Goal: Task Accomplishment & Management: Manage account settings

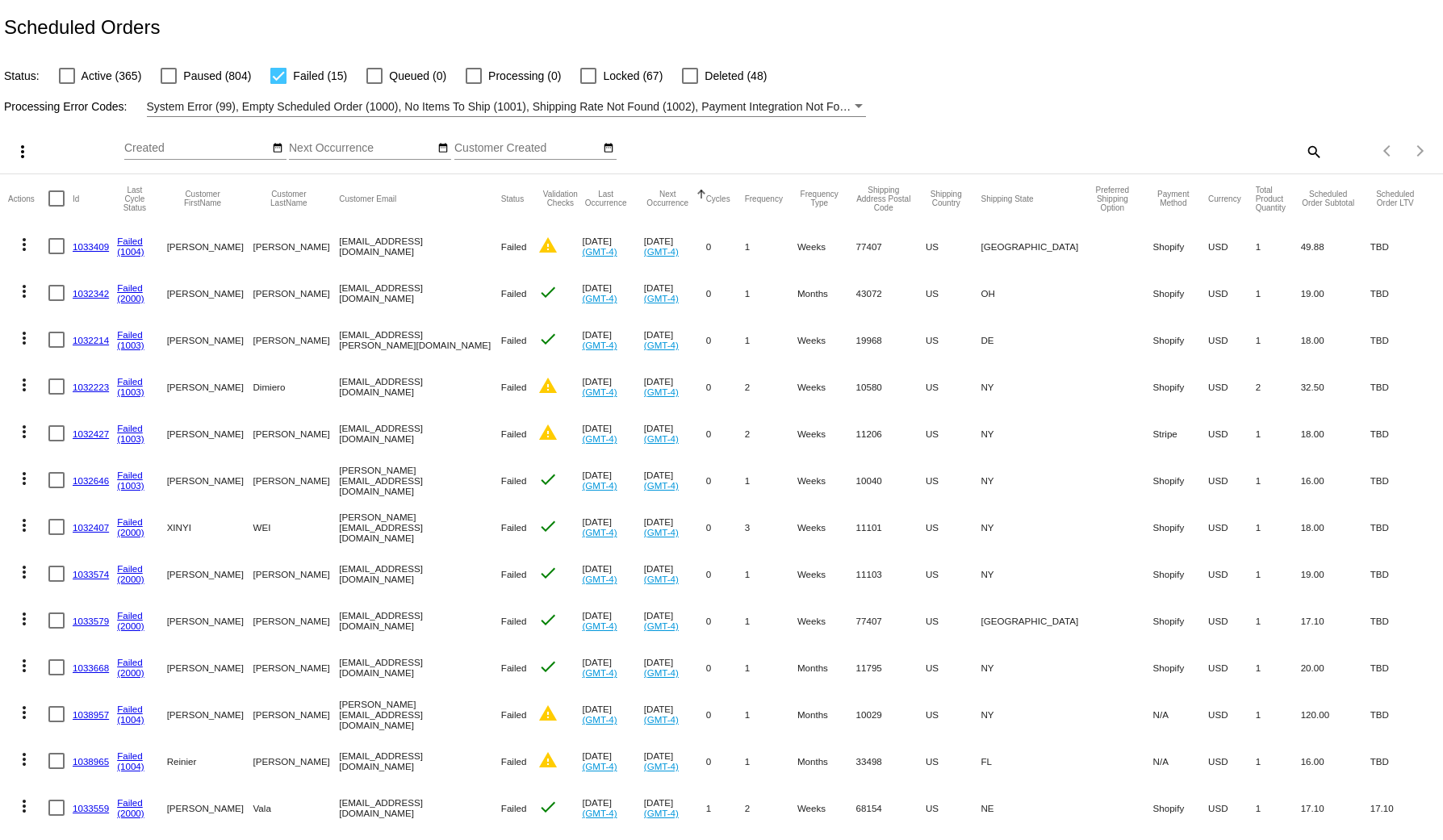
click at [1306, 153] on mat-icon "search" at bounding box center [1313, 151] width 20 height 25
click at [1062, 152] on input "Search" at bounding box center [1143, 148] width 360 height 13
paste input "olivia@loam.com"
type input "olivia@loam.com"
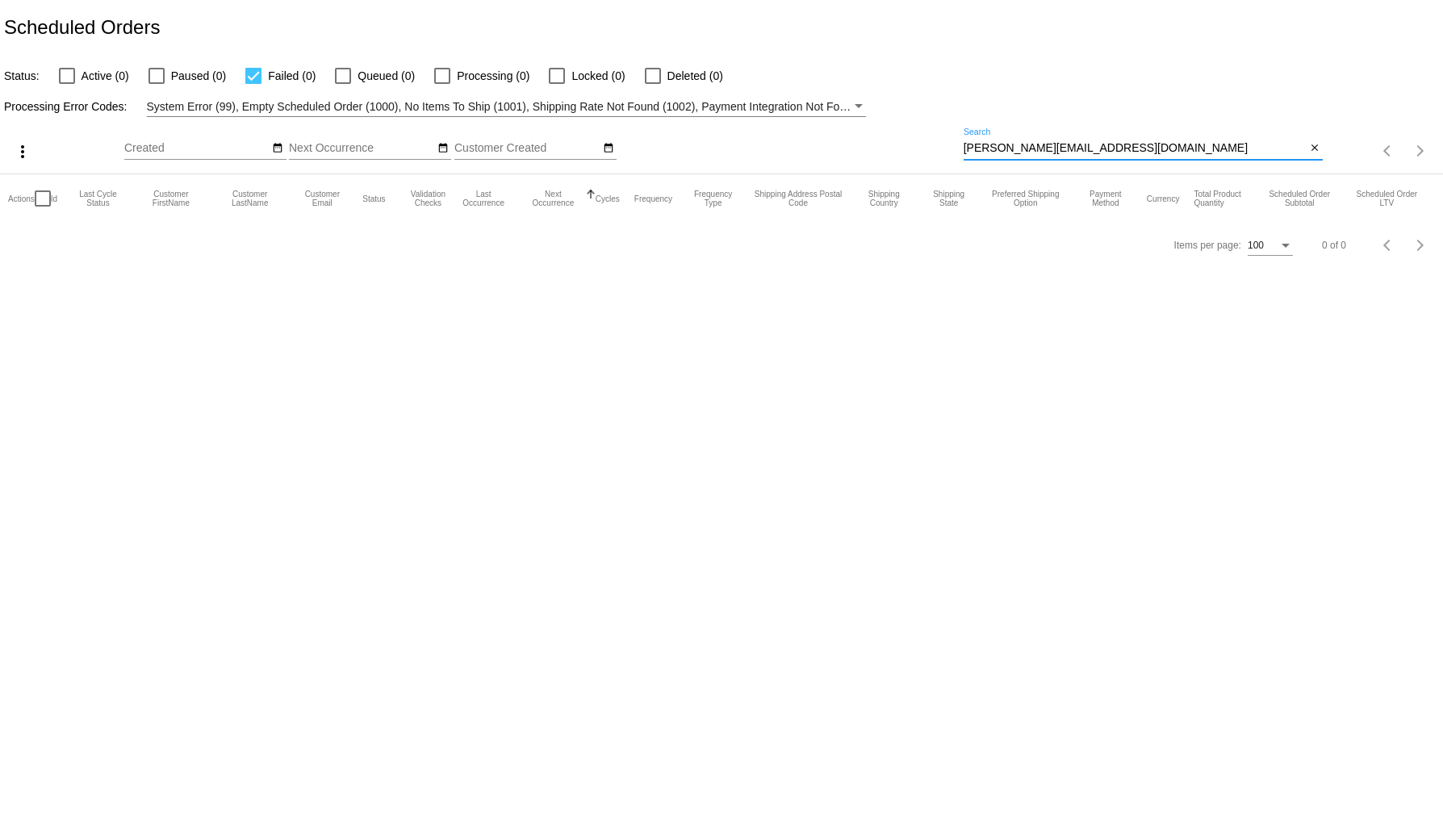
click at [77, 71] on label "Active (0)" at bounding box center [94, 75] width 70 height 20
click at [67, 84] on input "Active (0)" at bounding box center [66, 84] width 1 height 1
checkbox input "true"
click at [1016, 149] on input "olivia@loam.com" at bounding box center [1134, 148] width 343 height 13
paste input "1032392"
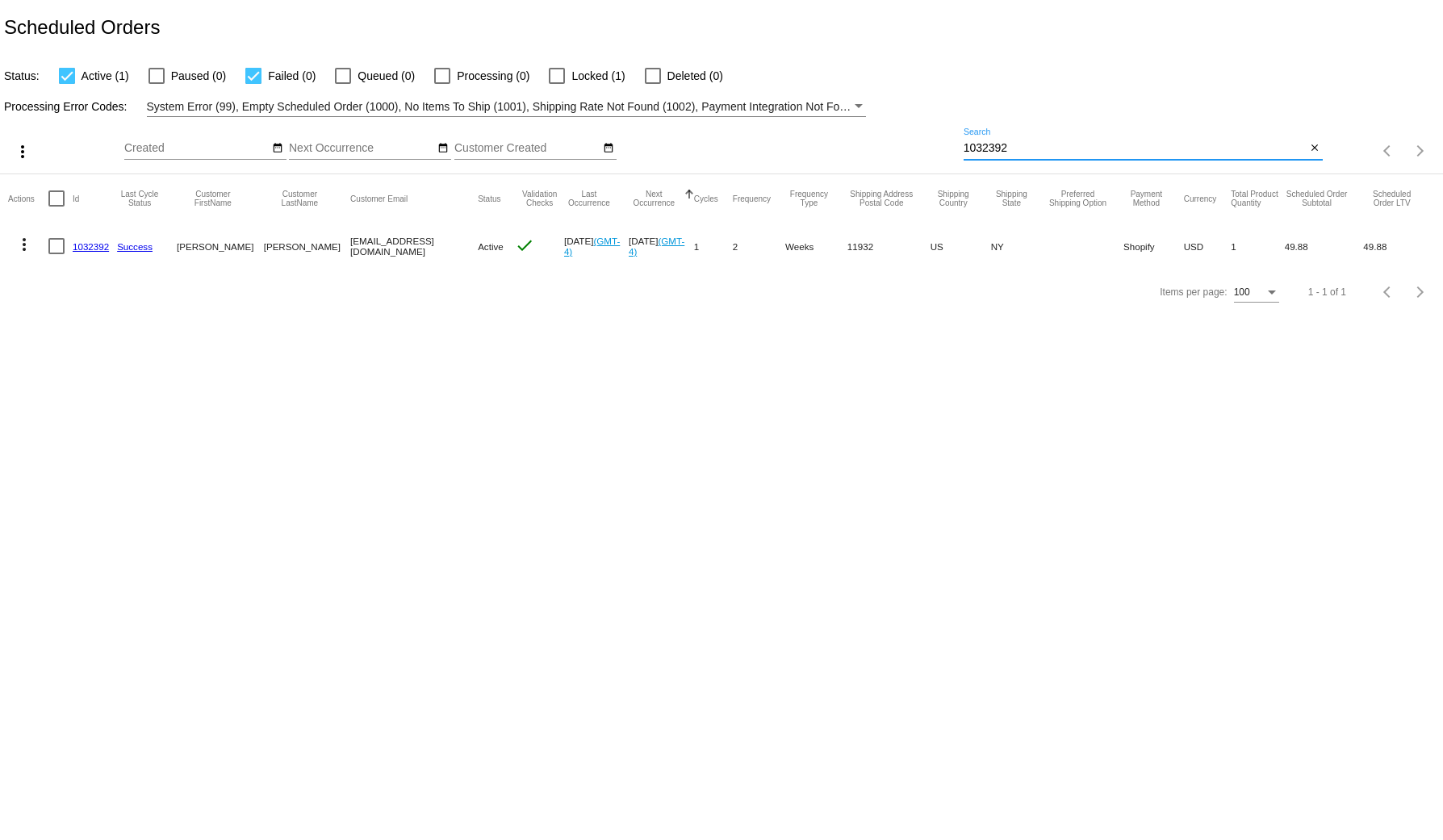
click at [376, 244] on mat-cell "[EMAIL_ADDRESS][DOMAIN_NAME]" at bounding box center [414, 246] width 128 height 47
click at [1012, 138] on div "1032392 Search" at bounding box center [1134, 145] width 343 height 32
paste input "4"
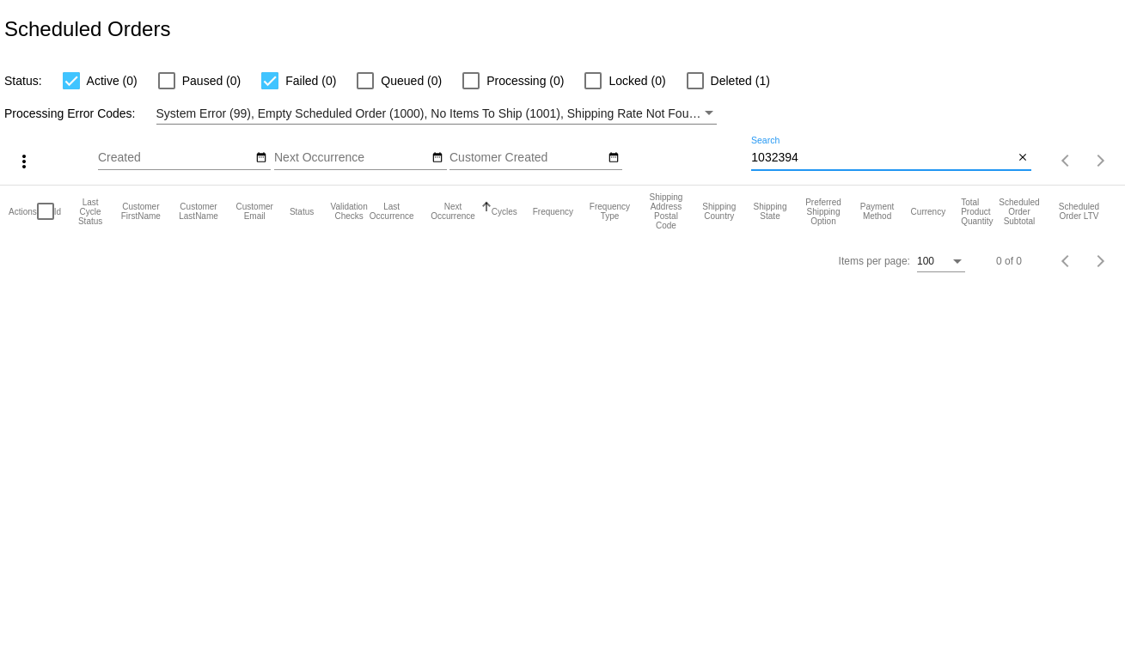
drag, startPoint x: 824, startPoint y: 162, endPoint x: 506, endPoint y: 174, distance: 318.2
click at [497, 158] on div "more_vert Oct Jan Feb Mar Apr 1" at bounding box center [562, 155] width 1125 height 61
paste input "2"
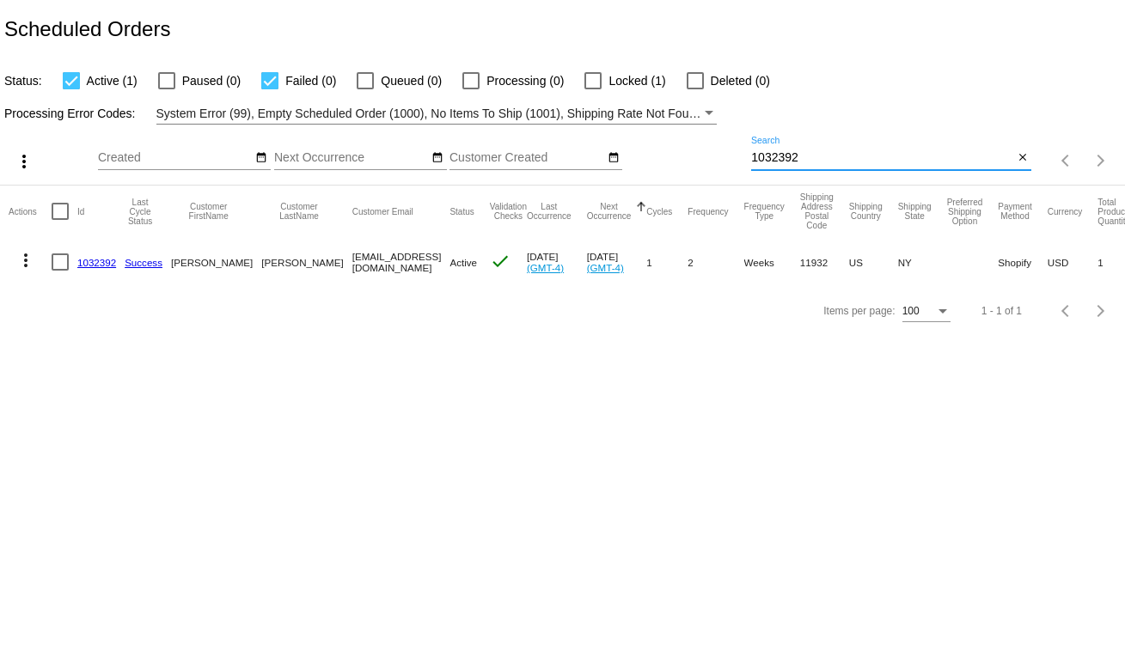
click at [829, 155] on input "1032392" at bounding box center [882, 158] width 262 height 14
paste input "7"
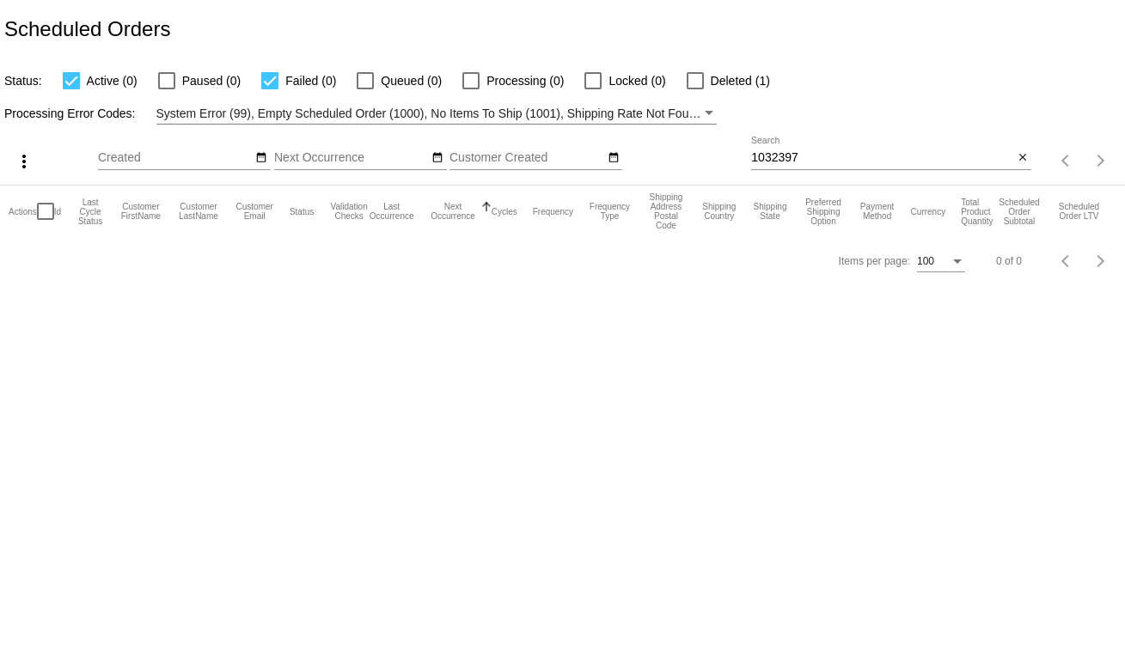
click at [816, 151] on input "1032397" at bounding box center [882, 158] width 262 height 14
click at [797, 159] on input "1032397" at bounding box center [882, 158] width 262 height 14
paste input "eva.y.choi@gmail.com"
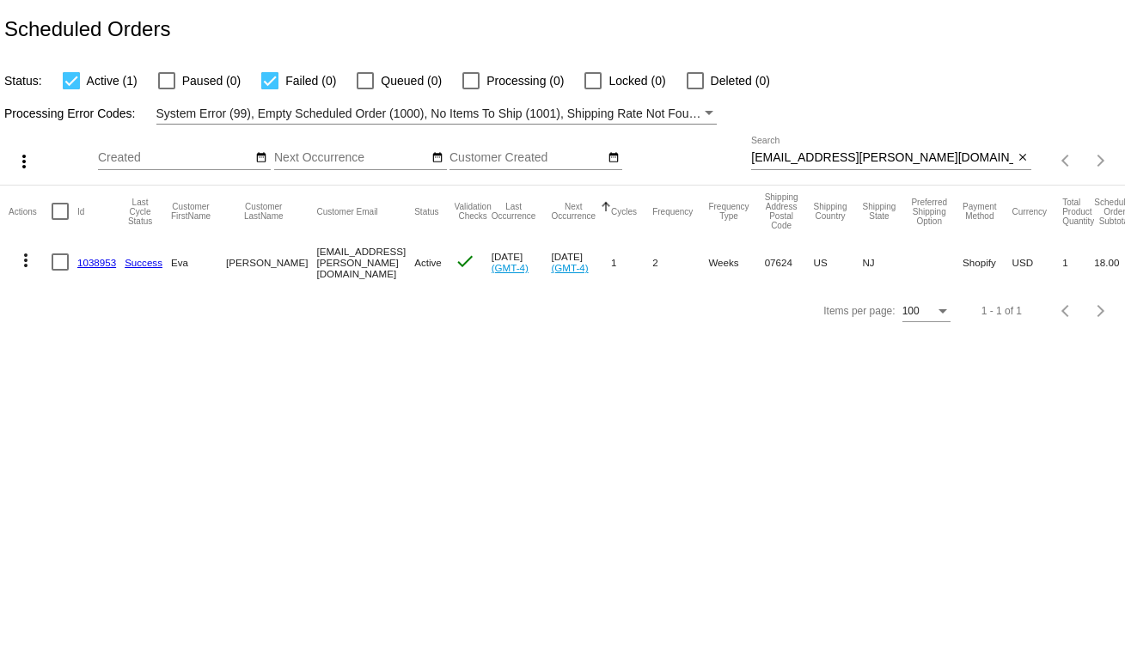
click at [331, 388] on body "Scheduled Orders Status: Active (1) Paused (0) Failed (0) Queued (0) Processing…" at bounding box center [562, 332] width 1125 height 664
click at [480, 360] on body "Scheduled Orders Status: Active (1) Paused (0) Failed (0) Queued (0) Processing…" at bounding box center [562, 332] width 1125 height 664
click at [867, 155] on input "eva.y.choi@gmail.com" at bounding box center [882, 158] width 262 height 14
paste input "1032322"
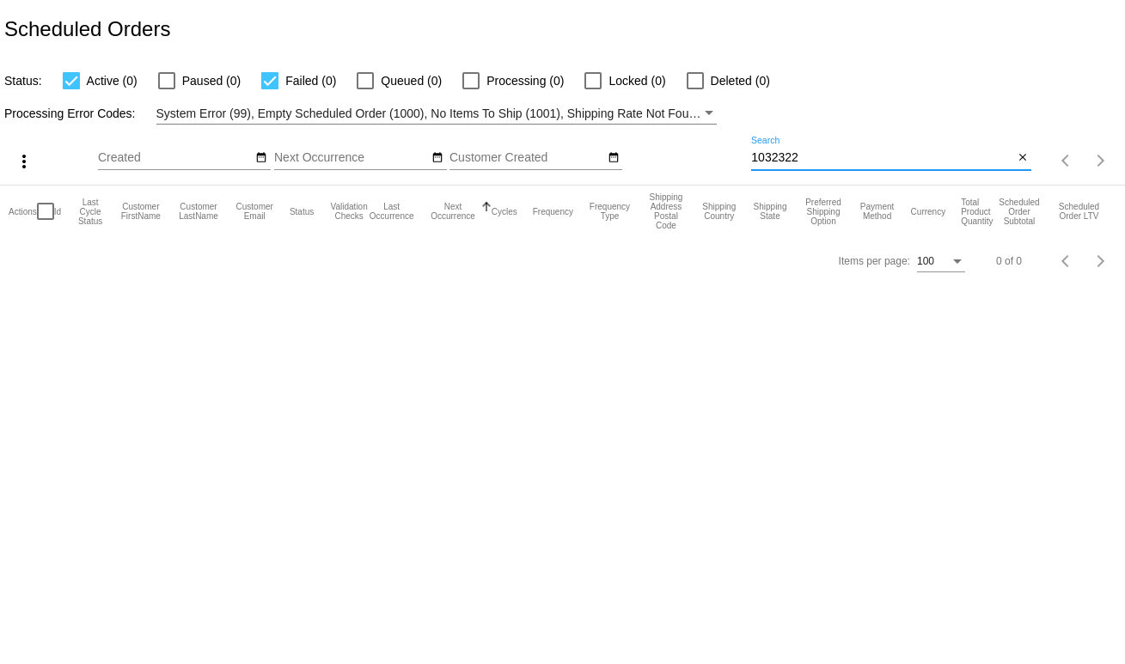
click at [789, 168] on div "1032322 Search" at bounding box center [882, 154] width 262 height 34
paste input "87"
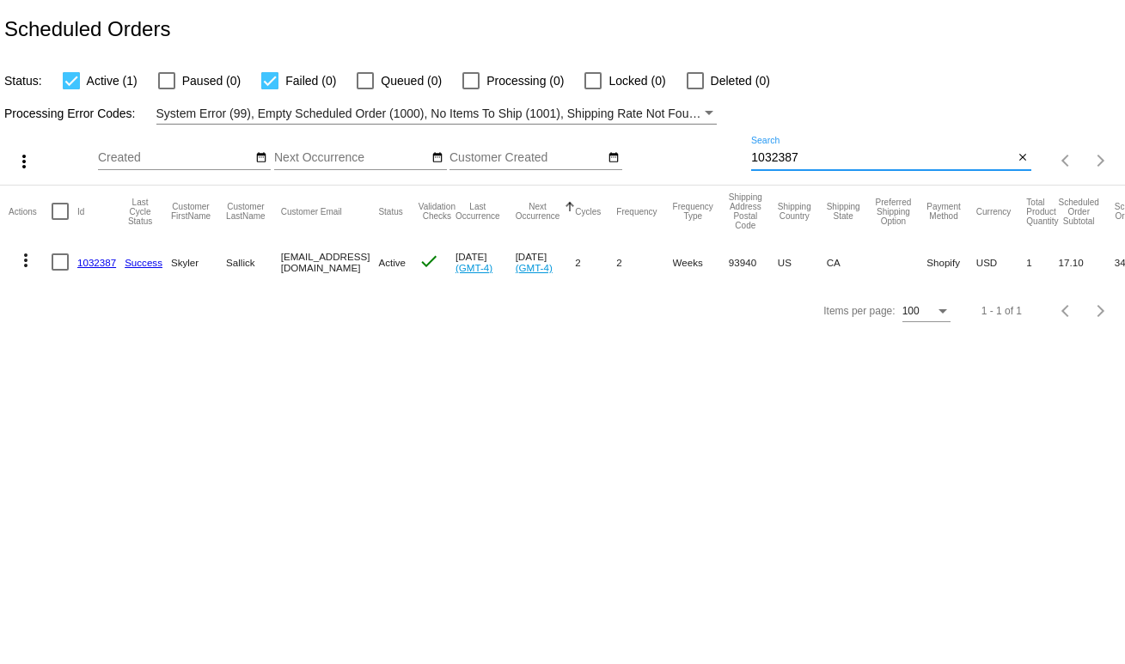
click at [238, 335] on div "Items per page: 100 1 - 1 of 1" at bounding box center [562, 311] width 1125 height 48
click at [889, 157] on input "1032387" at bounding box center [882, 158] width 262 height 14
paste input "olivia@loam.com"
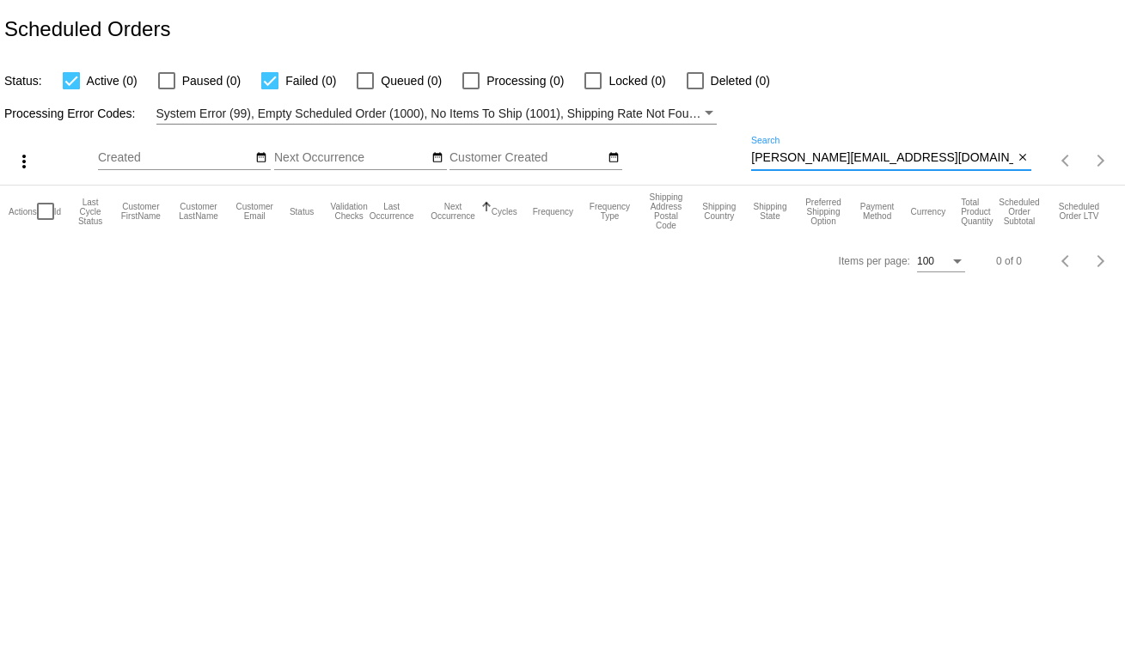
click at [795, 165] on input "olivia@loam.com" at bounding box center [882, 158] width 262 height 14
paste input "Dupin"
click at [885, 158] on input "Dupin" at bounding box center [882, 158] width 262 height 14
paste input "1032393"
type input "1032393"
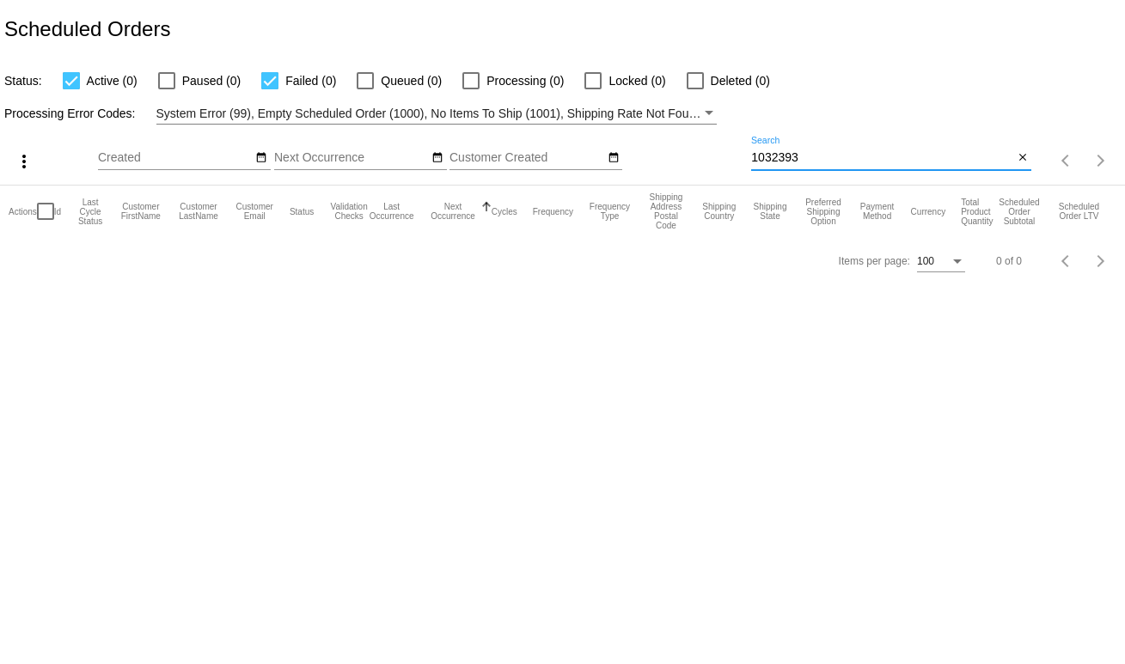
drag, startPoint x: 818, startPoint y: 162, endPoint x: 727, endPoint y: 158, distance: 91.2
click at [727, 158] on div "more_vert Oct Jan Feb Mar Apr 1" at bounding box center [562, 155] width 1125 height 61
click at [809, 162] on input "1032393" at bounding box center [882, 158] width 262 height 14
click at [790, 156] on input "1032393" at bounding box center [882, 158] width 262 height 14
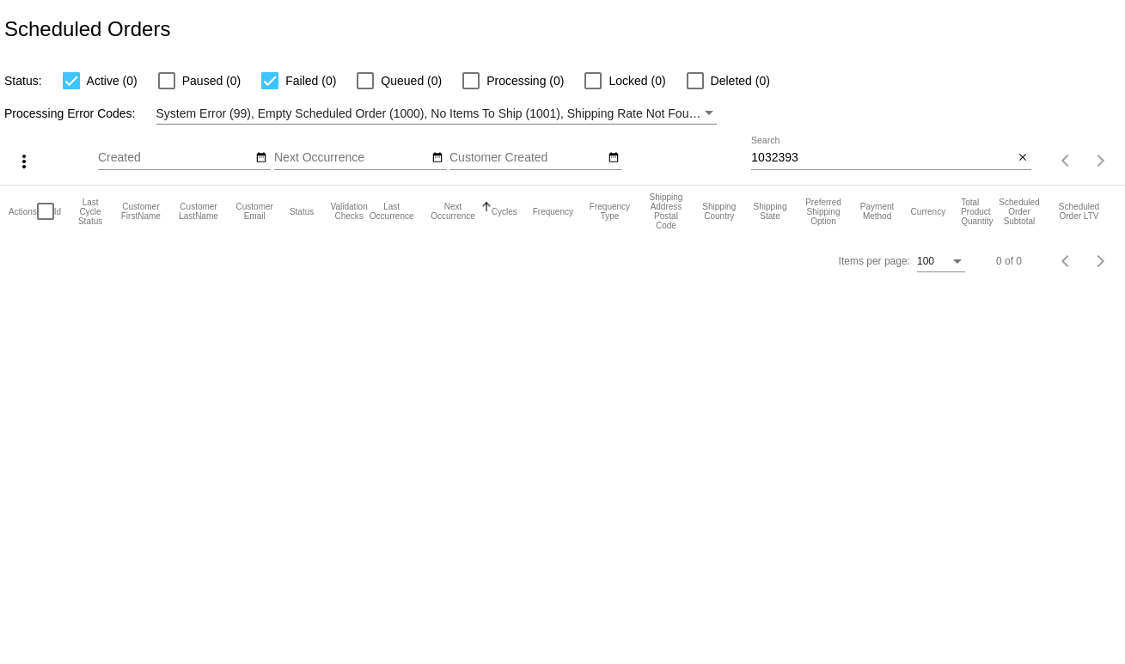
click at [816, 147] on div "1032393 Search" at bounding box center [882, 154] width 262 height 34
click at [1027, 163] on mat-icon "close" at bounding box center [1023, 158] width 12 height 14
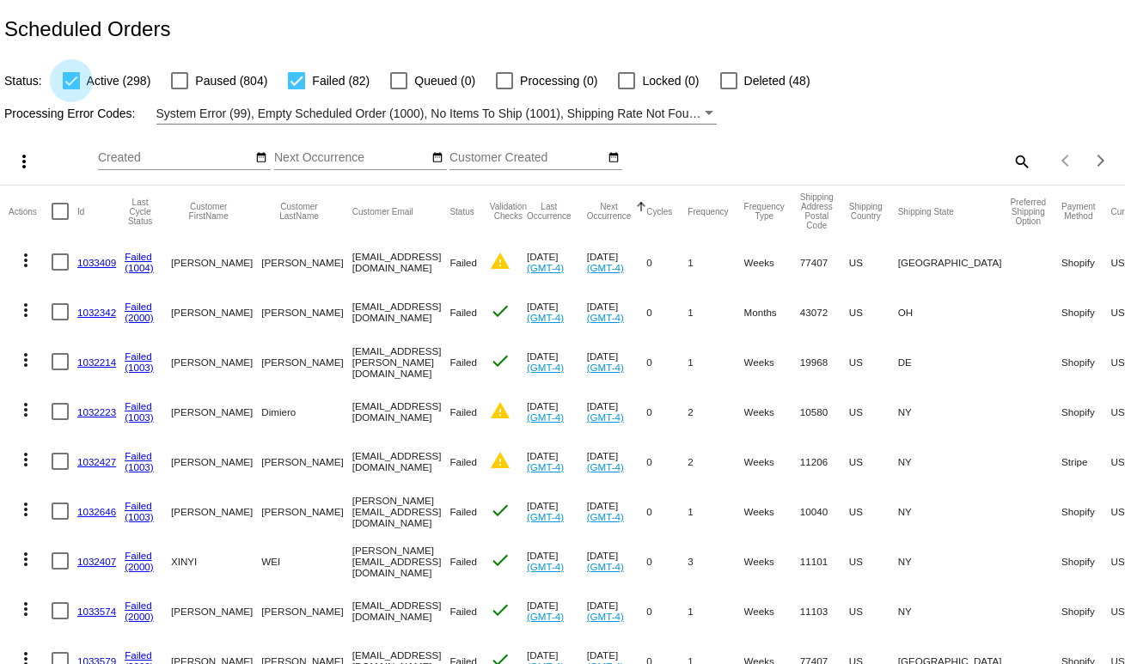
click at [63, 86] on div at bounding box center [71, 80] width 17 height 17
click at [70, 89] on input "Active (298)" at bounding box center [70, 89] width 1 height 1
checkbox input "false"
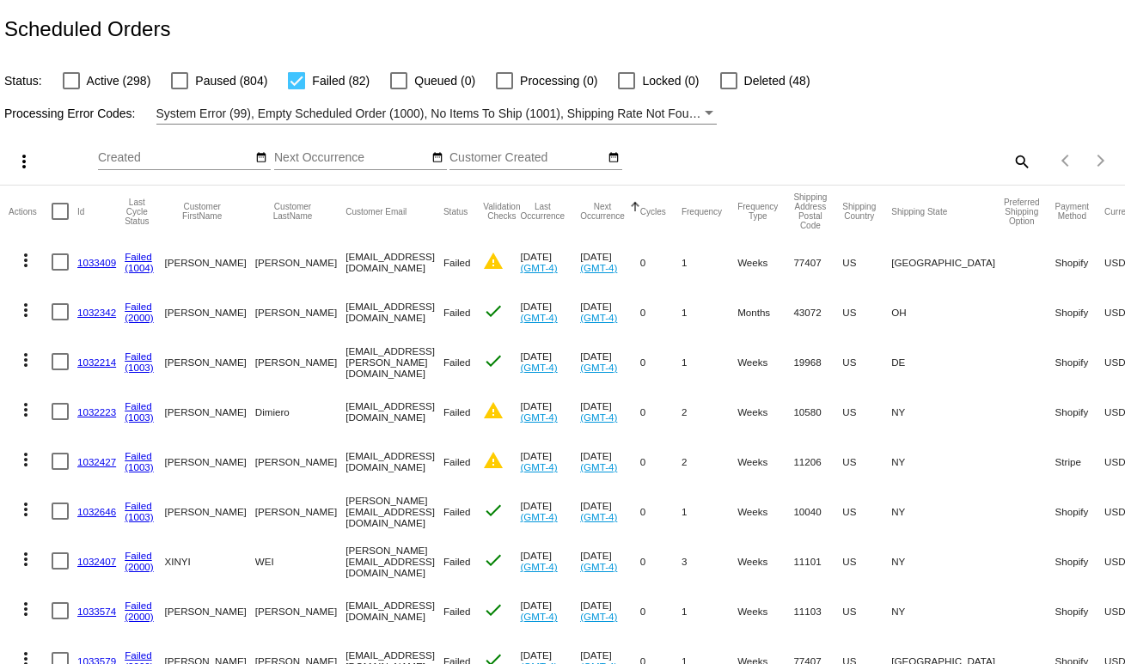
drag, startPoint x: 444, startPoint y: 265, endPoint x: 295, endPoint y: 265, distance: 149.5
click at [345, 265] on mat-cell "mirzaadnan@hotmail.com" at bounding box center [394, 262] width 98 height 50
copy mat-cell "mirzaadnan@hotmail.com"
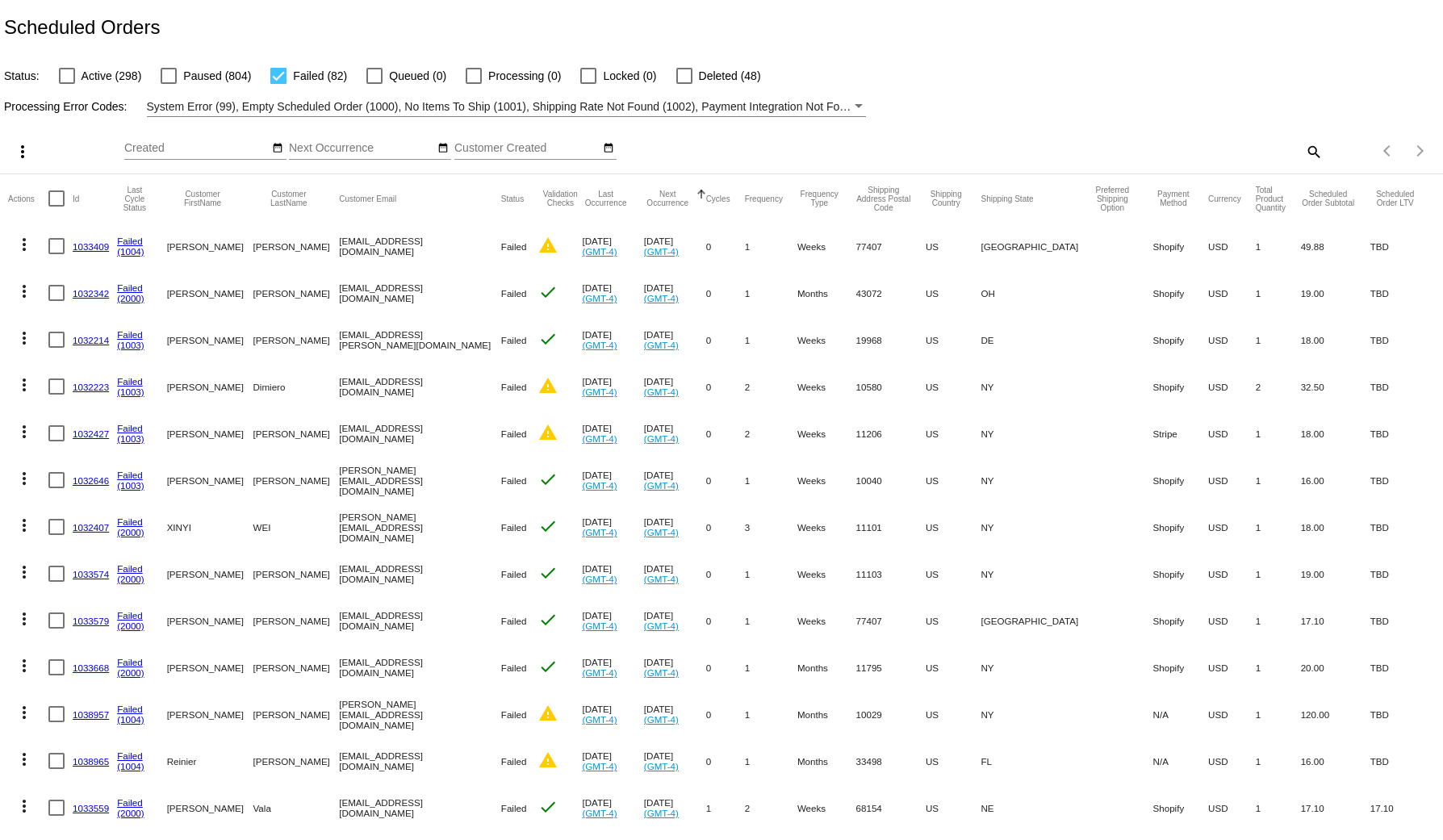
drag, startPoint x: 426, startPoint y: 299, endPoint x: 302, endPoint y: 299, distance: 124.0
click at [302, 299] on mat-row "more_vert 1032342 Failed (2000) Russell Randall russrandall@outlook.com Failed …" at bounding box center [721, 293] width 1426 height 47
copy mat-row "russrandall@outlook.com"
click at [424, 100] on span "System Error (99), Empty Scheduled Order (1000), No Items To Ship (1001), Shipp…" at bounding box center [1032, 107] width 1772 height 13
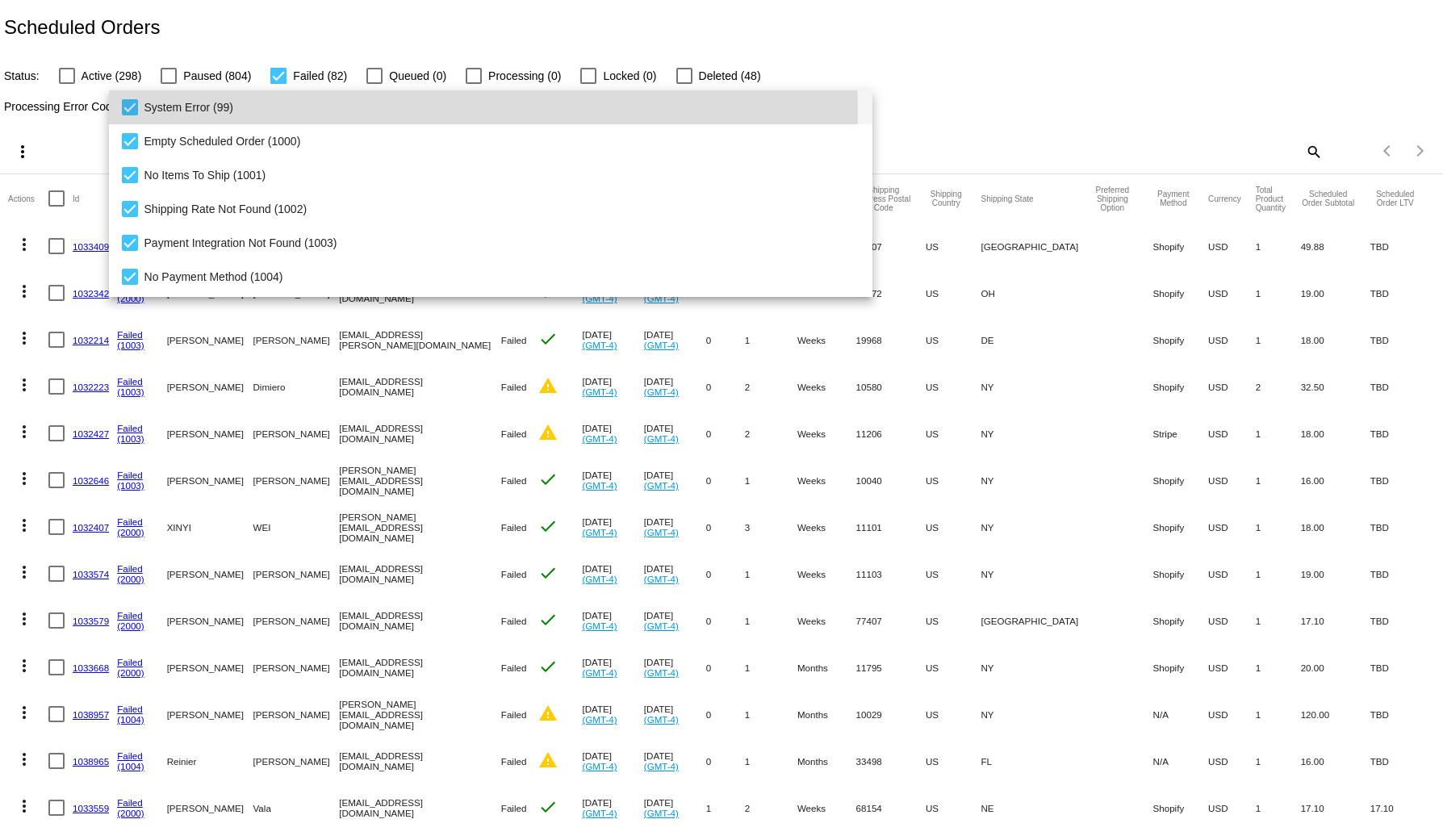
click at [176, 118] on span "System Error (99)" at bounding box center [502, 107] width 715 height 34
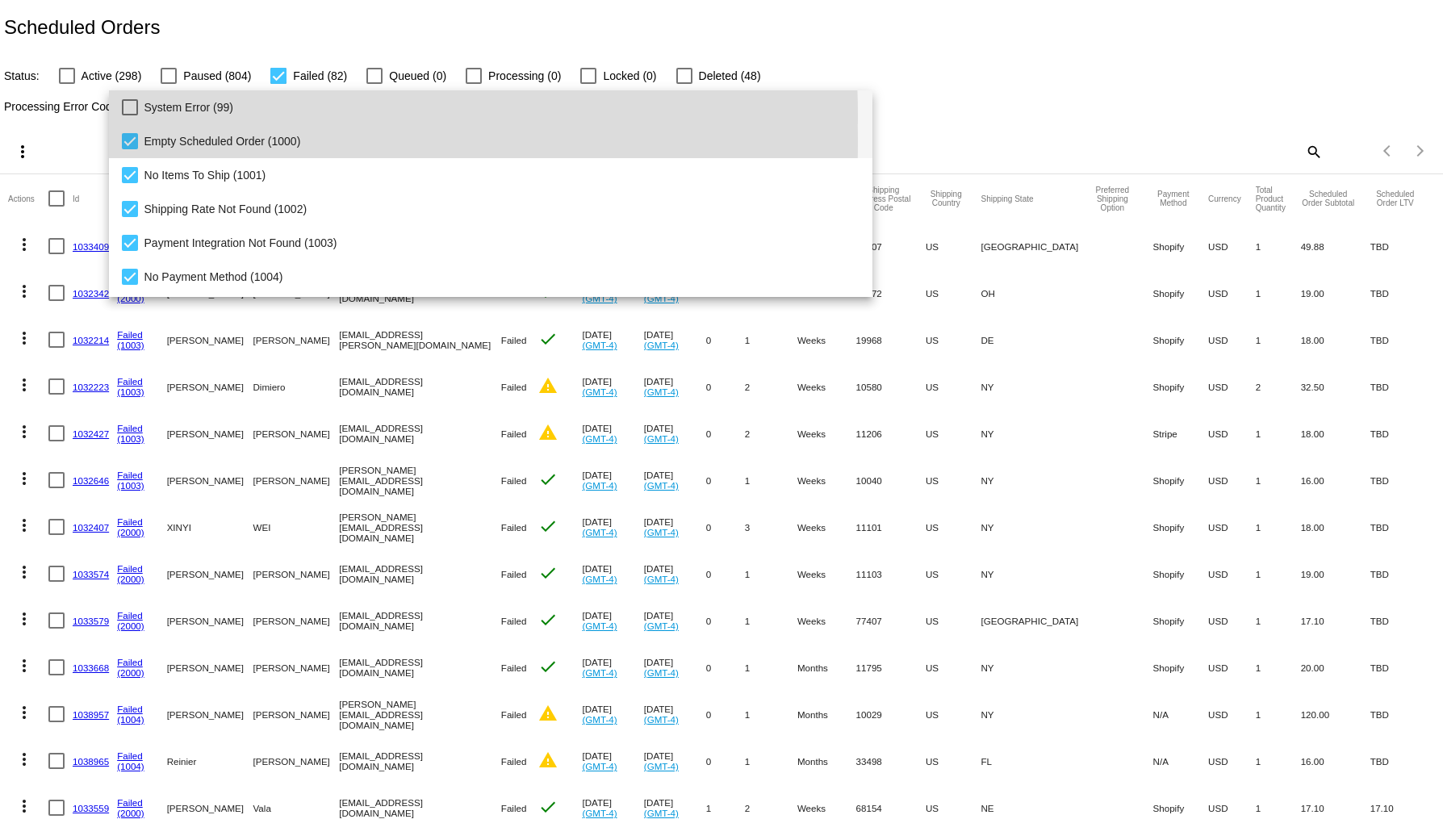
click at [177, 142] on span "Empty Scheduled Order (1000)" at bounding box center [502, 141] width 715 height 34
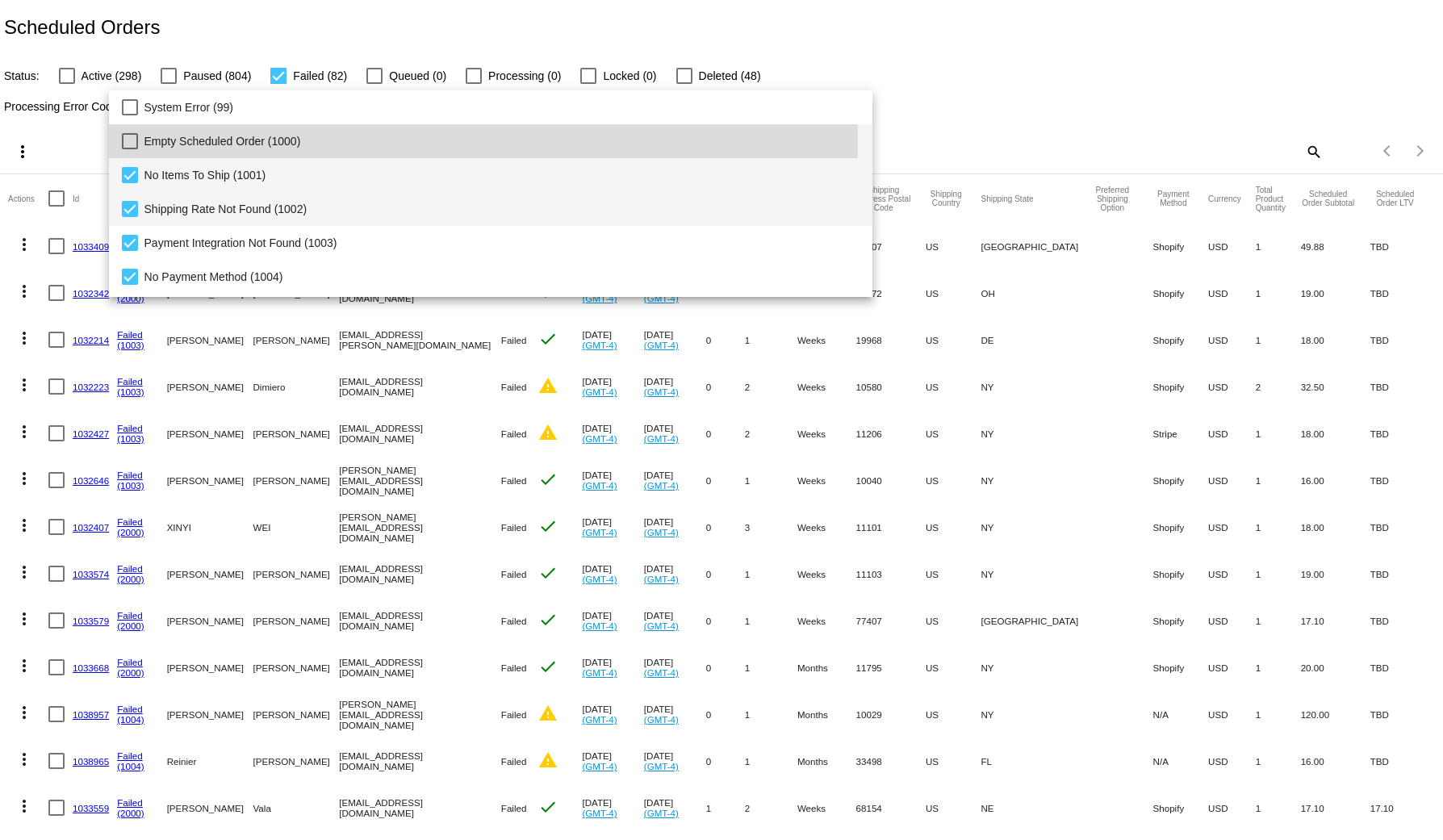
drag, startPoint x: 194, startPoint y: 180, endPoint x: 213, endPoint y: 219, distance: 43.4
click at [194, 183] on span "No Items To Ship (1001)" at bounding box center [502, 175] width 715 height 34
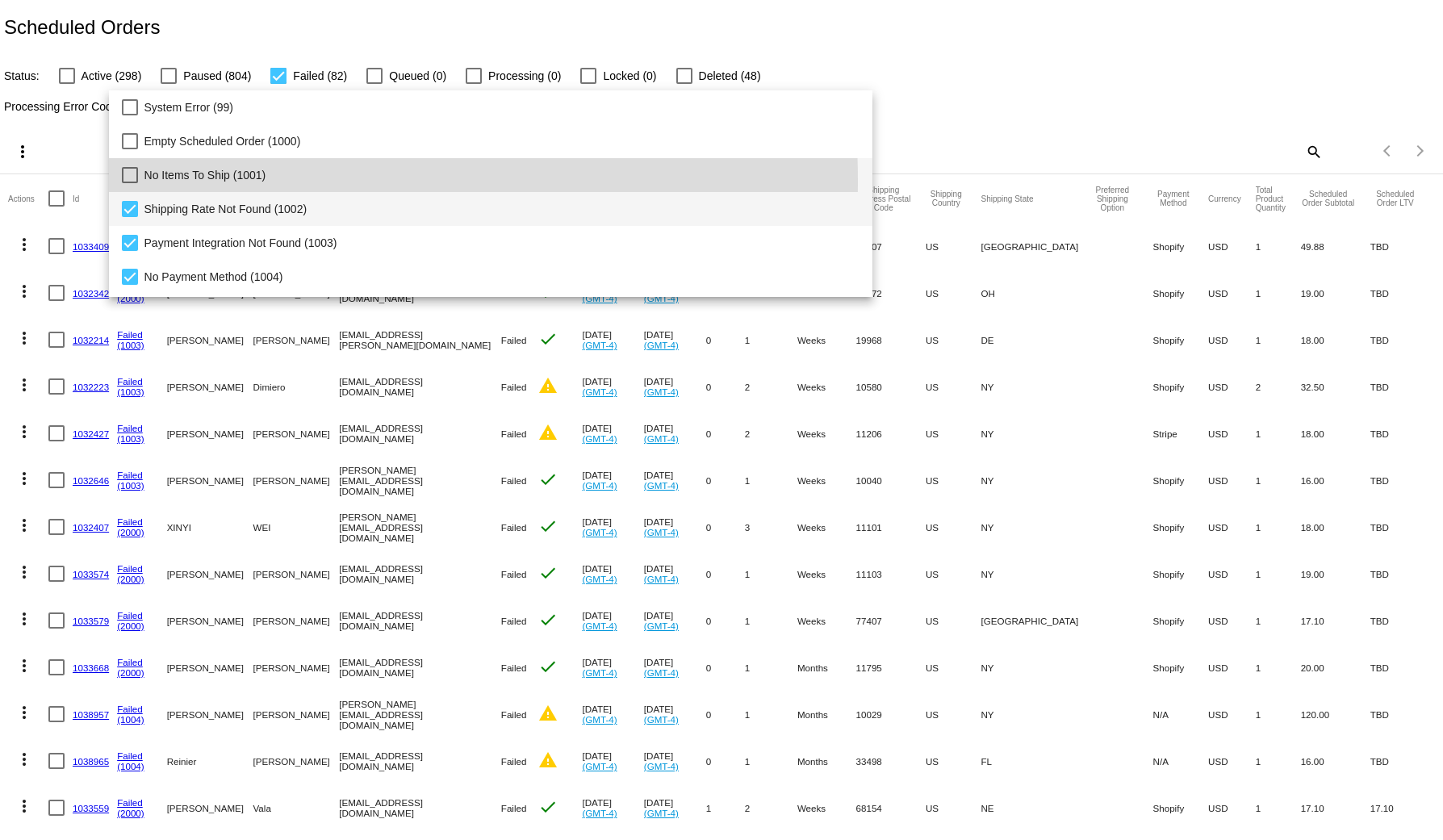
drag, startPoint x: 211, startPoint y: 213, endPoint x: 218, endPoint y: 238, distance: 26.0
click at [210, 212] on span "Shipping Rate Not Found (1002)" at bounding box center [502, 209] width 715 height 34
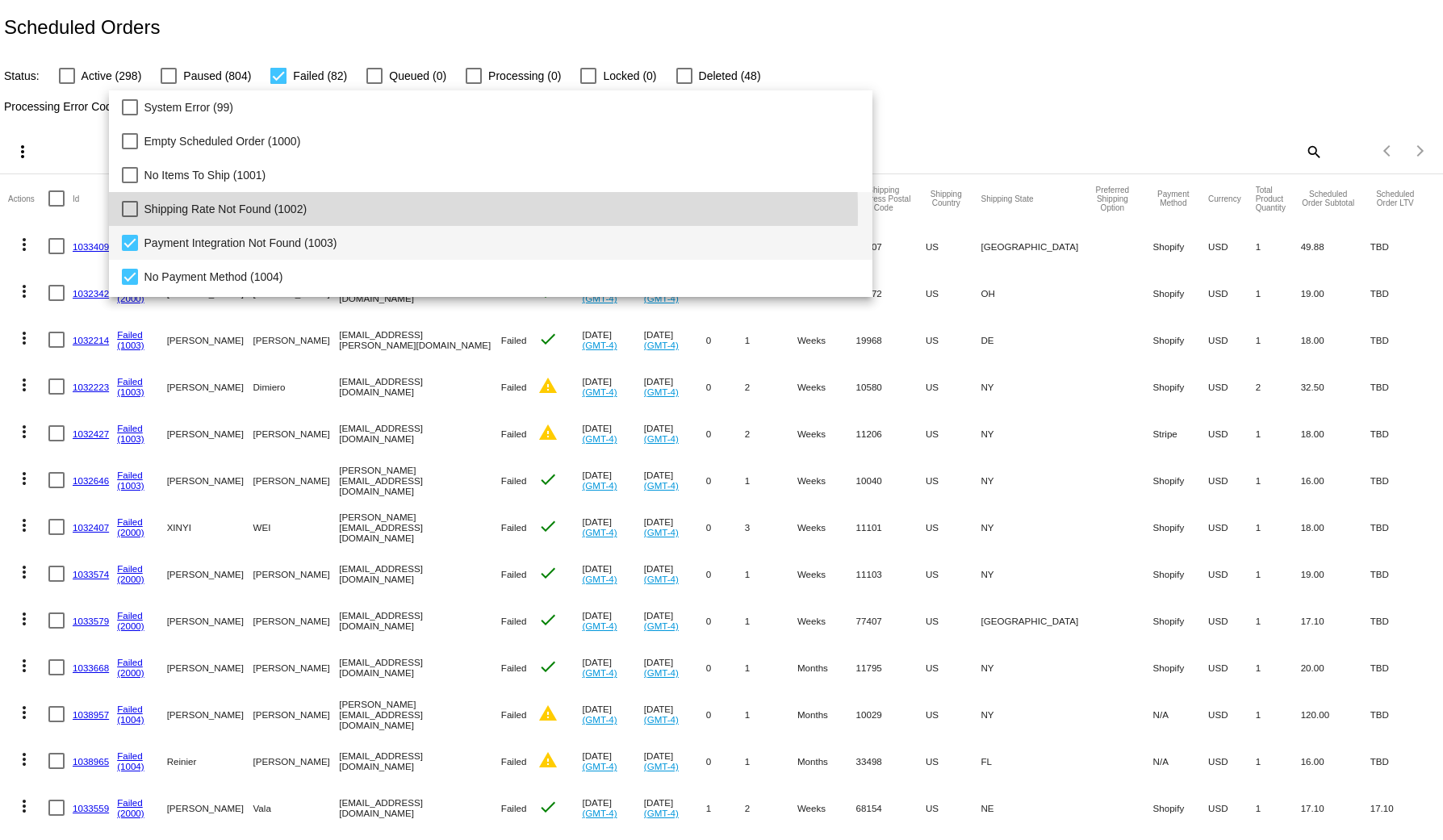
click at [221, 245] on span "Payment Integration Not Found (1003)" at bounding box center [502, 243] width 715 height 34
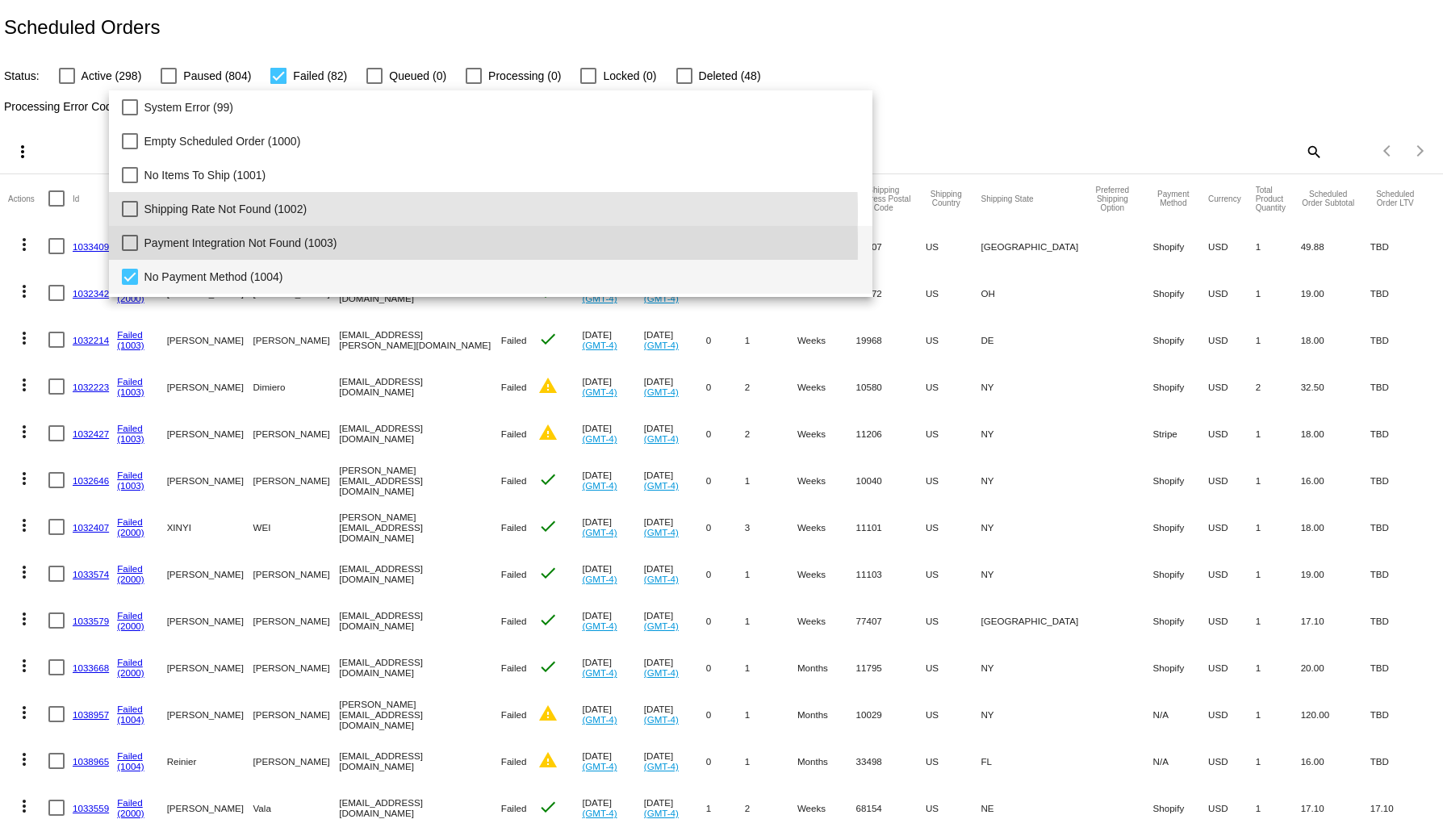
click at [229, 269] on span "No Payment Method (1004)" at bounding box center [502, 277] width 715 height 34
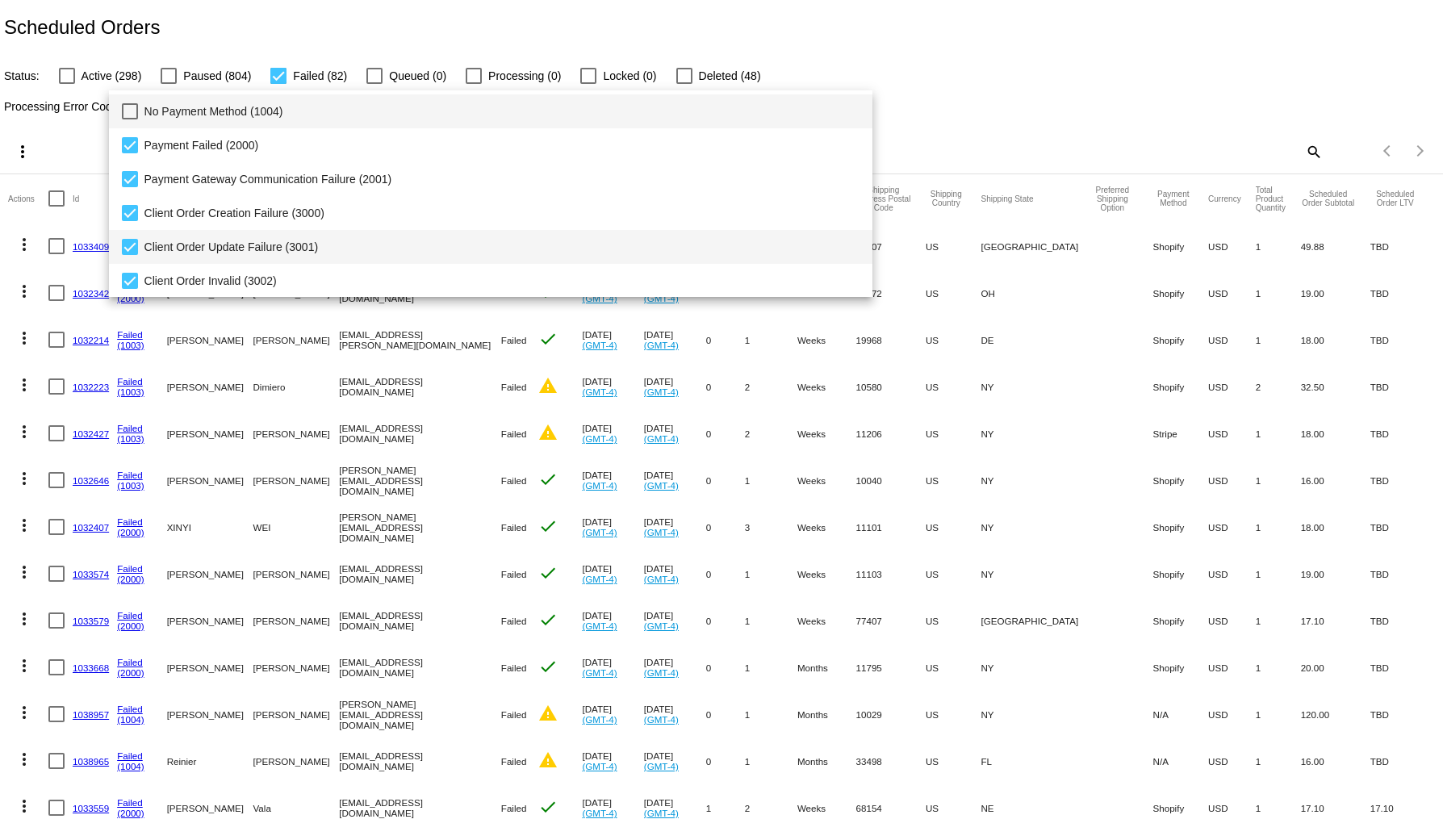
scroll to position [166, 0]
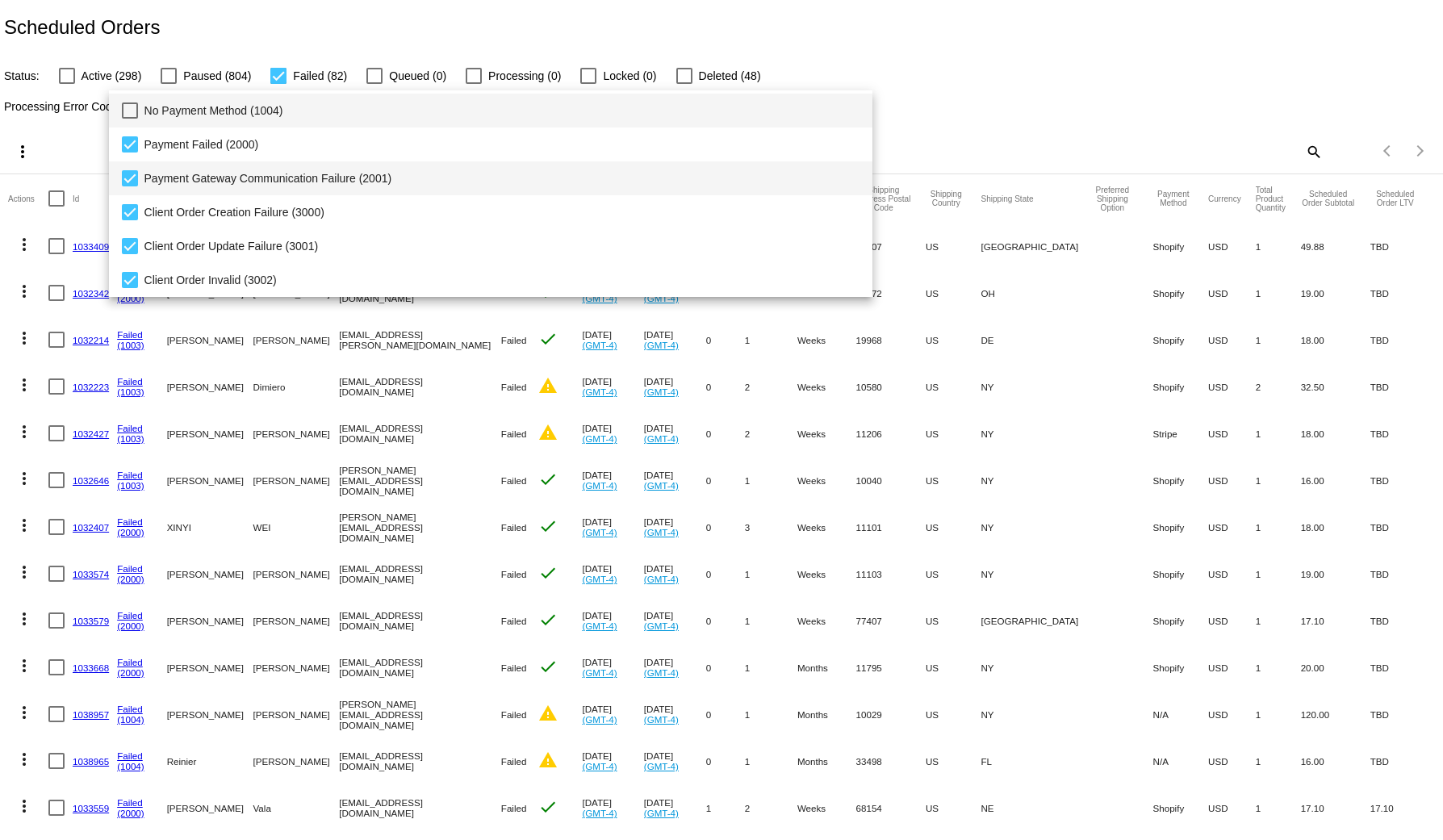
click at [227, 166] on span "Payment Gateway Communication Failure (2001)" at bounding box center [502, 178] width 715 height 34
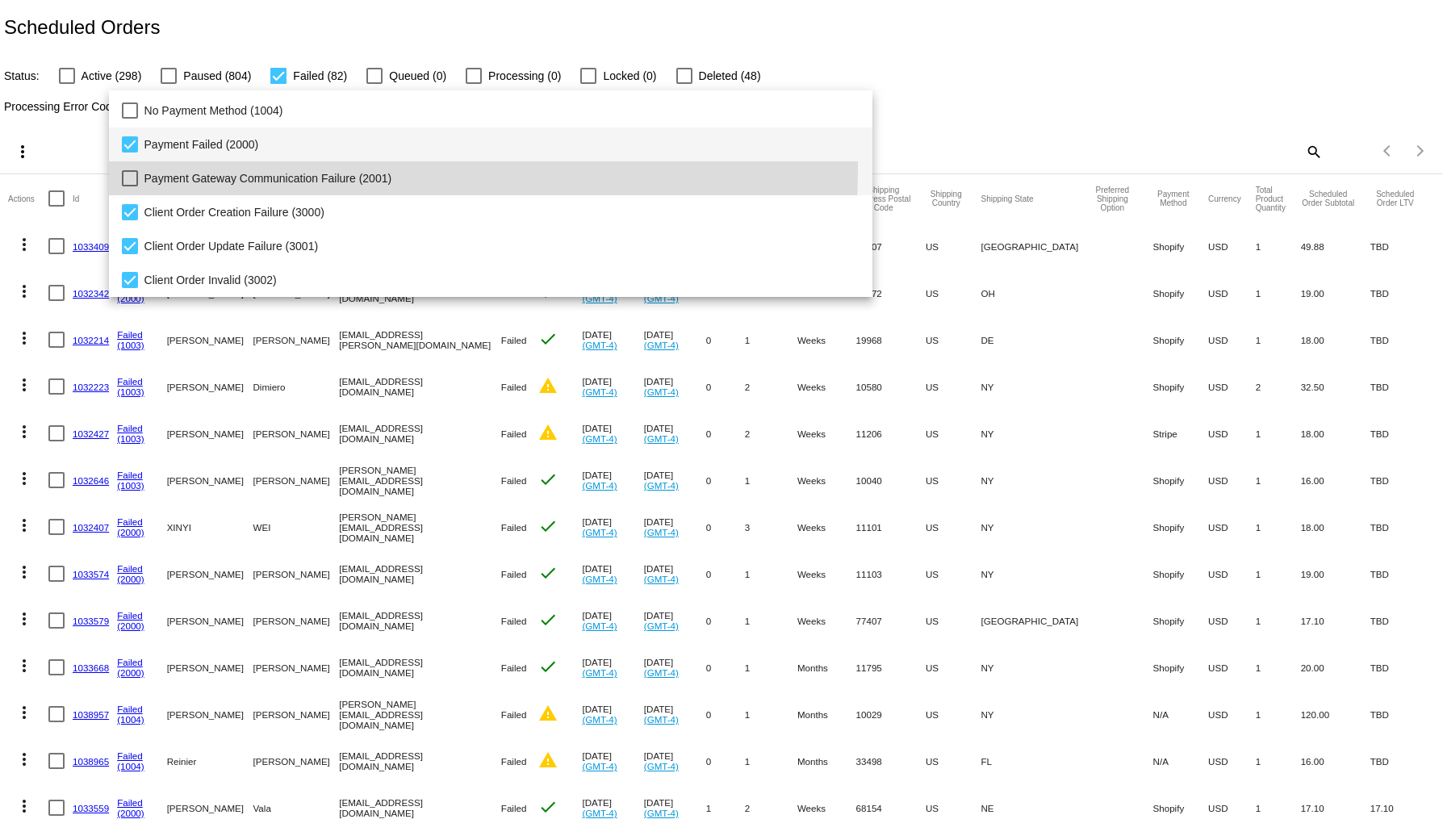
click at [218, 147] on span "Payment Failed (2000)" at bounding box center [502, 145] width 715 height 34
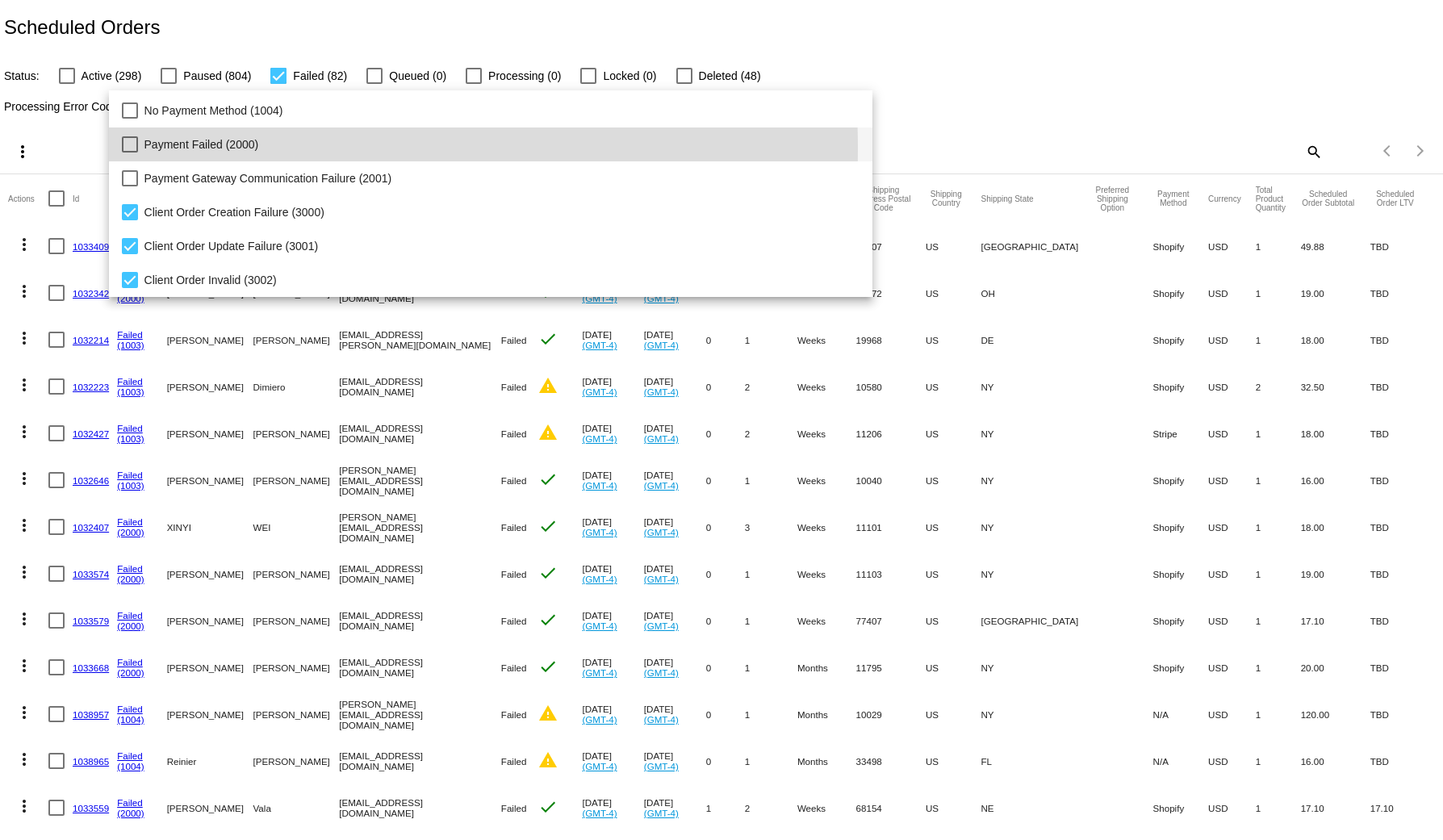
click at [940, 119] on div at bounding box center [721, 420] width 1443 height 840
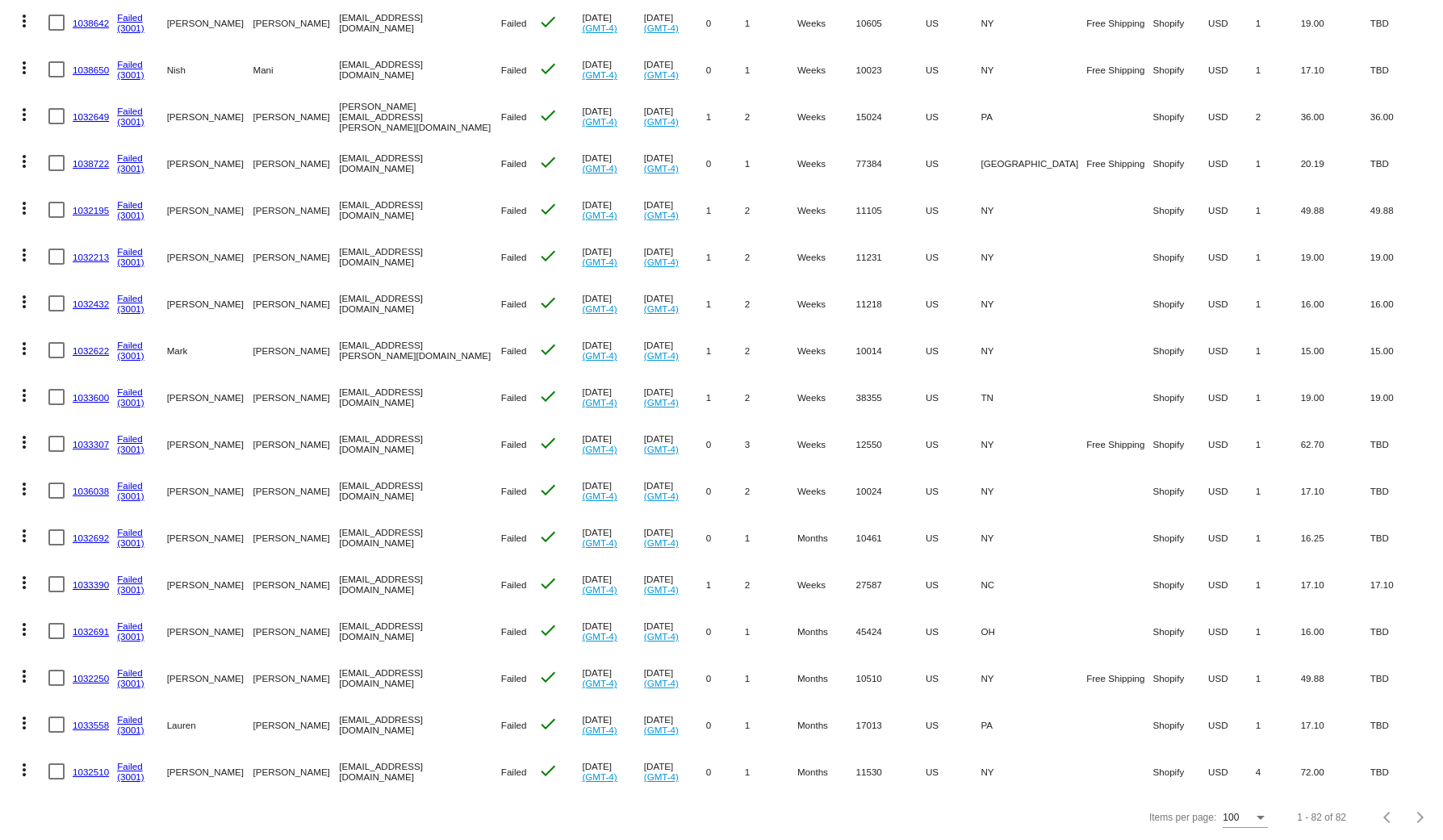
scroll to position [0, 0]
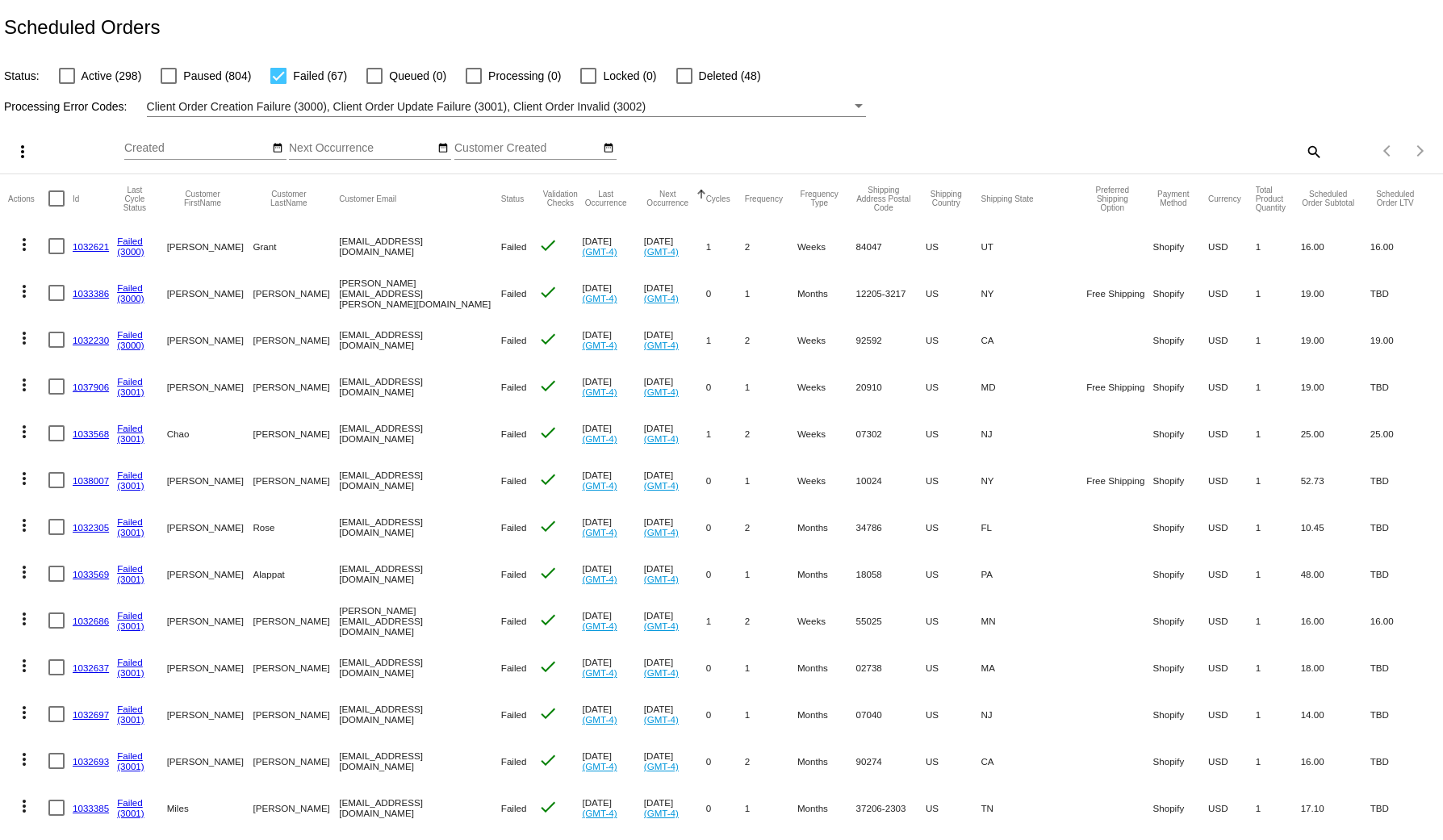
click at [72, 246] on link "1032621" at bounding box center [90, 246] width 37 height 10
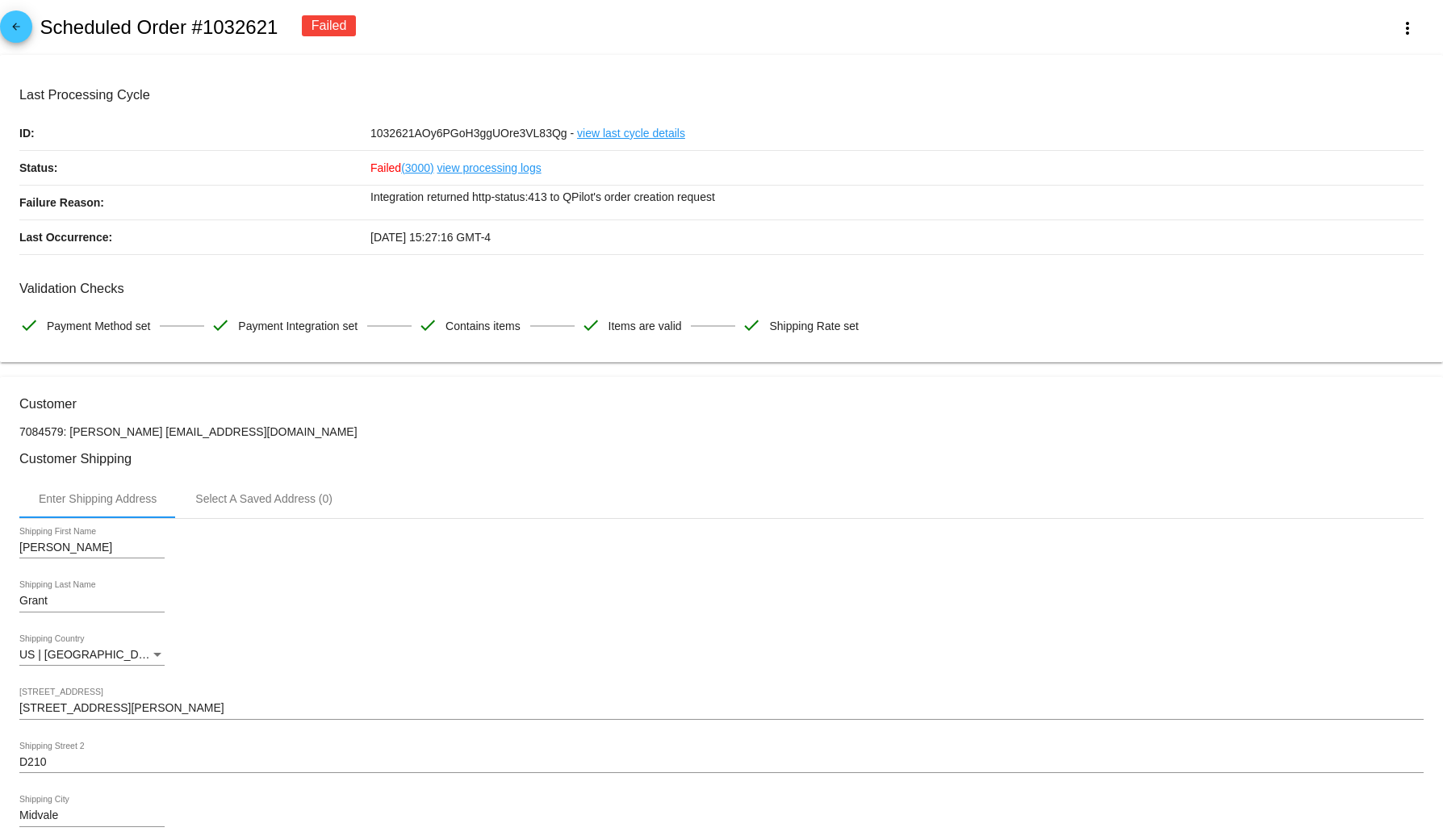
drag, startPoint x: 336, startPoint y: 438, endPoint x: 151, endPoint y: 436, distance: 185.0
click at [151, 436] on p "7084579: Keenan P Grant keenanpgrant@gmail.com" at bounding box center [721, 432] width 1404 height 13
copy p "keenanpgrant@gmail.com"
click at [519, 202] on p "Integration returned http-status:413 to QPilot's order creation request" at bounding box center [896, 197] width 1052 height 23
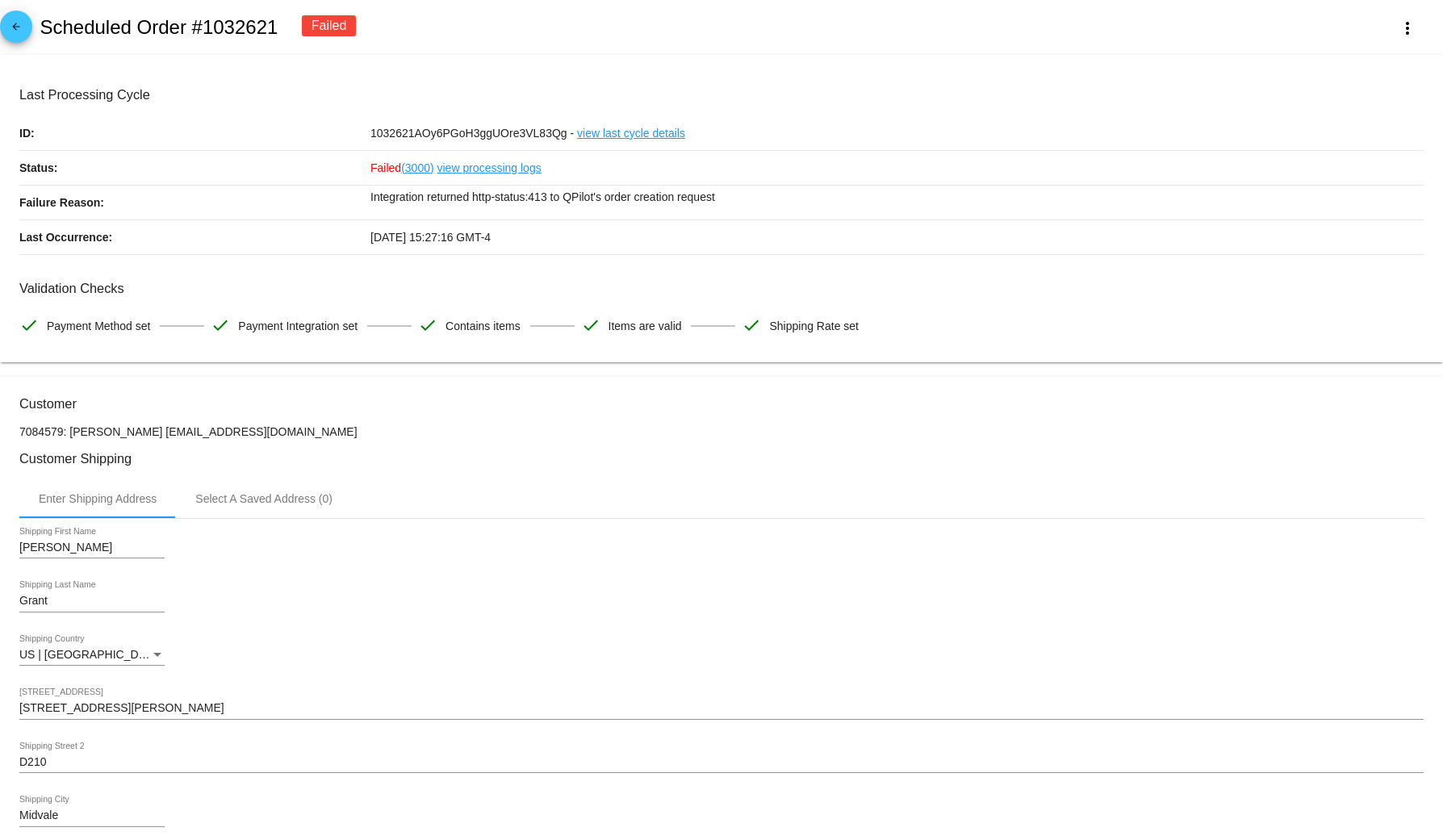
click at [522, 202] on p "Integration returned http-status:413 to QPilot's order creation request" at bounding box center [896, 197] width 1052 height 23
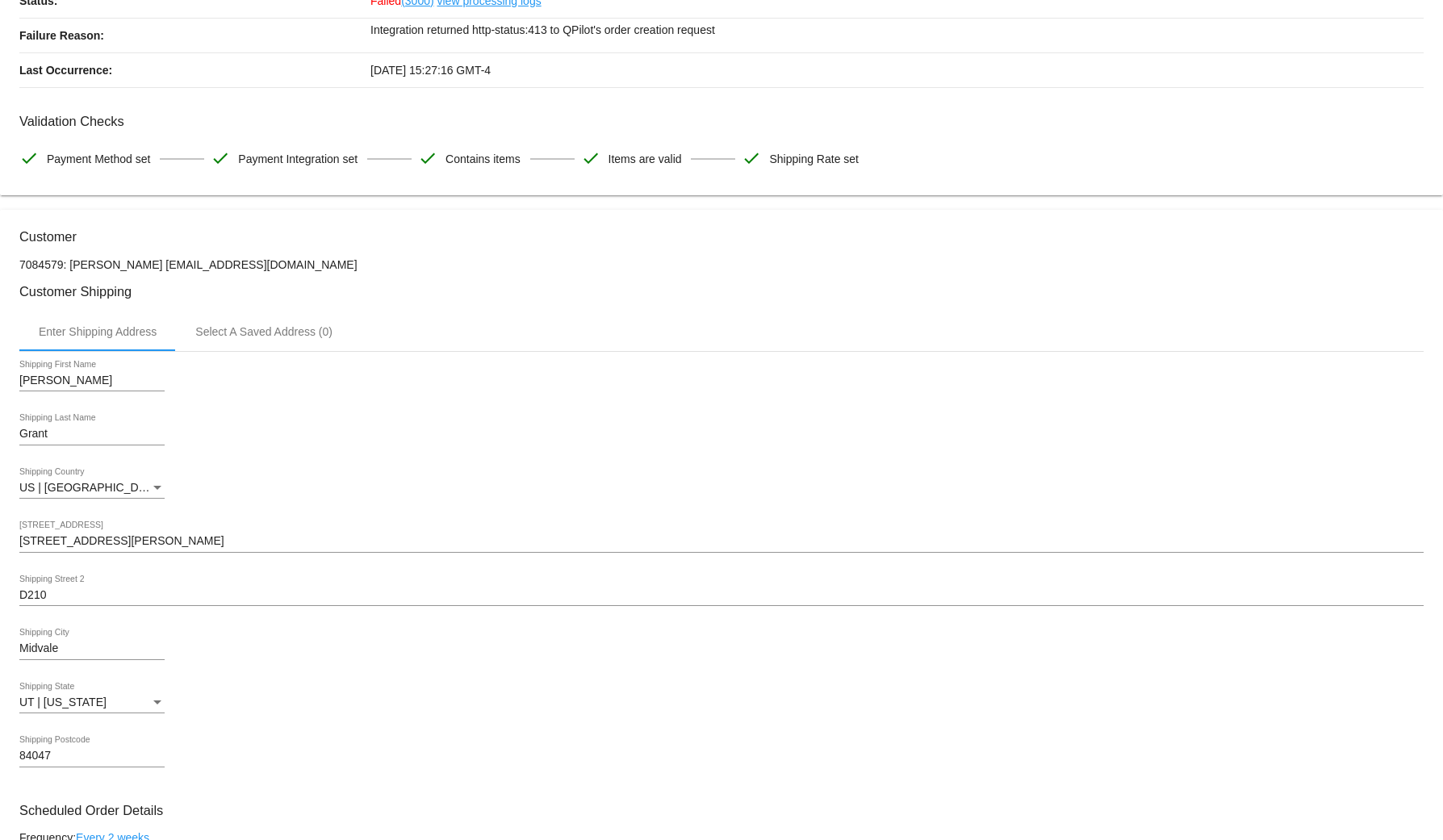
scroll to position [163, 0]
drag, startPoint x: 1427, startPoint y: 235, endPoint x: 1432, endPoint y: 567, distance: 332.0
click at [1055, 574] on body "arrow_back Scheduled Order #1032621 Failed more_vert Last Processing Cycle ID: …" at bounding box center [721, 420] width 1443 height 840
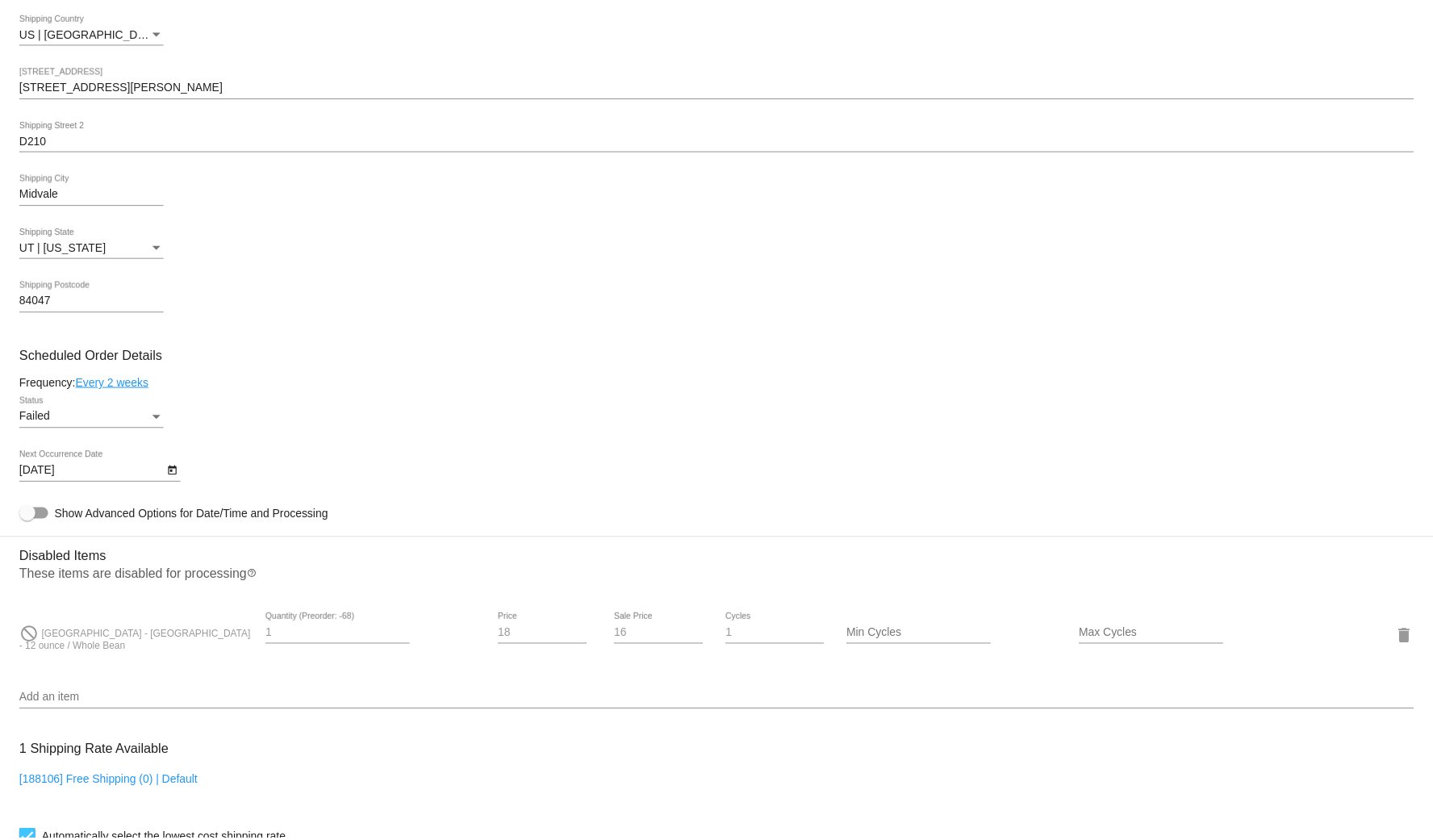
scroll to position [0, 0]
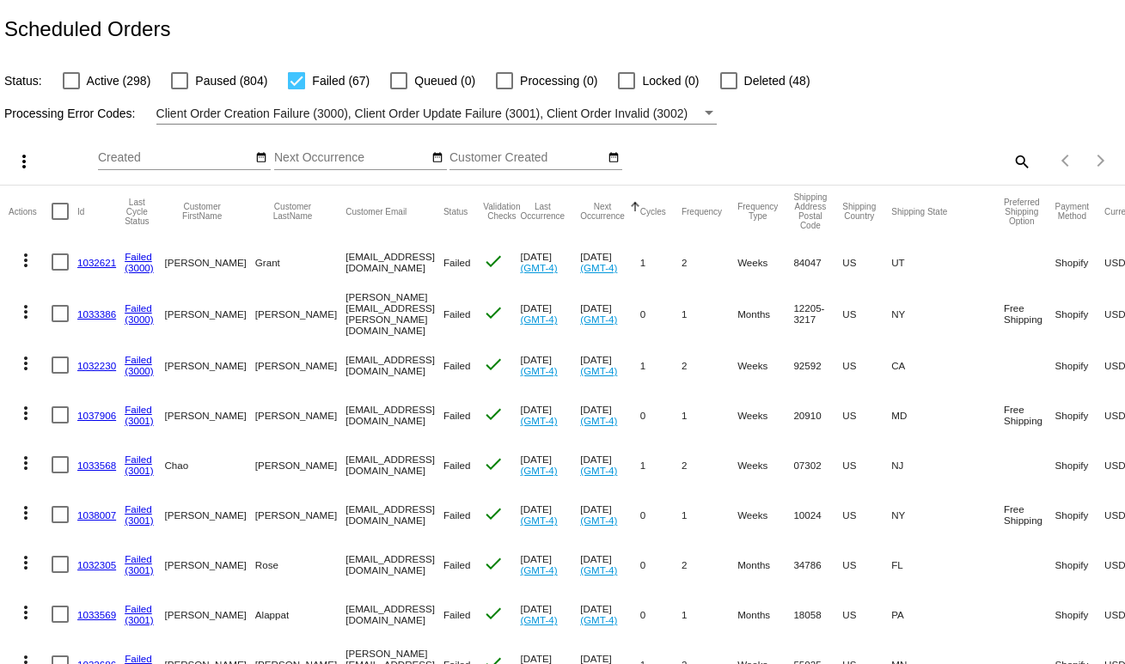
drag, startPoint x: 416, startPoint y: 266, endPoint x: 289, endPoint y: 260, distance: 127.4
click at [289, 260] on mat-row "more_vert 1032621 Failed (3000) Keenan P Grant keenanpgrant@gmail.com Failed ch…" at bounding box center [654, 262] width 1290 height 50
copy mat-row "keenanpgrant@gmail.com"
click at [26, 266] on mat-icon "more_vert" at bounding box center [25, 260] width 21 height 21
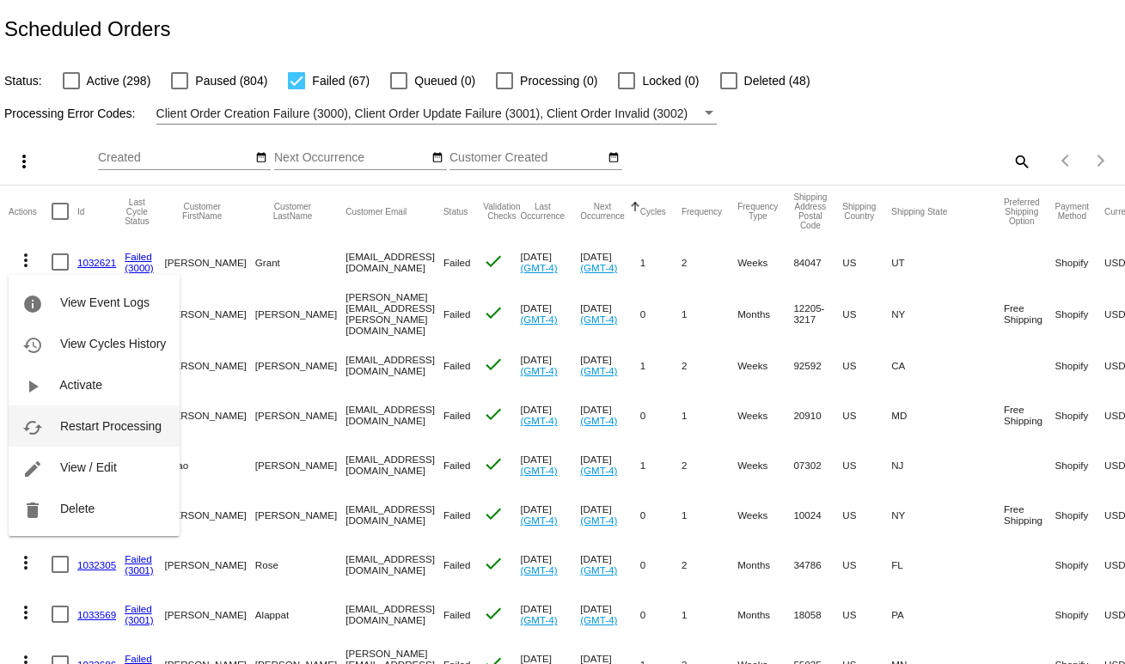
click at [89, 436] on button "cached Restart Processing" at bounding box center [94, 426] width 171 height 41
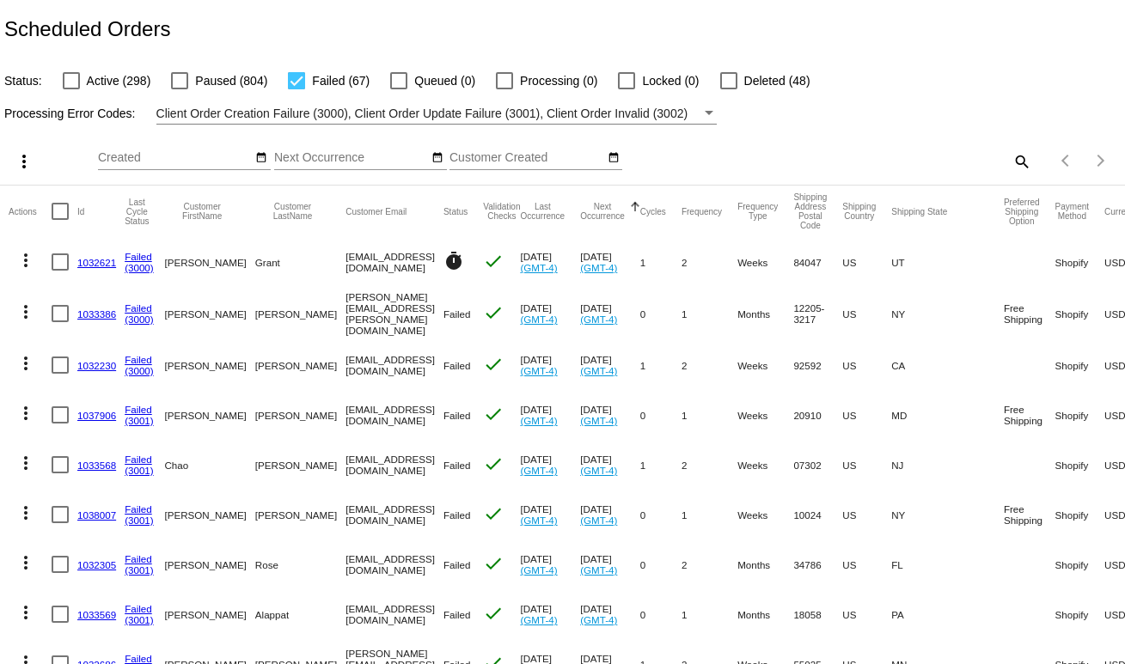
click at [98, 258] on link "1032621" at bounding box center [96, 262] width 39 height 11
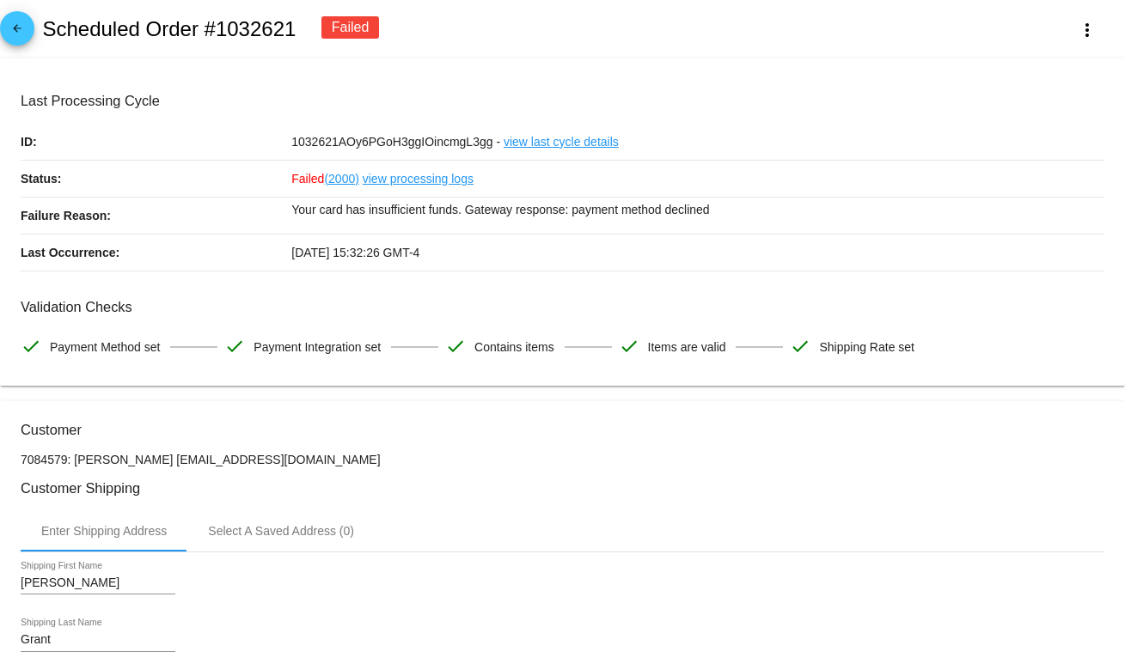
click at [533, 204] on p "Your card has insufficient funds. Gateway response: payment method declined" at bounding box center [697, 210] width 813 height 24
drag, startPoint x: 655, startPoint y: 246, endPoint x: 192, endPoint y: 177, distance: 468.3
click at [652, 247] on div "10/14/2025 15:32:26 GMT-4" at bounding box center [697, 253] width 813 height 36
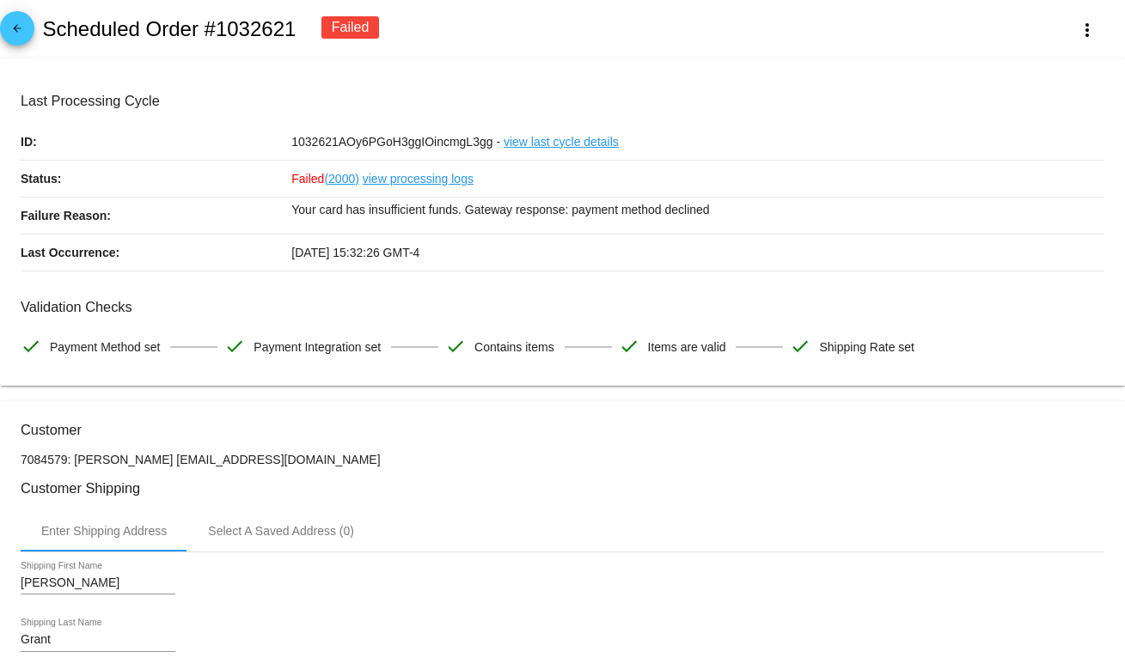
click at [70, 18] on h2 "Scheduled Order #1032621" at bounding box center [169, 29] width 254 height 24
click at [23, 18] on span "arrow_back" at bounding box center [17, 32] width 21 height 42
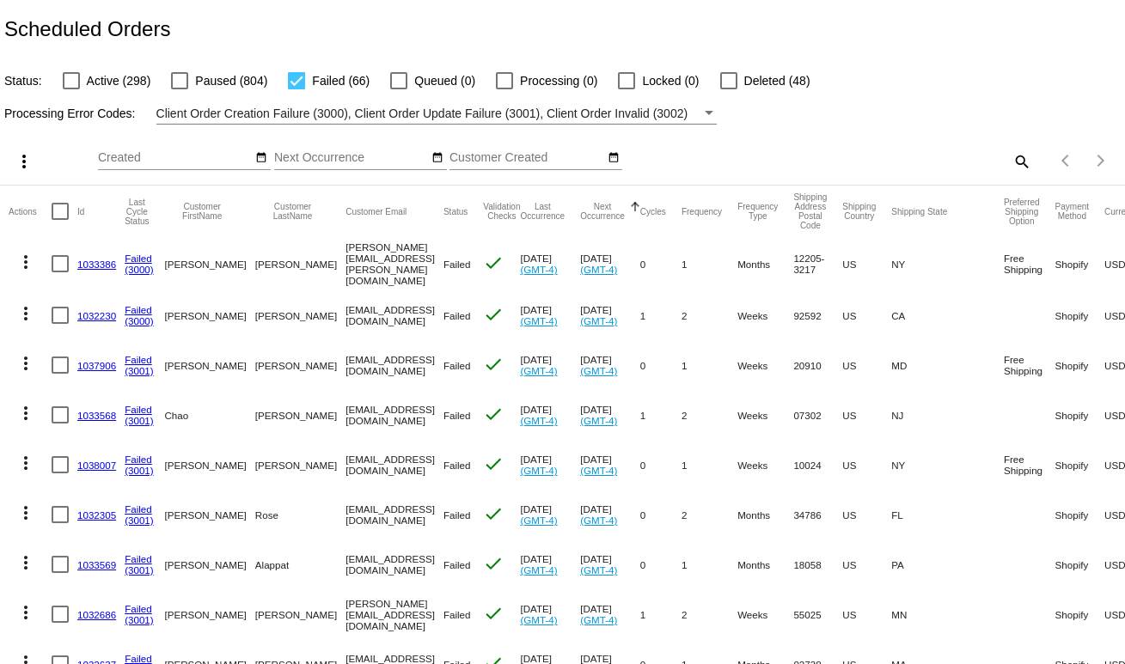
drag, startPoint x: 399, startPoint y: 311, endPoint x: 289, endPoint y: 314, distance: 110.0
click at [289, 314] on mat-row "more_vert 1032230 Failed (3000) Matt Simonis matt12290@gmail.com Failed check O…" at bounding box center [654, 315] width 1290 height 50
copy mat-row "matt12290@gmail.com"
click at [27, 311] on mat-icon "more_vert" at bounding box center [25, 313] width 21 height 21
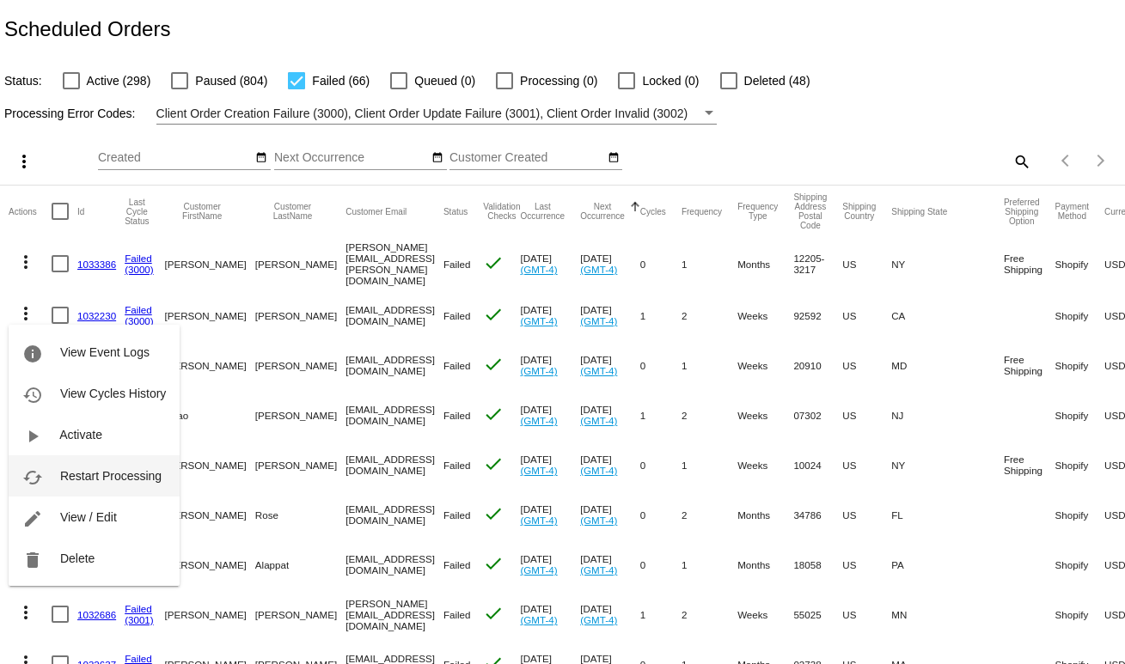
click at [92, 476] on span "Restart Processing" at bounding box center [110, 476] width 101 height 14
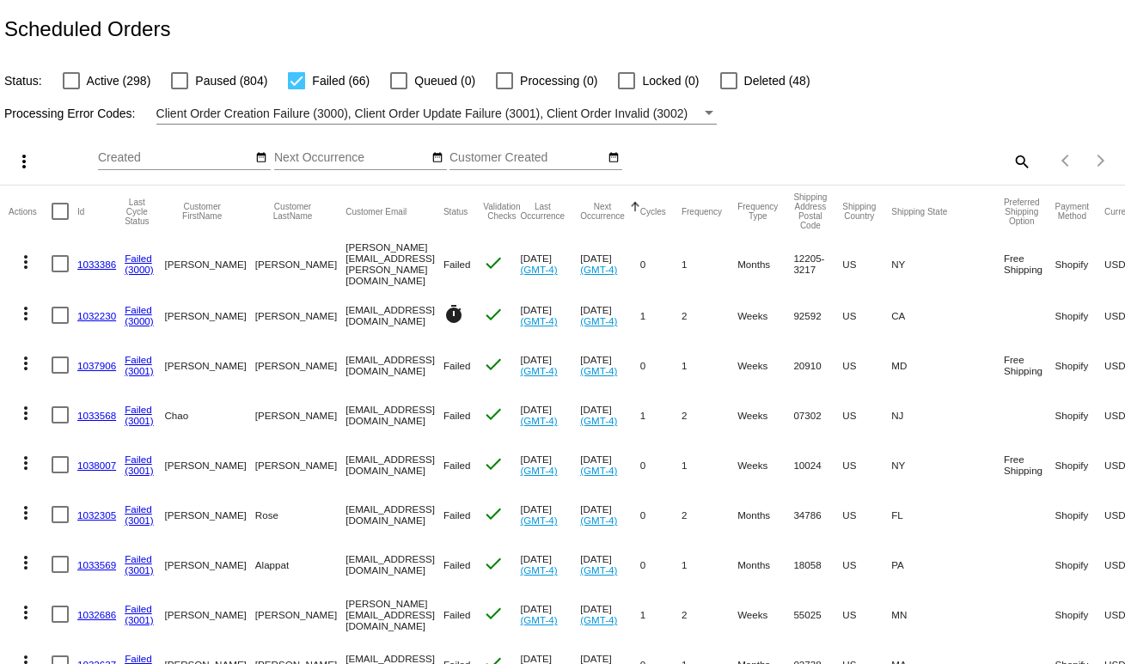
click at [94, 310] on link "1032230" at bounding box center [96, 315] width 39 height 11
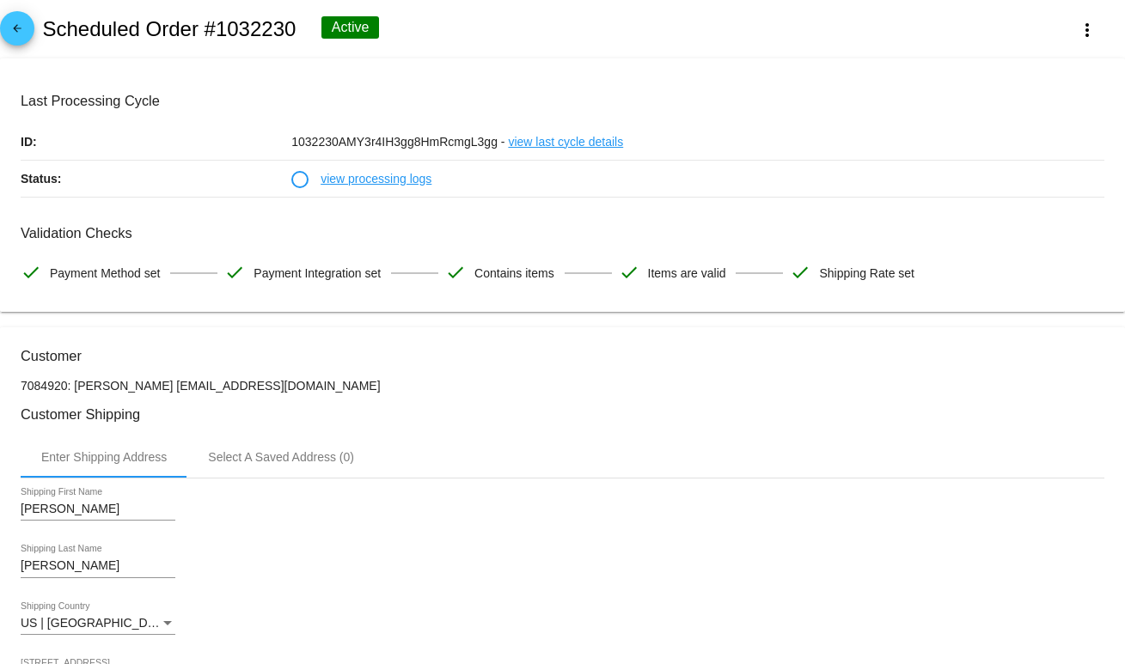
click at [363, 179] on link "view processing logs" at bounding box center [376, 179] width 111 height 36
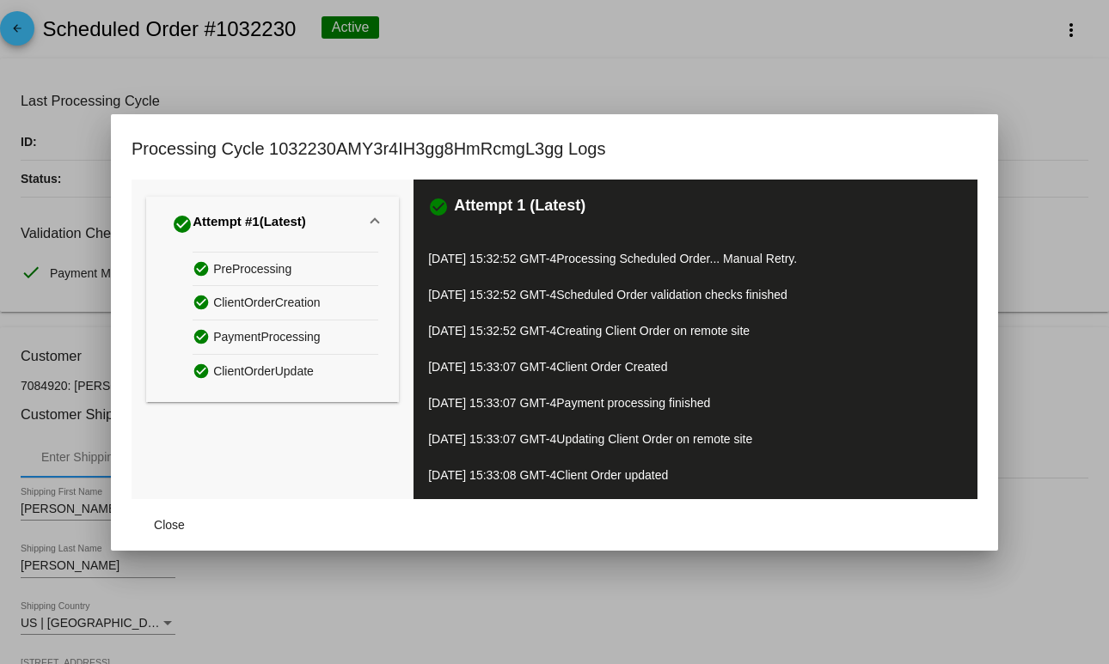
click at [740, 93] on div at bounding box center [554, 332] width 1109 height 664
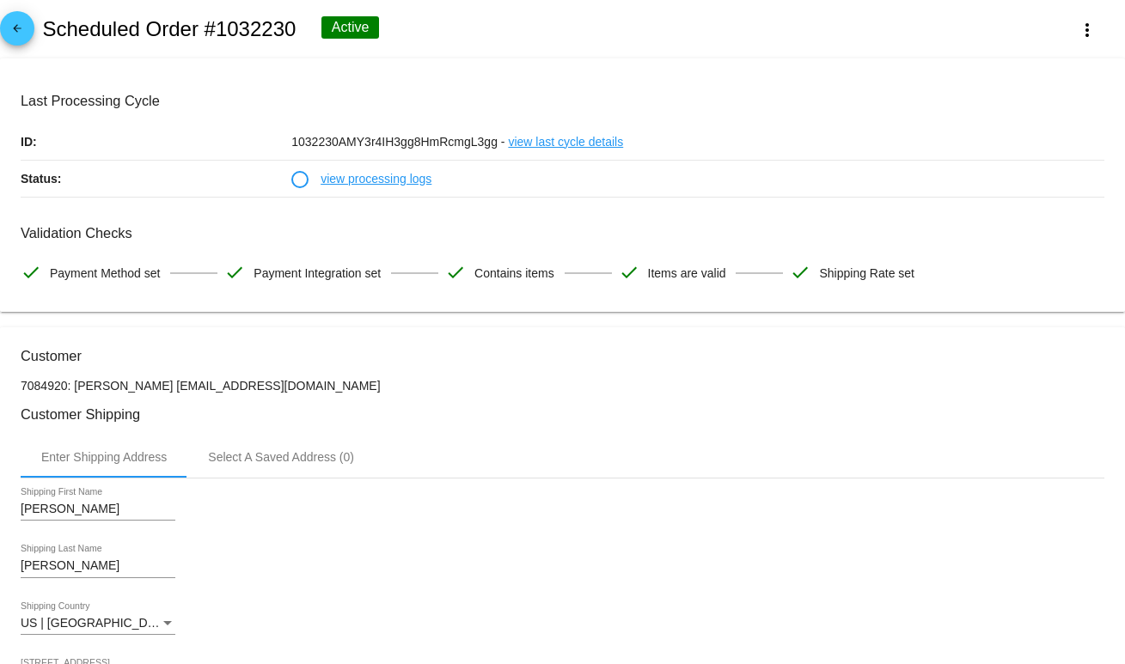
click at [26, 34] on mat-icon "arrow_back" at bounding box center [17, 32] width 21 height 21
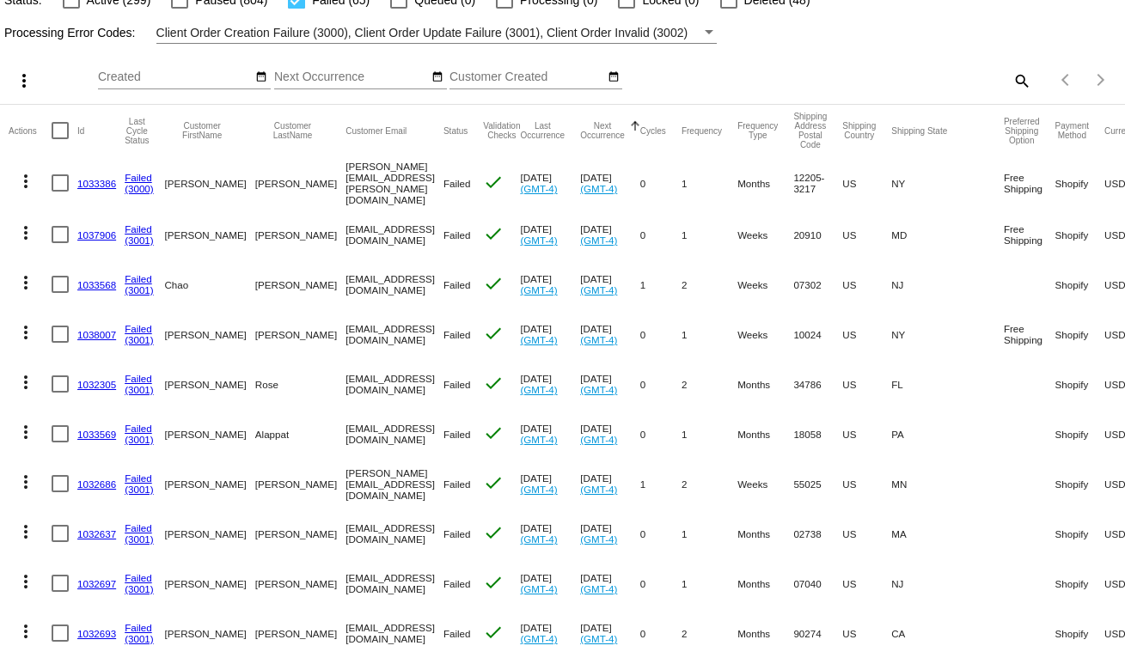
scroll to position [82, 0]
drag, startPoint x: 430, startPoint y: 227, endPoint x: 295, endPoint y: 227, distance: 134.9
click at [345, 227] on mat-cell "rozameheriuk@yahoo.com" at bounding box center [394, 234] width 98 height 50
copy mat-cell "rozameheriuk@yahoo.com"
click at [57, 229] on div at bounding box center [60, 233] width 17 height 17
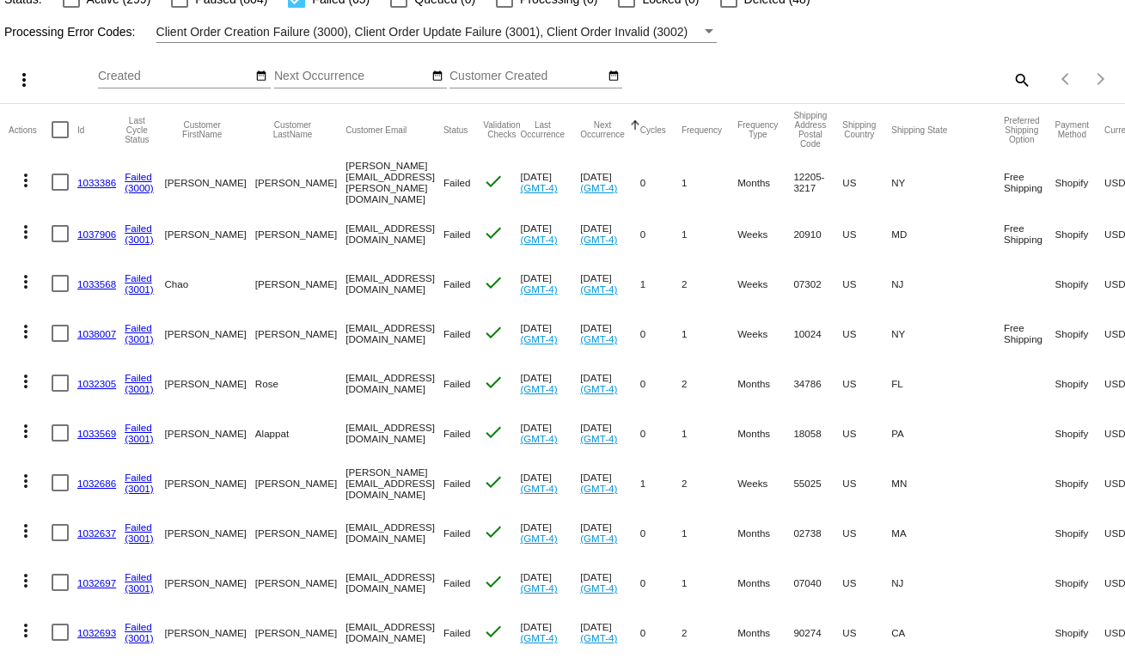
click at [59, 242] on input "checkbox" at bounding box center [59, 242] width 1 height 1
checkbox input "true"
click at [15, 231] on mat-icon "more_vert" at bounding box center [25, 232] width 21 height 21
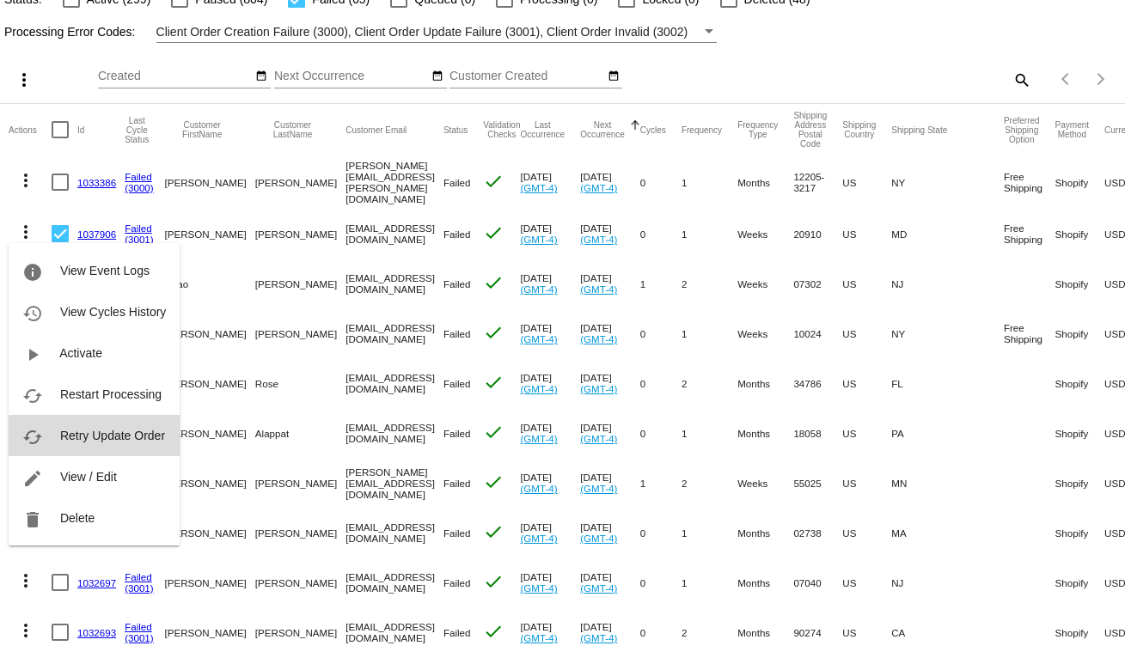
click at [105, 439] on span "Retry Update Order" at bounding box center [112, 436] width 105 height 14
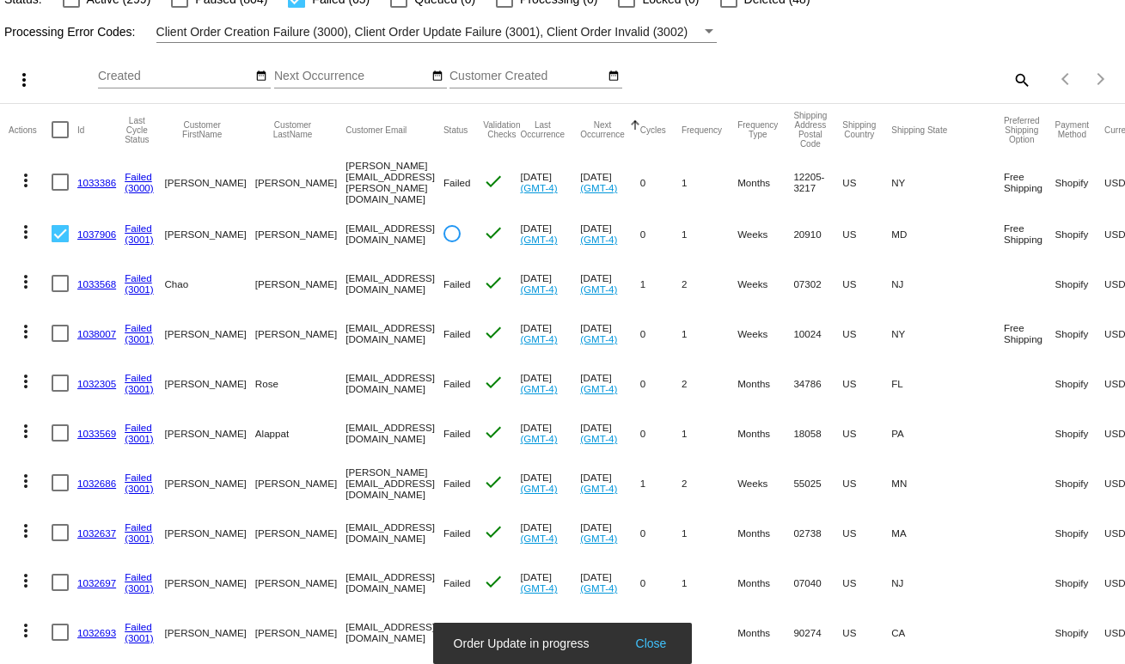
drag, startPoint x: 377, startPoint y: 281, endPoint x: 288, endPoint y: 273, distance: 89.7
click at [288, 273] on mat-row "more_vert 1033568 Failed (3001) Chao Wang harper096@outlook.com Failed check Oc…" at bounding box center [654, 284] width 1290 height 50
copy mat-row "harper096@outlook.com"
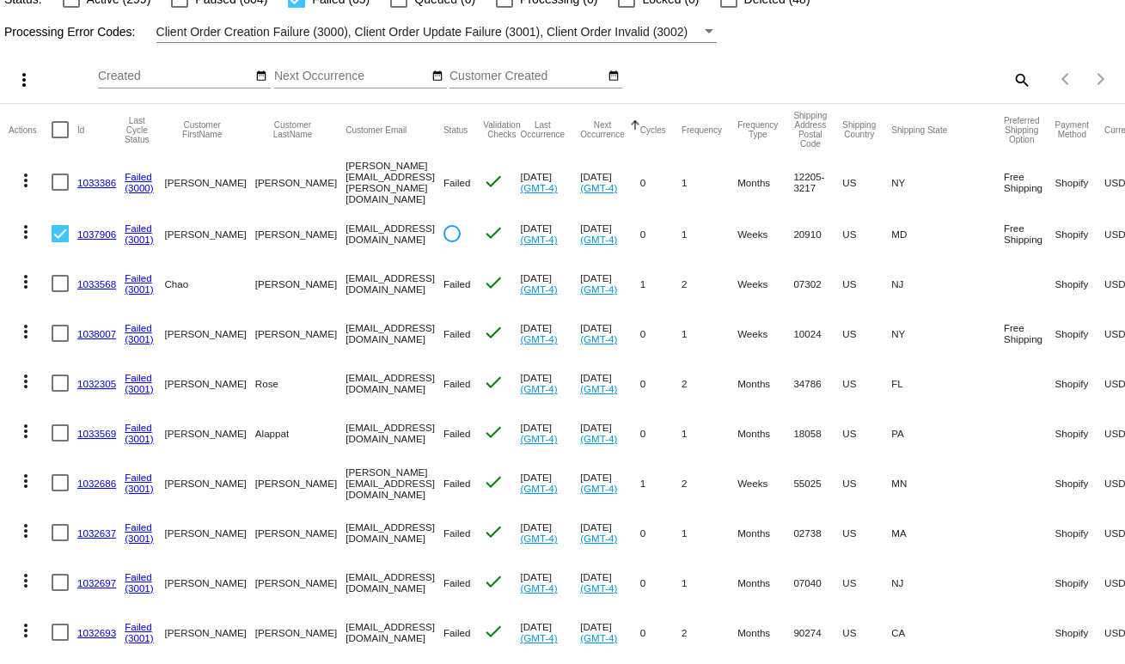
click at [16, 327] on mat-icon "more_vert" at bounding box center [25, 331] width 21 height 21
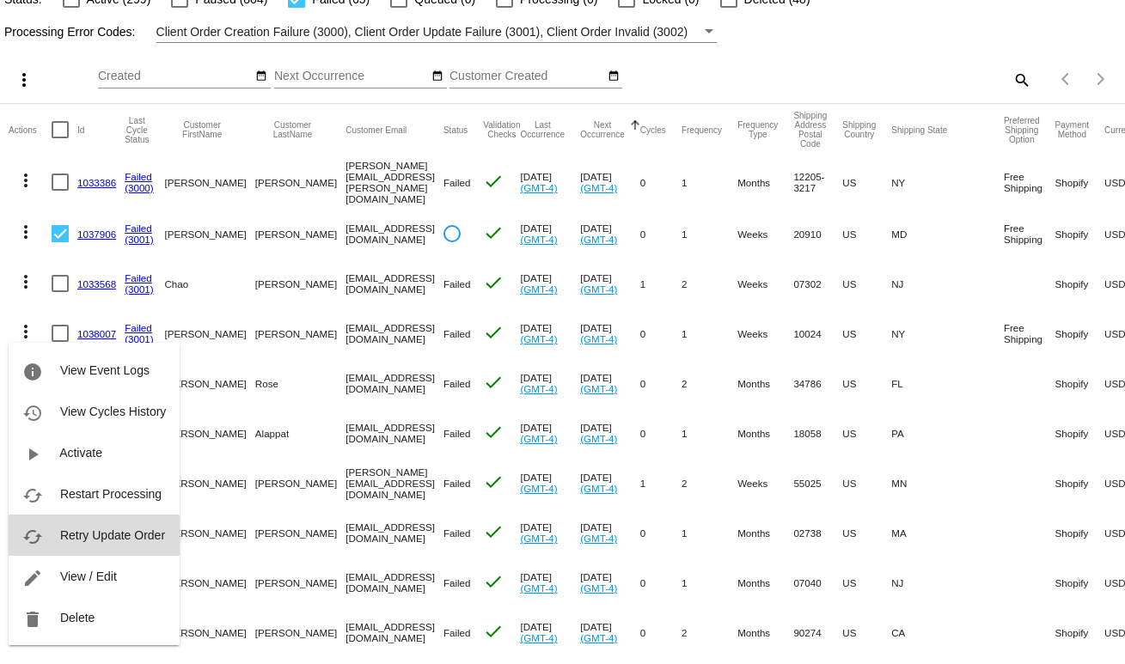
click at [84, 549] on button "cached Retry Update Order" at bounding box center [94, 535] width 171 height 41
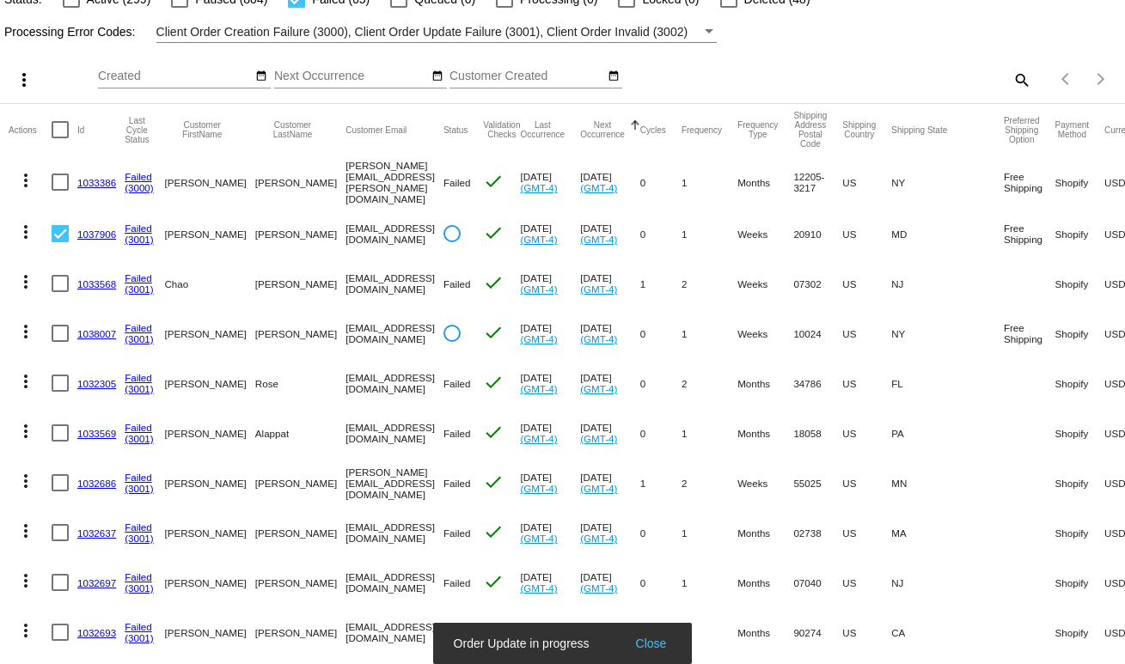
drag, startPoint x: 402, startPoint y: 330, endPoint x: 288, endPoint y: 330, distance: 114.3
click at [288, 330] on mat-row "more_vert 1038007 Failed (3001) Fred Graver fredgraver@mac.com check Oct 14 202…" at bounding box center [654, 334] width 1290 height 50
copy mat-row "fredgraver@mac.com"
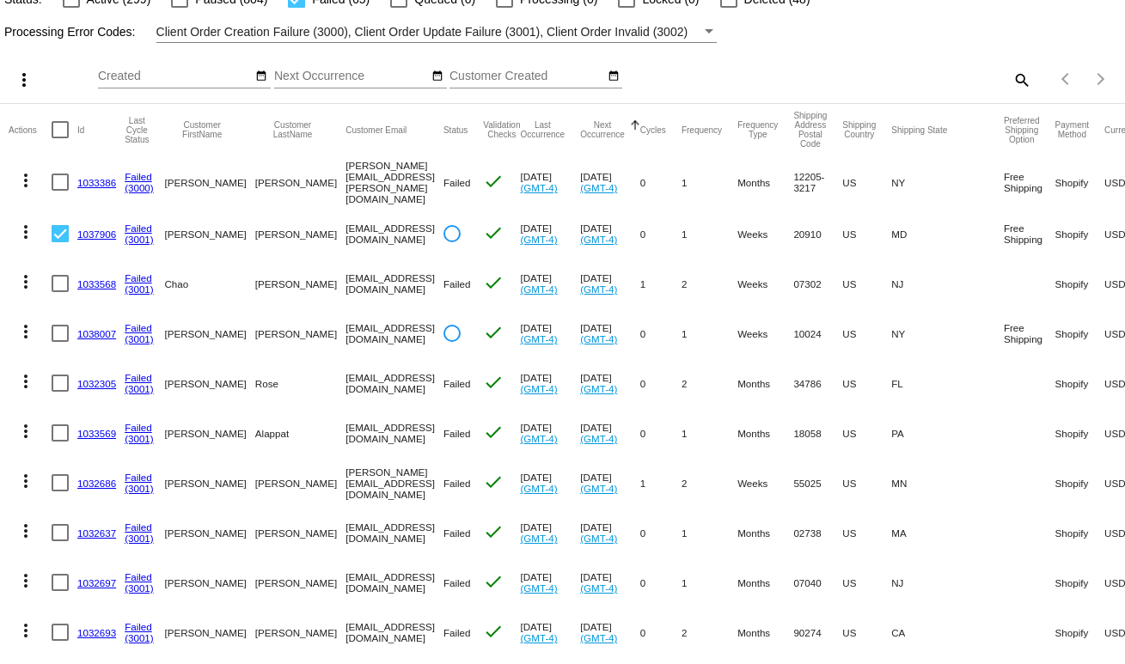
click at [28, 277] on mat-icon "more_vert" at bounding box center [25, 282] width 21 height 21
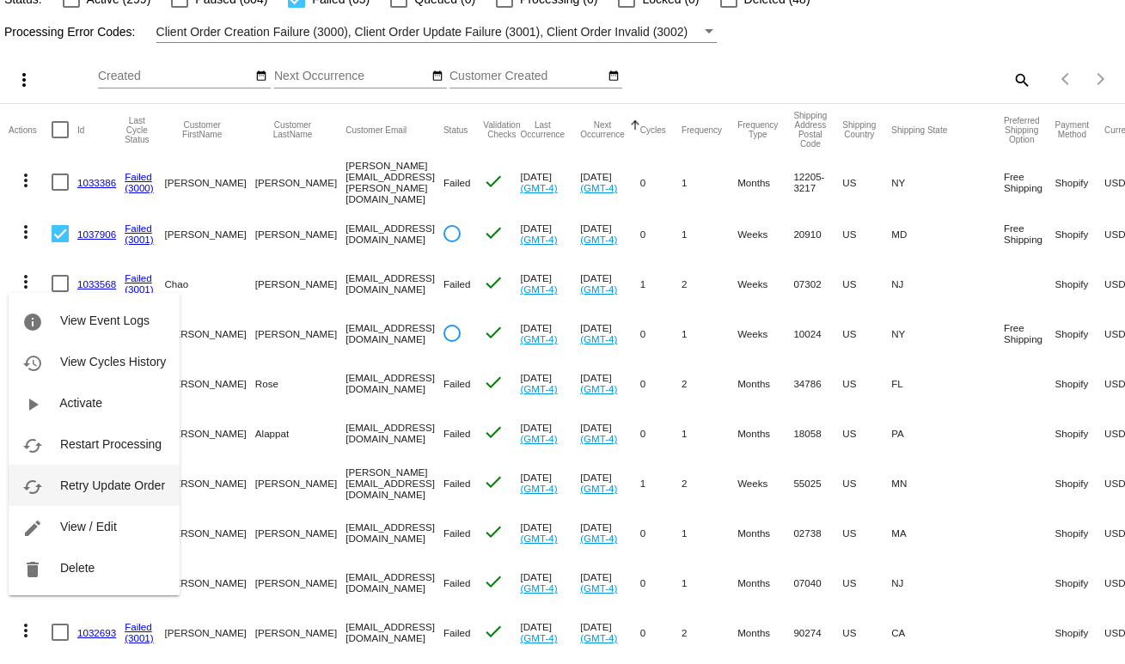
click at [67, 482] on span "Retry Update Order" at bounding box center [112, 486] width 105 height 14
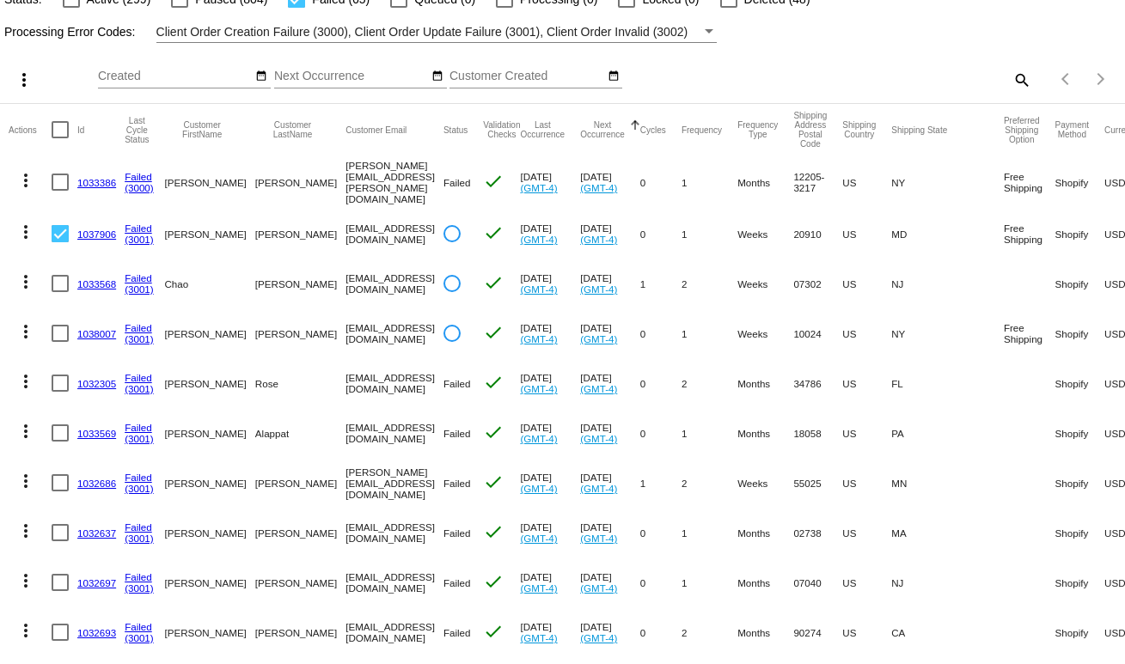
click at [412, 374] on mat-cell "sarahpeneloperose@gmail.com" at bounding box center [394, 383] width 98 height 50
copy mat-cell "sarahpeneloperose@gmail.com"
click at [414, 418] on mat-cell "AmandaRoseWalsh@gmail.com" at bounding box center [394, 433] width 98 height 50
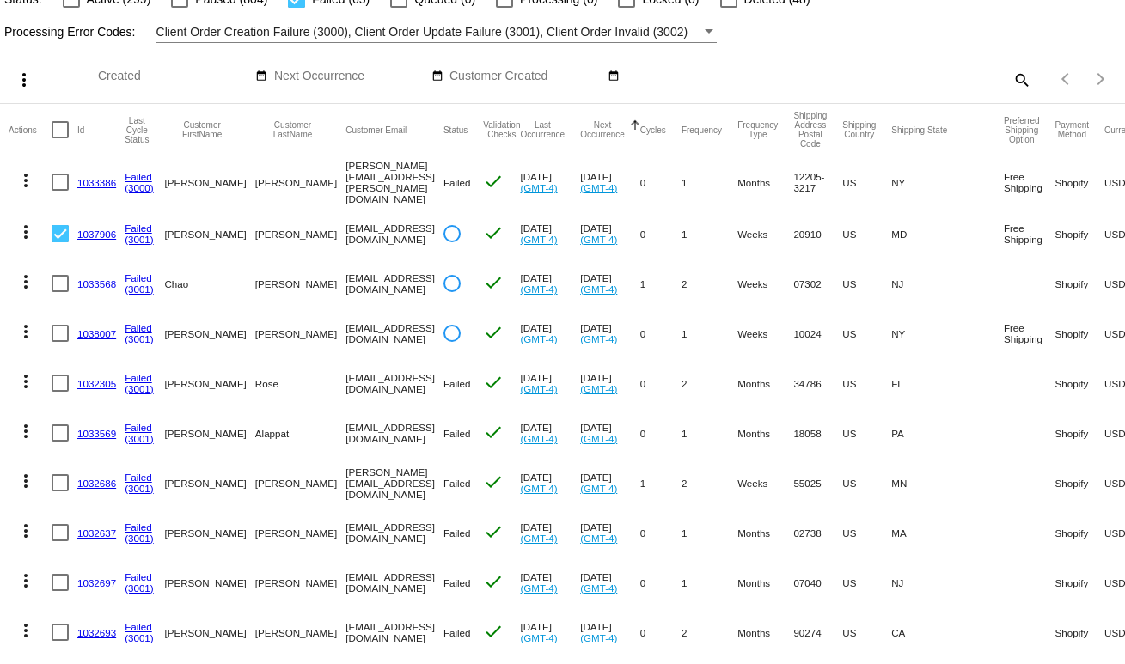
click at [414, 418] on mat-cell "AmandaRoseWalsh@gmail.com" at bounding box center [394, 433] width 98 height 50
click at [405, 418] on mat-cell "AmandaRoseWalsh@gmail.com" at bounding box center [394, 433] width 98 height 50
click at [398, 425] on mat-cell "AmandaRoseWalsh@gmail.com" at bounding box center [394, 433] width 98 height 50
copy mat-cell "AmandaRoseWalsh@gmail.com"
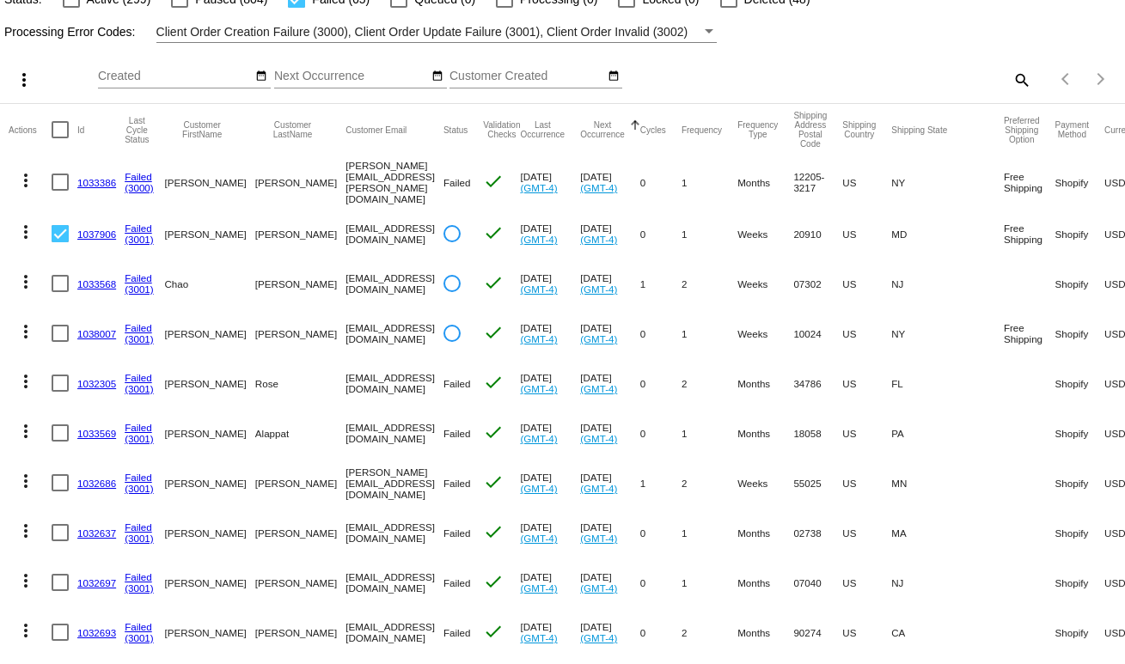
click at [398, 425] on mat-cell "AmandaRoseWalsh@gmail.com" at bounding box center [394, 433] width 98 height 50
click at [345, 483] on mat-cell "randy@venturetitleinc.com" at bounding box center [394, 483] width 98 height 50
copy mat-cell "randy@venturetitleinc.com"
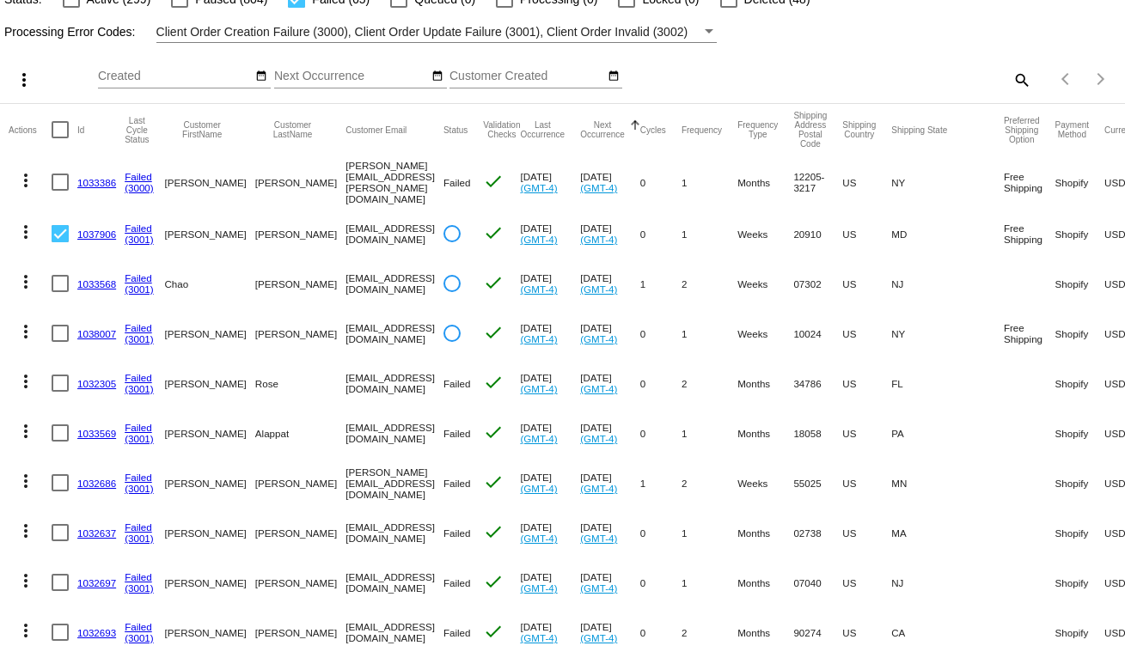
click at [351, 532] on mat-cell "wtporter2@gmail.com" at bounding box center [394, 533] width 98 height 50
copy mat-cell "wtporter2@gmail.com"
click at [1107, 64] on div "Items per page: 100 1 - 81 of 81" at bounding box center [1078, 79] width 94 height 48
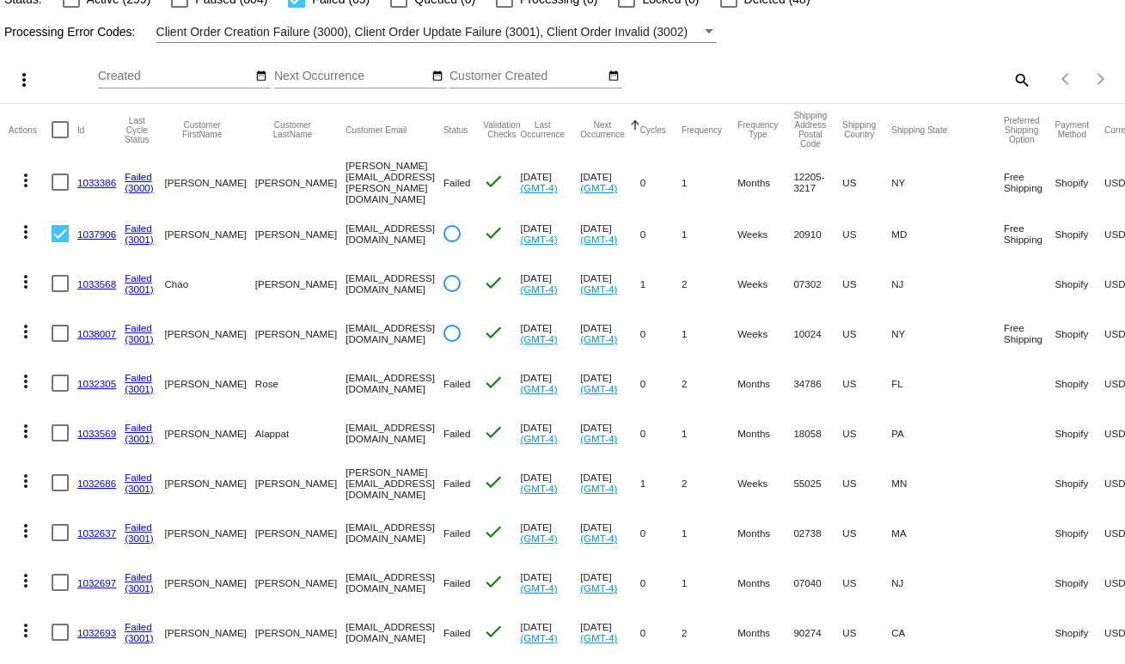
scroll to position [0, 0]
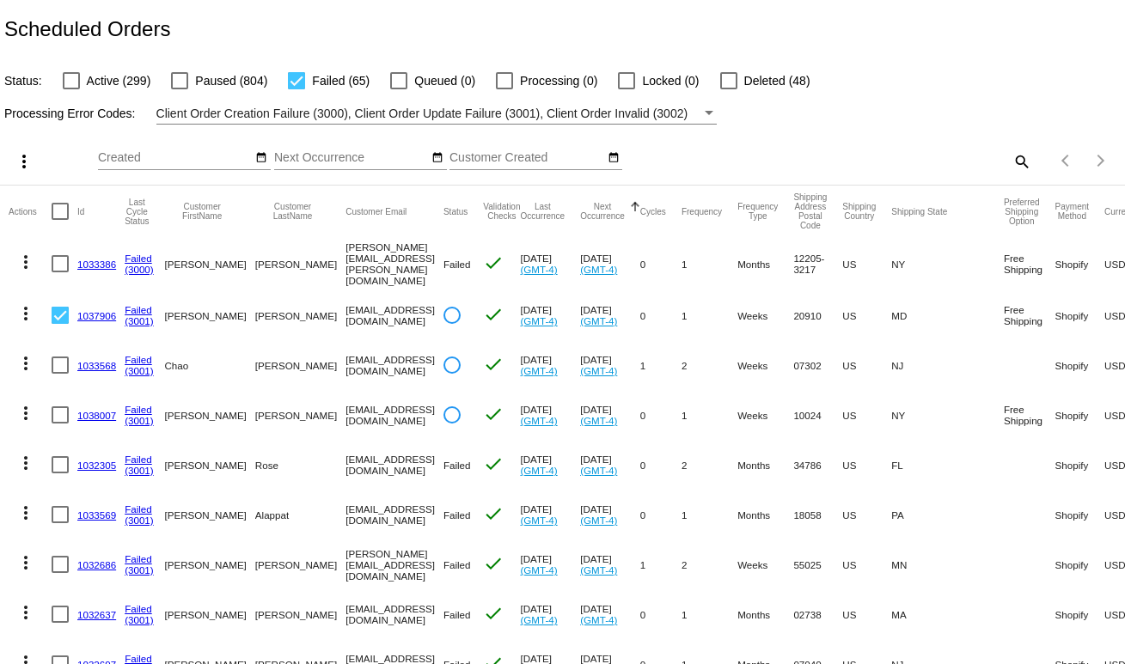
click at [881, 46] on div "Scheduled Orders" at bounding box center [562, 29] width 1125 height 58
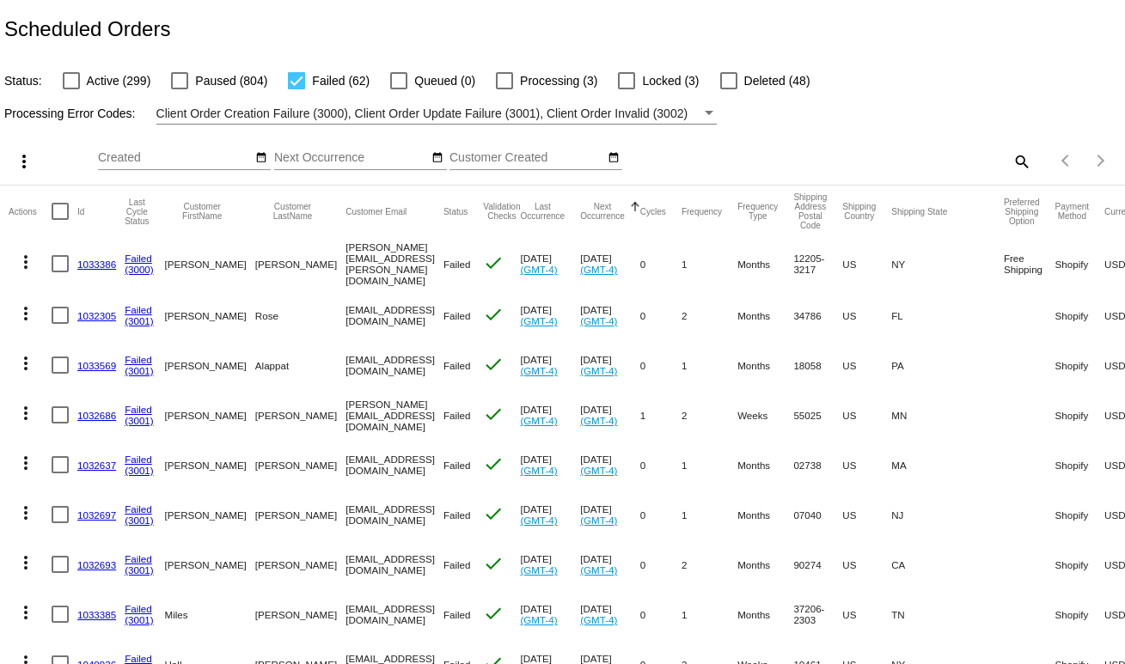
click at [403, 308] on mat-cell "[EMAIL_ADDRESS][DOMAIN_NAME]" at bounding box center [394, 315] width 98 height 50
copy mat-cell "[EMAIL_ADDRESS][DOMAIN_NAME]"
click at [14, 316] on button "more_vert" at bounding box center [26, 312] width 34 height 34
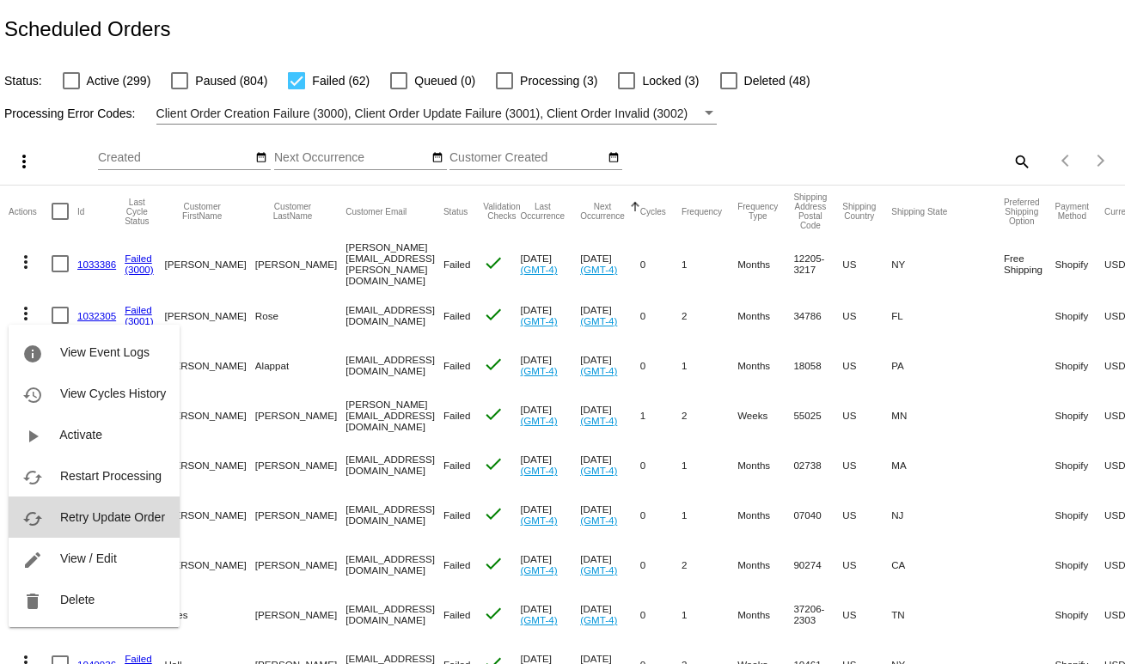
click at [99, 521] on span "Retry Update Order" at bounding box center [112, 517] width 105 height 14
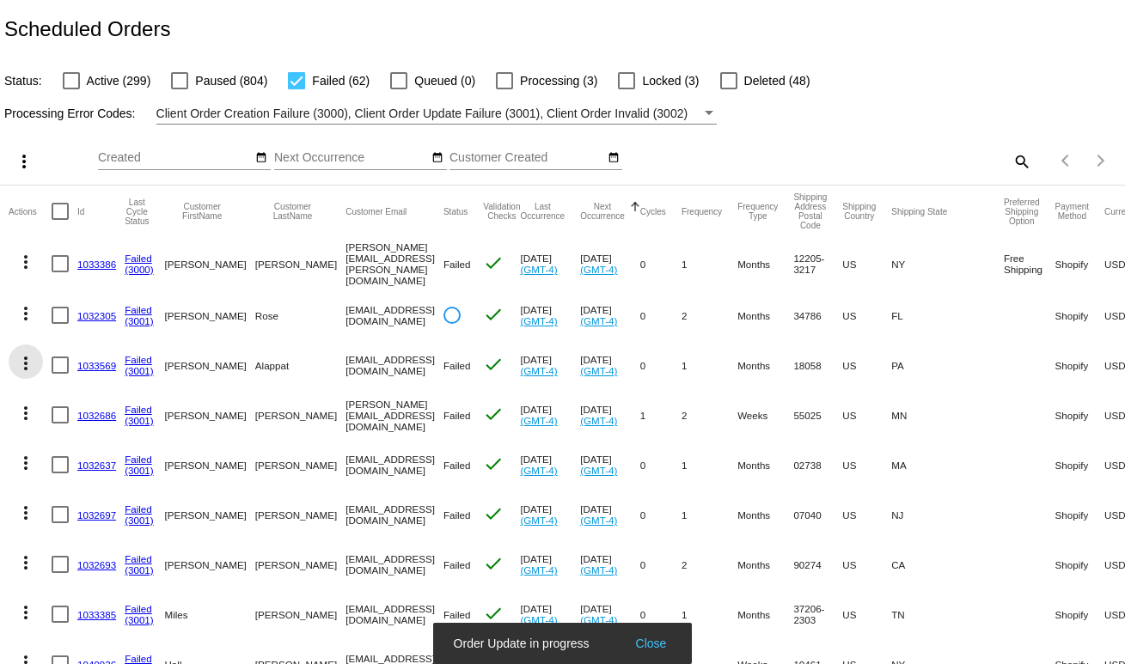
click at [26, 365] on mat-icon "more_vert" at bounding box center [25, 363] width 21 height 21
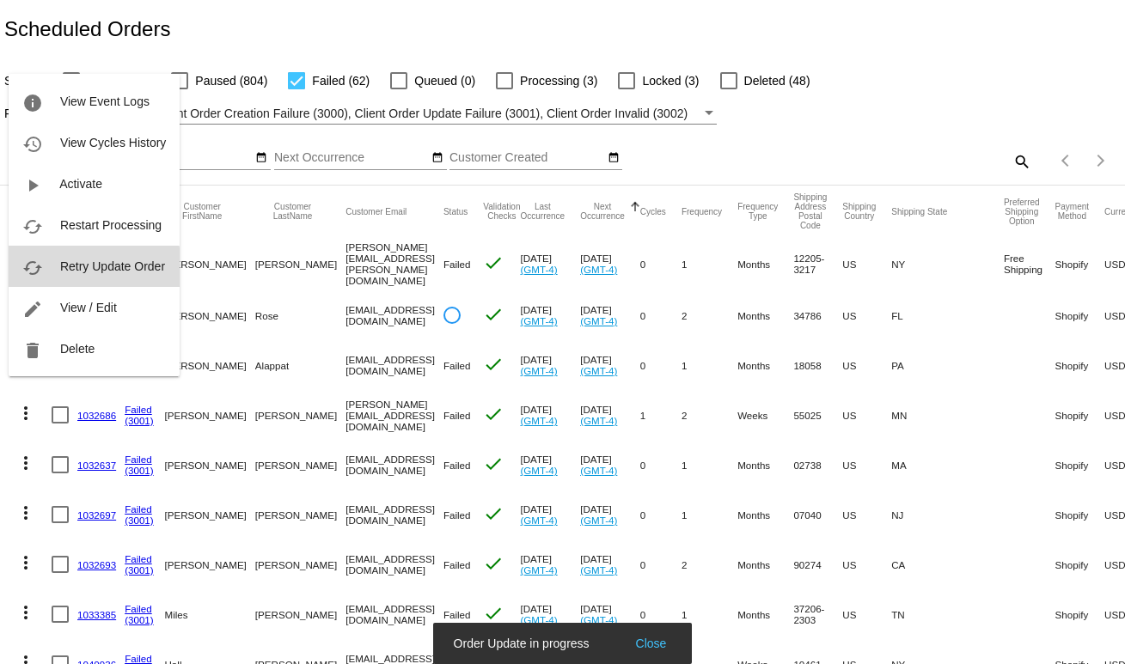
click at [60, 269] on span "Retry Update Order" at bounding box center [112, 267] width 105 height 14
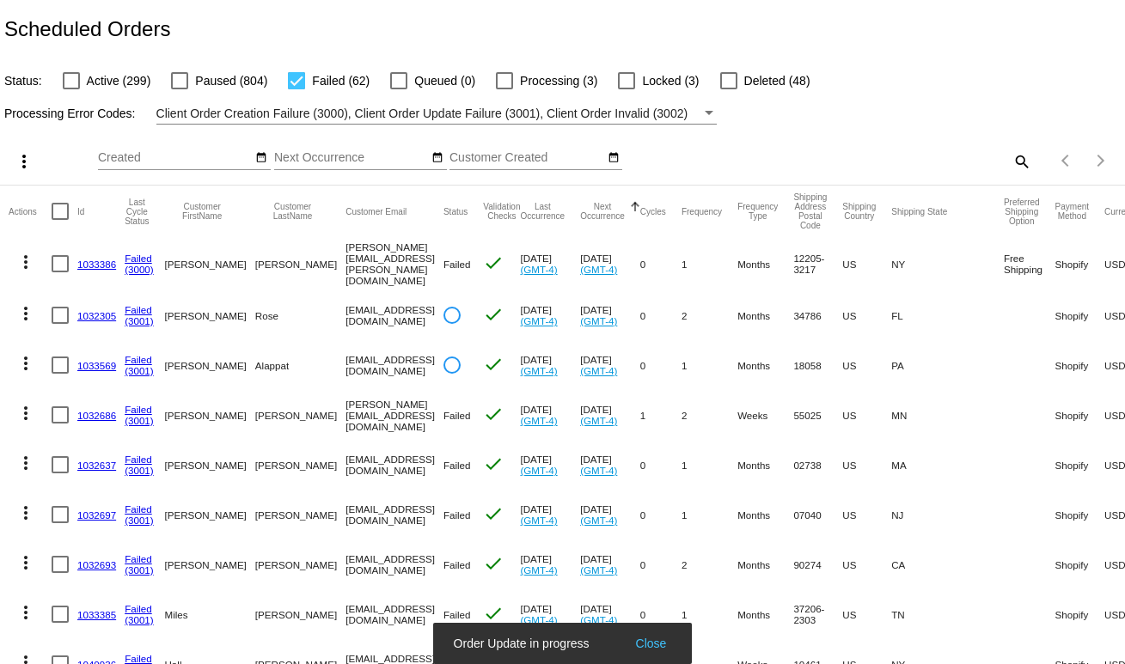
click at [57, 410] on div at bounding box center [60, 414] width 17 height 17
click at [59, 424] on input "checkbox" at bounding box center [59, 424] width 1 height 1
checkbox input "true"
click at [51, 470] on mat-cell "more_vert" at bounding box center [30, 465] width 43 height 50
click at [403, 123] on div "Client Order Creation Failure (3000), Client Order Update Failure (3001), Clien…" at bounding box center [428, 113] width 545 height 21
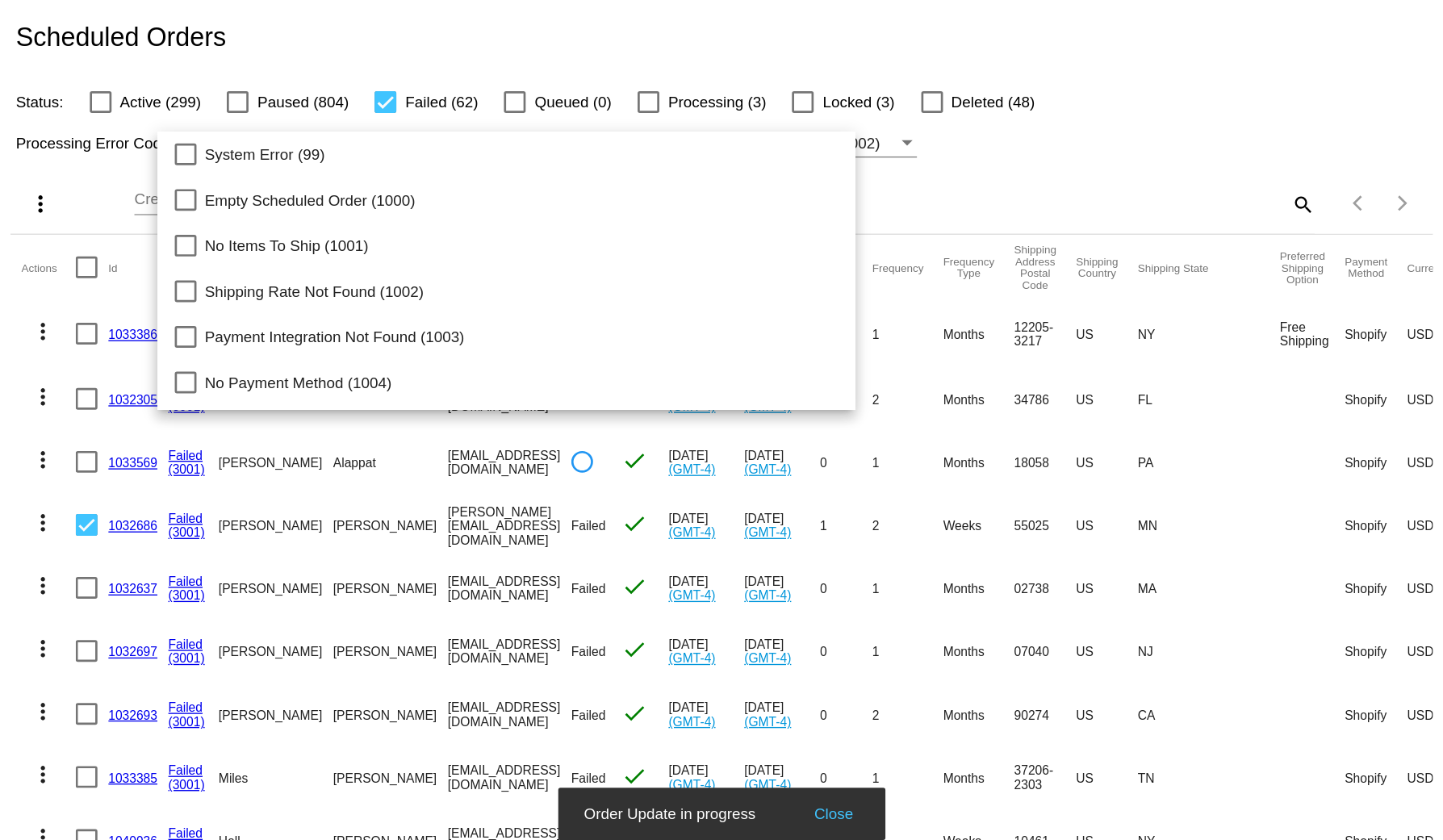
scroll to position [166, 0]
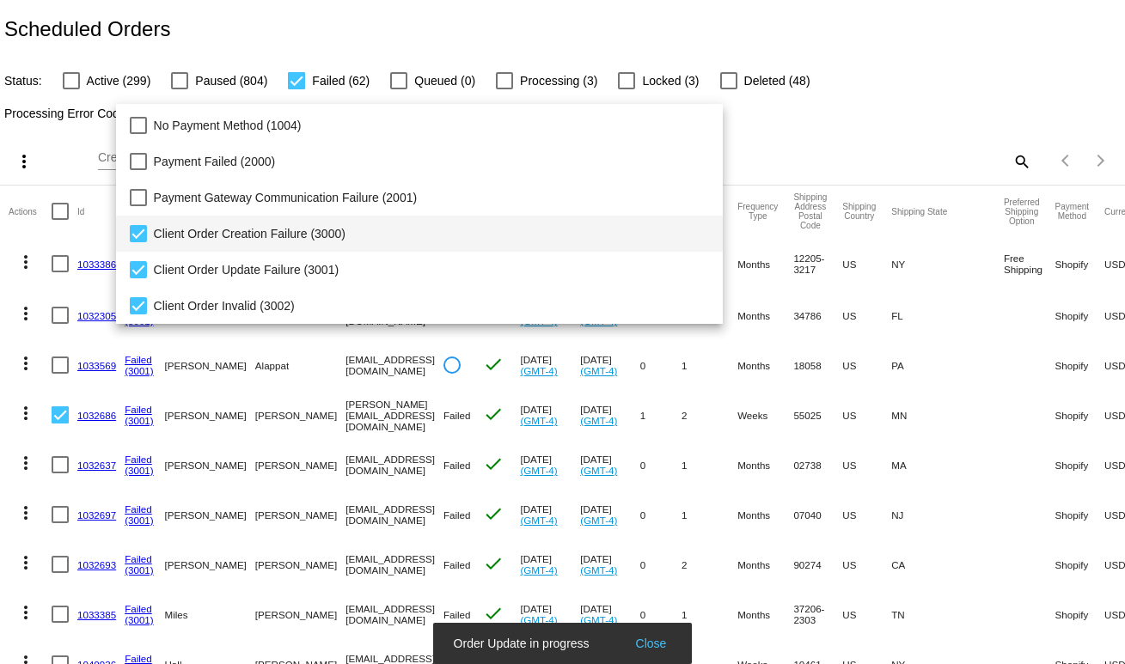
click at [262, 239] on span "Client Order Creation Failure (3000)" at bounding box center [432, 234] width 556 height 36
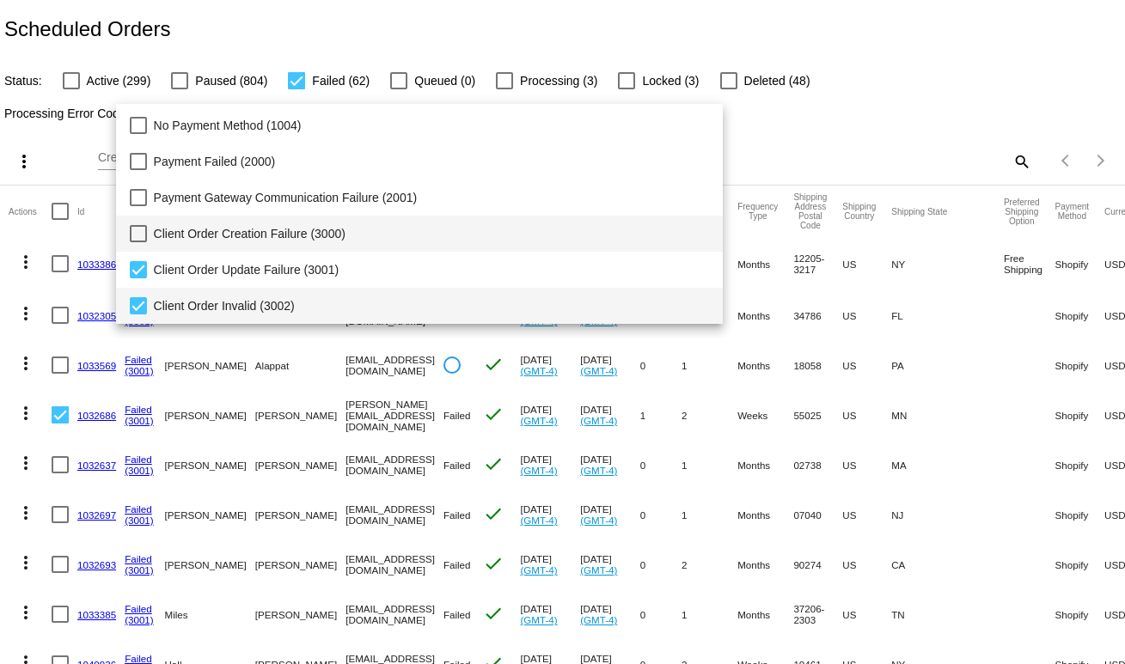
click at [260, 302] on span "Client Order Invalid (3002)" at bounding box center [432, 306] width 556 height 36
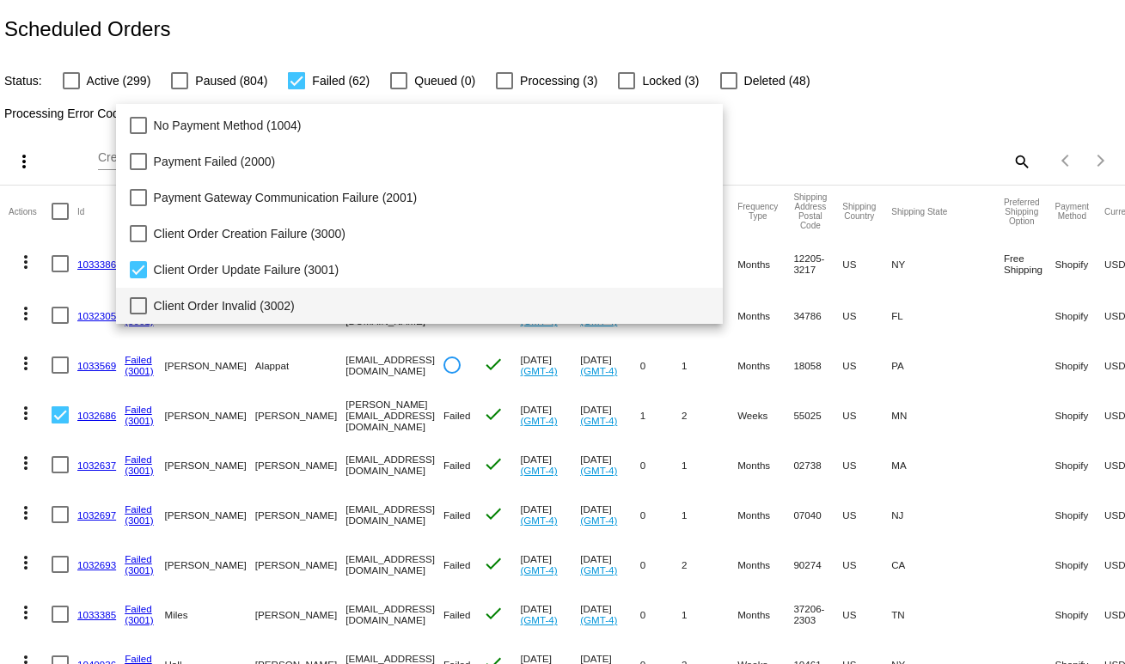
click at [951, 67] on div at bounding box center [562, 332] width 1125 height 664
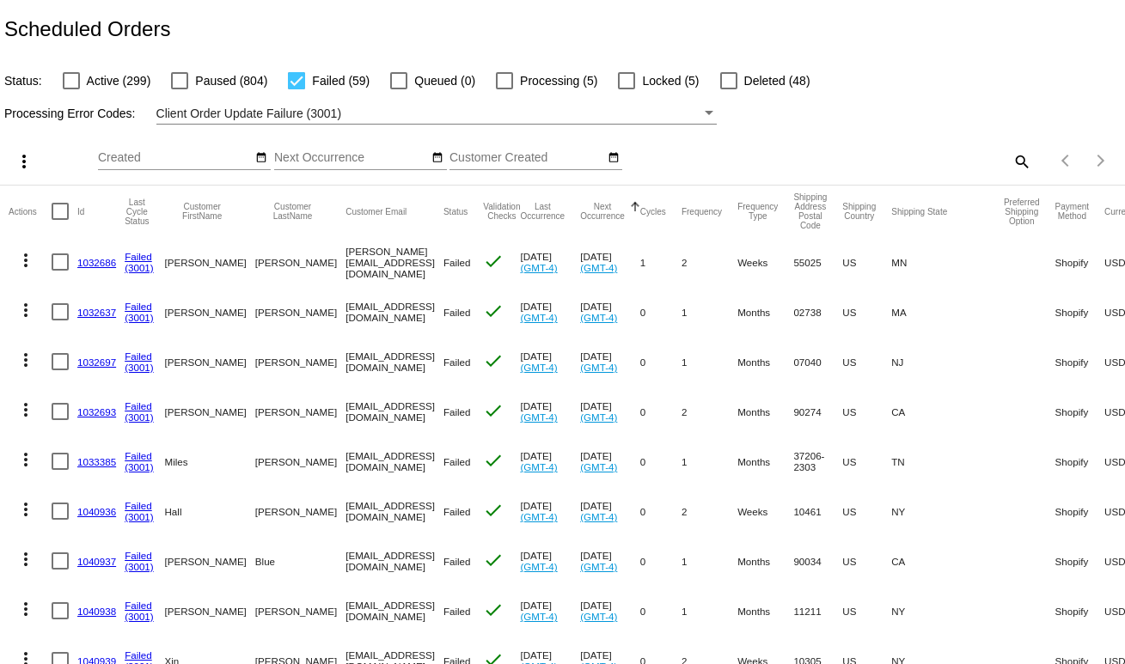
click at [64, 220] on div at bounding box center [60, 211] width 17 height 17
click at [60, 220] on input "checkbox" at bounding box center [59, 220] width 1 height 1
checkbox input "true"
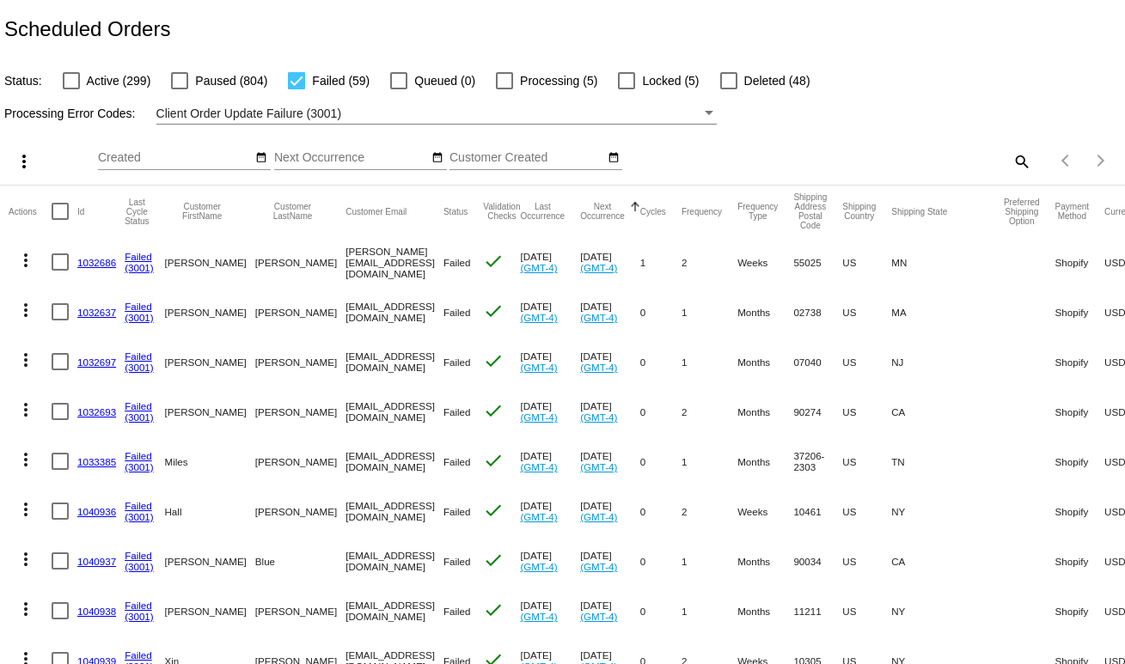
checkbox input "true"
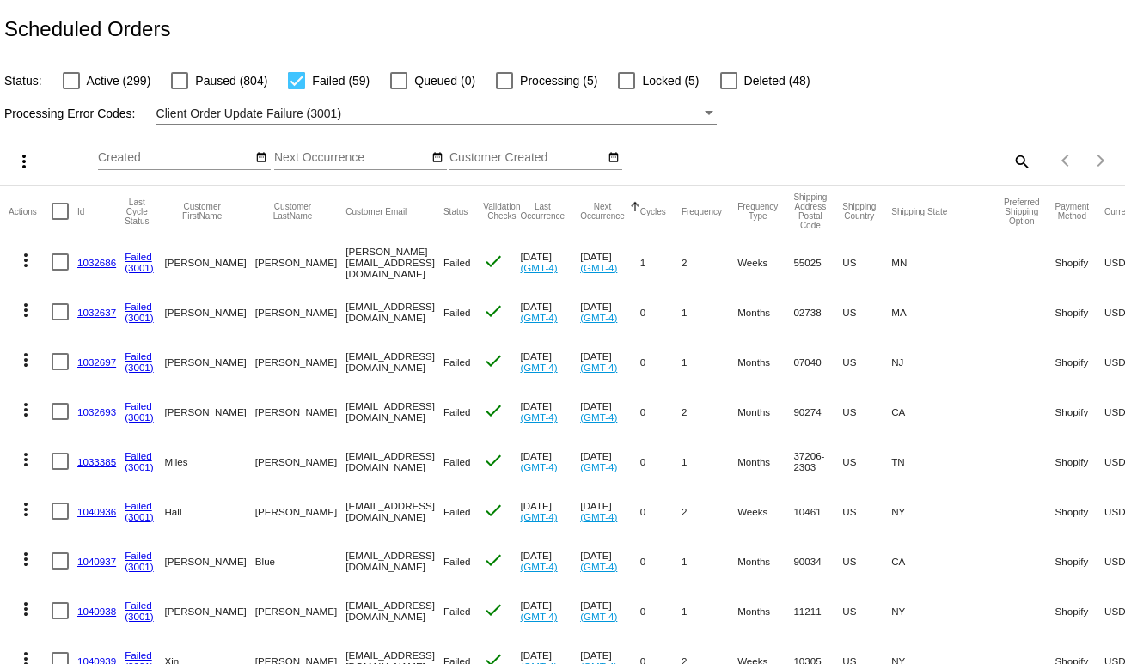
checkbox input "true"
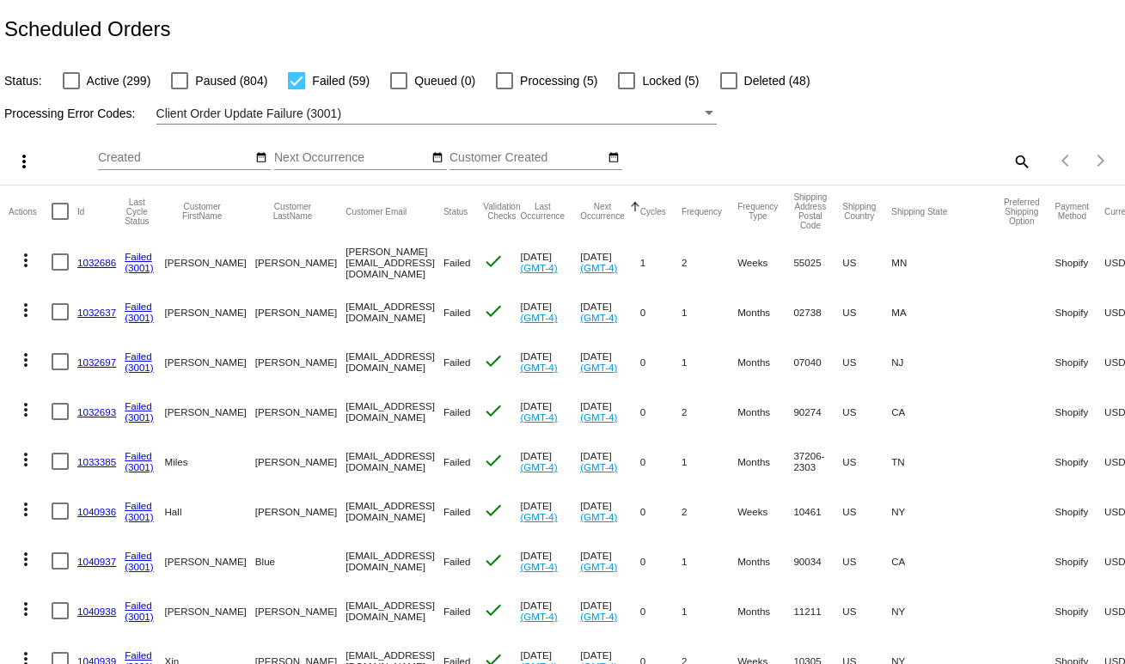
checkbox input "true"
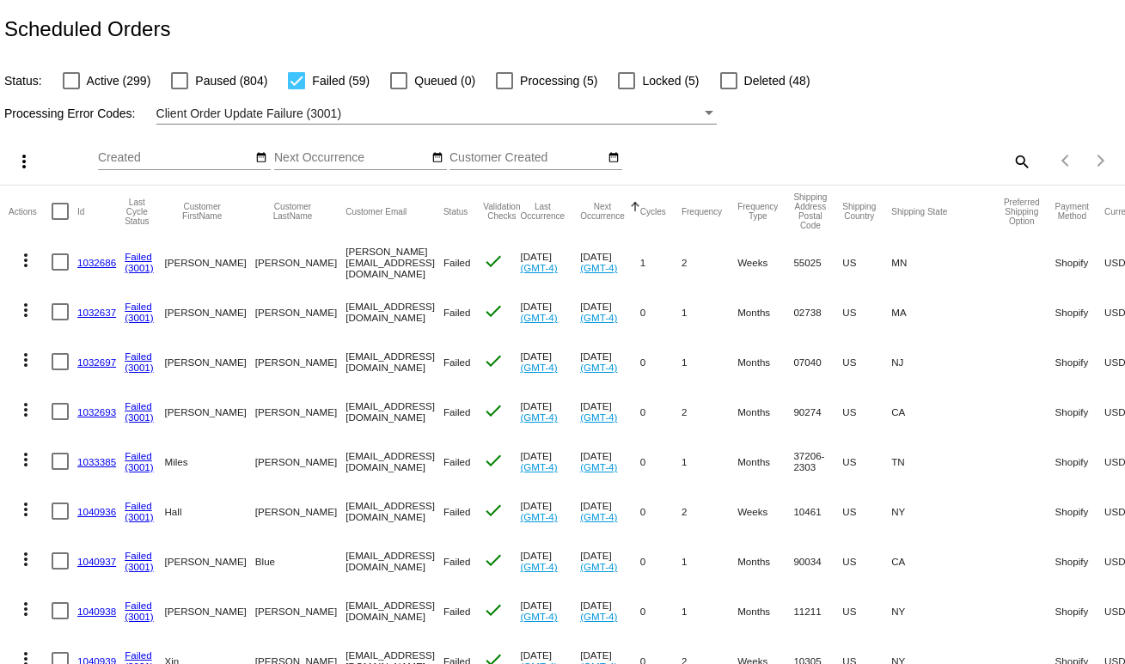
checkbox input "true"
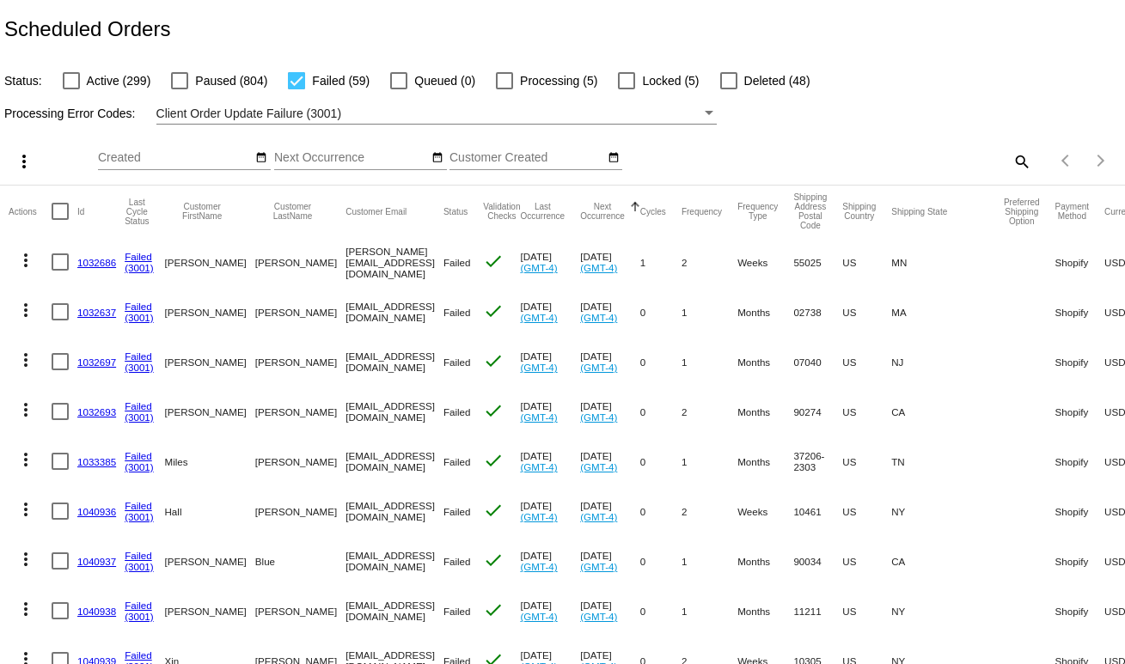
checkbox input "true"
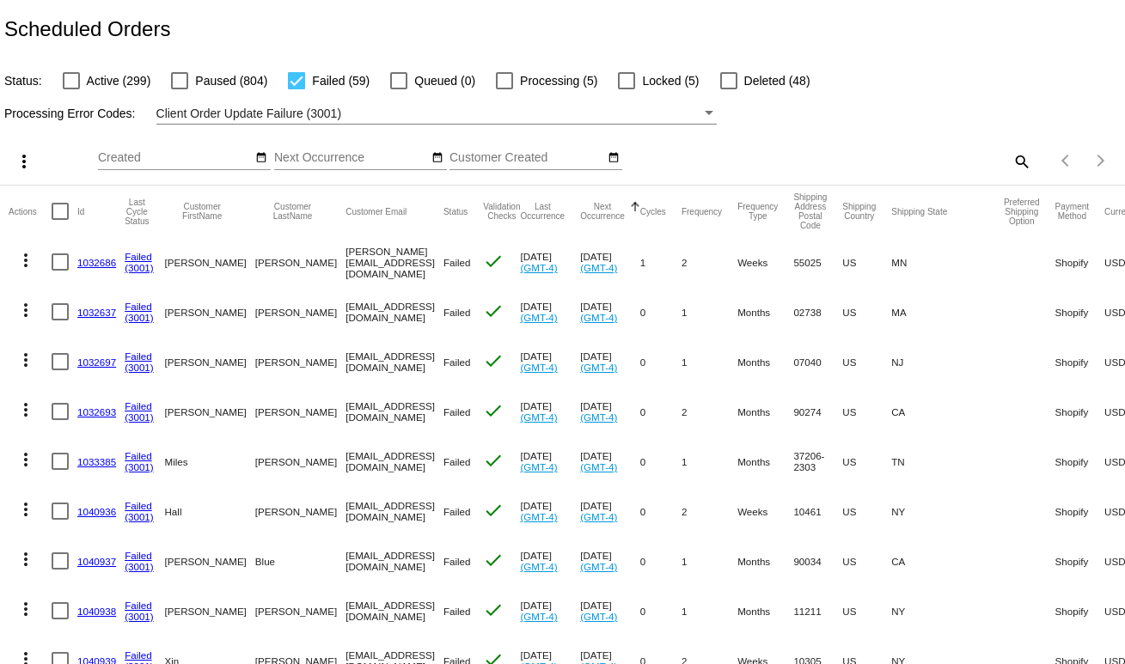
checkbox input "true"
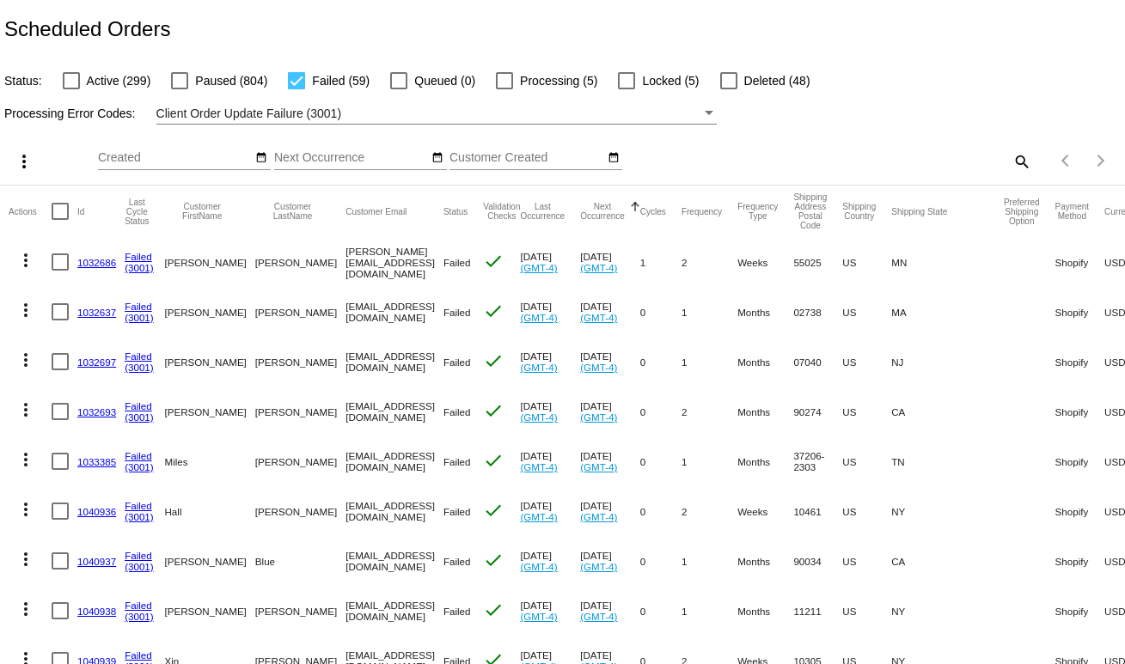
checkbox input "true"
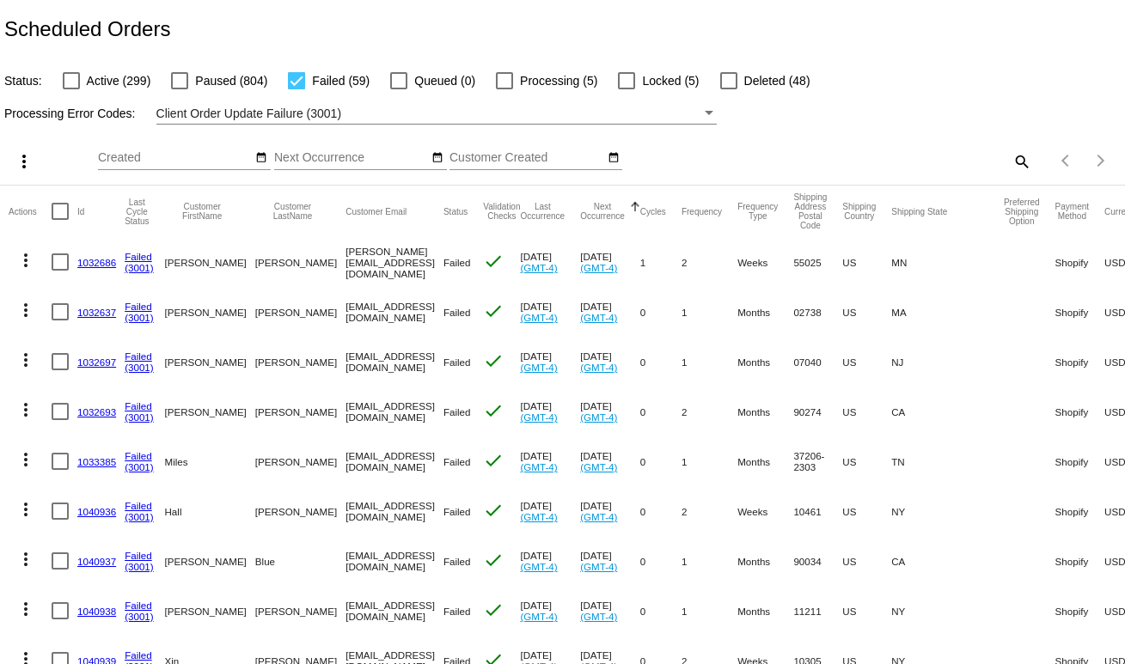
checkbox input "true"
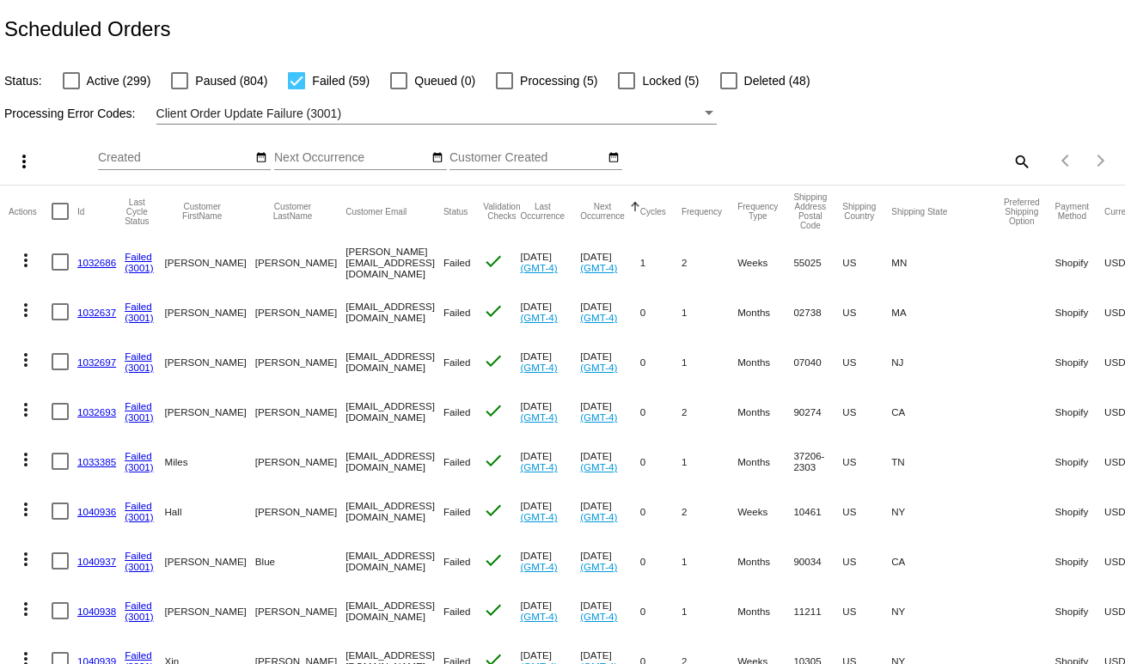
checkbox input "true"
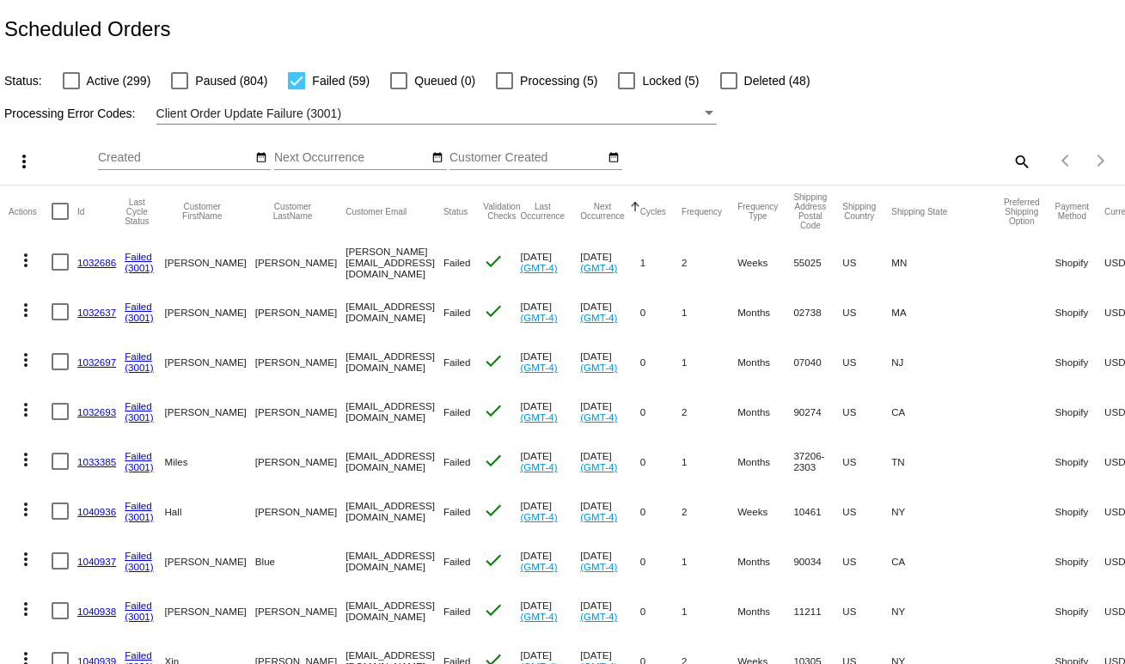
checkbox input "true"
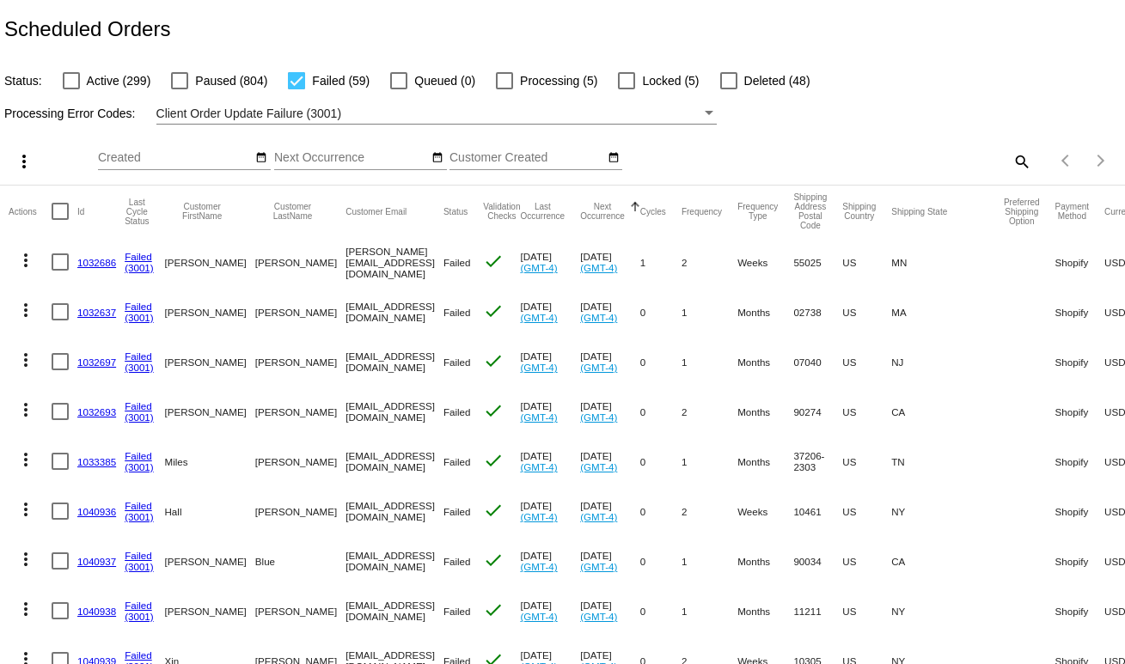
checkbox input "true"
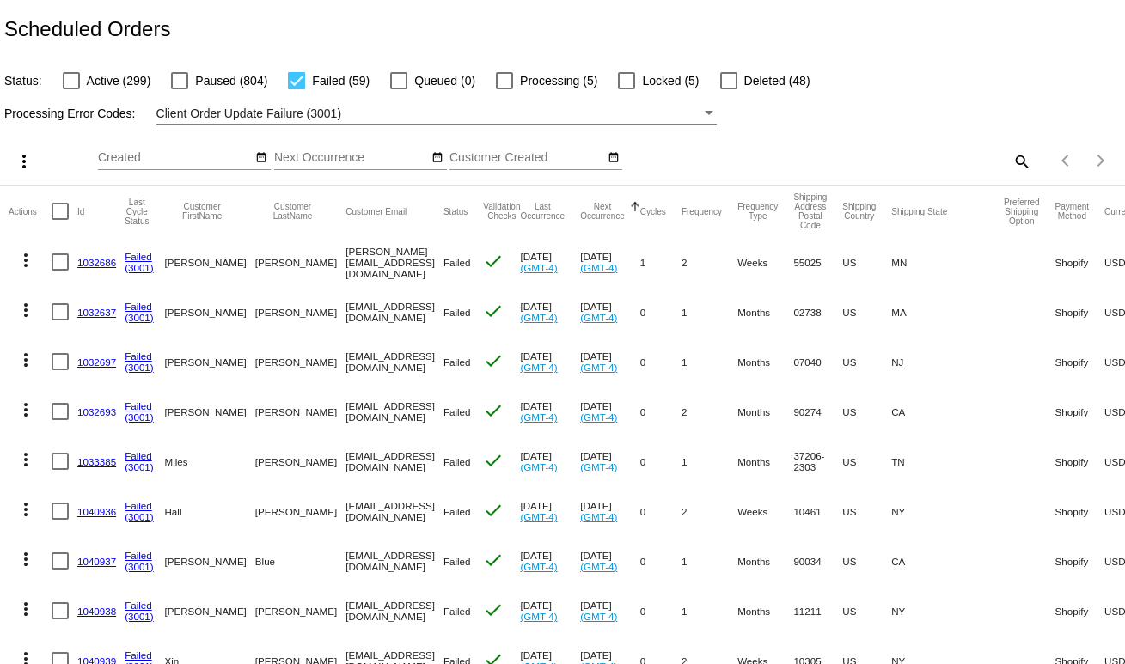
checkbox input "true"
click at [25, 162] on mat-icon "more_vert" at bounding box center [24, 161] width 21 height 21
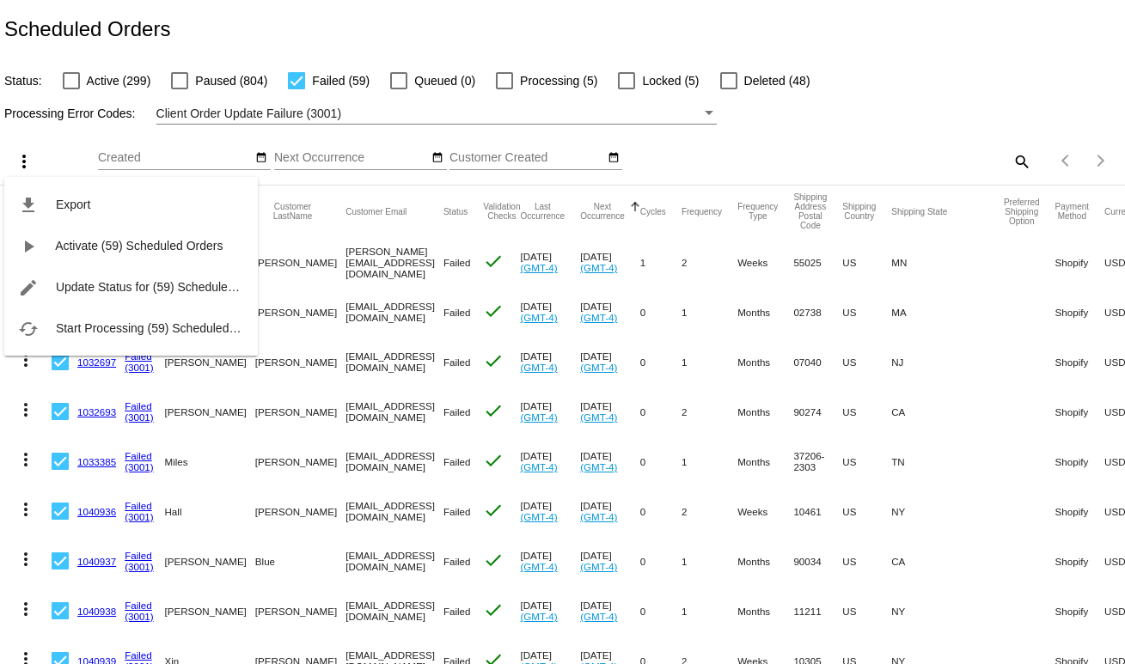
click at [30, 161] on div "file_download Export play_arrow Activate (59) Scheduled Orders edit Update Stat…" at bounding box center [131, 249] width 254 height 211
click at [56, 144] on div "file_download Export play_arrow Activate (59) Scheduled Orders edit Update Stat…" at bounding box center [131, 249] width 254 height 211
click at [970, 132] on div at bounding box center [562, 332] width 1125 height 664
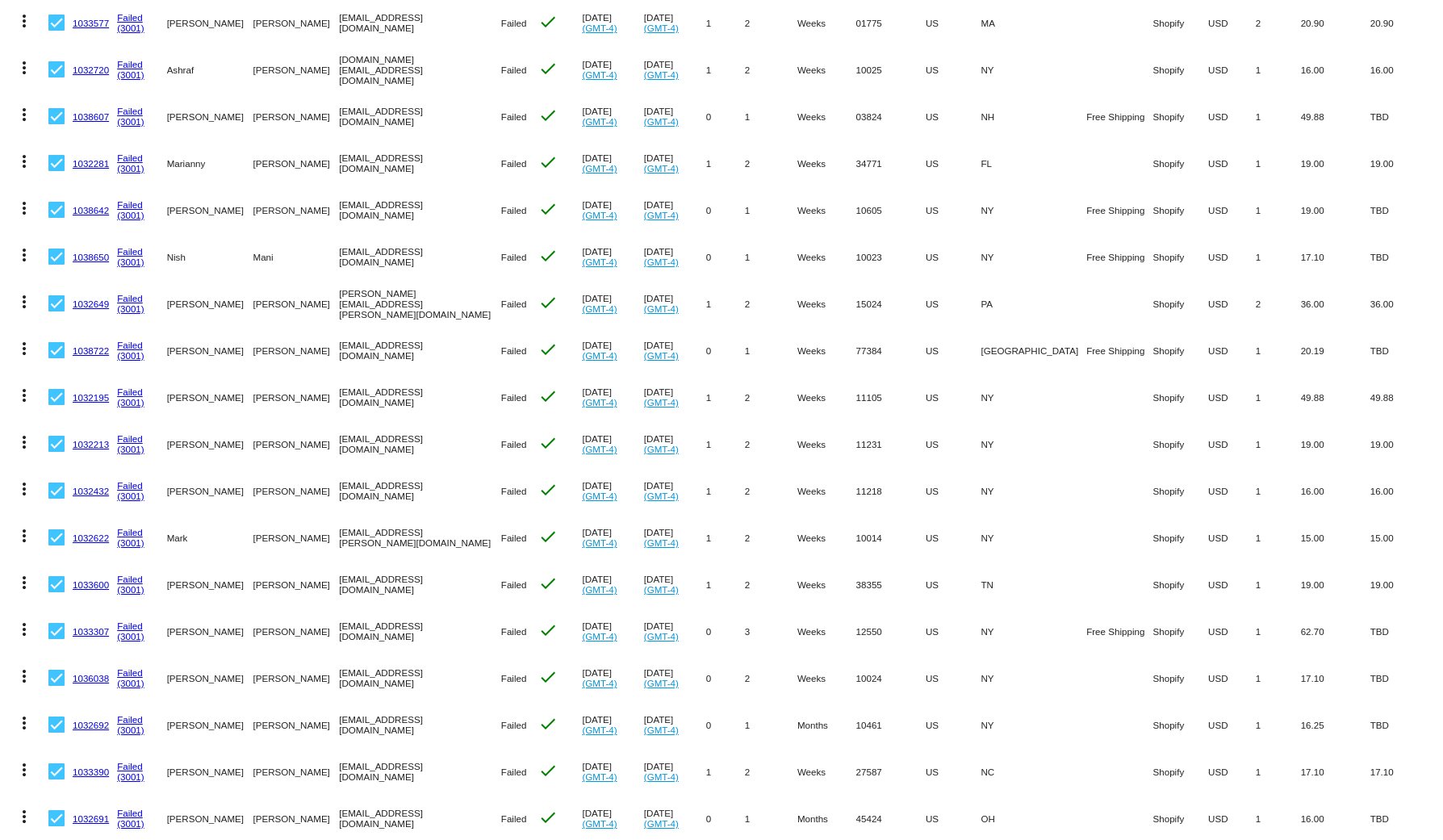
scroll to position [2204, 0]
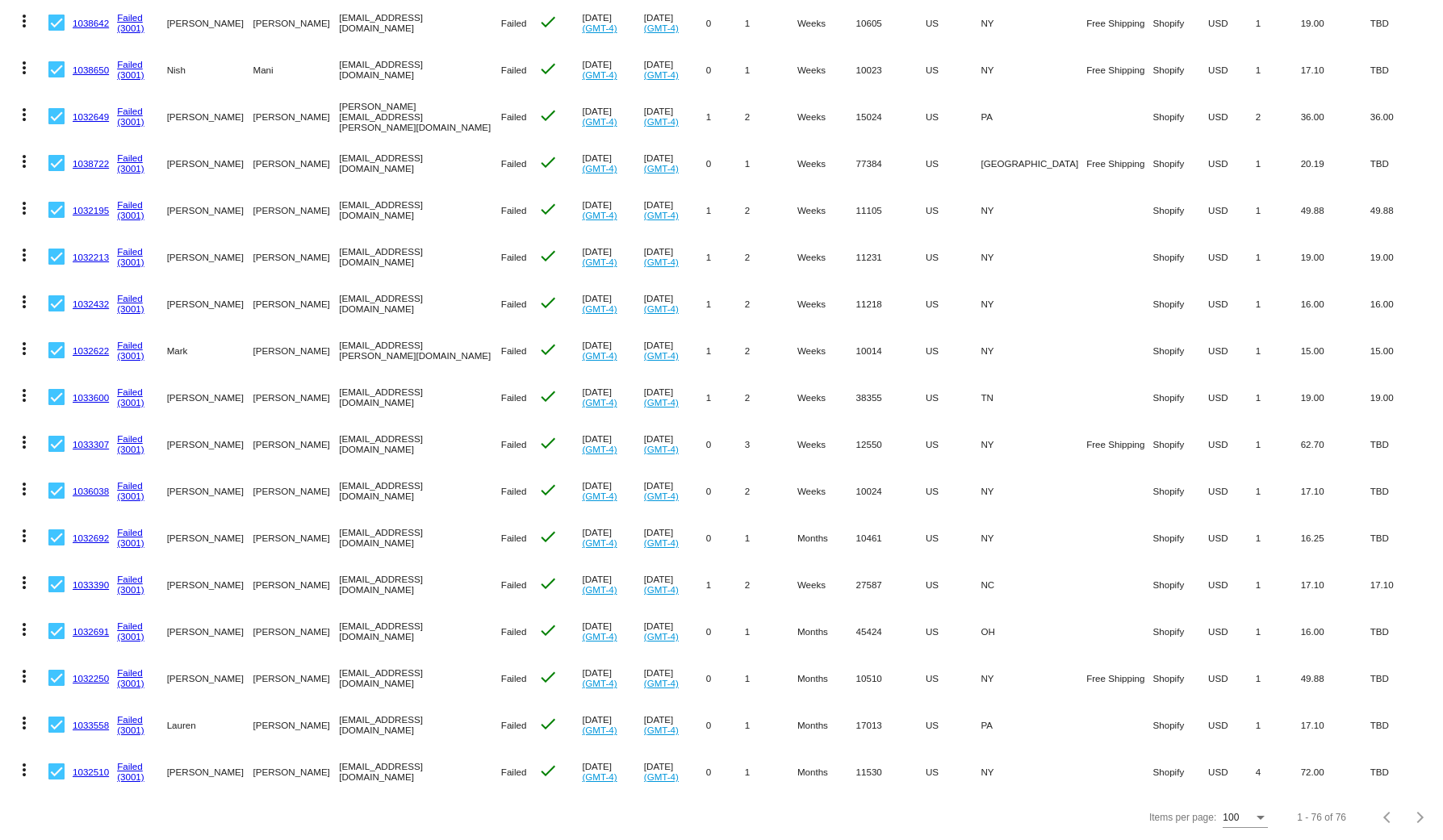
click at [30, 622] on mat-icon "more_vert" at bounding box center [23, 770] width 20 height 20
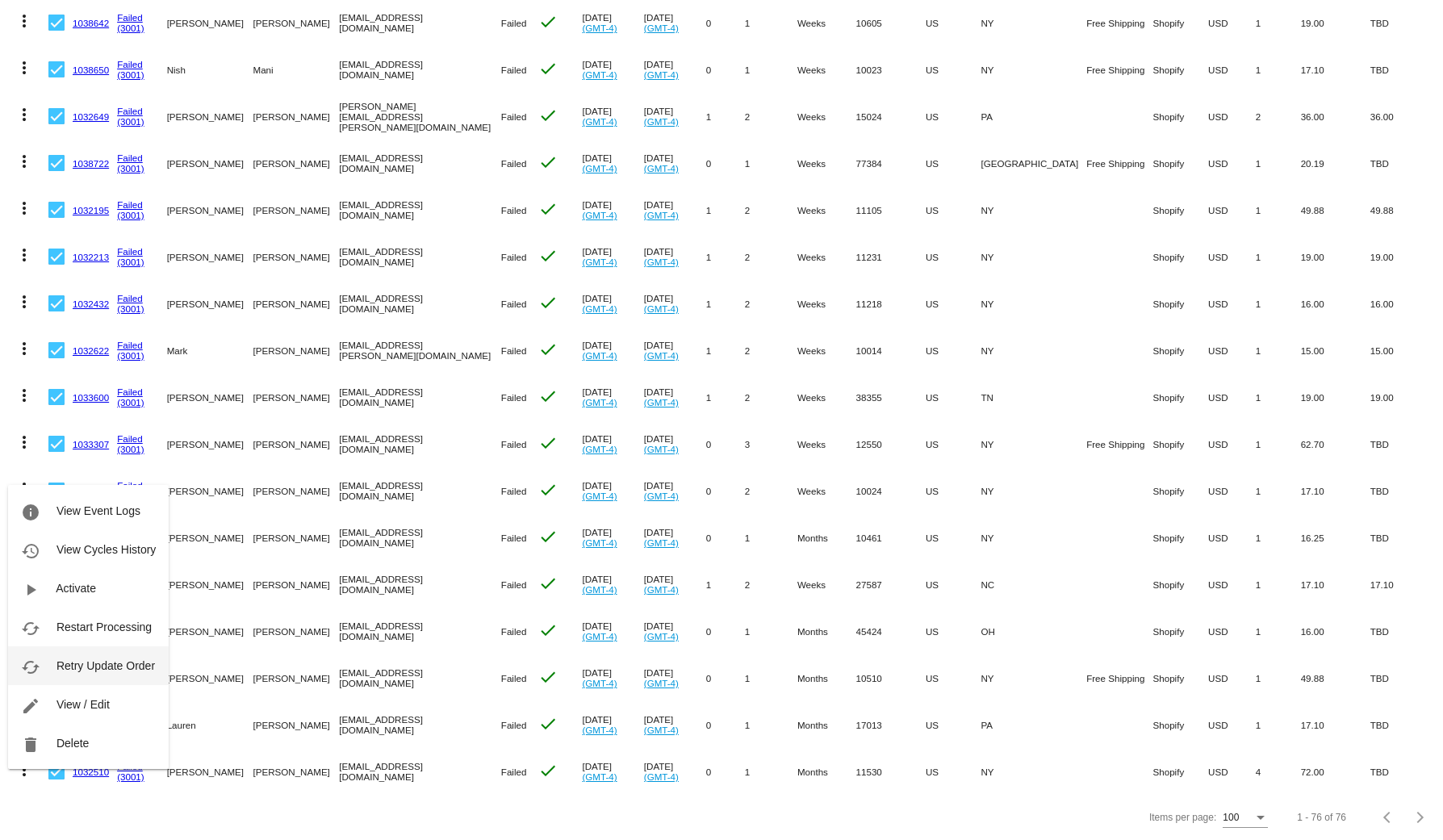
click at [69, 622] on span "Retry Update Order" at bounding box center [105, 665] width 99 height 13
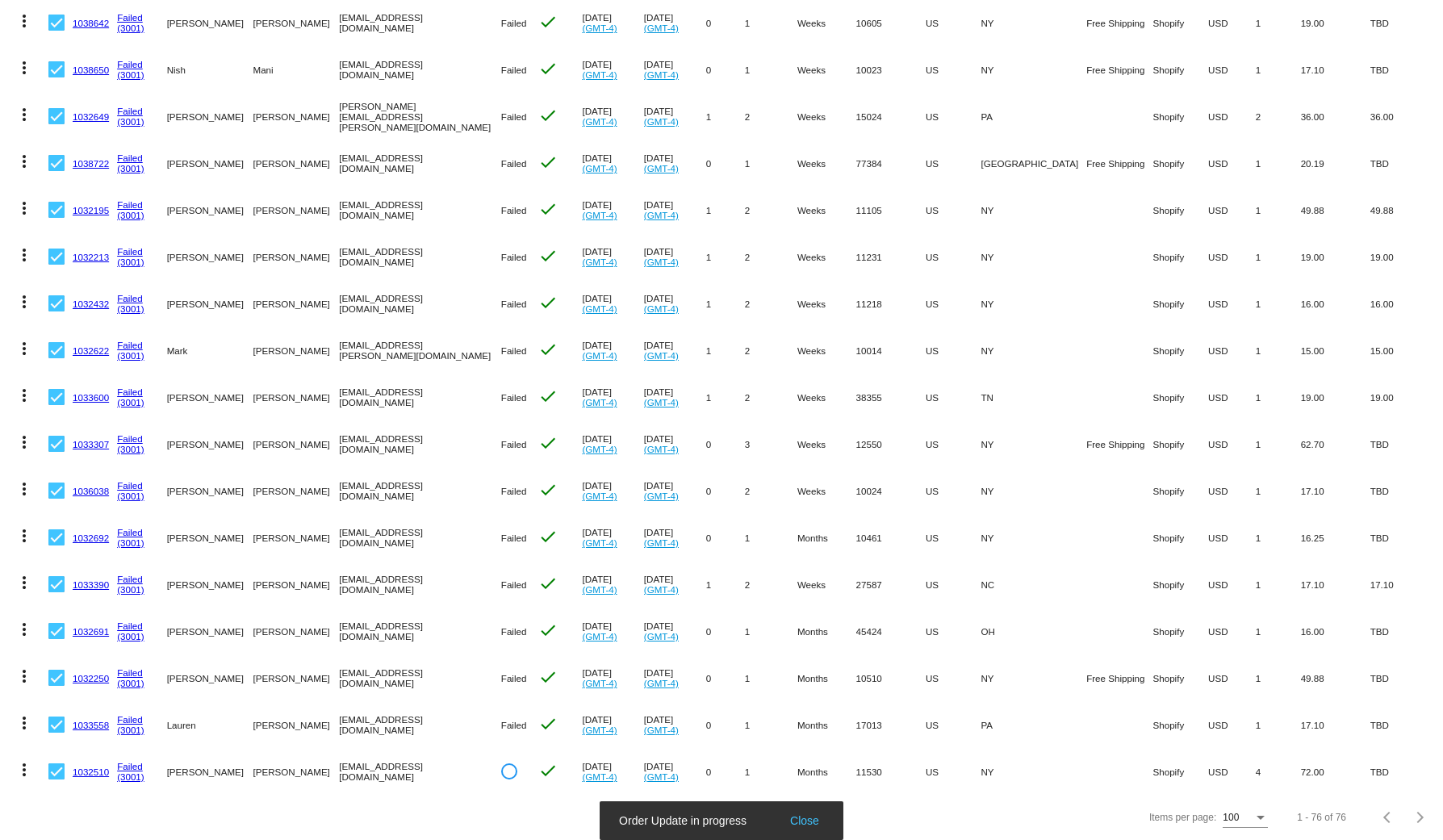
click at [35, 622] on button "more_vert" at bounding box center [24, 721] width 32 height 32
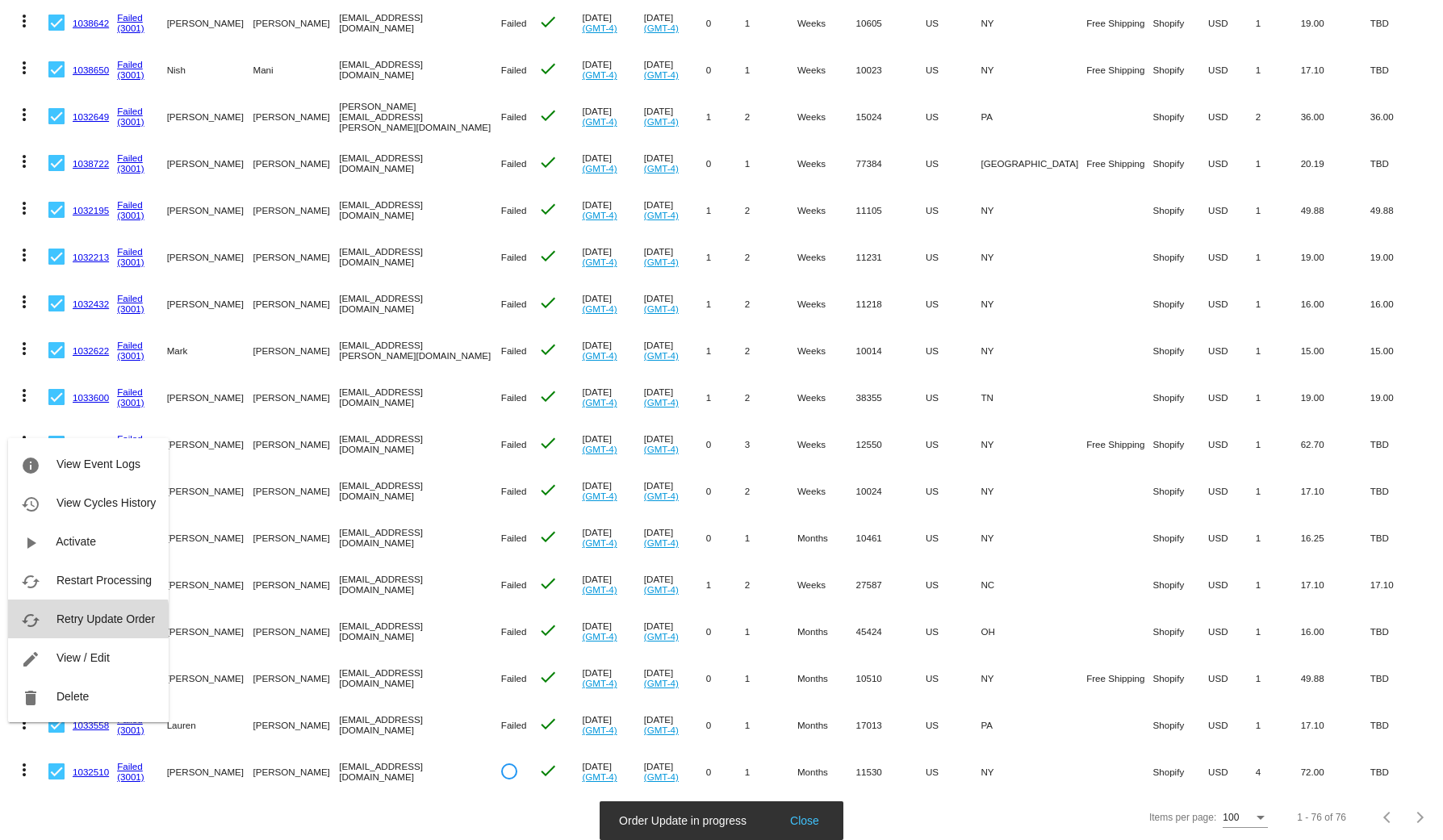
click at [84, 621] on span "Retry Update Order" at bounding box center [105, 619] width 99 height 13
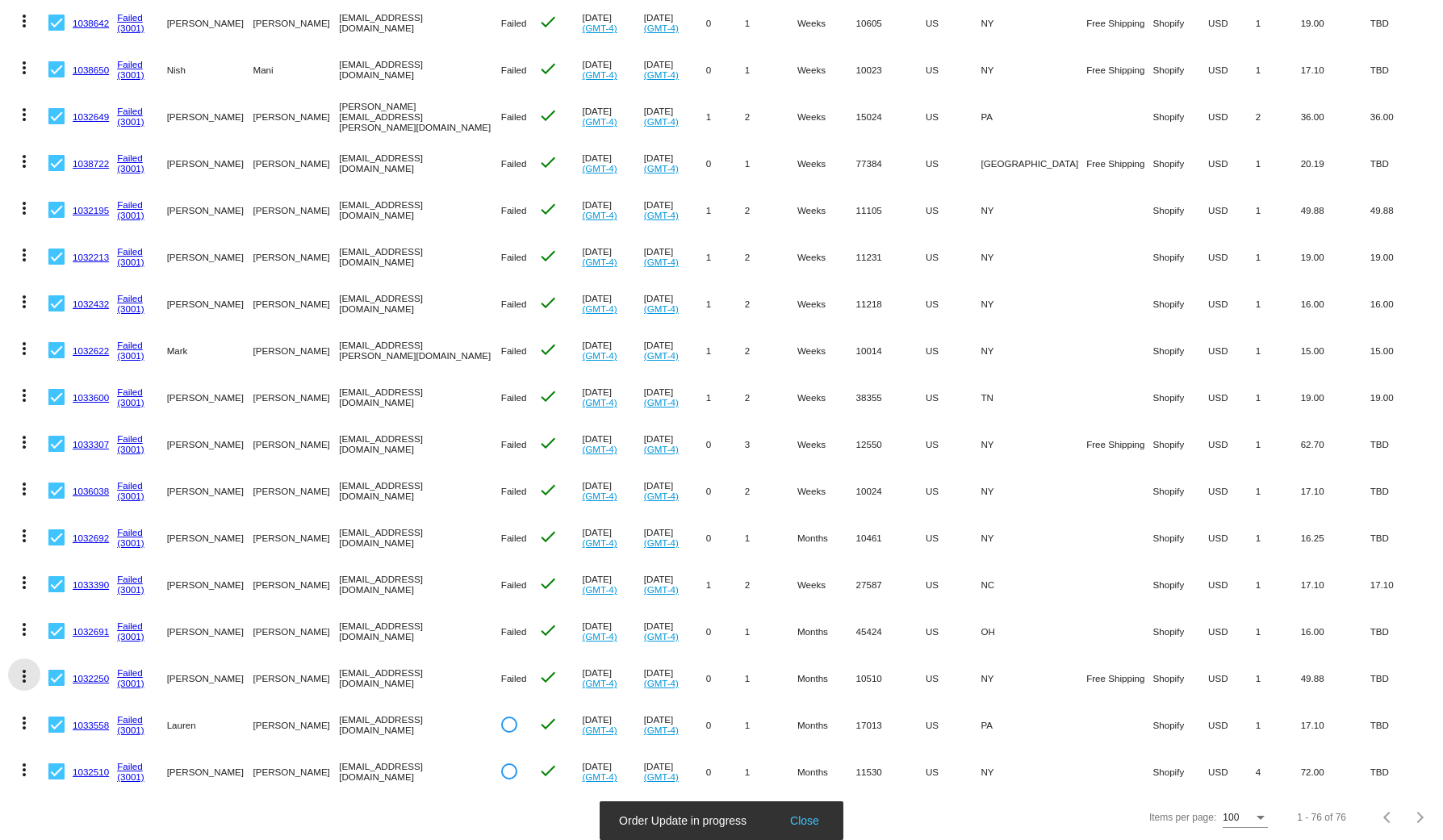
click at [25, 622] on mat-icon "more_vert" at bounding box center [23, 676] width 20 height 20
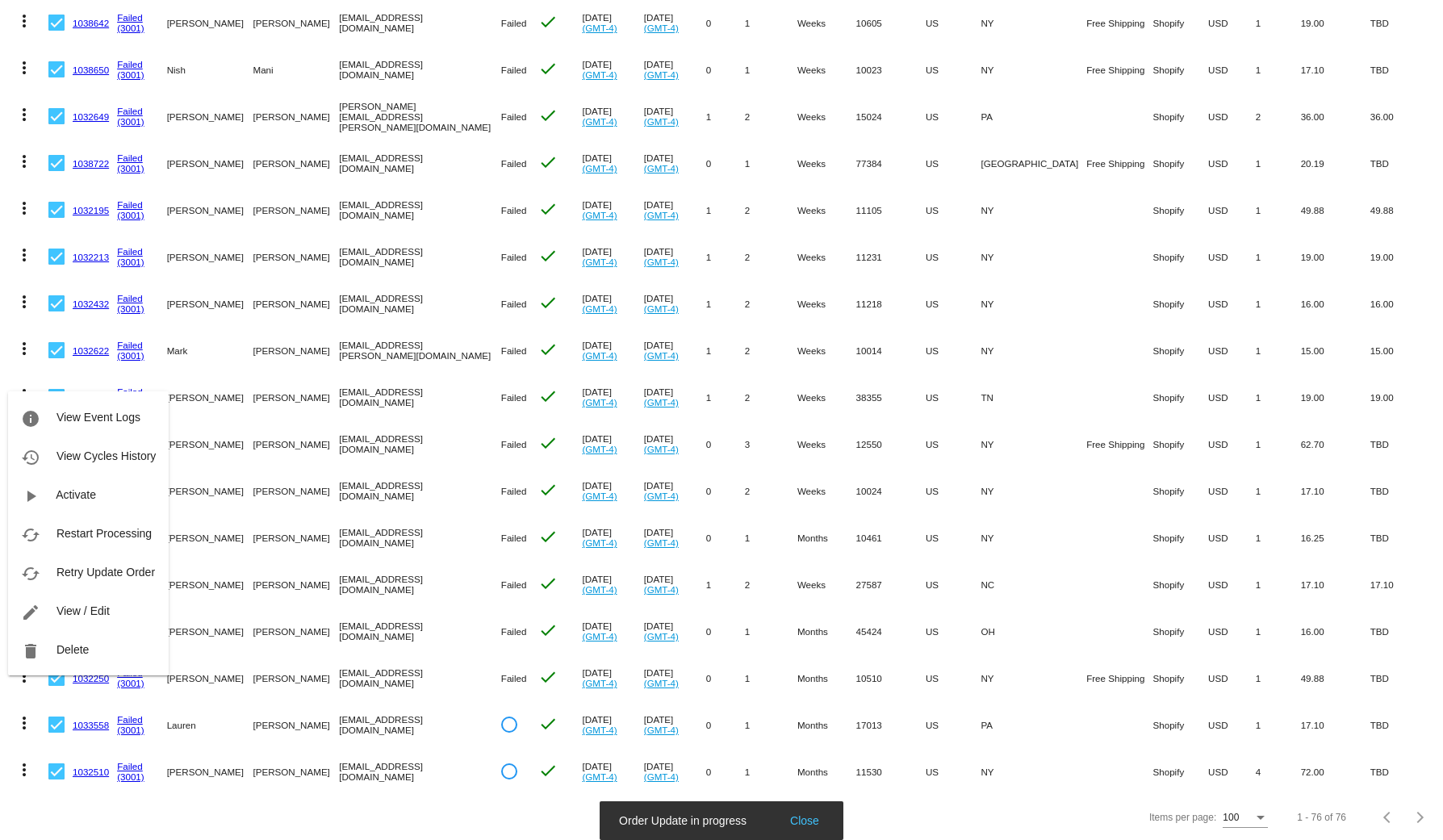
click at [95, 580] on button "cached Retry Update Order" at bounding box center [88, 572] width 161 height 38
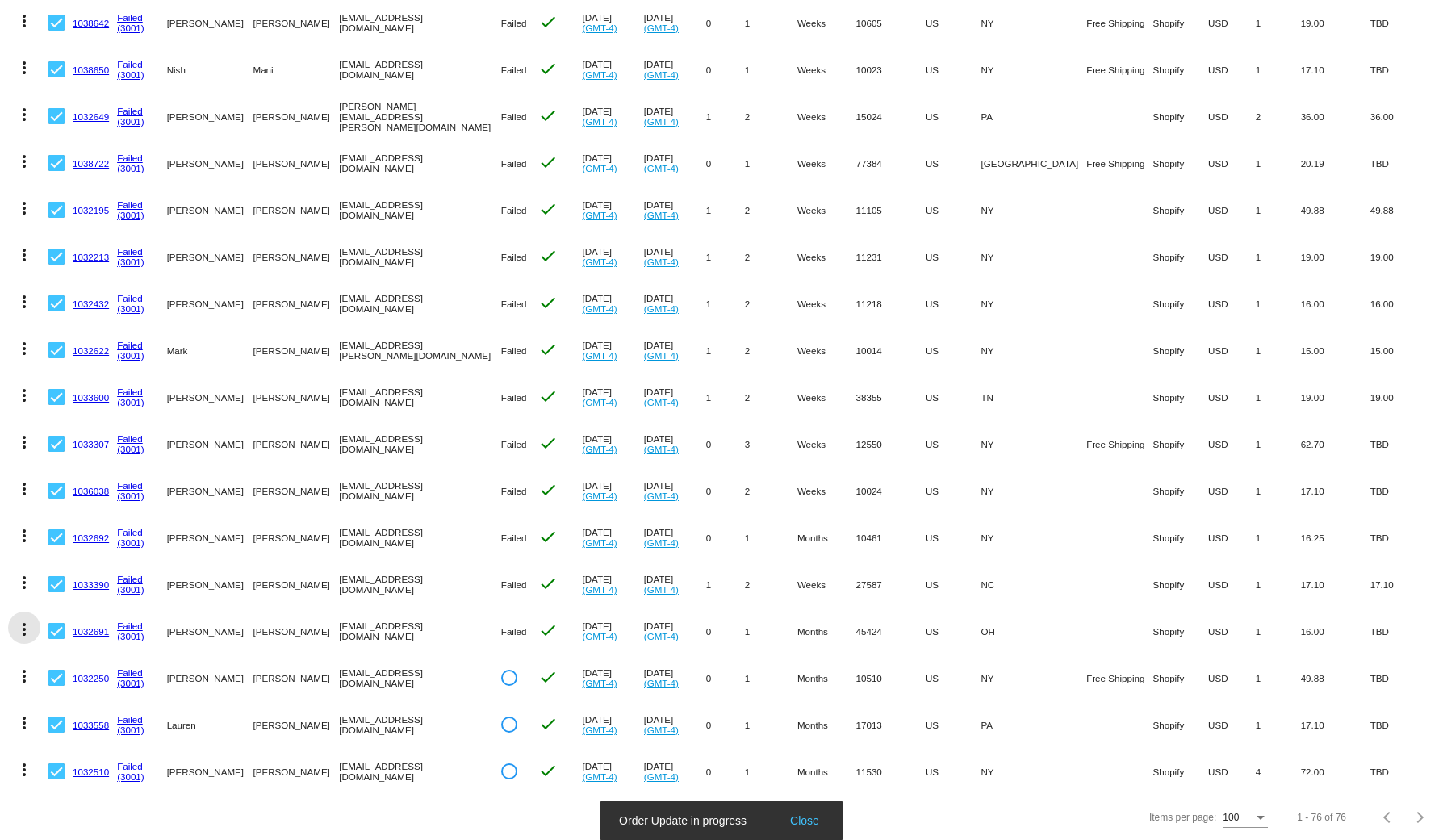
click at [16, 619] on mat-icon "more_vert" at bounding box center [23, 629] width 20 height 20
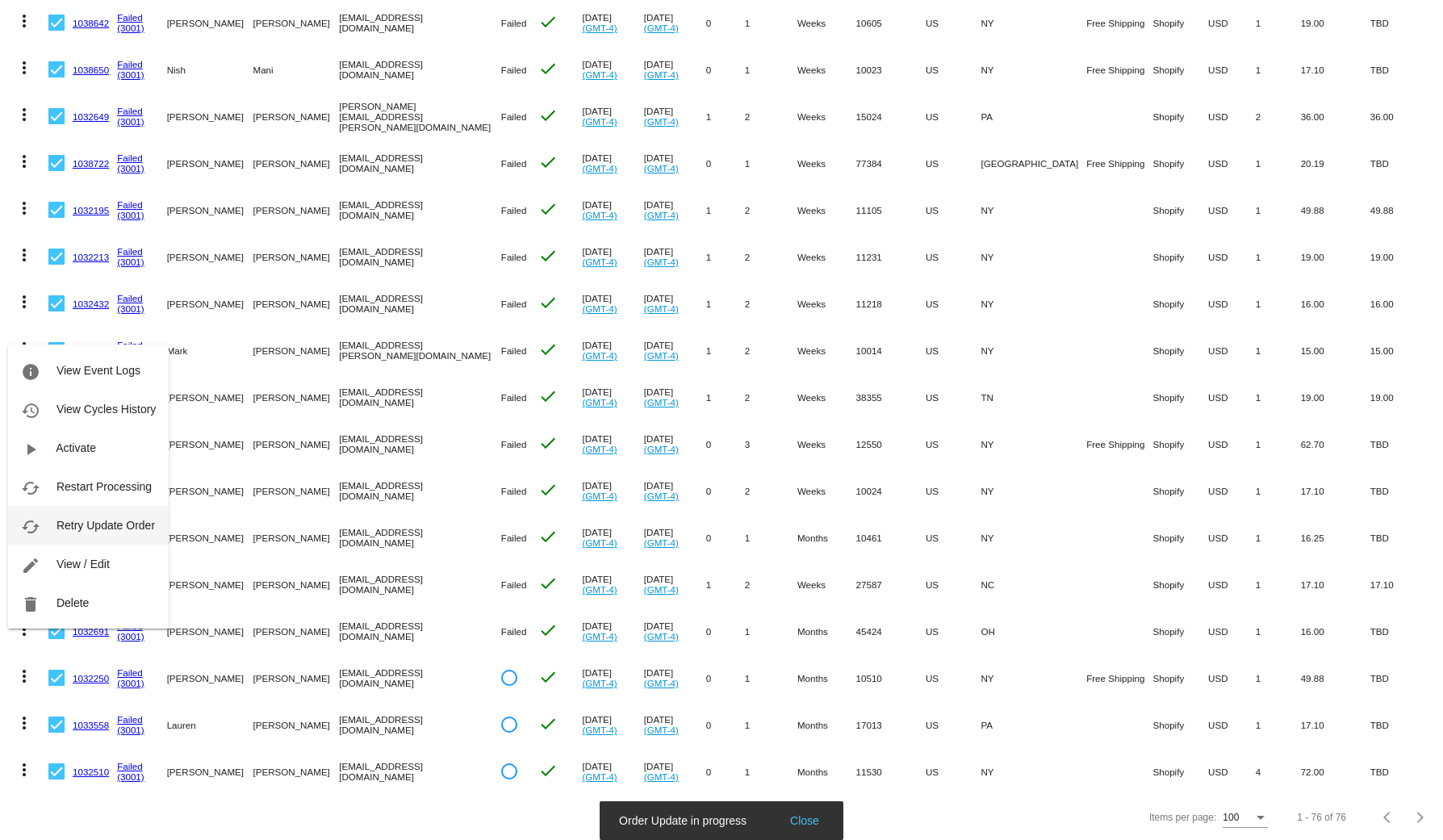
click at [86, 530] on span "Retry Update Order" at bounding box center [105, 526] width 99 height 13
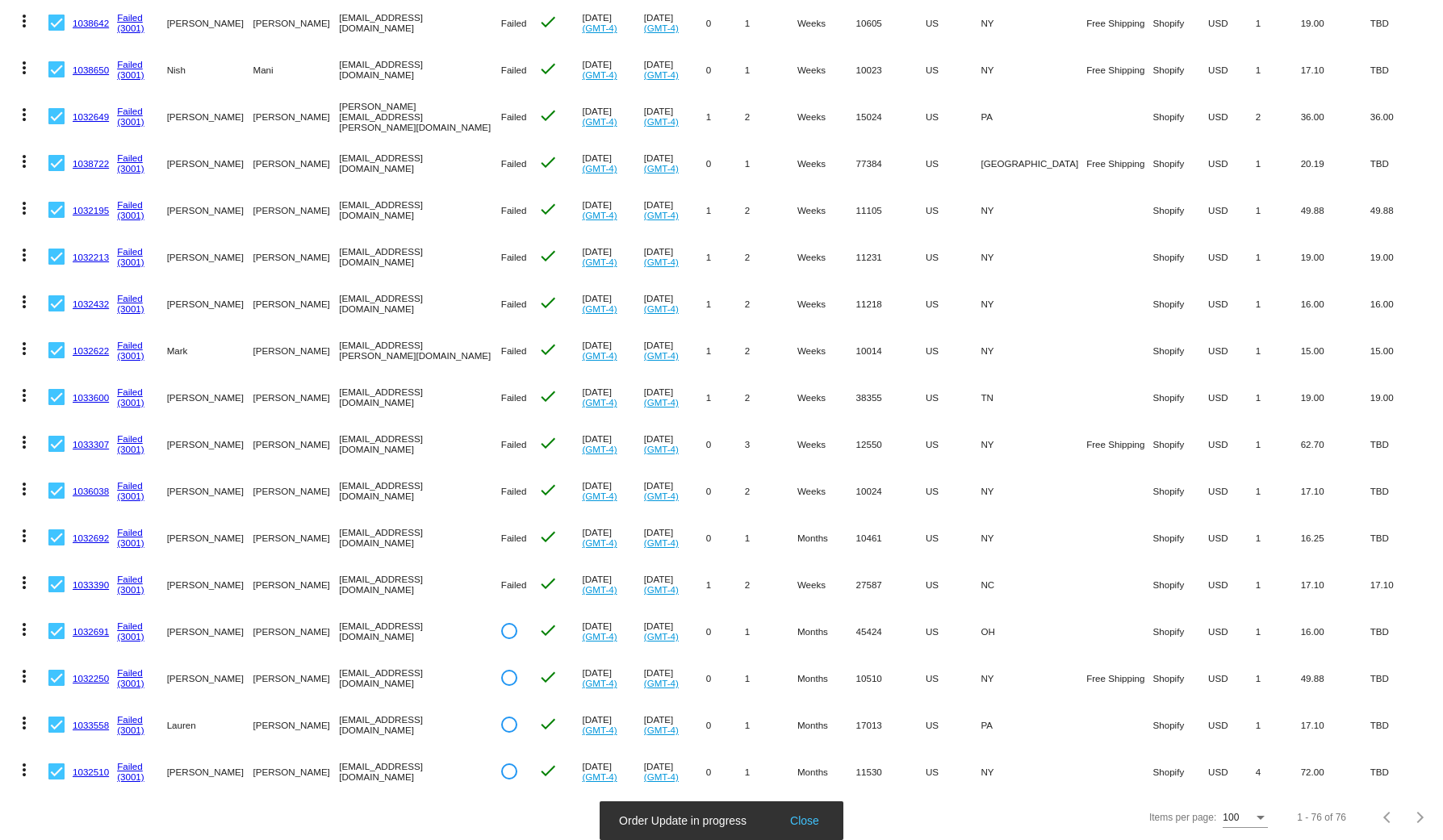
scroll to position [0, 0]
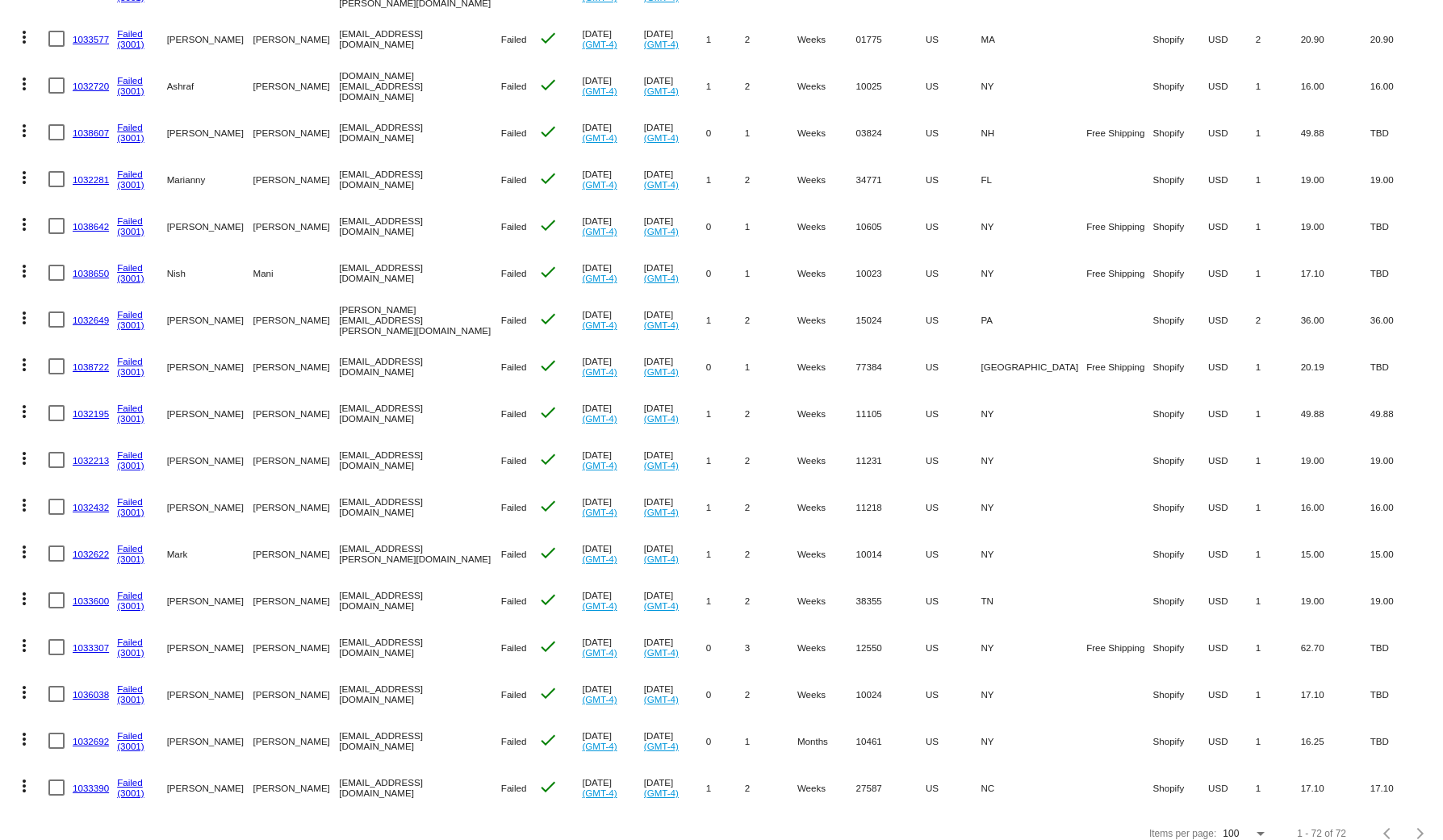
scroll to position [2016, 0]
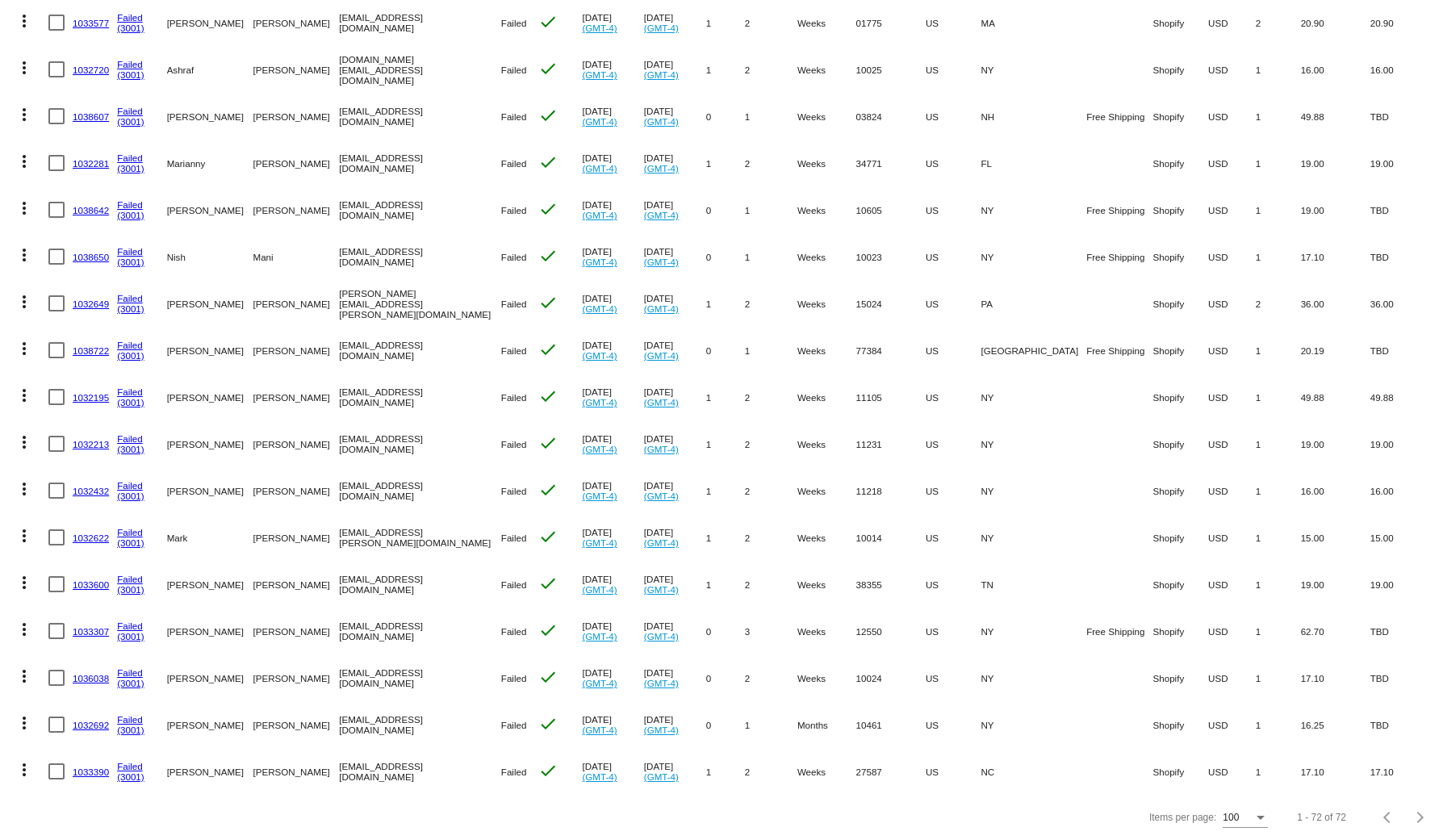
click at [8, 765] on mat-cell "more_vert" at bounding box center [28, 771] width 40 height 47
click at [17, 762] on mat-icon "more_vert" at bounding box center [23, 770] width 20 height 20
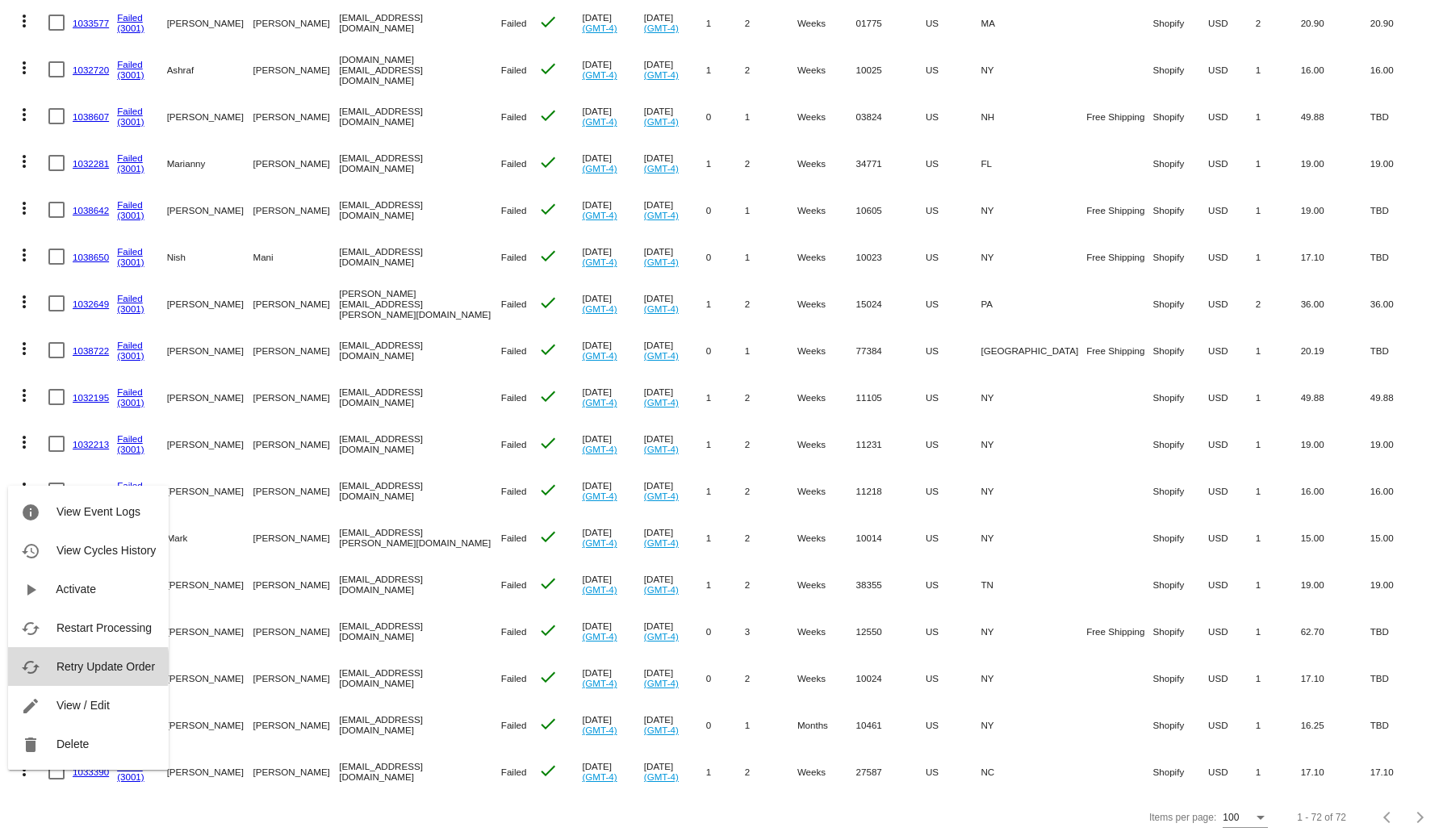
click at [65, 666] on span "Retry Update Order" at bounding box center [105, 666] width 99 height 13
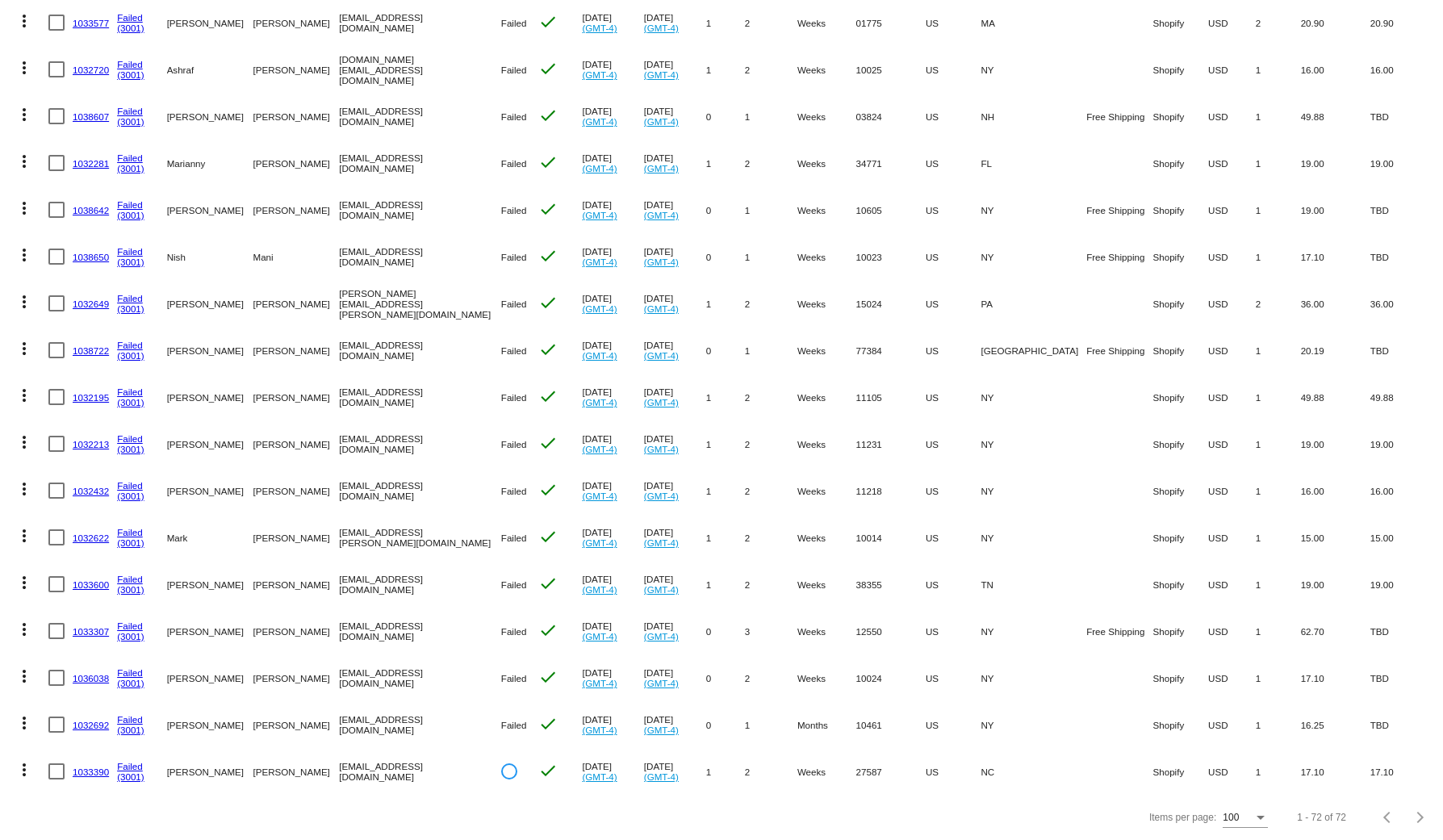
click at [24, 713] on mat-icon "more_vert" at bounding box center [23, 723] width 20 height 20
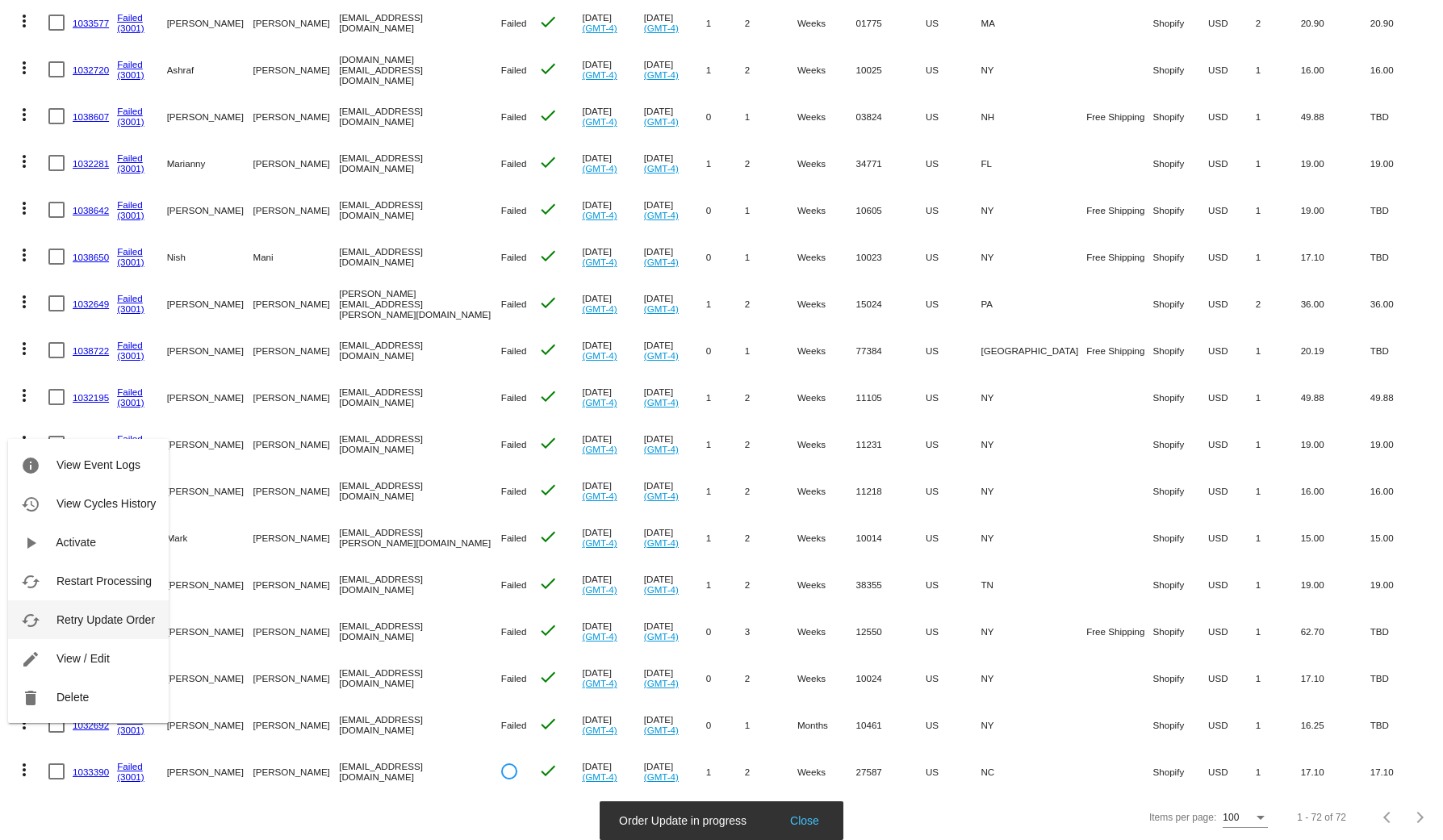
click at [89, 619] on span "Retry Update Order" at bounding box center [105, 619] width 99 height 13
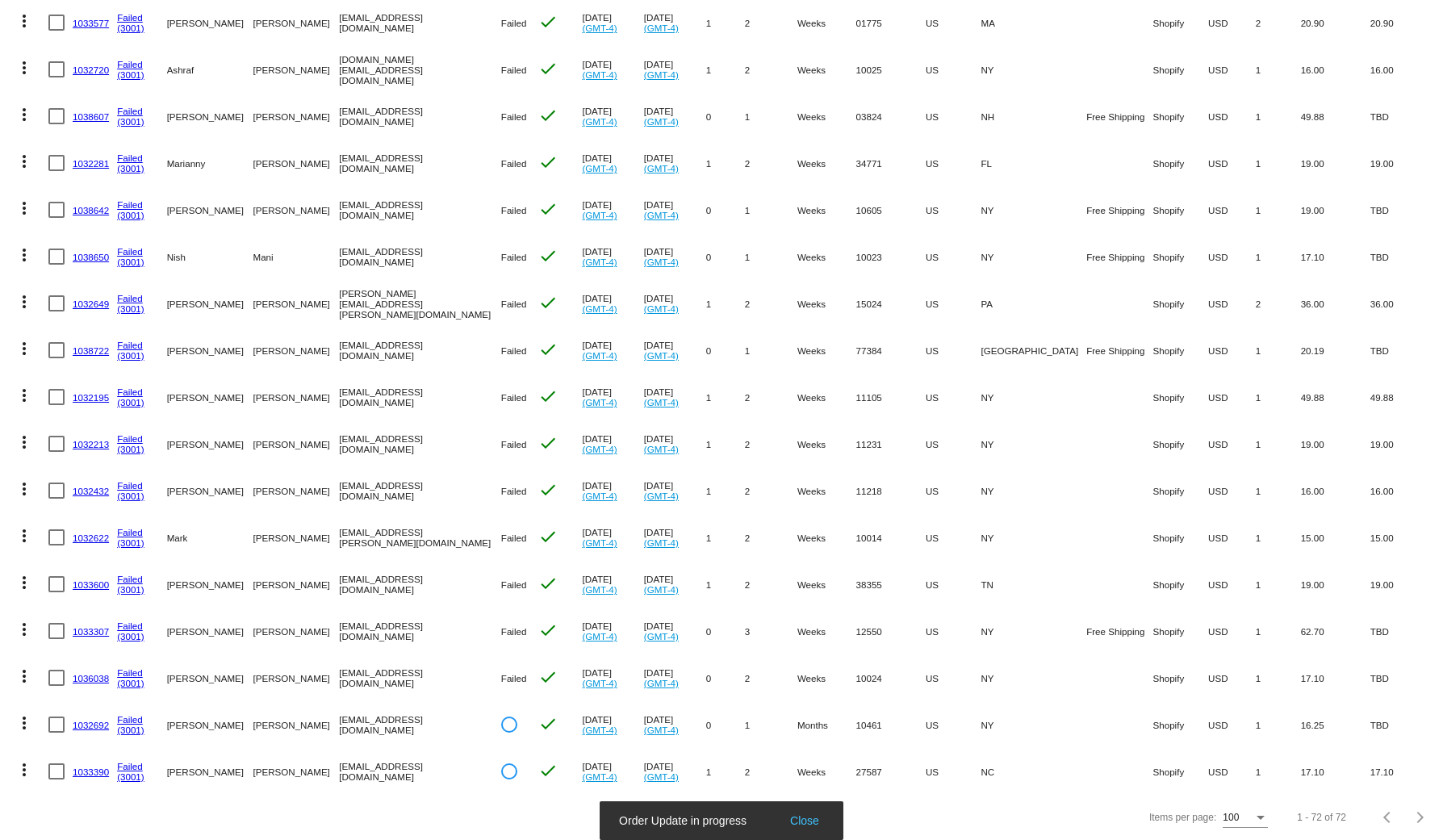
click at [25, 658] on button "more_vert" at bounding box center [24, 674] width 32 height 32
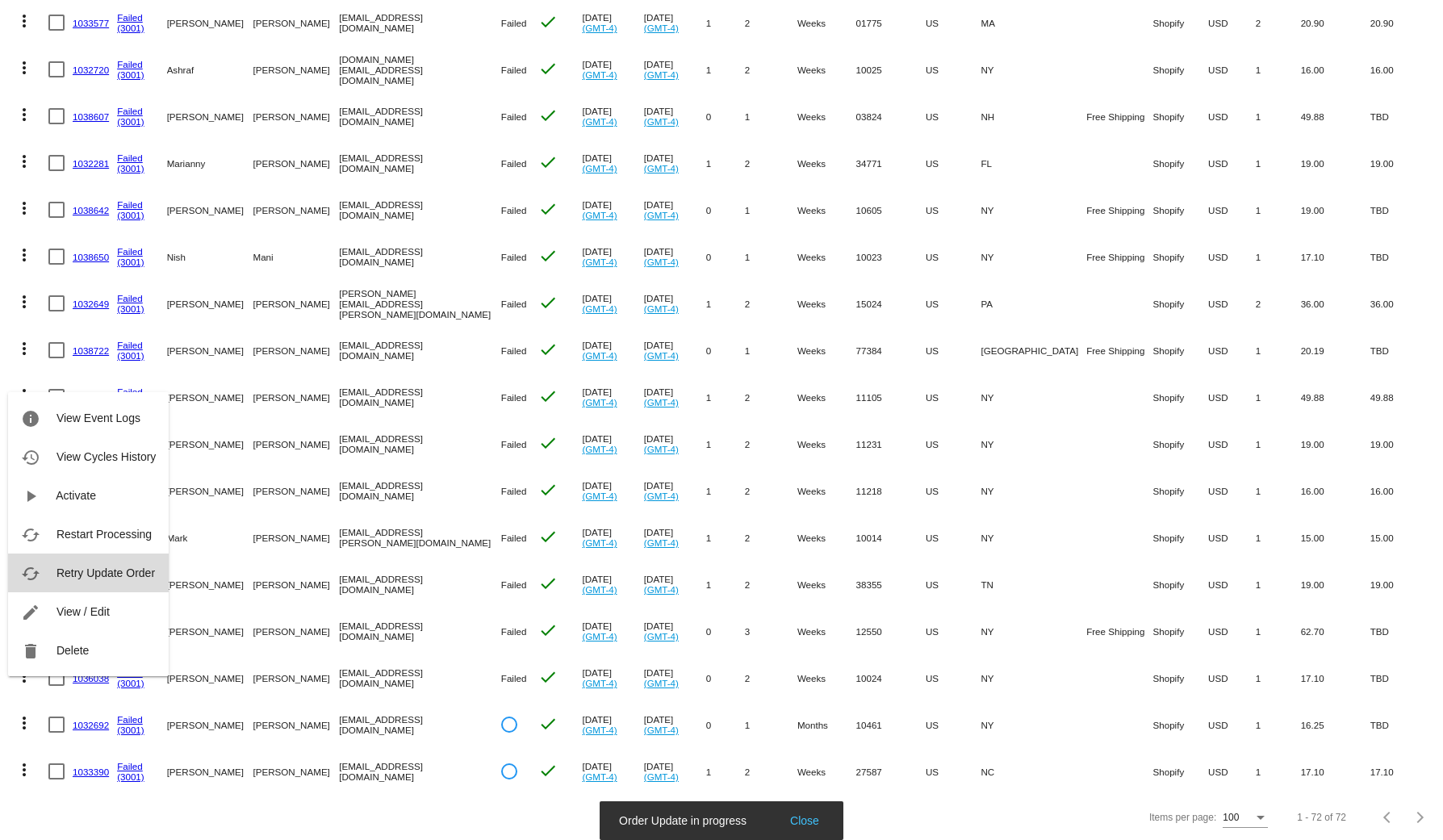
drag, startPoint x: 111, startPoint y: 567, endPoint x: 73, endPoint y: 564, distance: 38.1
click at [110, 566] on span "Retry Update Order" at bounding box center [105, 573] width 99 height 13
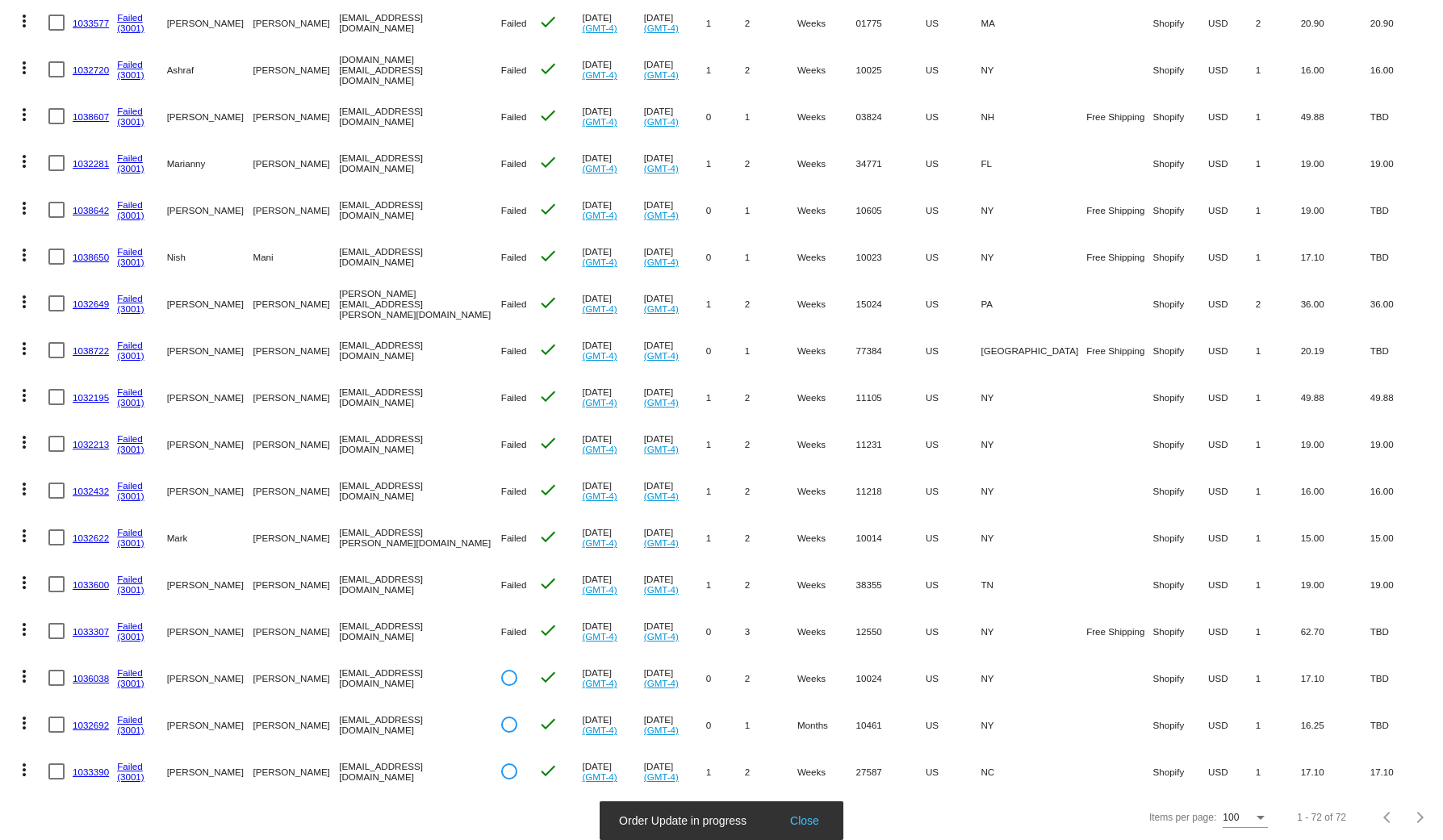
click at [24, 622] on mat-icon "more_vert" at bounding box center [23, 629] width 20 height 20
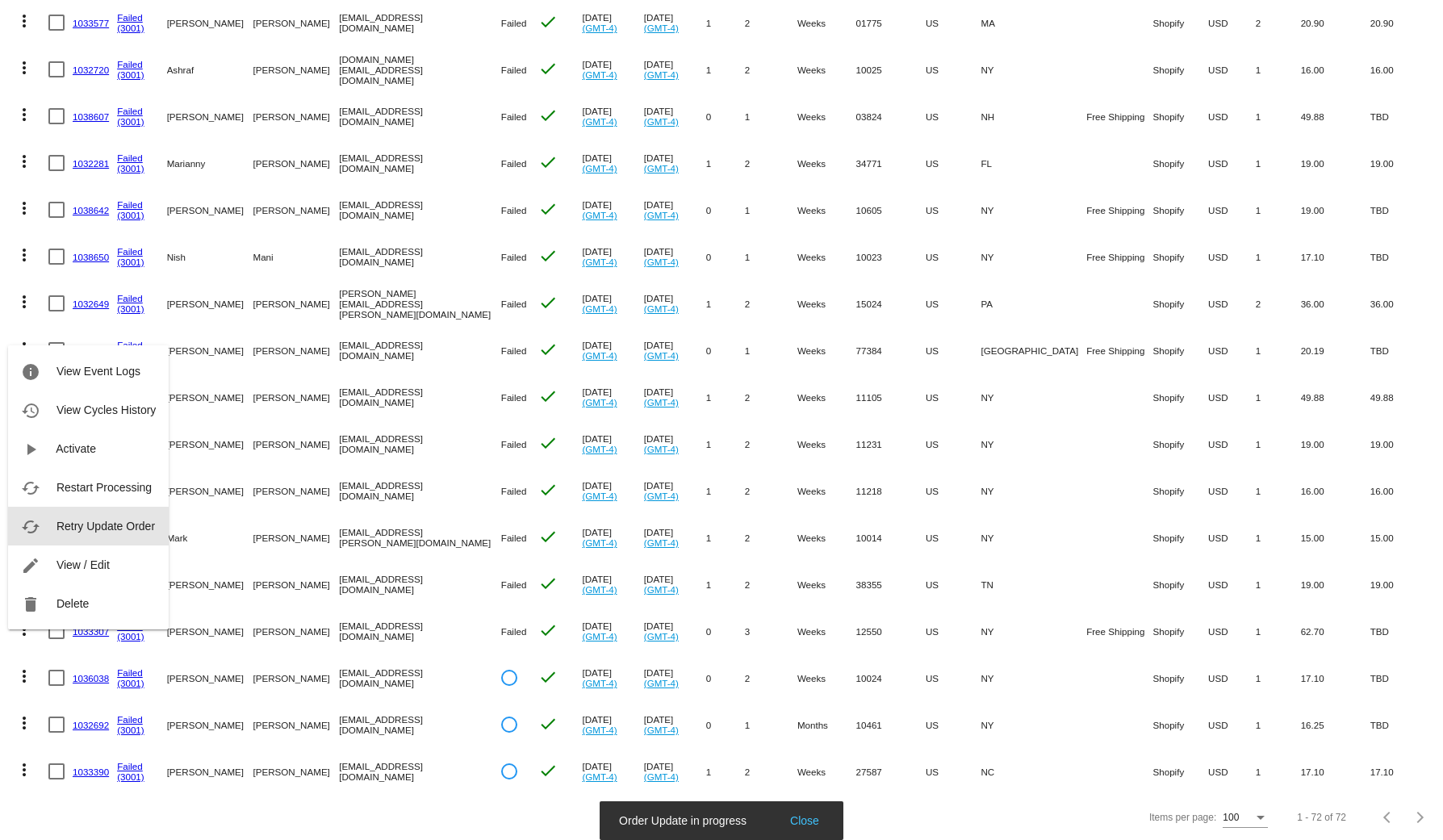
drag, startPoint x: 112, startPoint y: 527, endPoint x: 2, endPoint y: 529, distance: 110.0
click at [111, 526] on span "Retry Update Order" at bounding box center [105, 526] width 99 height 13
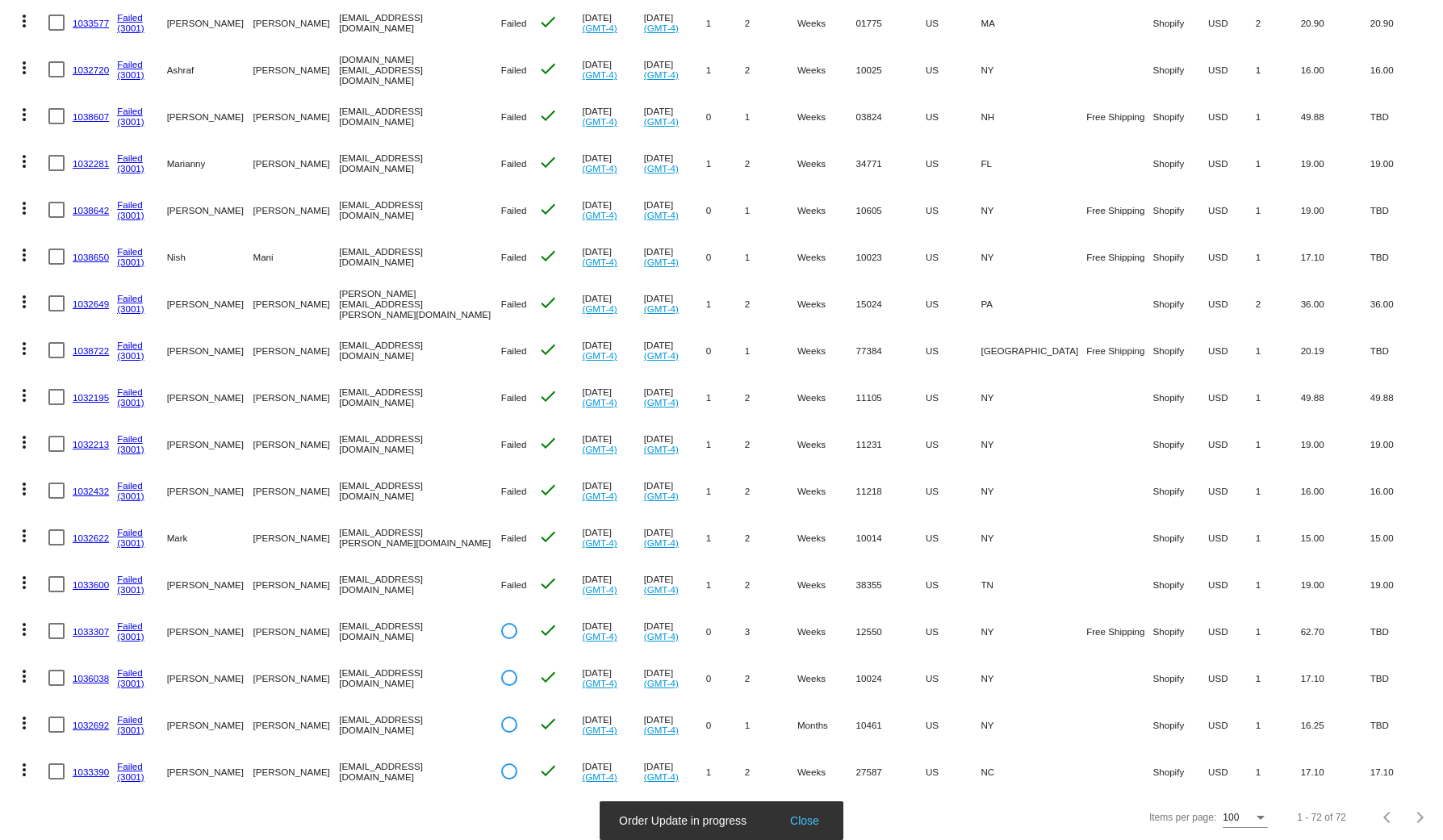
click at [16, 573] on mat-icon "more_vert" at bounding box center [23, 582] width 20 height 20
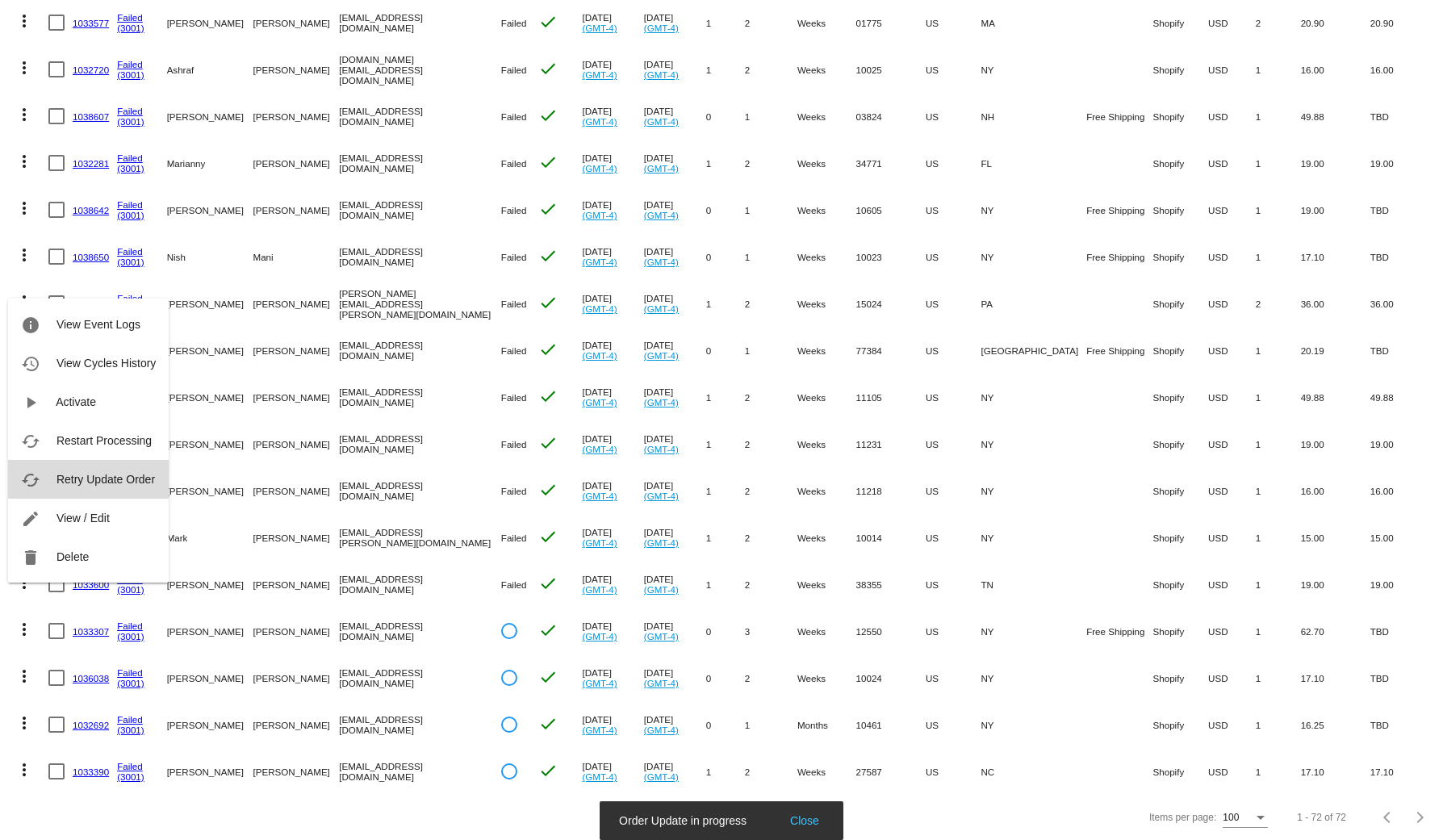
click at [120, 483] on span "Retry Update Order" at bounding box center [105, 480] width 99 height 13
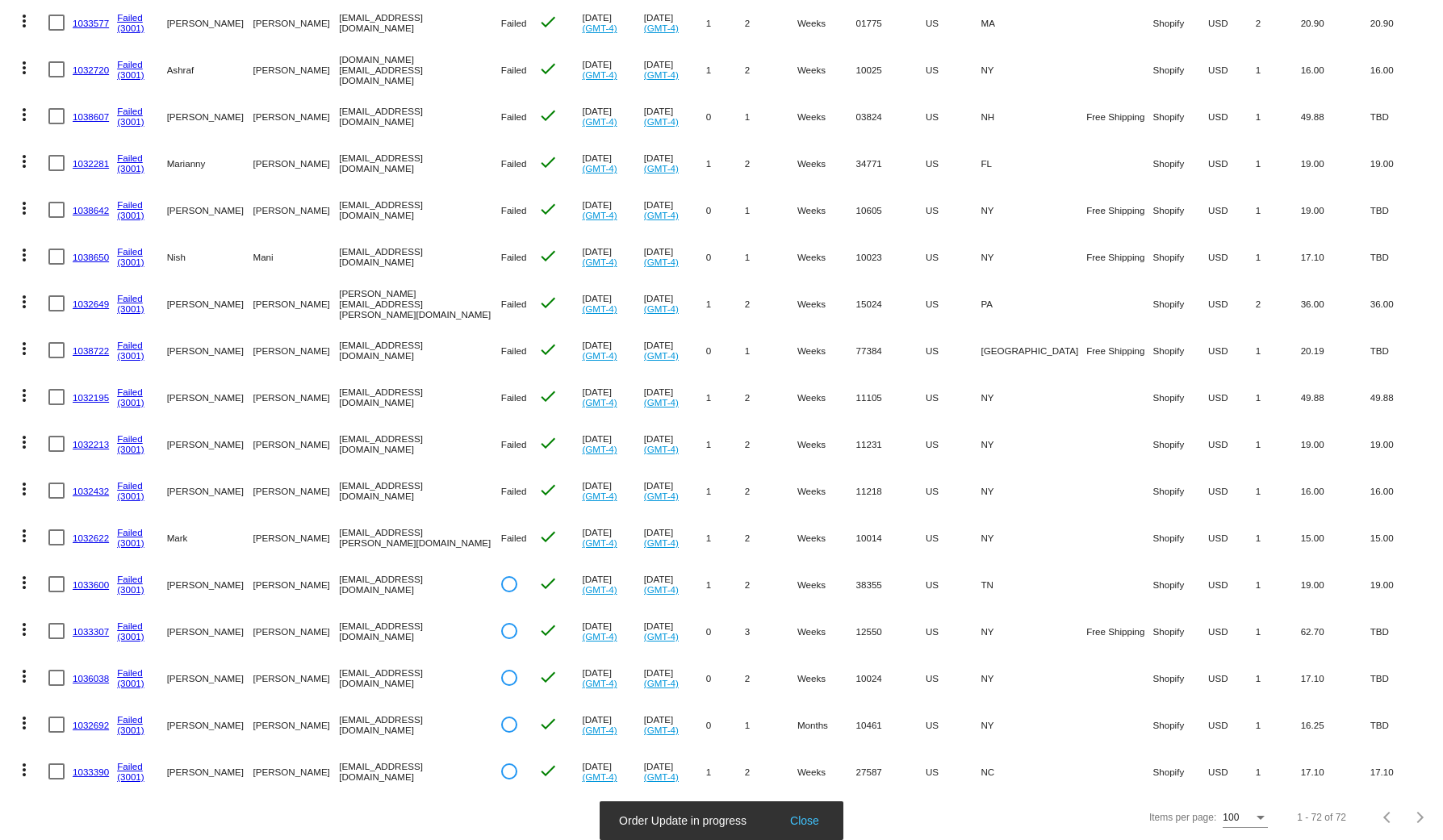
click at [33, 526] on mat-icon "more_vert" at bounding box center [23, 535] width 20 height 20
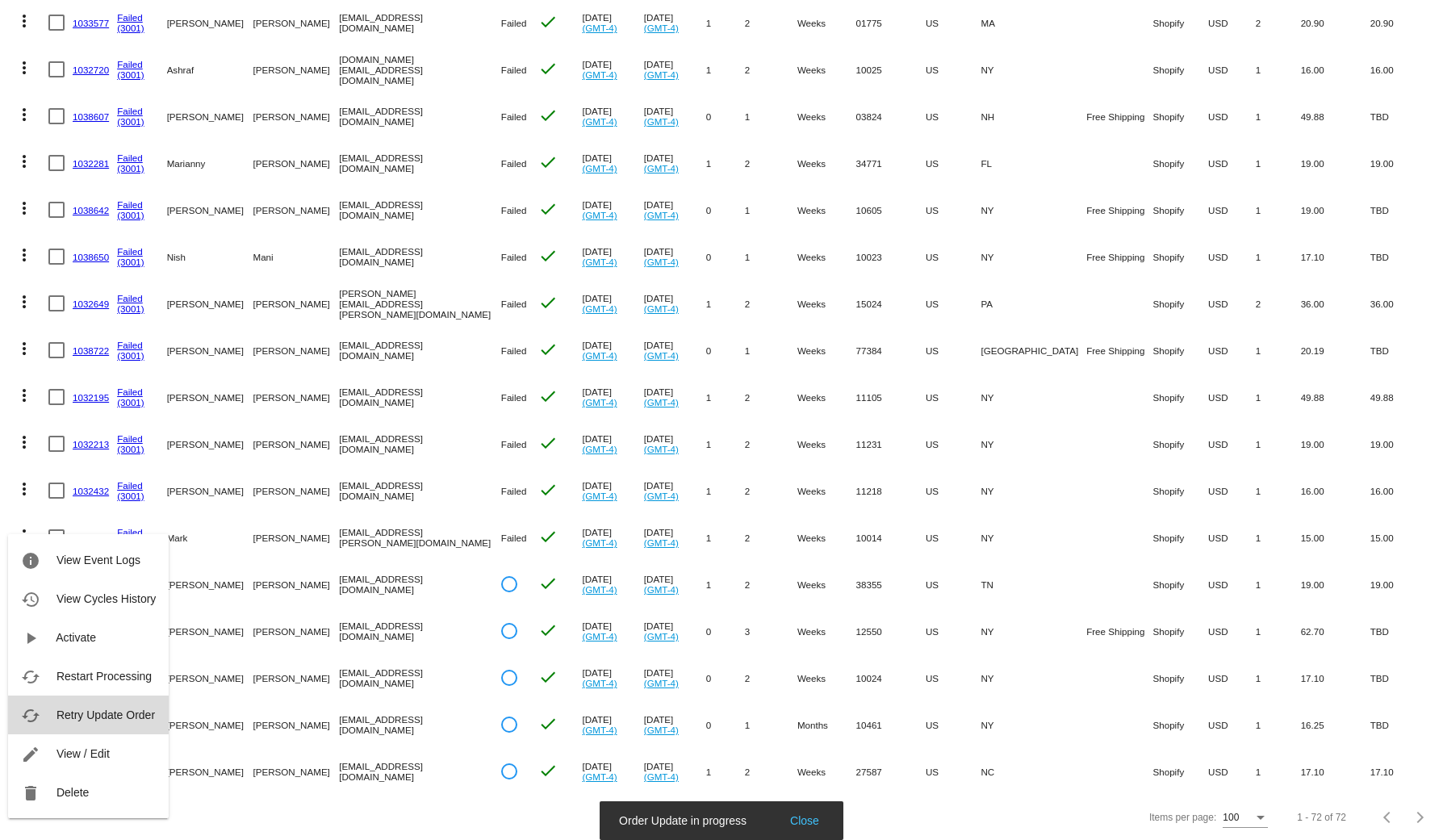
click at [111, 721] on span "Retry Update Order" at bounding box center [105, 715] width 99 height 13
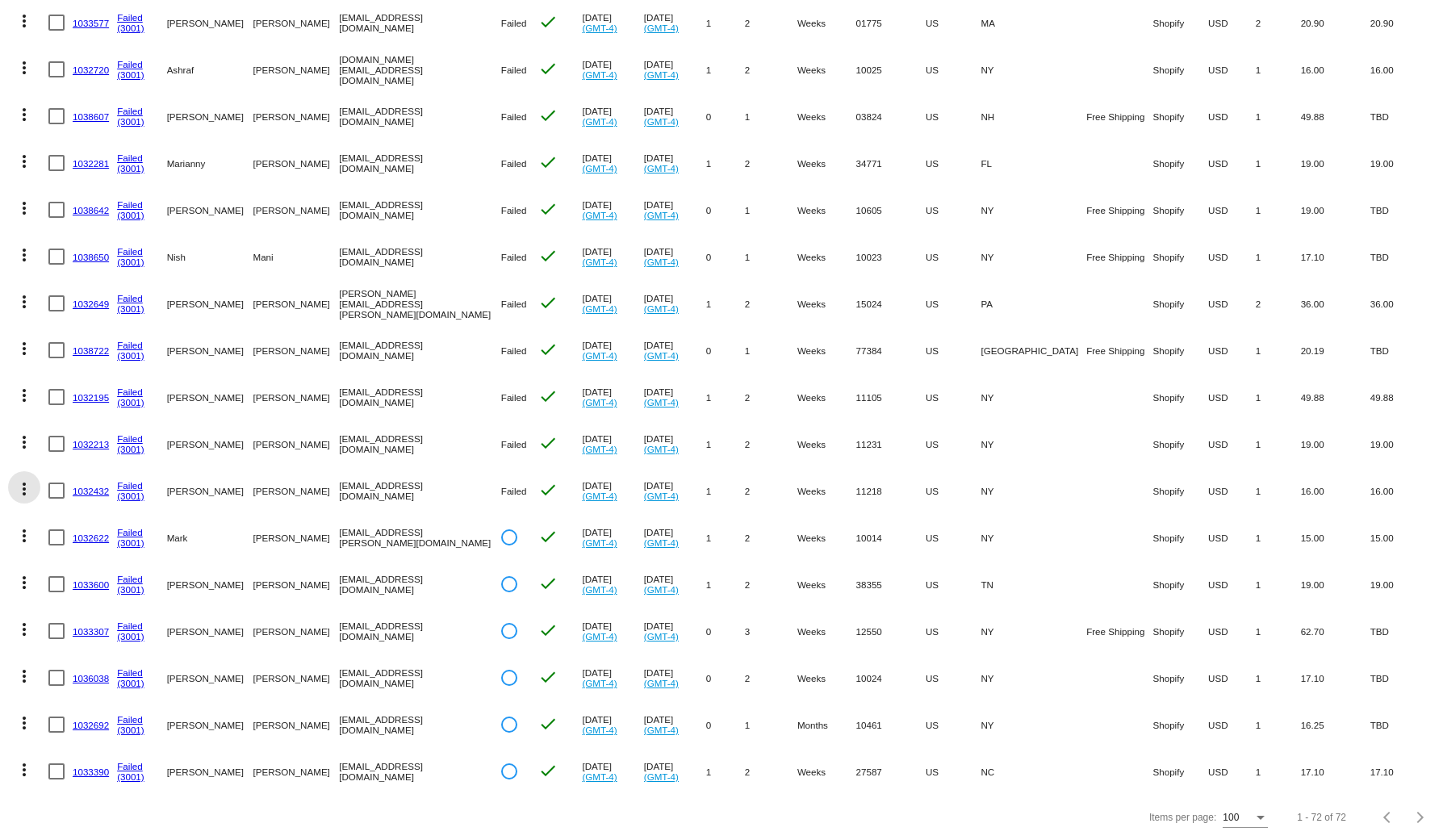
click at [17, 479] on mat-icon "more_vert" at bounding box center [23, 488] width 20 height 20
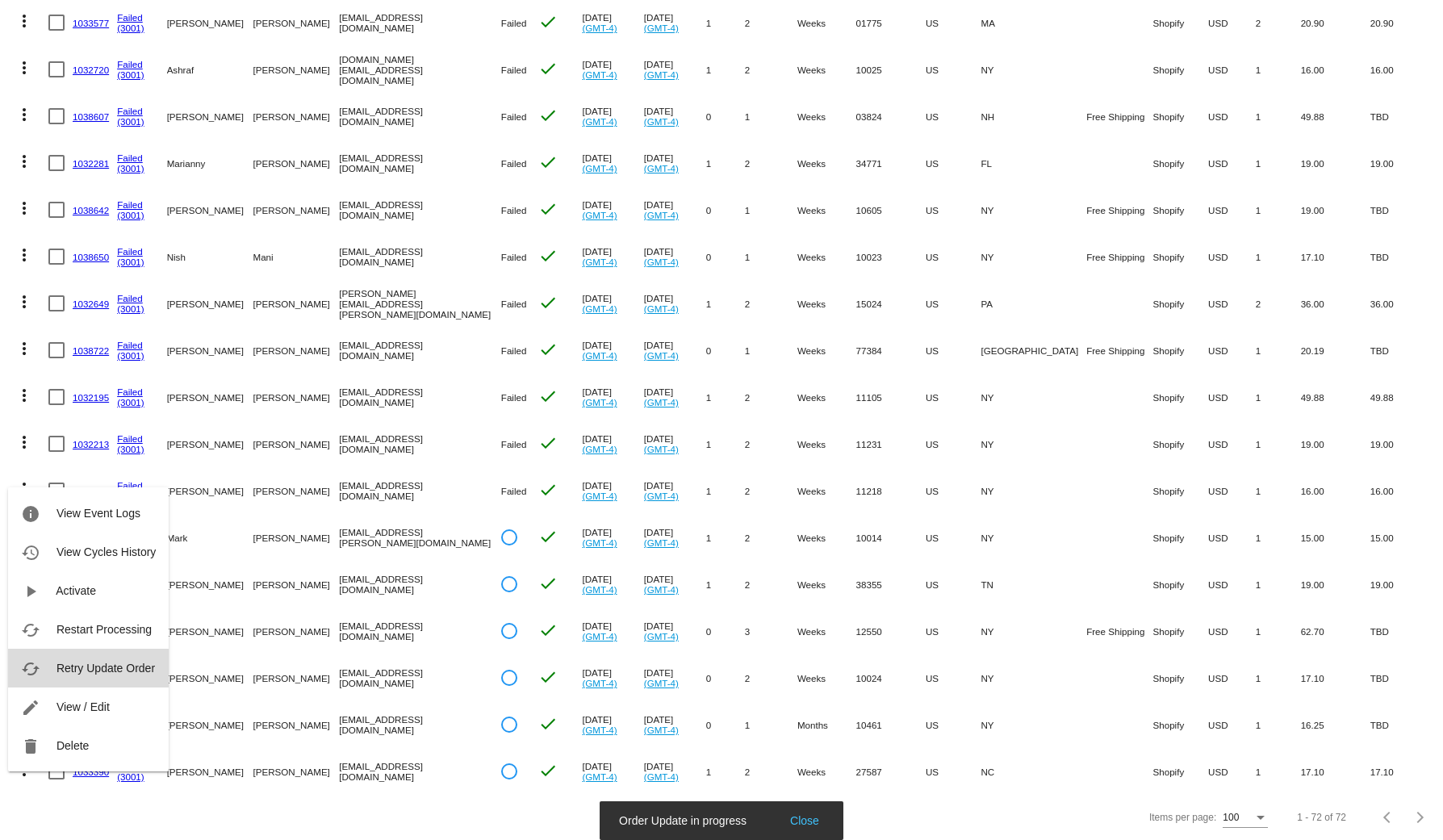
click at [121, 664] on span "Retry Update Order" at bounding box center [105, 668] width 99 height 13
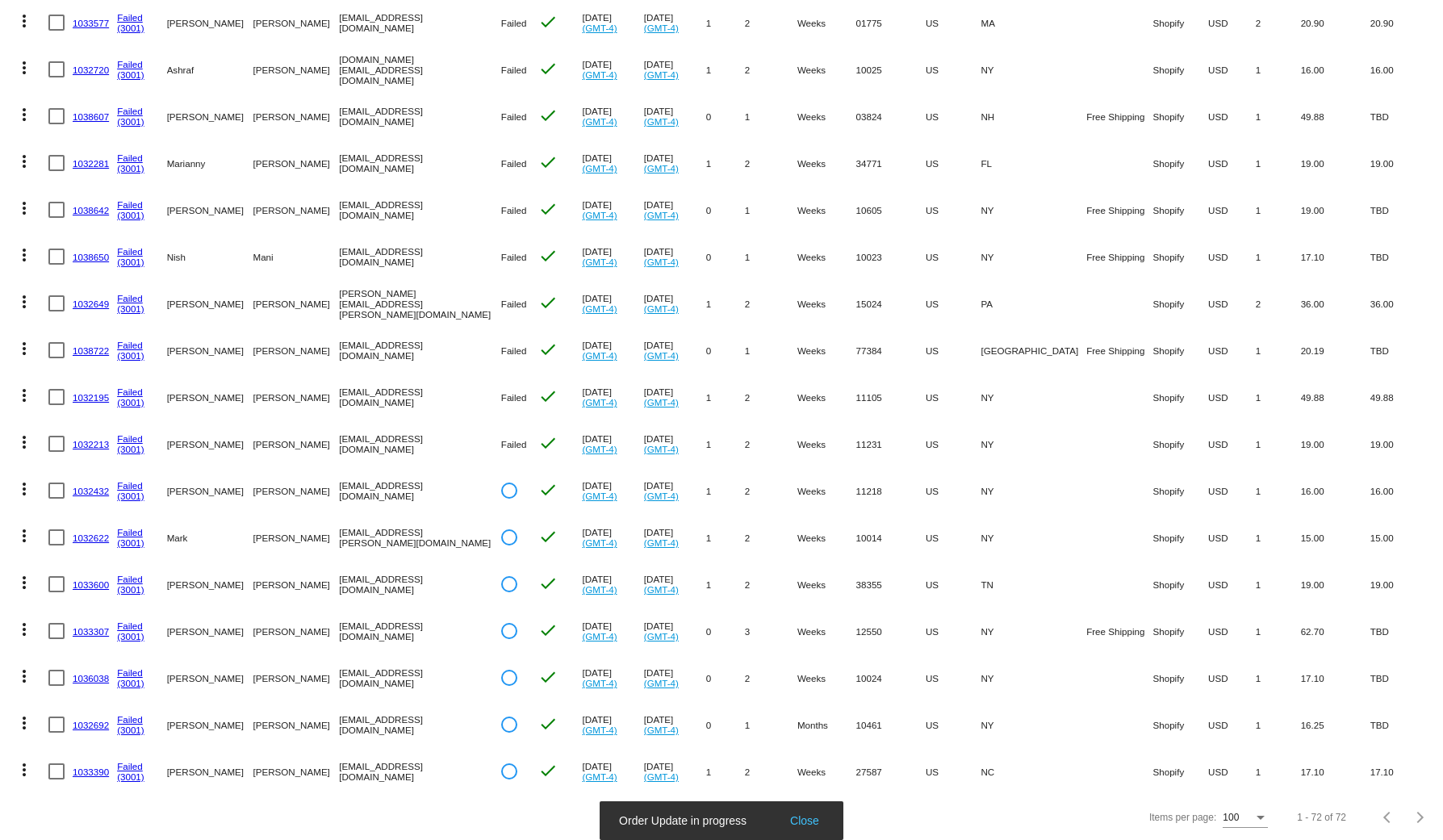
click at [20, 433] on mat-icon "more_vert" at bounding box center [23, 442] width 20 height 20
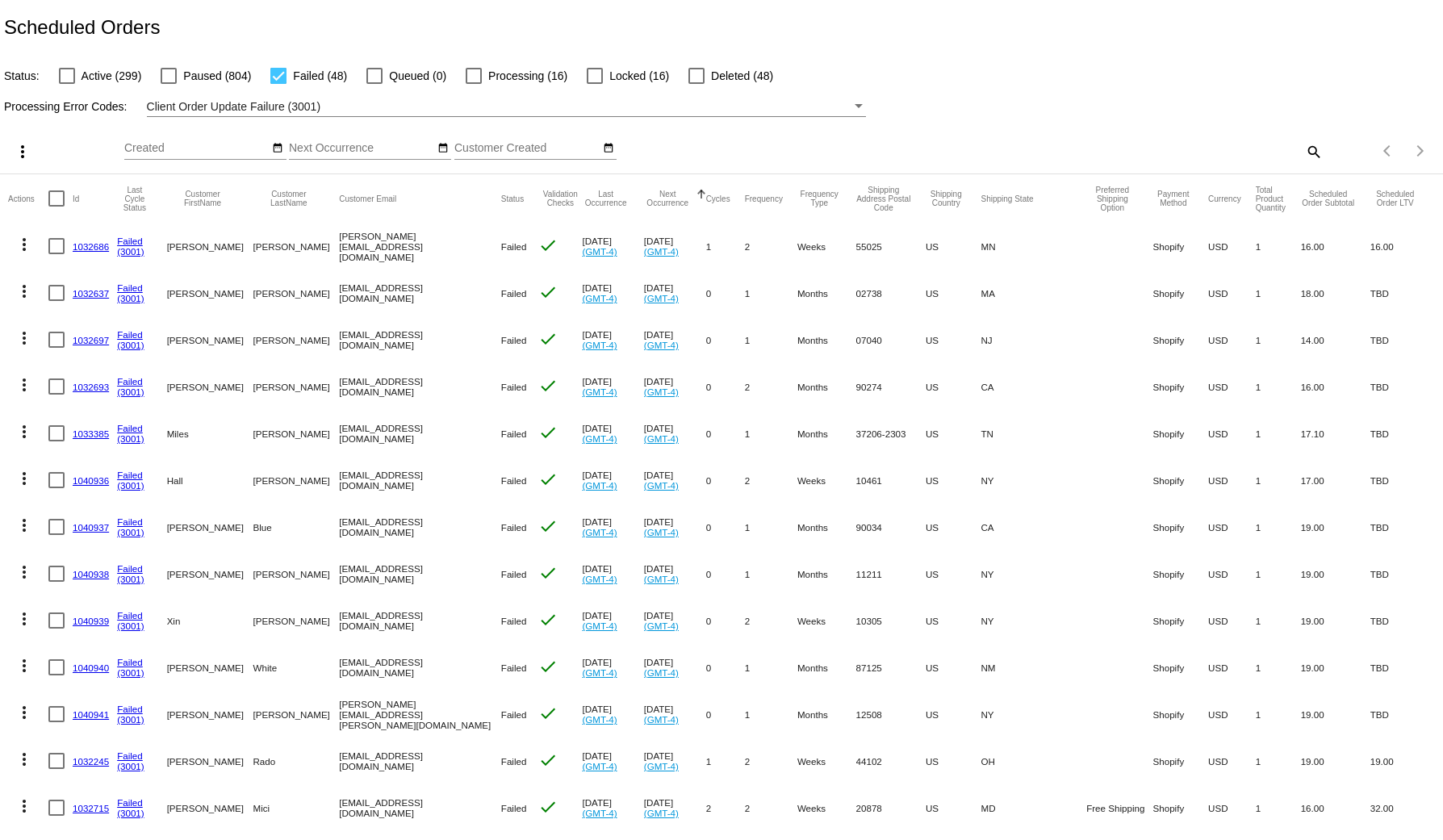
click at [60, 297] on div at bounding box center [56, 292] width 16 height 16
click at [56, 301] on input "checkbox" at bounding box center [55, 301] width 1 height 1
checkbox input "true"
click at [28, 294] on mat-icon "more_vert" at bounding box center [23, 291] width 20 height 20
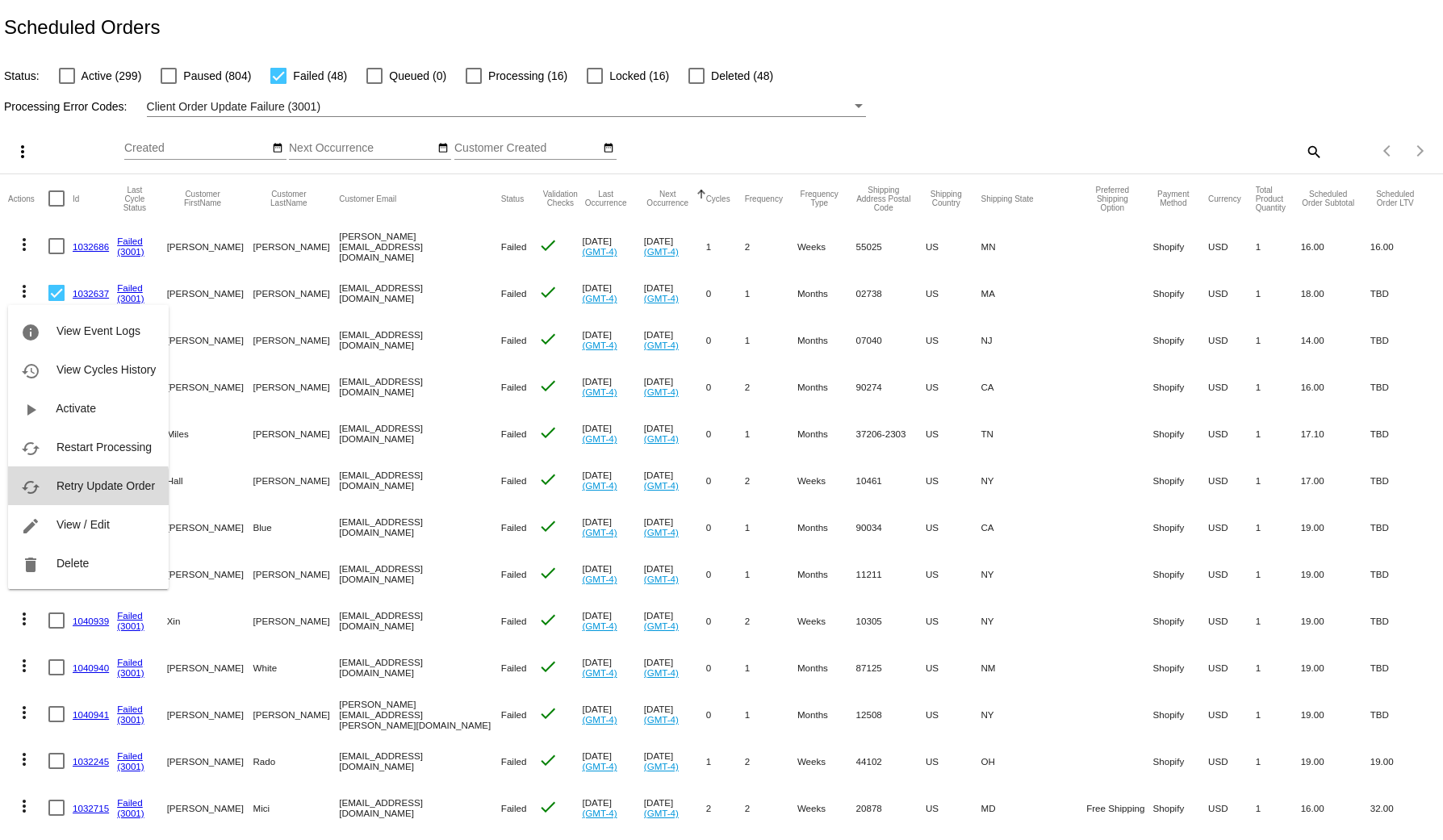
click at [41, 498] on button "cached Retry Update Order" at bounding box center [88, 485] width 161 height 38
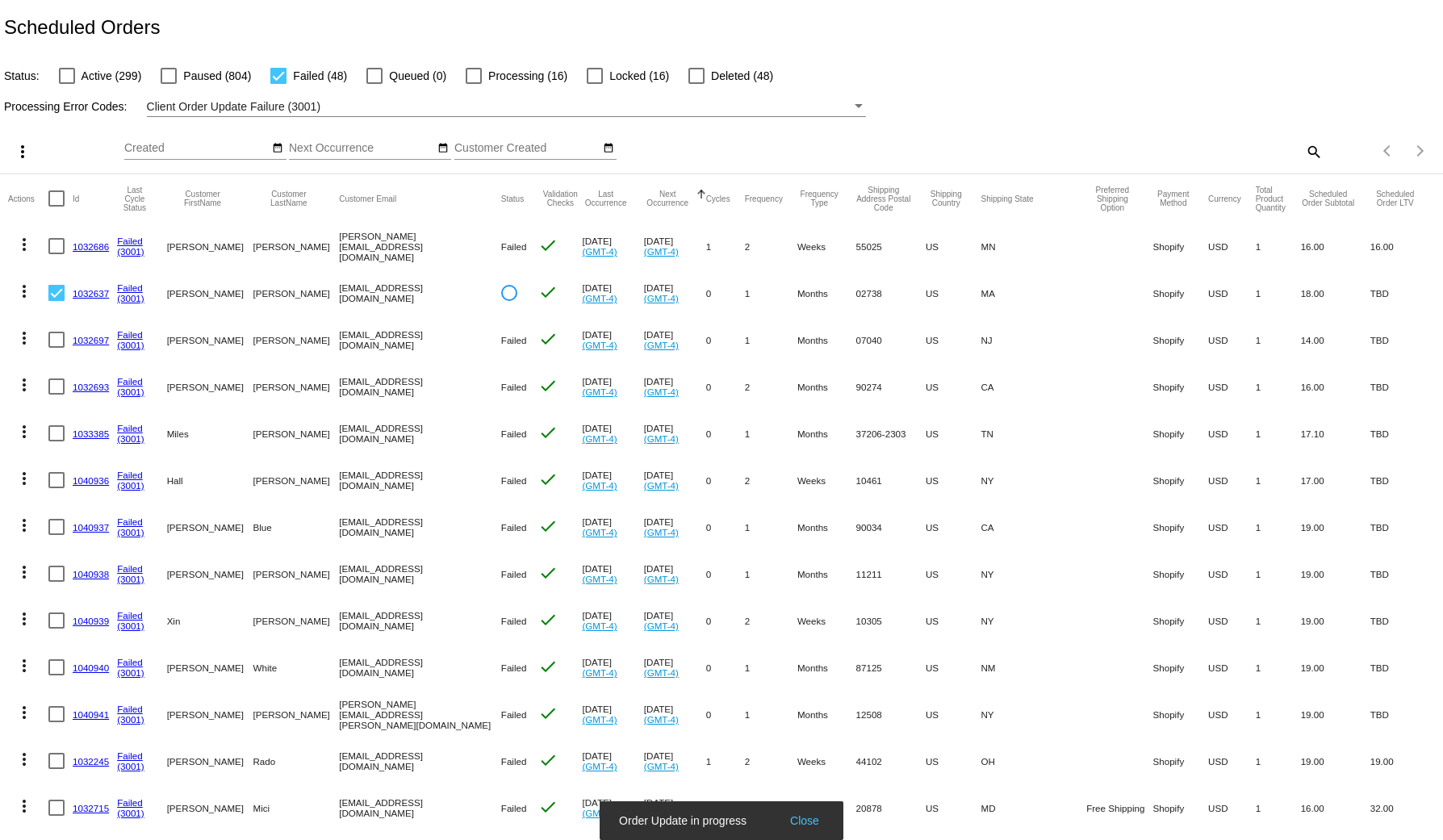
click at [25, 345] on mat-icon "more_vert" at bounding box center [23, 338] width 20 height 20
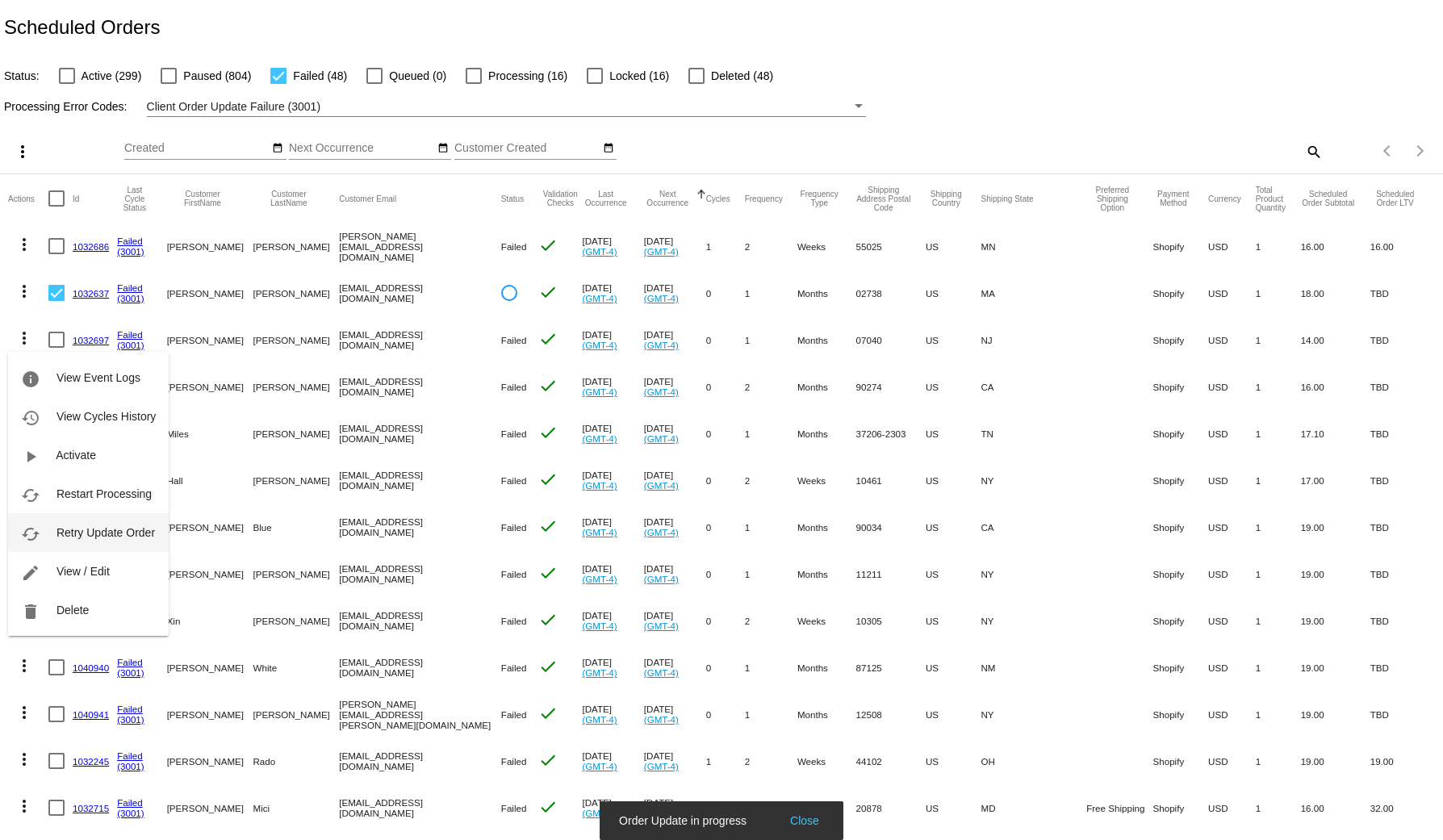
click at [60, 533] on span "Retry Update Order" at bounding box center [105, 532] width 99 height 13
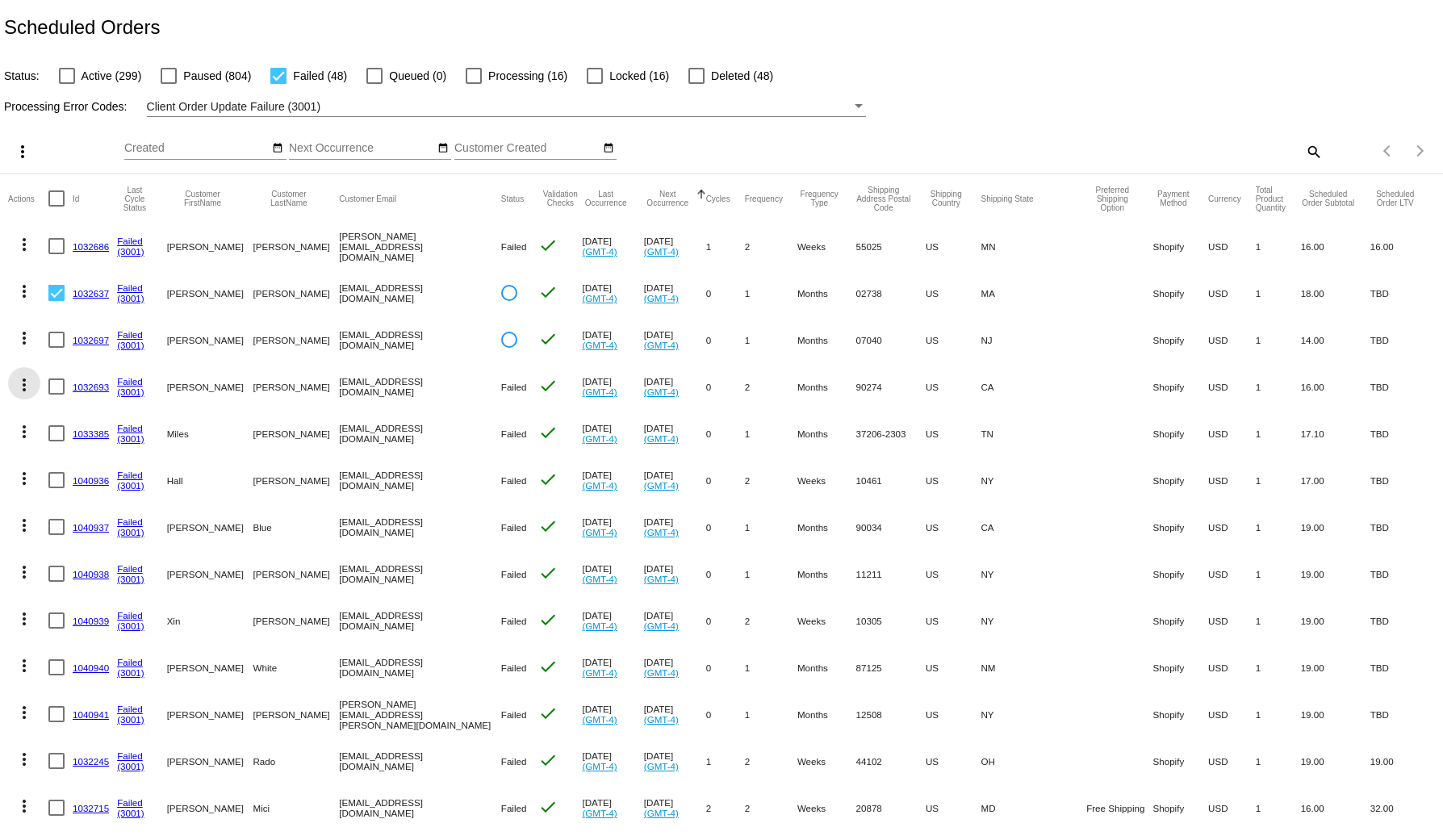
click at [25, 387] on mat-icon "more_vert" at bounding box center [23, 385] width 20 height 20
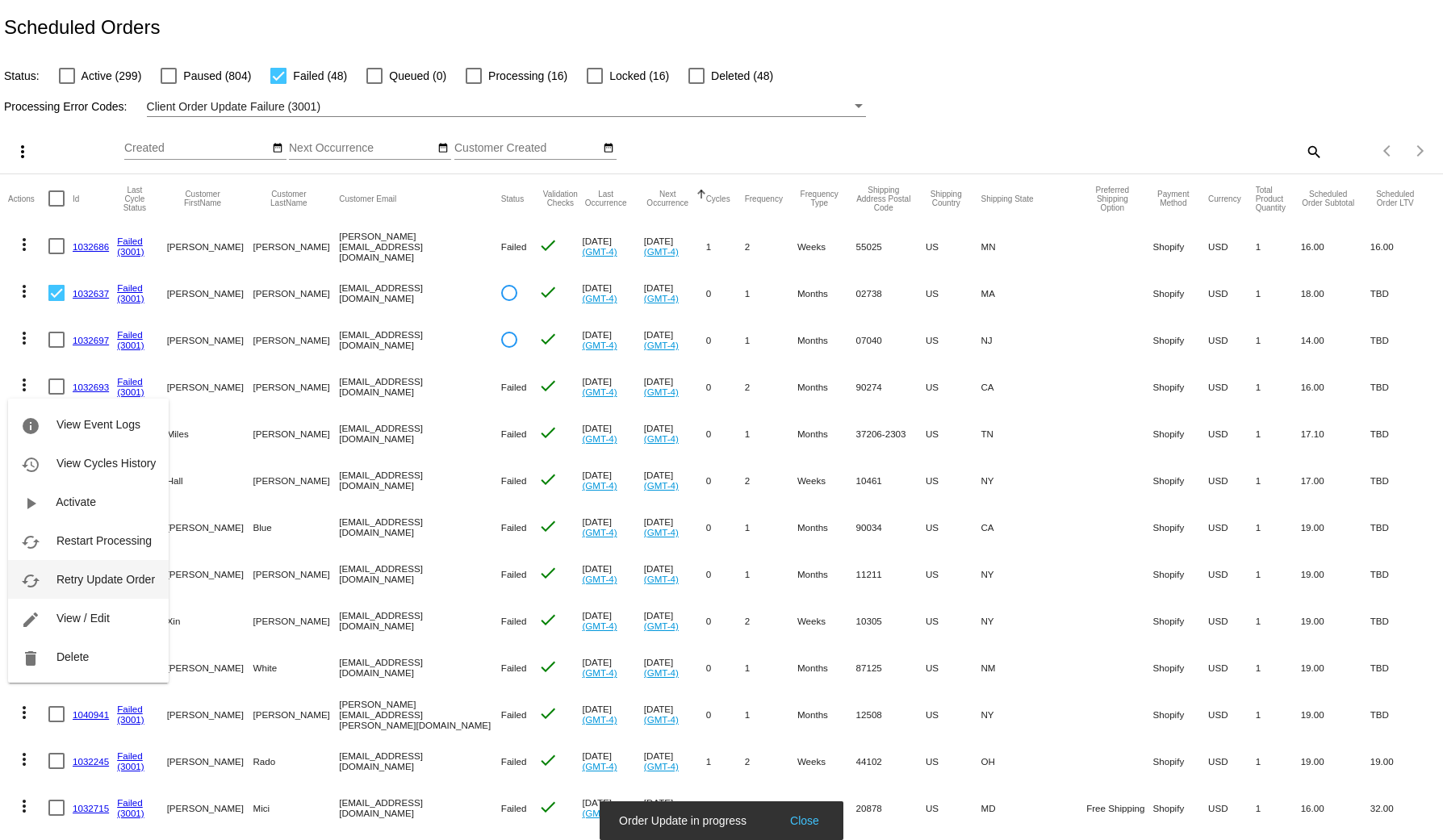
click at [81, 582] on span "Retry Update Order" at bounding box center [105, 579] width 99 height 13
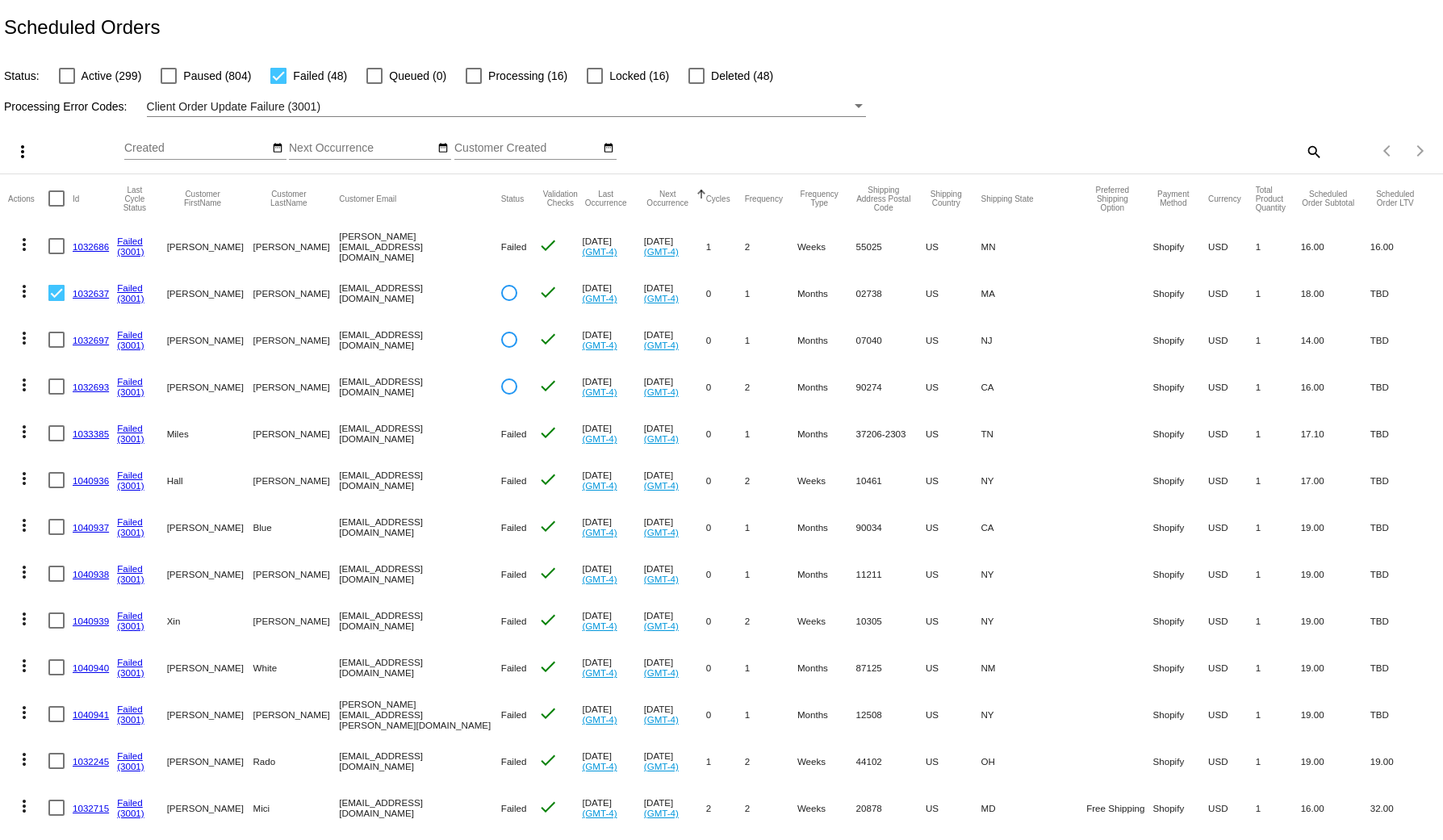
click at [23, 427] on mat-icon "more_vert" at bounding box center [23, 431] width 20 height 20
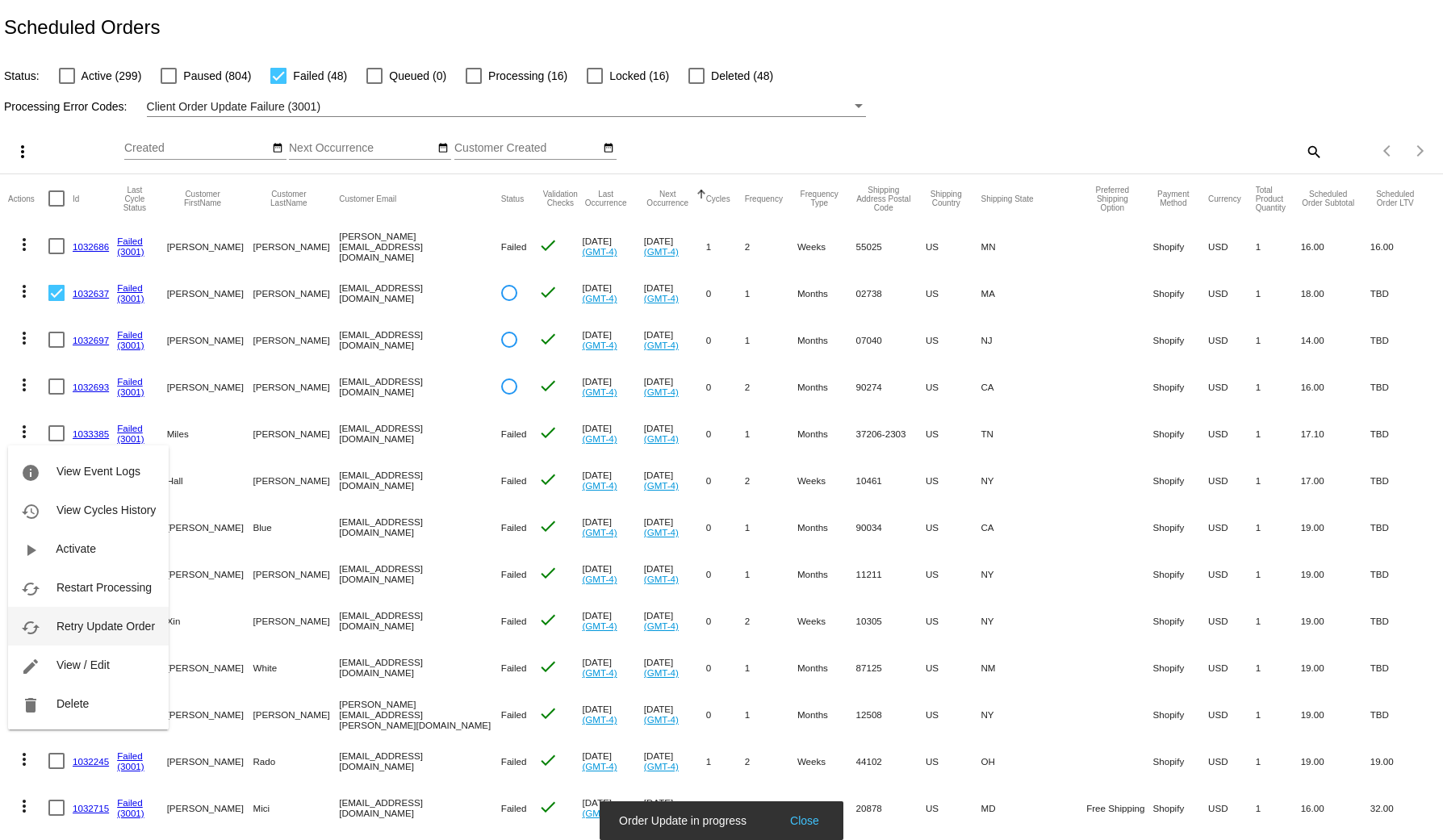
click at [96, 630] on span "Retry Update Order" at bounding box center [105, 626] width 99 height 13
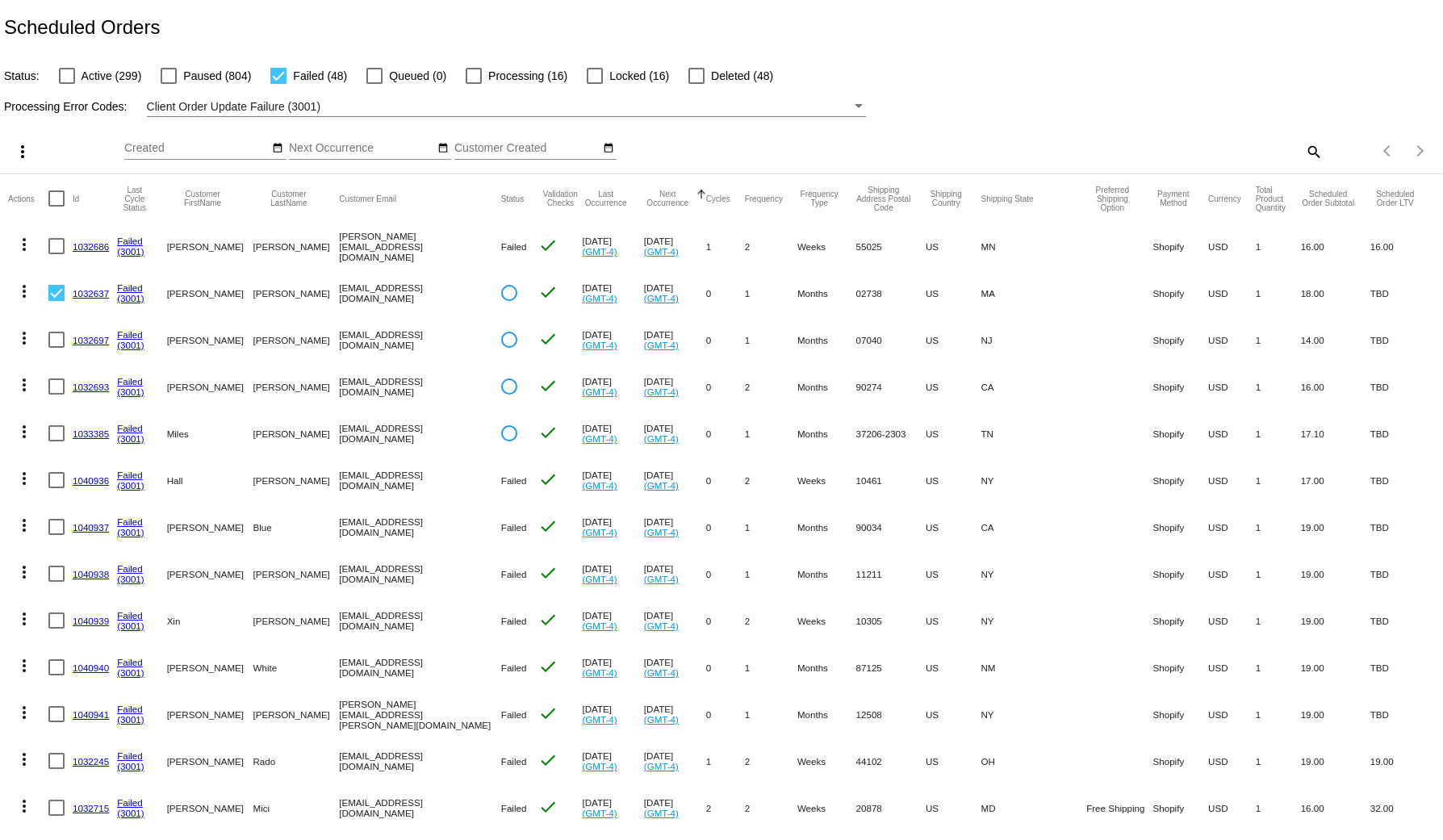
click at [28, 477] on mat-icon "more_vert" at bounding box center [23, 478] width 20 height 20
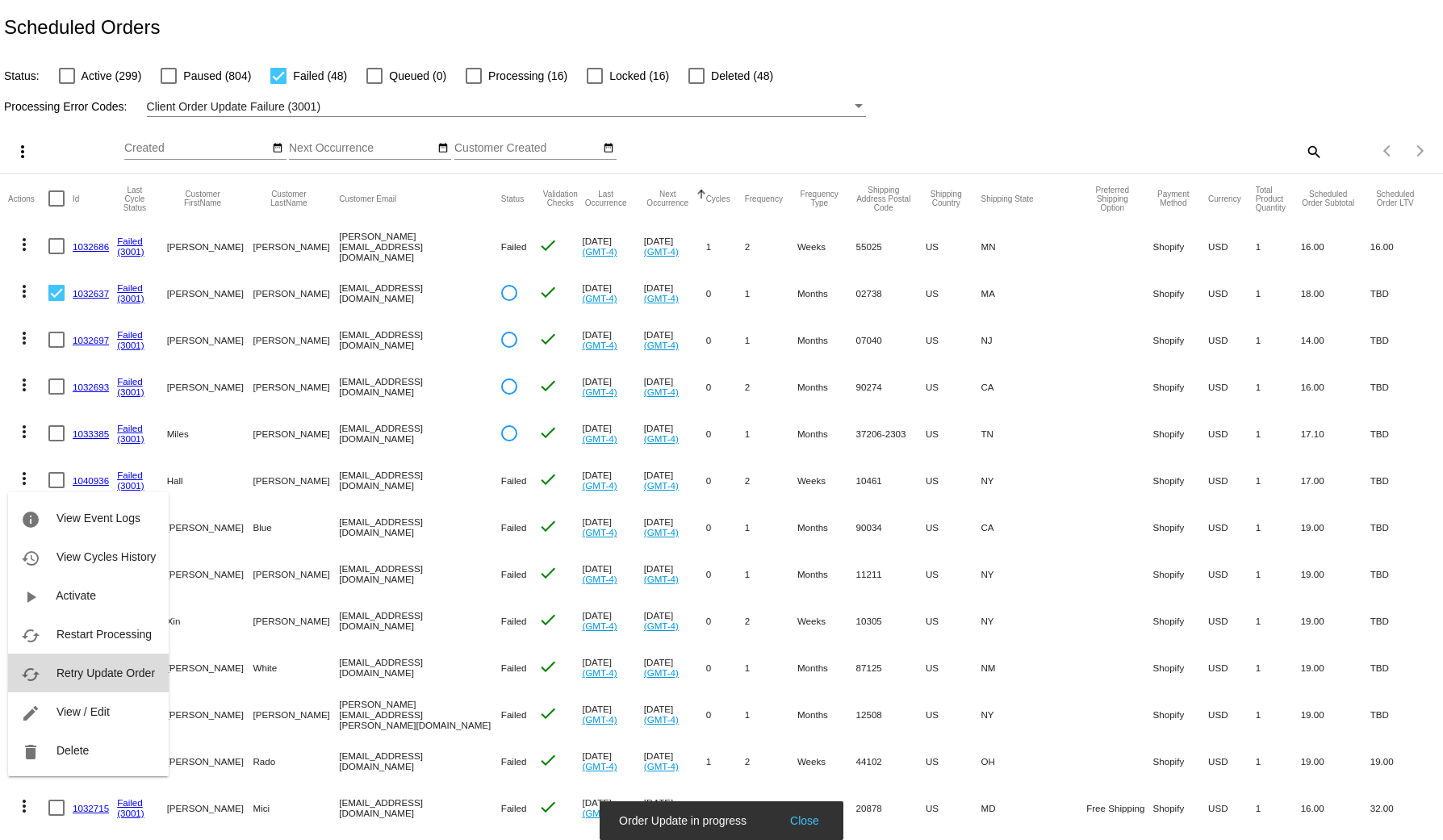
click at [129, 685] on button "cached Retry Update Order" at bounding box center [88, 672] width 161 height 38
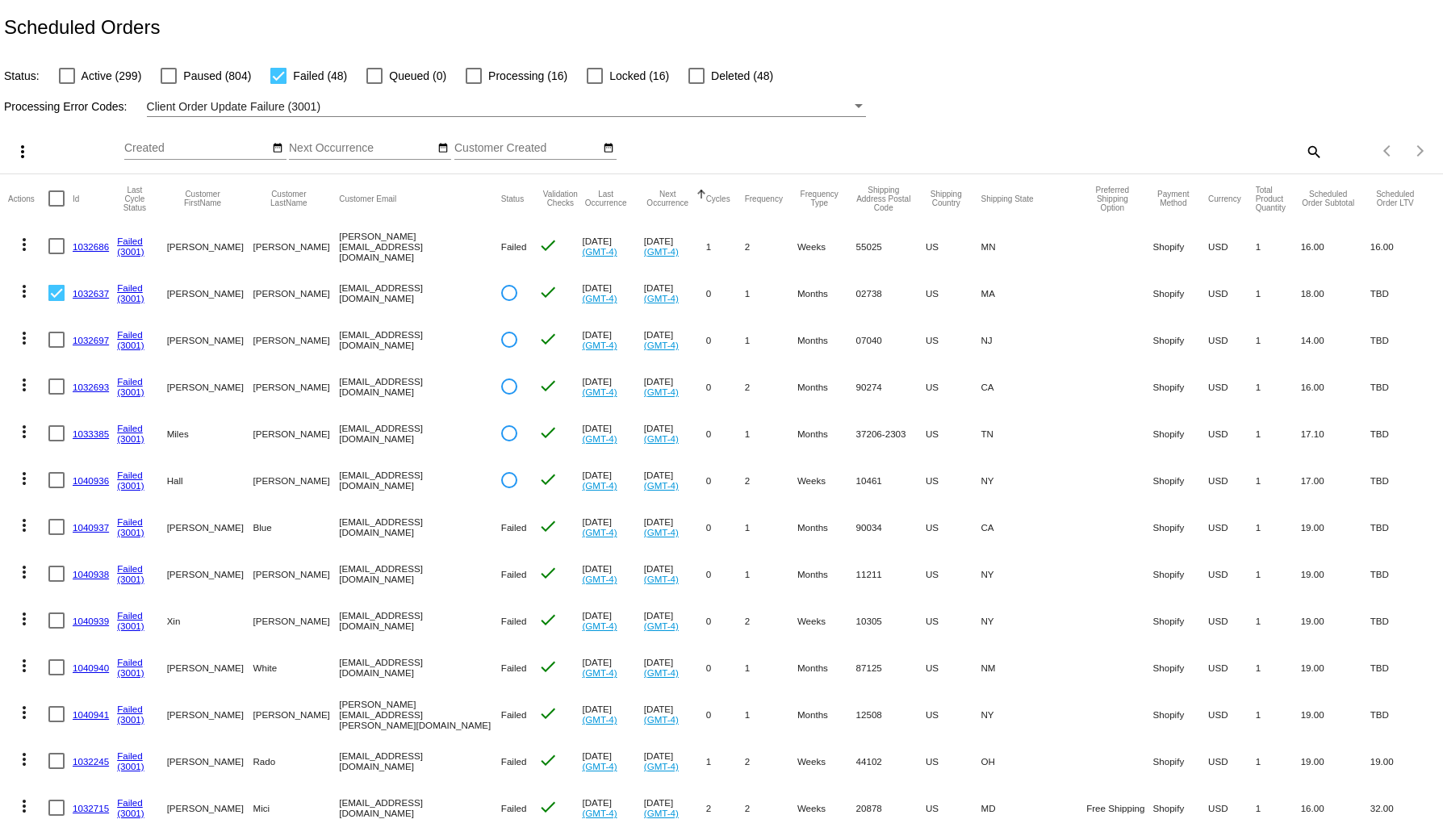
click at [21, 245] on mat-icon "more_vert" at bounding box center [23, 244] width 20 height 20
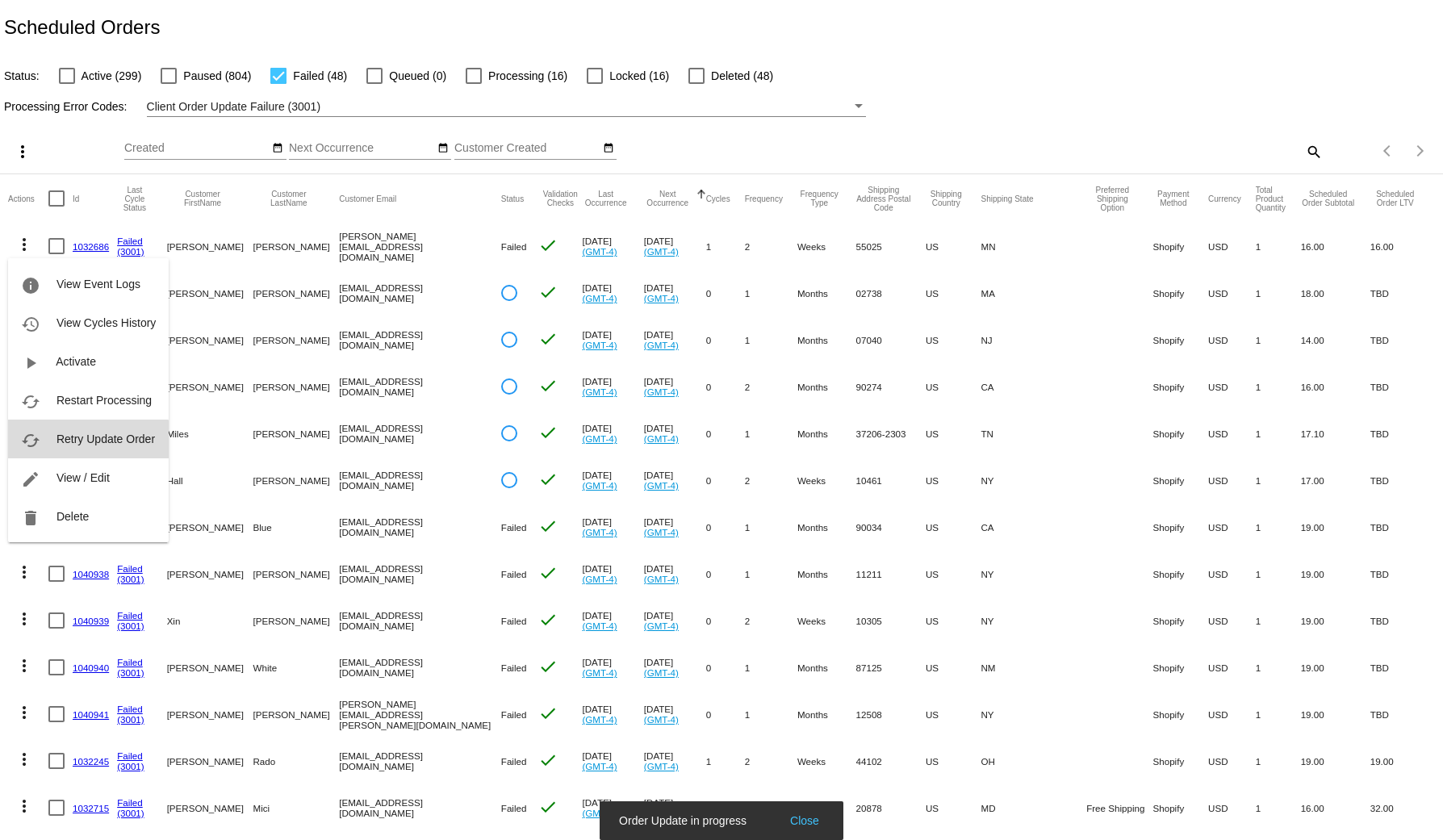
click at [82, 442] on span "Retry Update Order" at bounding box center [105, 439] width 99 height 13
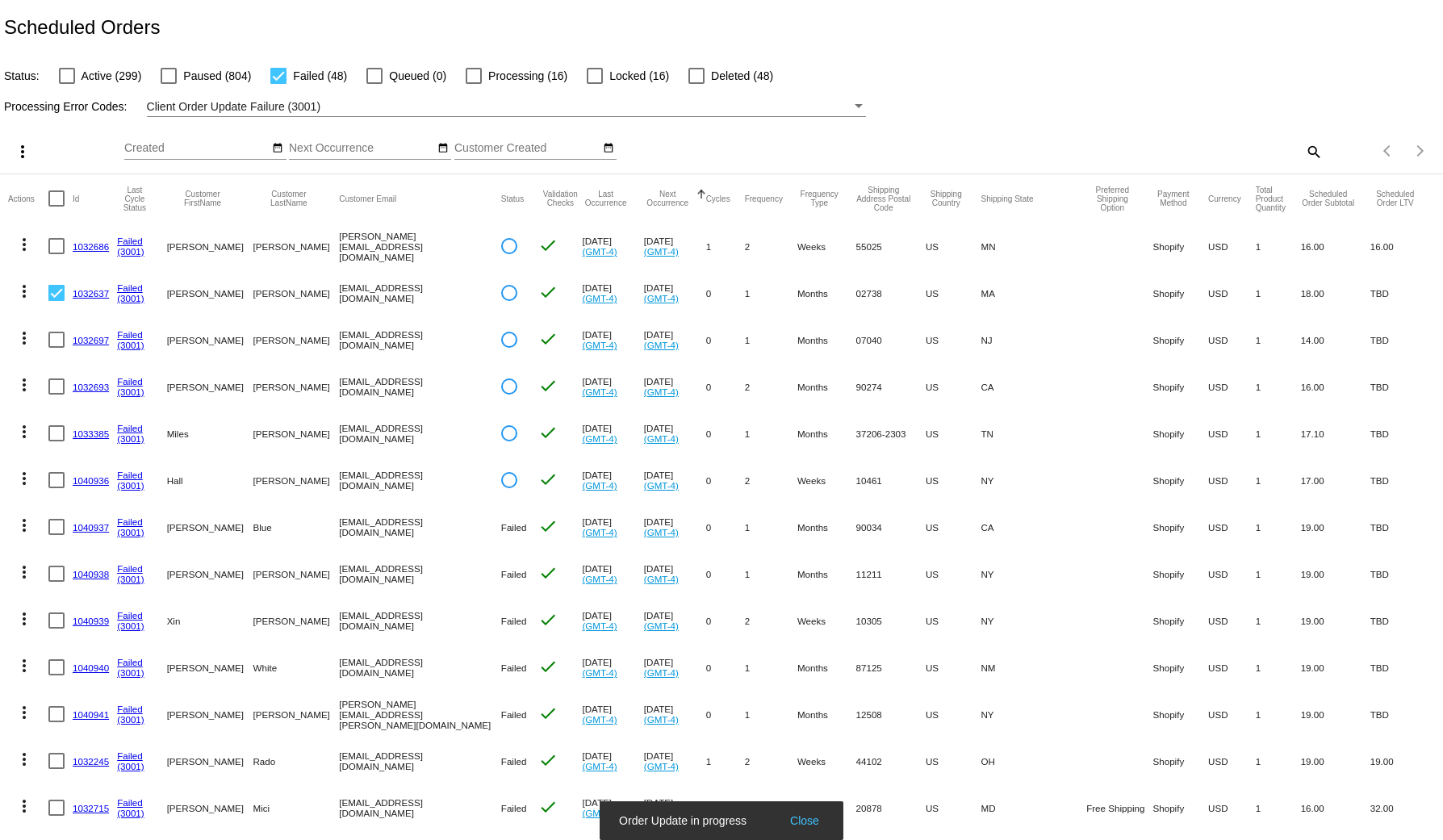
click at [101, 246] on link "1032686" at bounding box center [90, 246] width 37 height 10
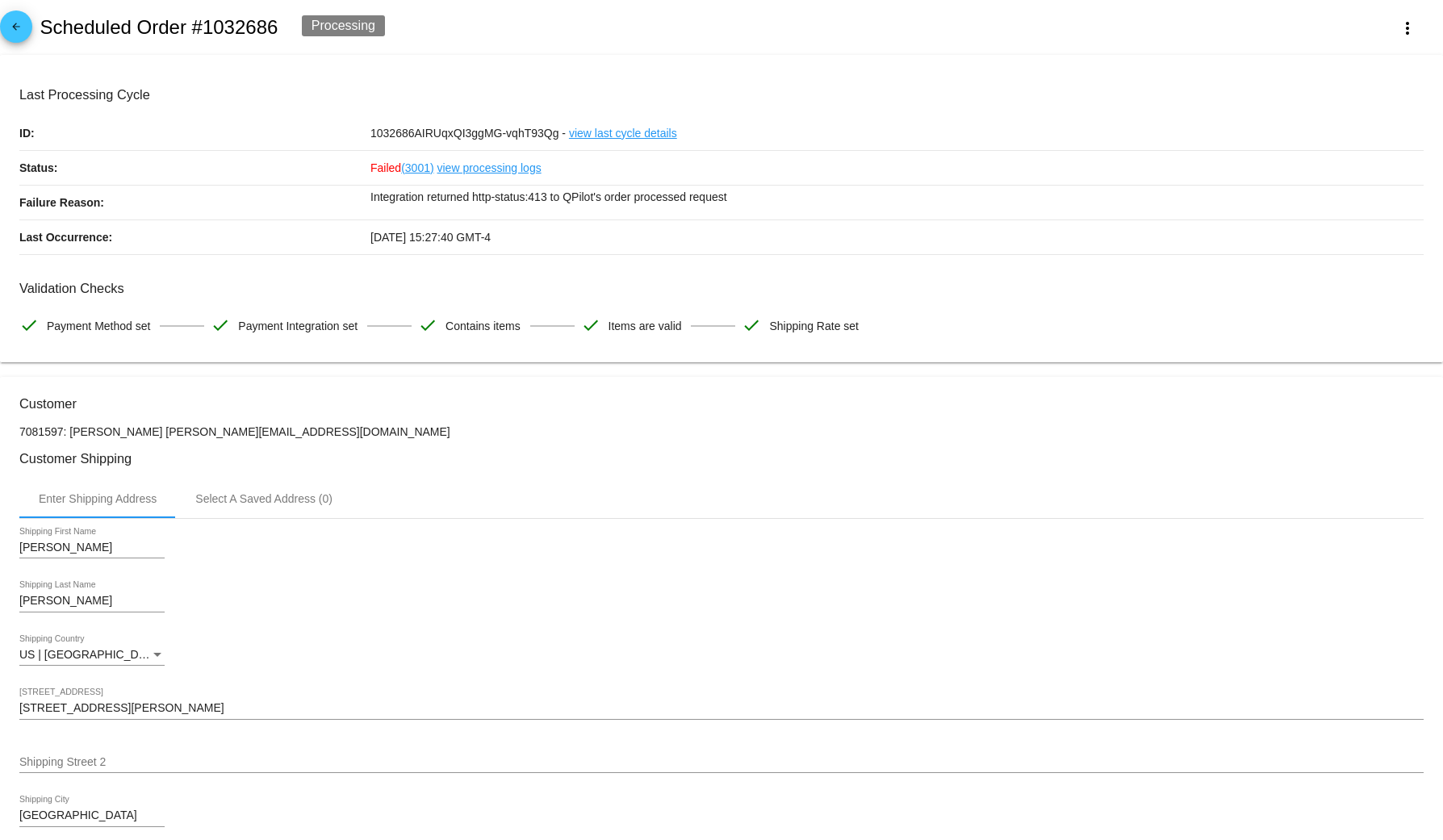
click at [9, 28] on mat-icon "arrow_back" at bounding box center [16, 30] width 20 height 20
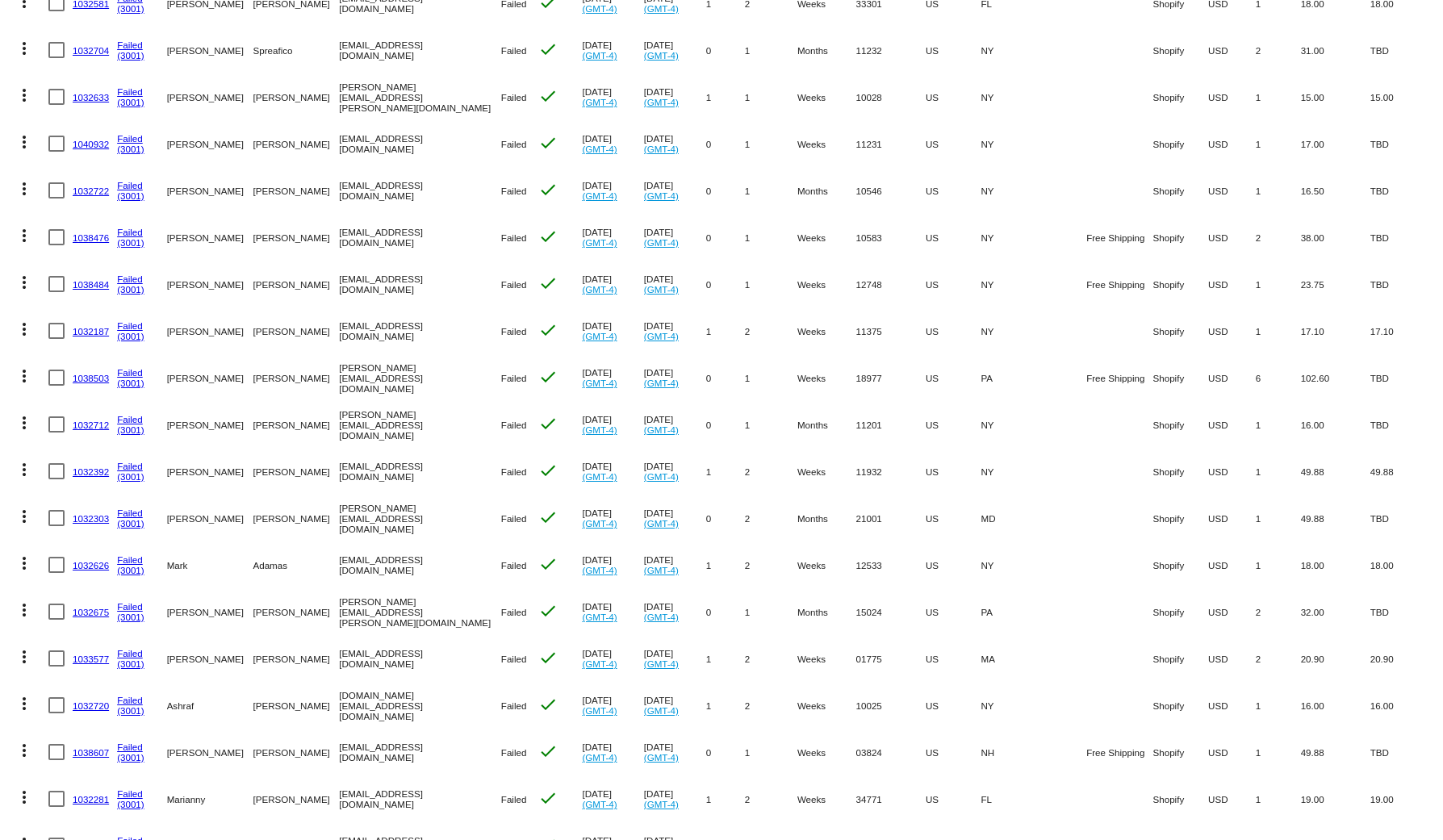
scroll to position [1408, 0]
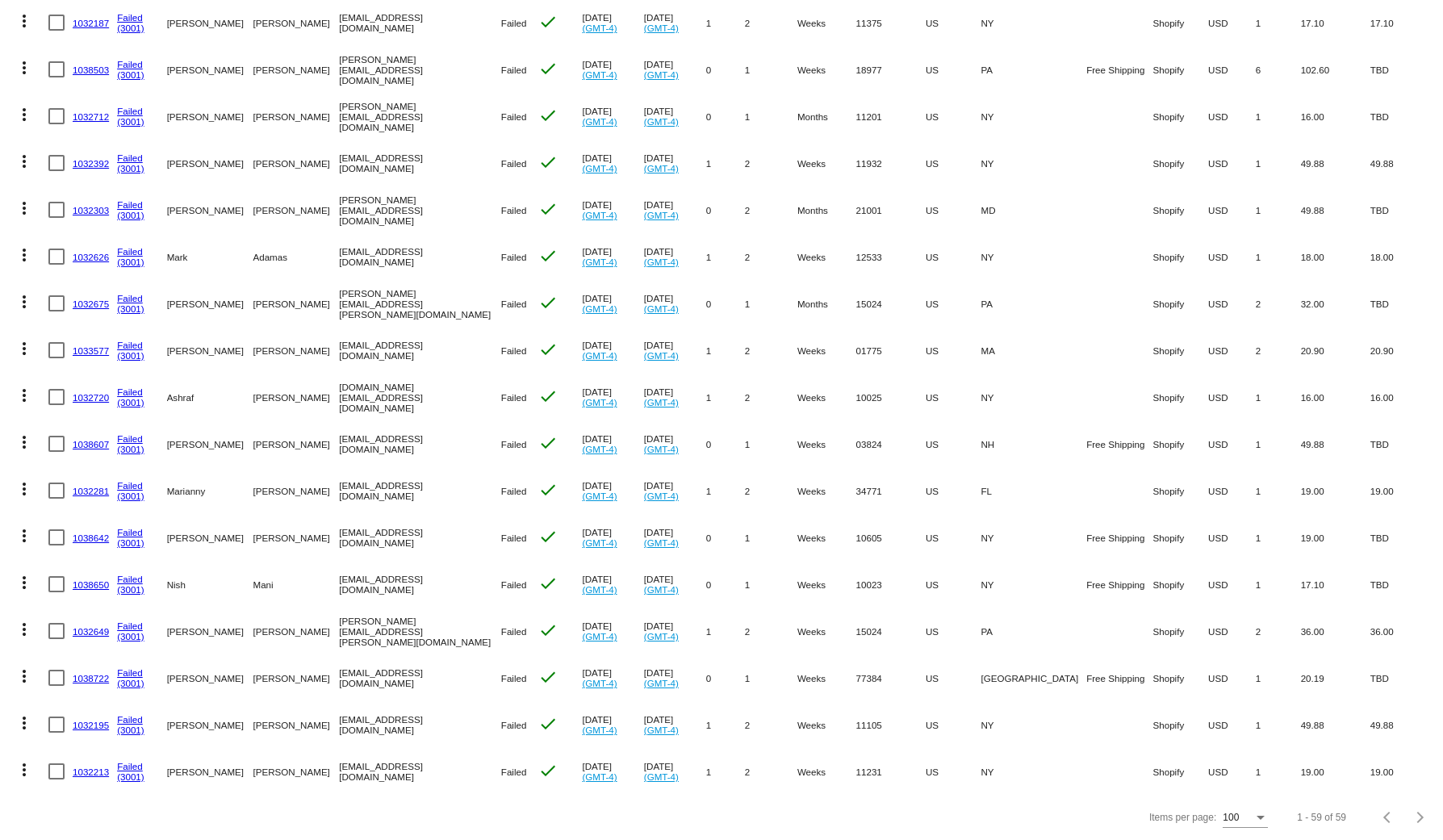
click at [20, 760] on mat-icon "more_vert" at bounding box center [23, 770] width 20 height 20
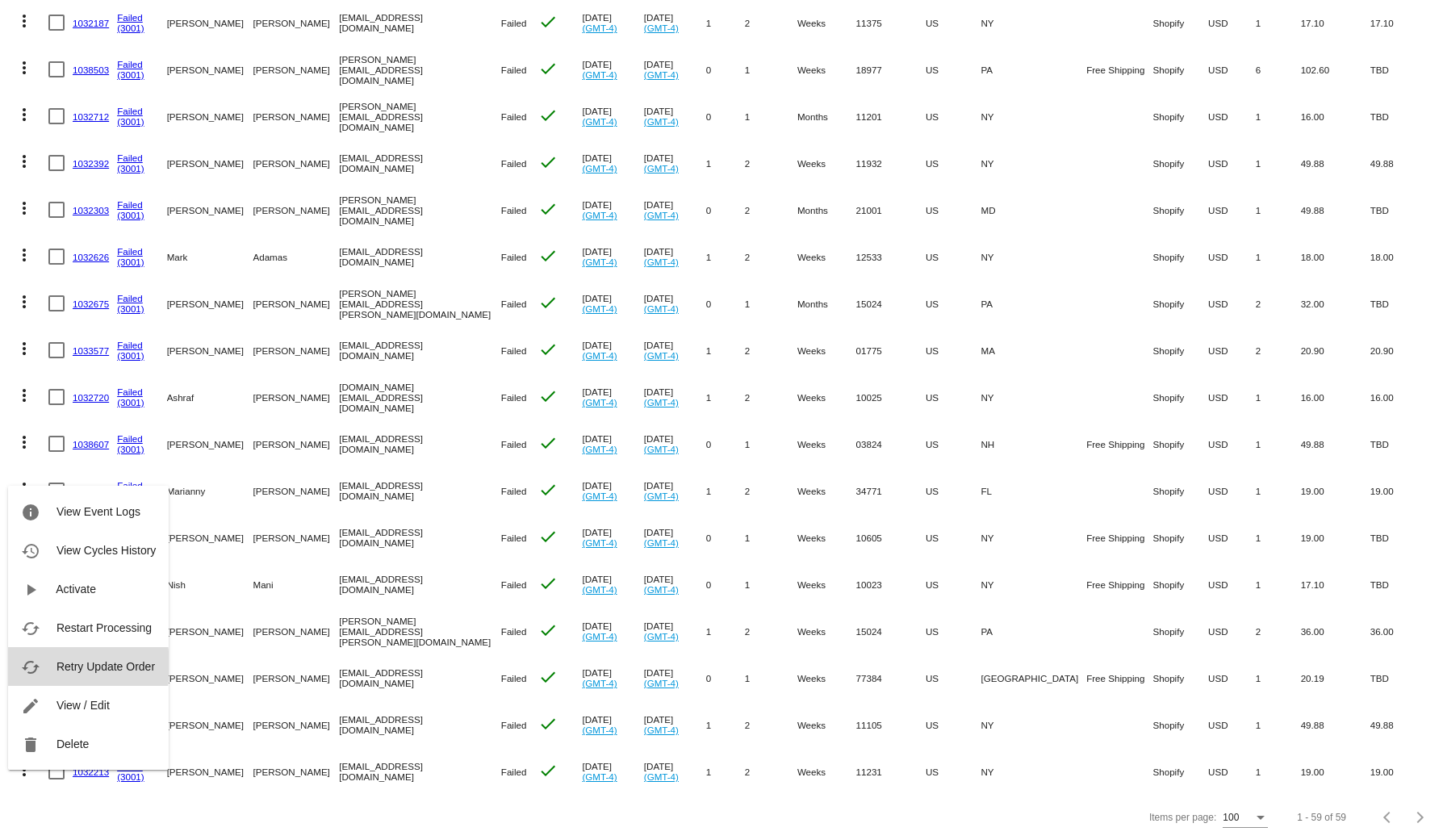
click at [50, 665] on button "cached Retry Update Order" at bounding box center [88, 665] width 161 height 38
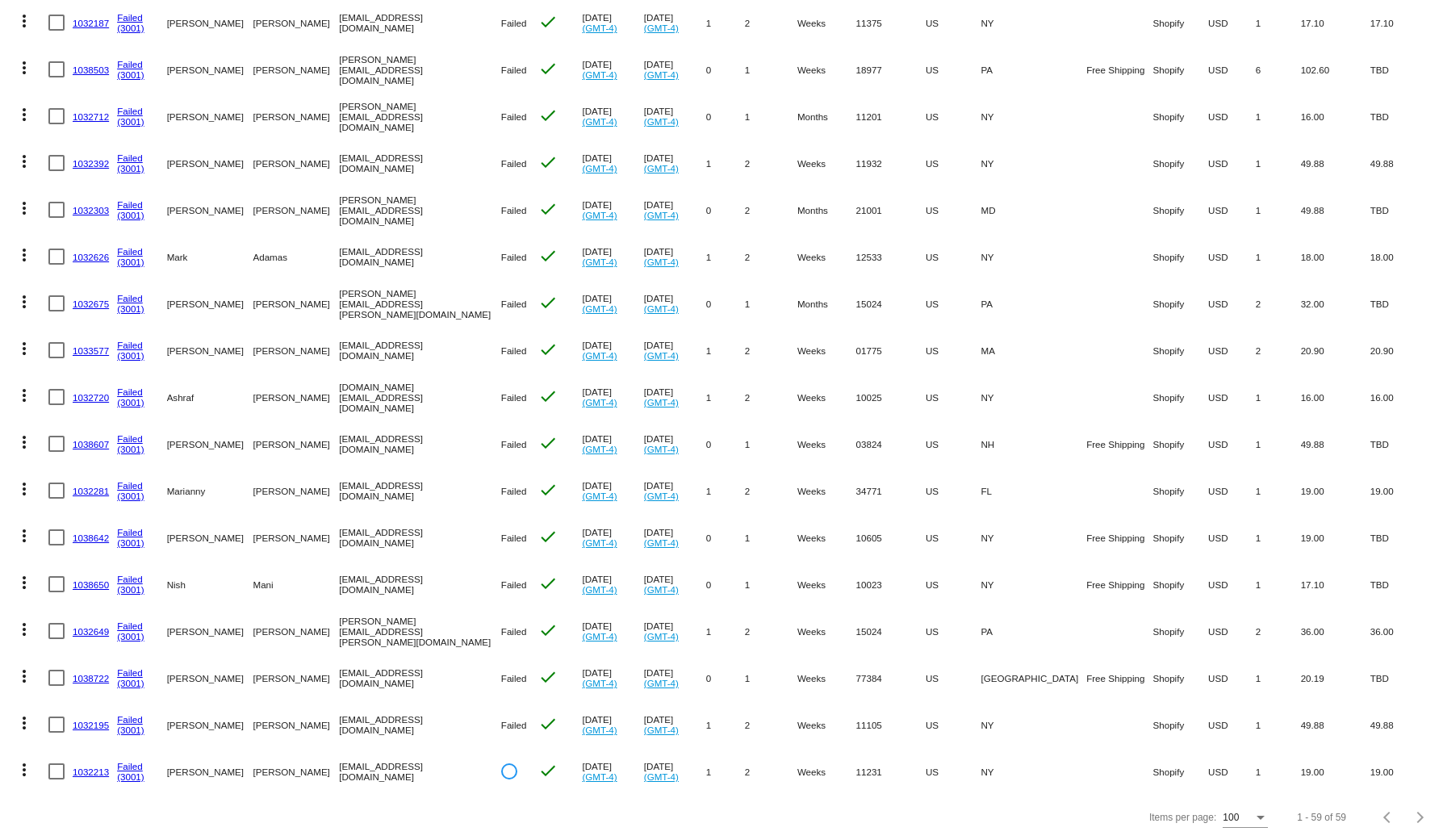
click at [21, 713] on mat-icon "more_vert" at bounding box center [23, 723] width 20 height 20
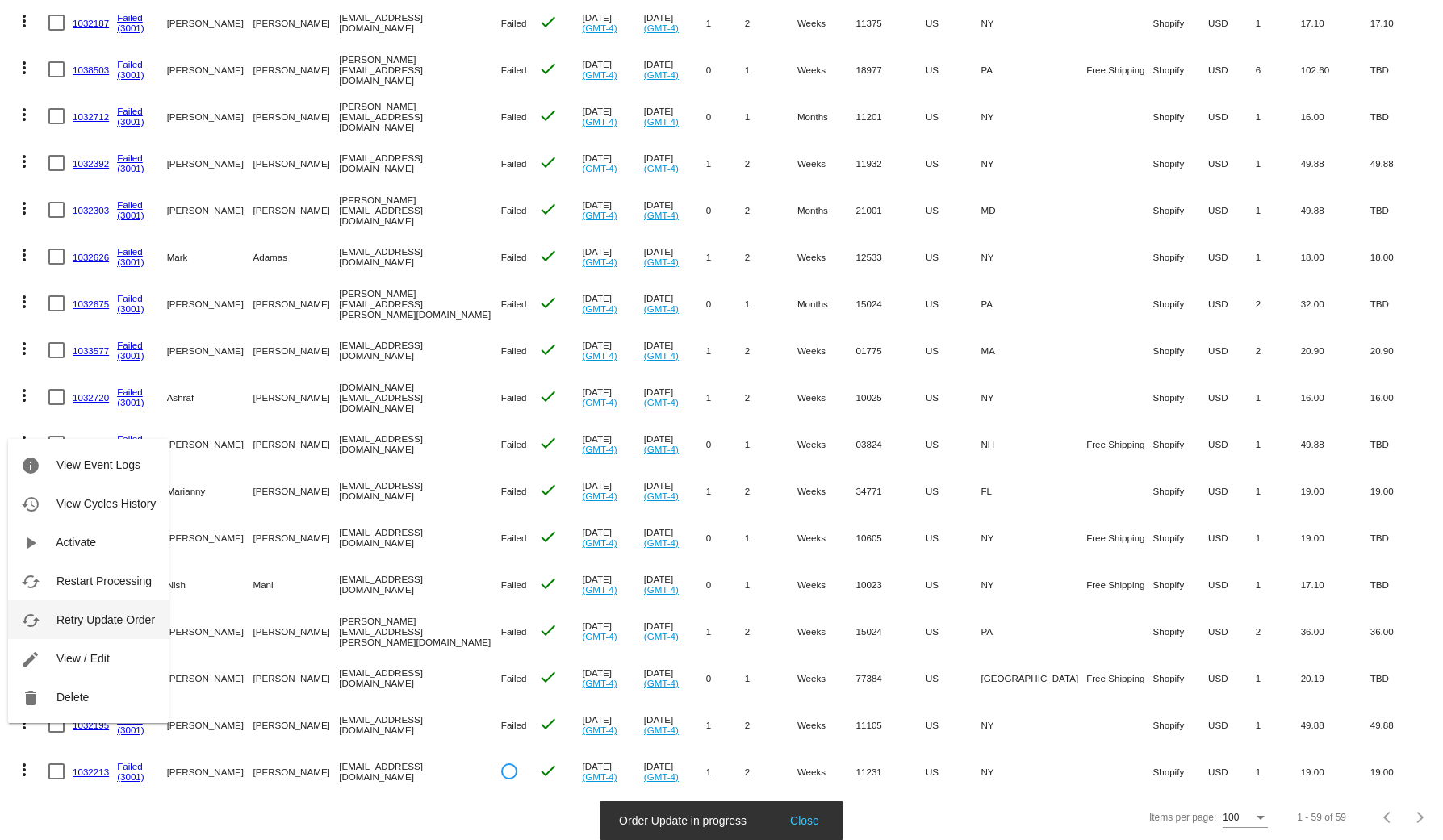
click at [89, 621] on span "Retry Update Order" at bounding box center [105, 619] width 99 height 13
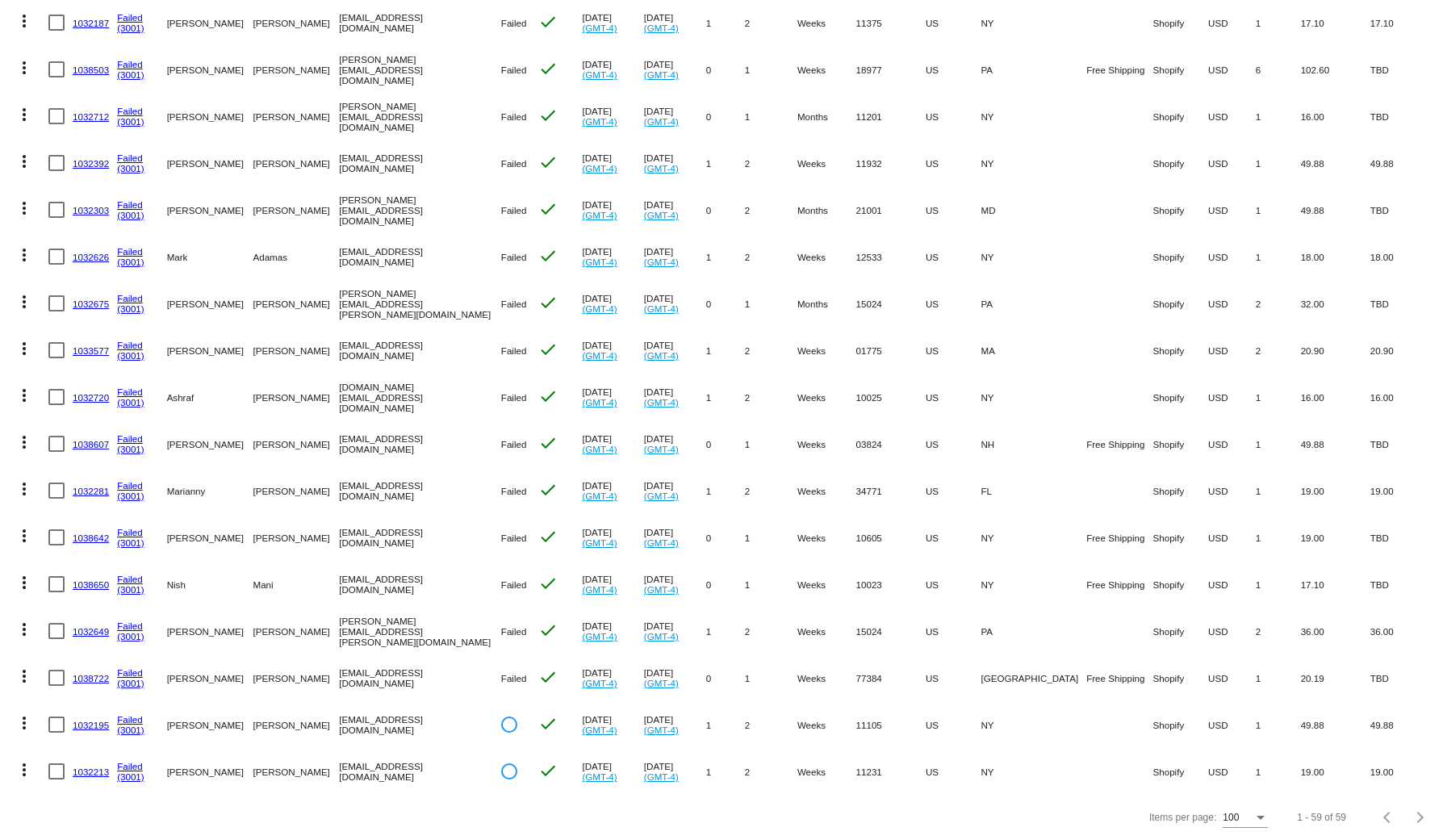
click at [24, 666] on mat-icon "more_vert" at bounding box center [23, 676] width 20 height 20
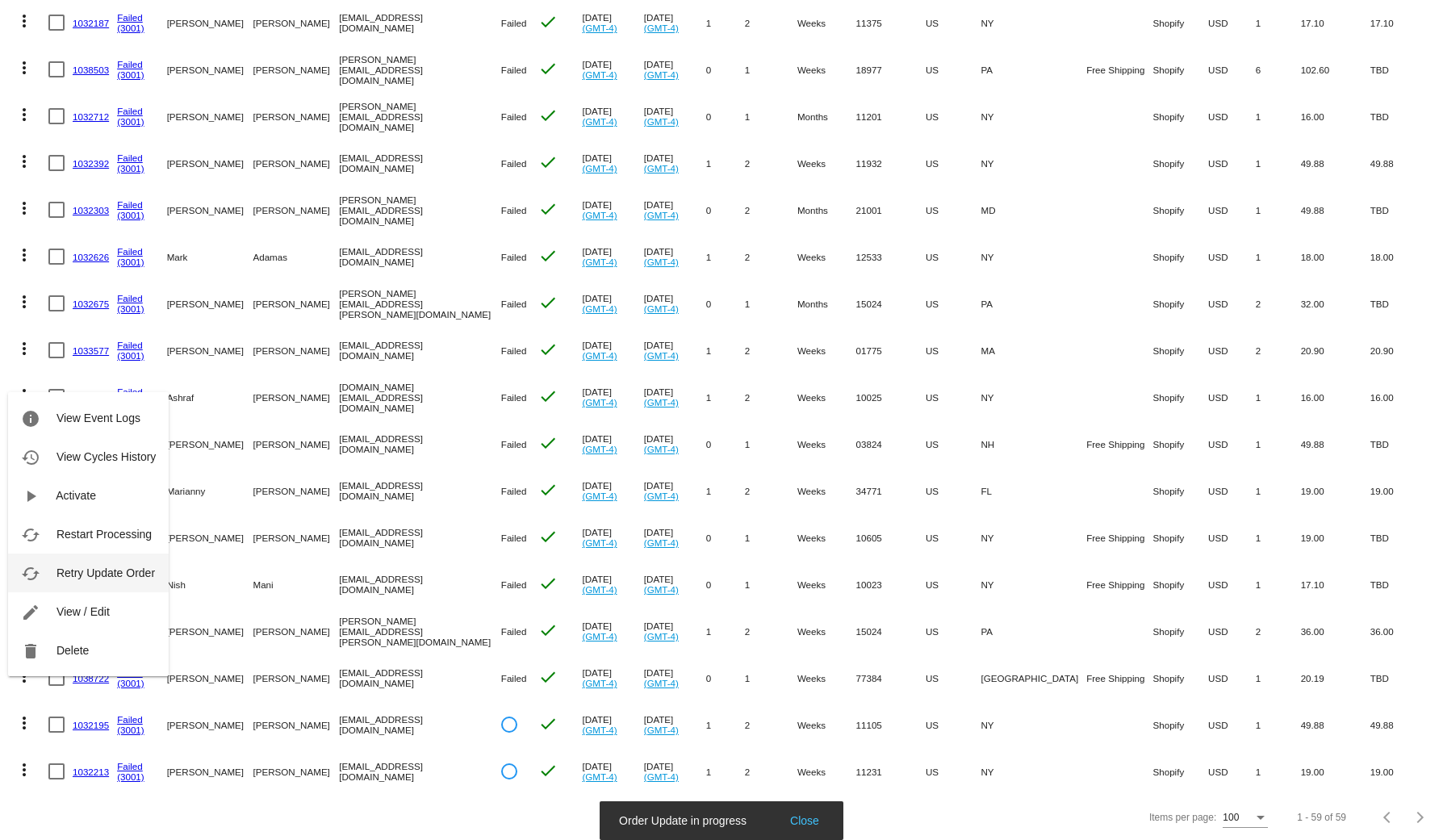
click at [112, 561] on button "cached Retry Update Order" at bounding box center [88, 573] width 161 height 38
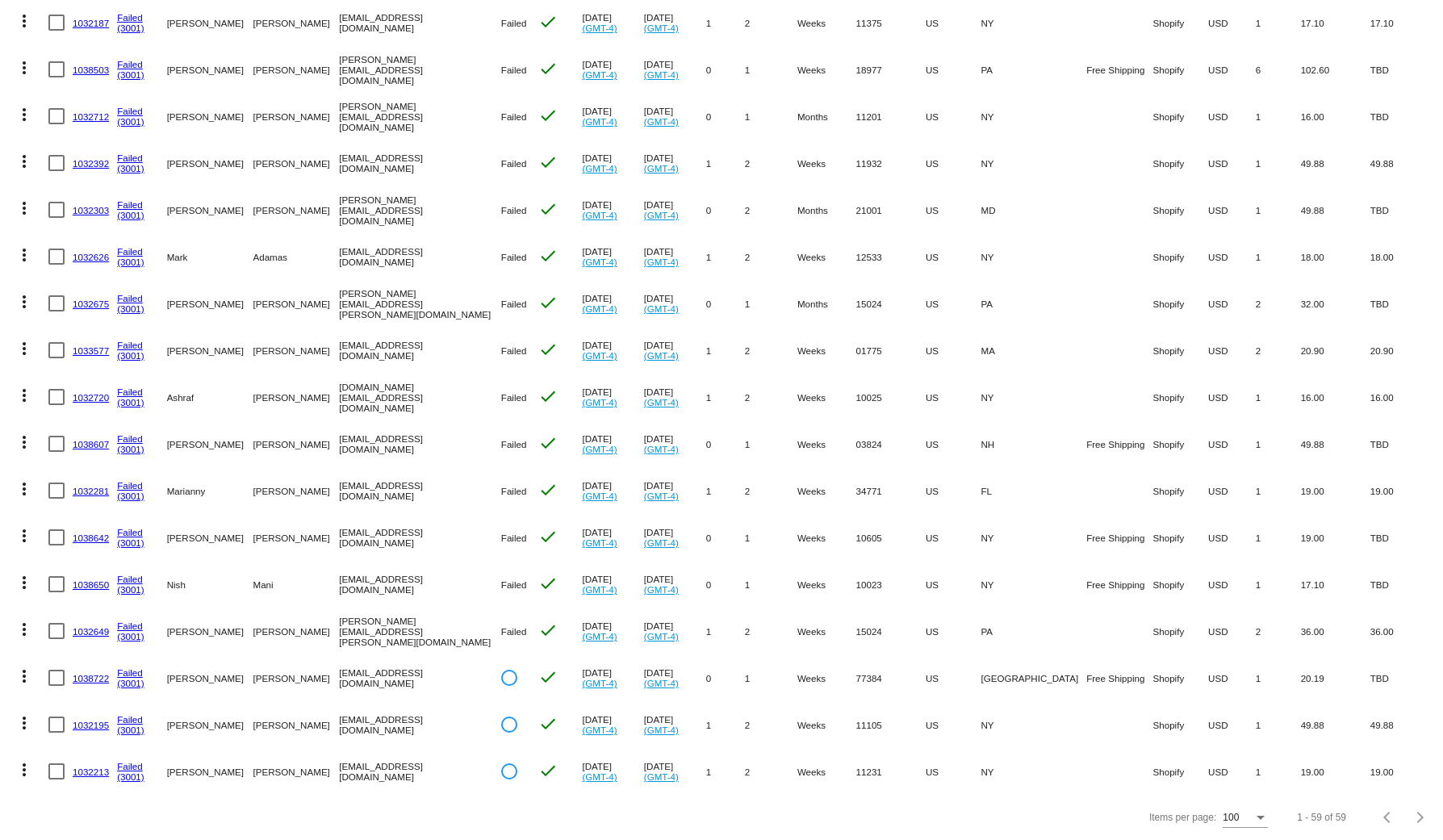
click at [17, 619] on mat-icon "more_vert" at bounding box center [23, 629] width 20 height 20
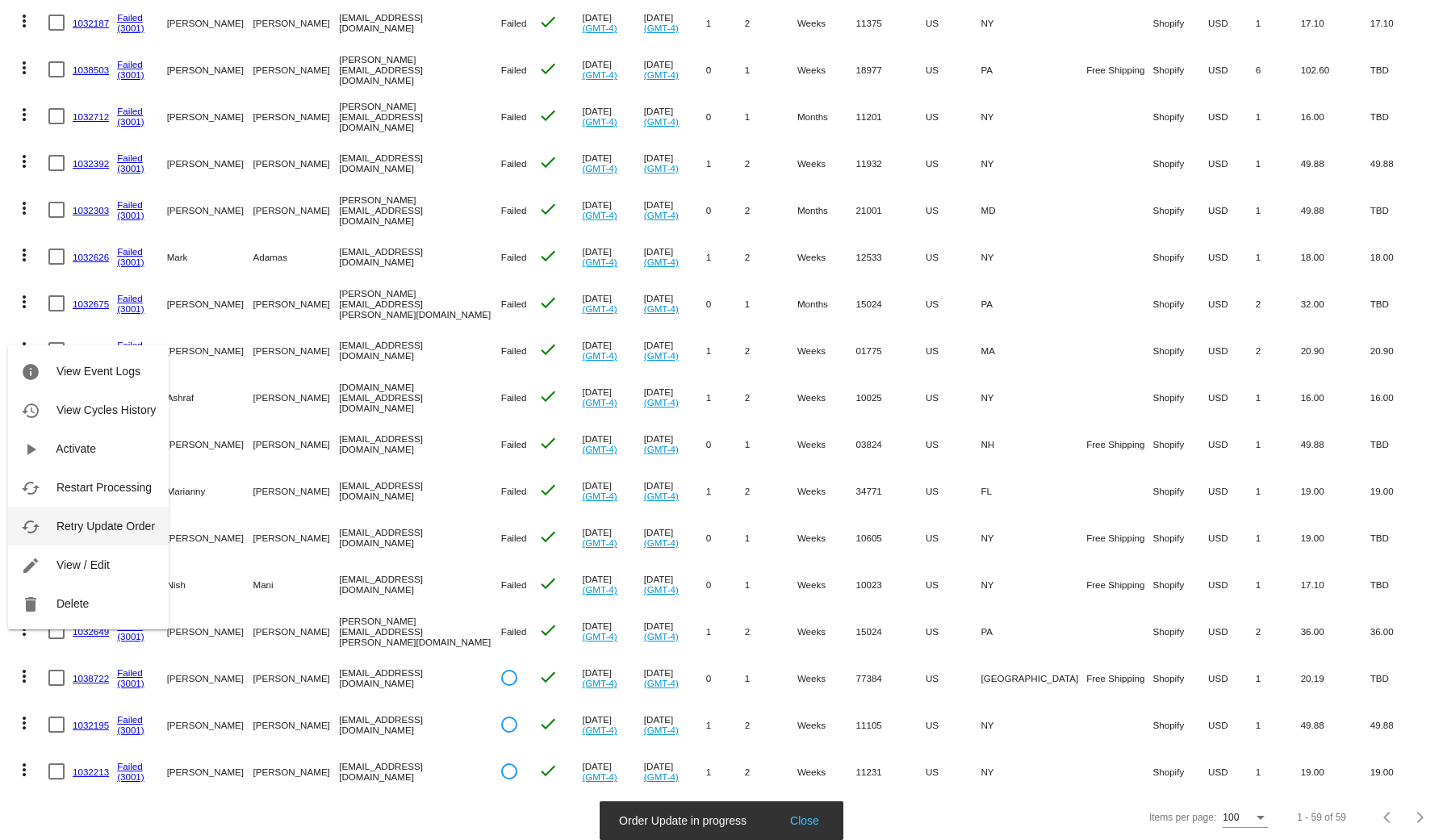
click at [115, 527] on span "Retry Update Order" at bounding box center [105, 526] width 99 height 13
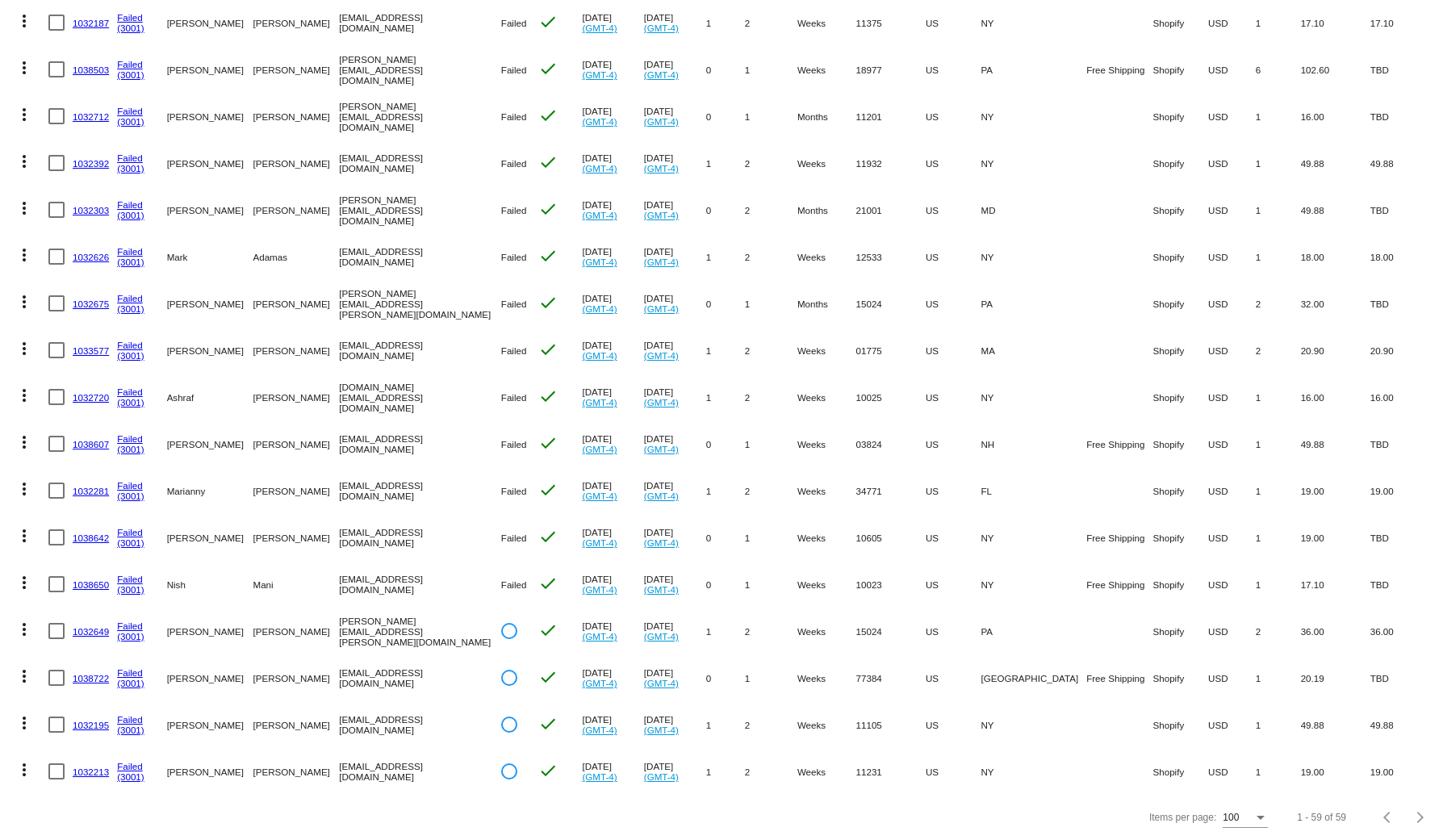
click at [27, 573] on mat-icon "more_vert" at bounding box center [23, 582] width 20 height 20
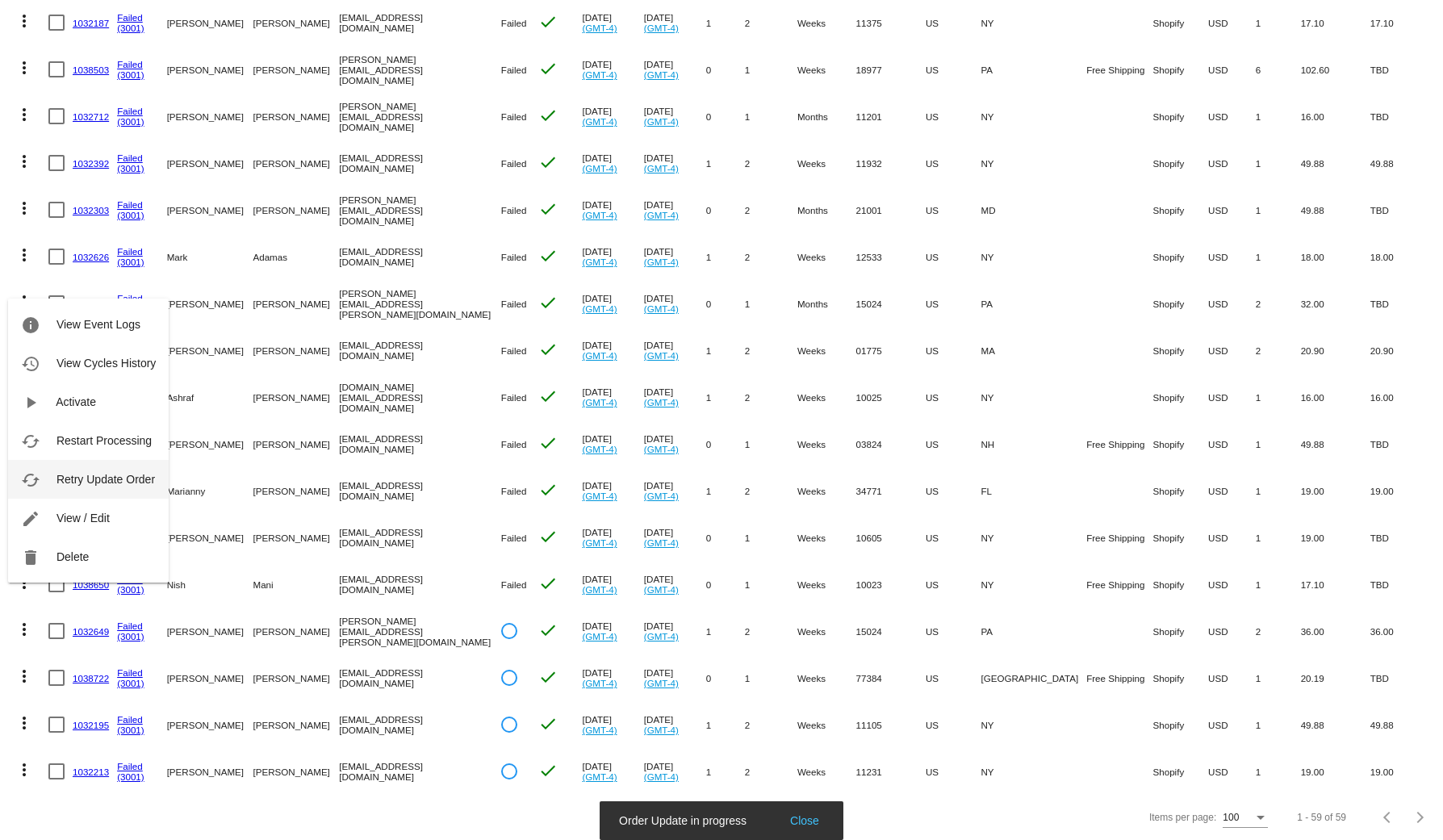
click at [105, 481] on span "Retry Update Order" at bounding box center [105, 480] width 99 height 13
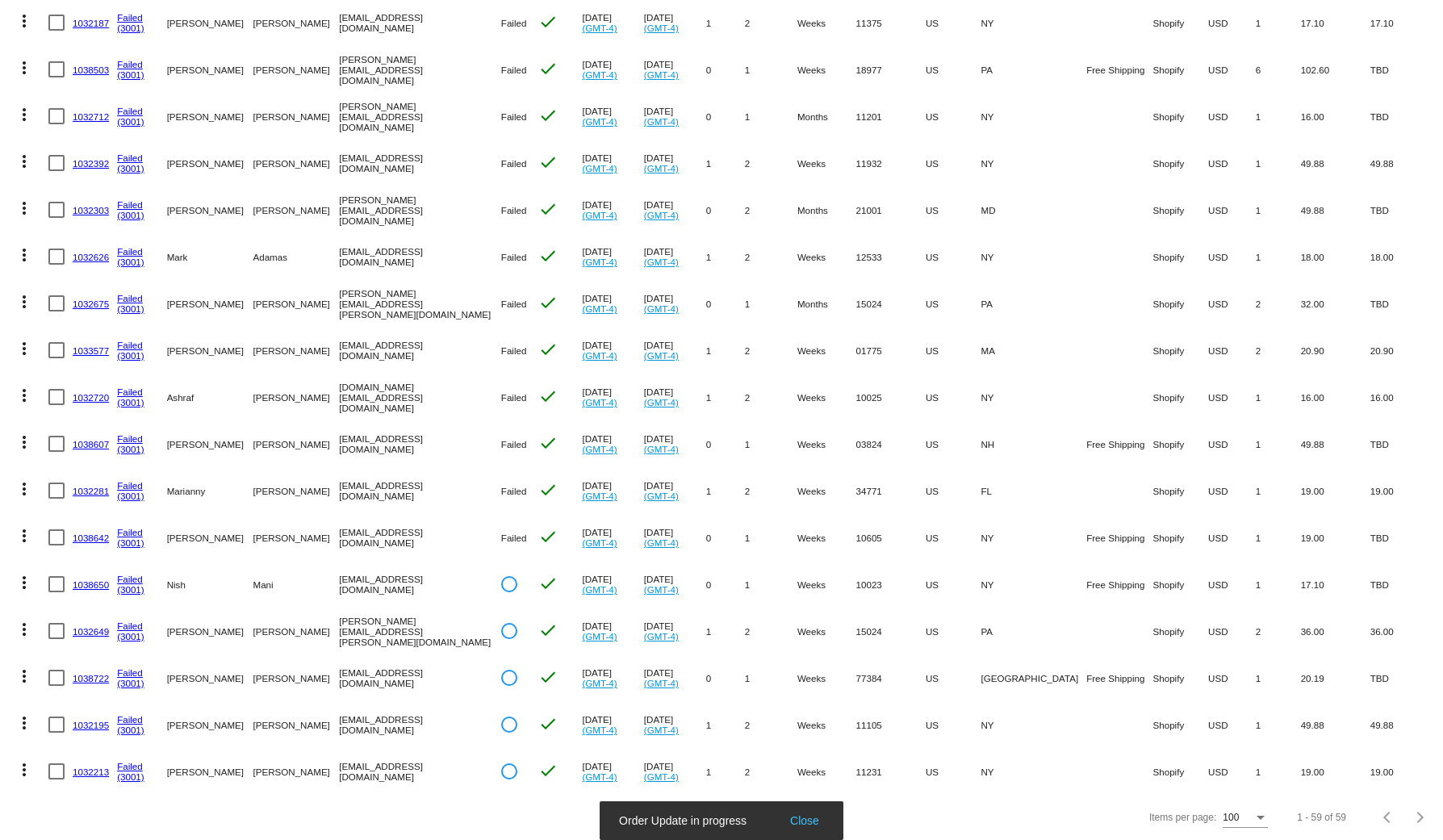
click at [20, 526] on mat-icon "more_vert" at bounding box center [23, 535] width 20 height 20
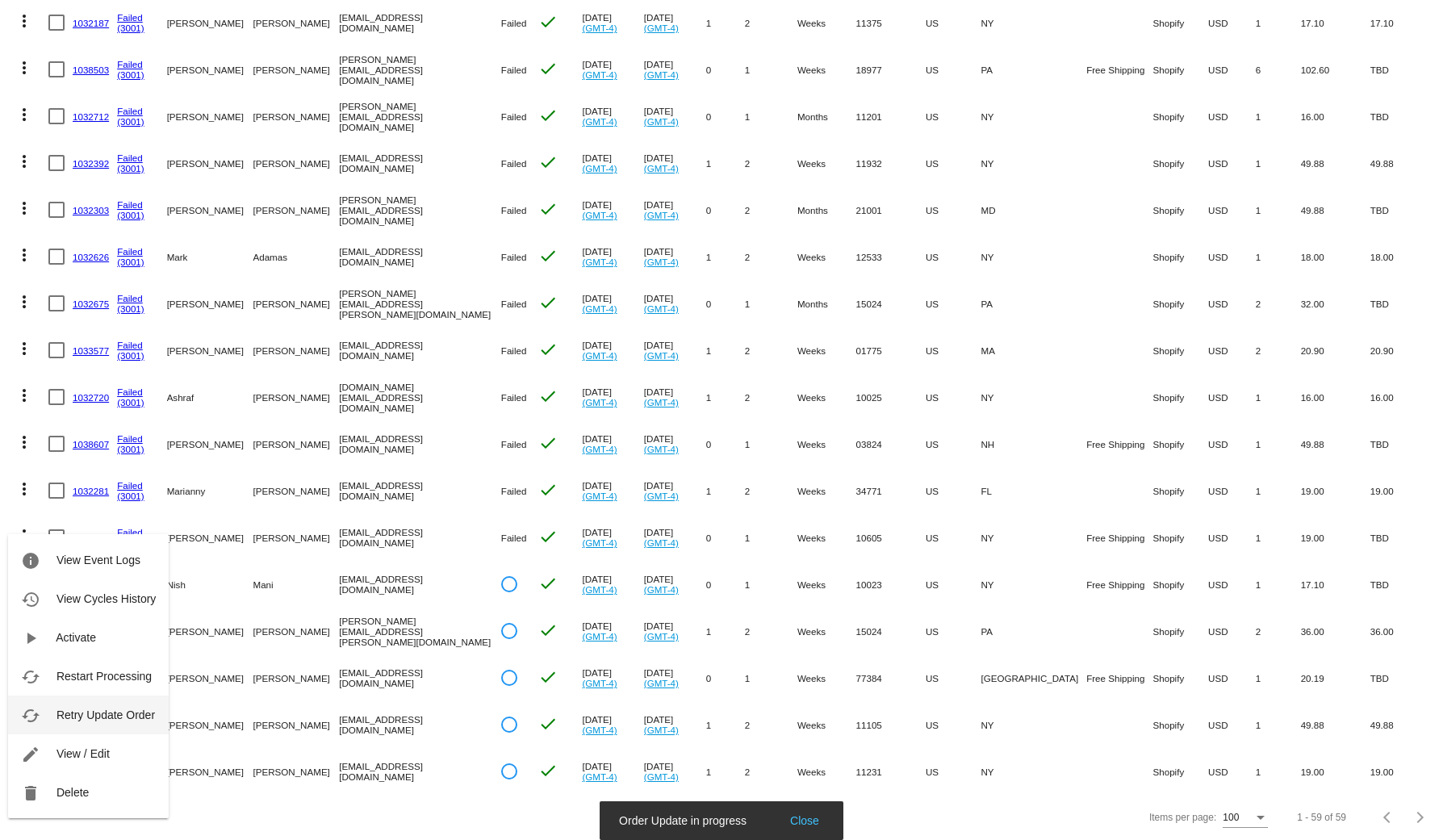
click at [111, 705] on button "cached Retry Update Order" at bounding box center [88, 714] width 161 height 38
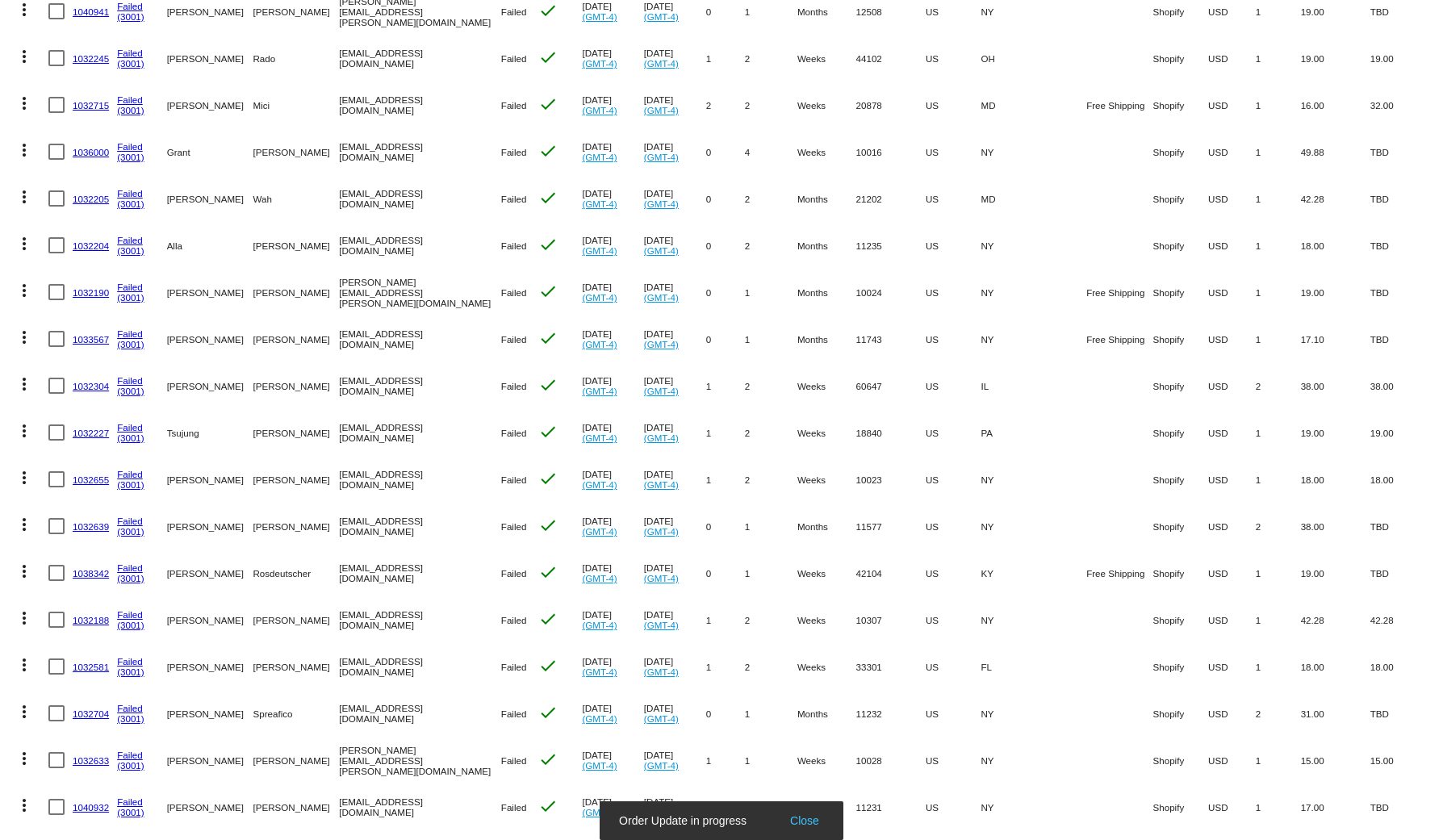
scroll to position [0, 0]
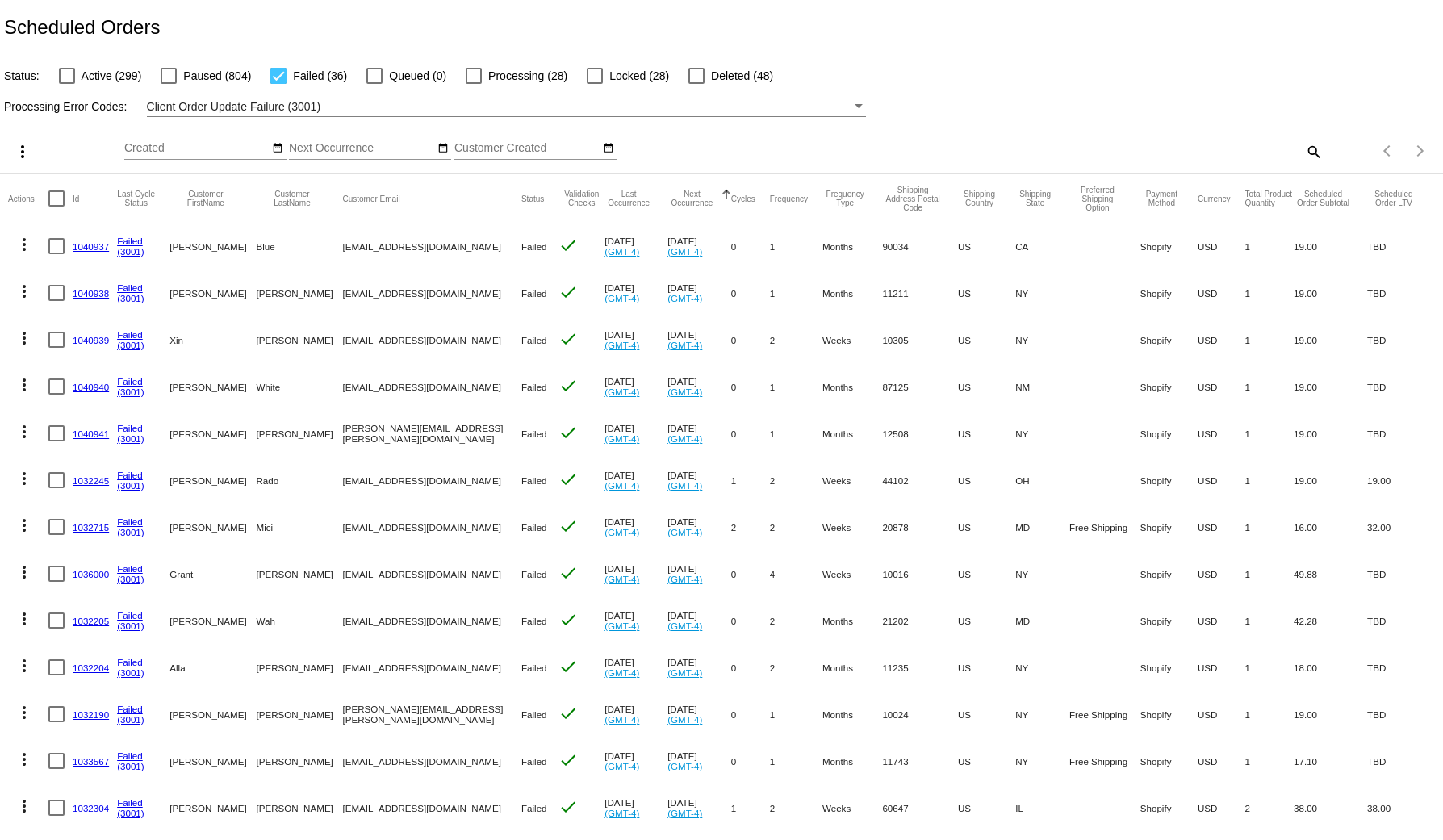
click at [22, 282] on mat-icon "more_vert" at bounding box center [23, 291] width 20 height 20
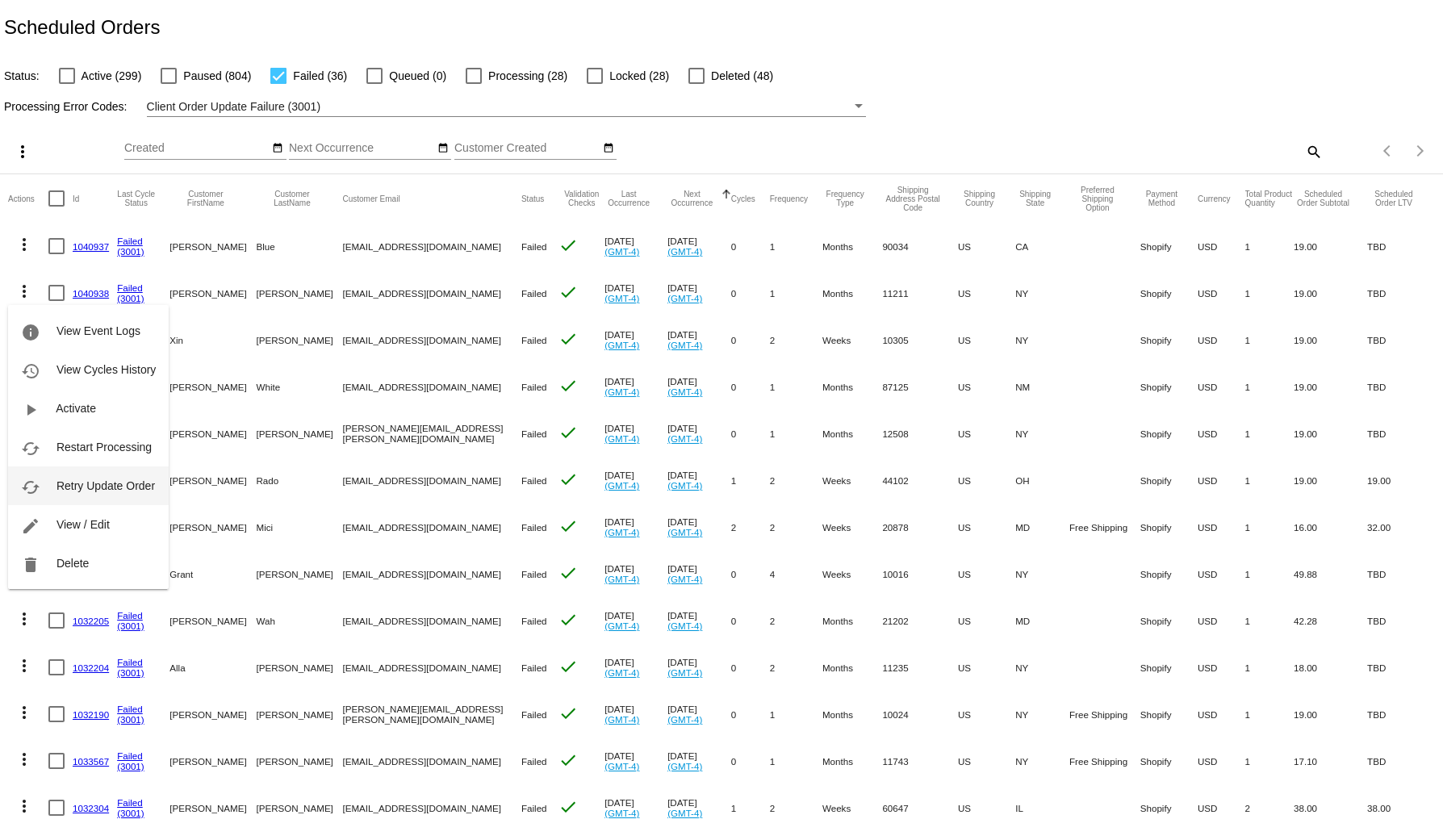
click at [66, 481] on span "Retry Update Order" at bounding box center [105, 485] width 99 height 13
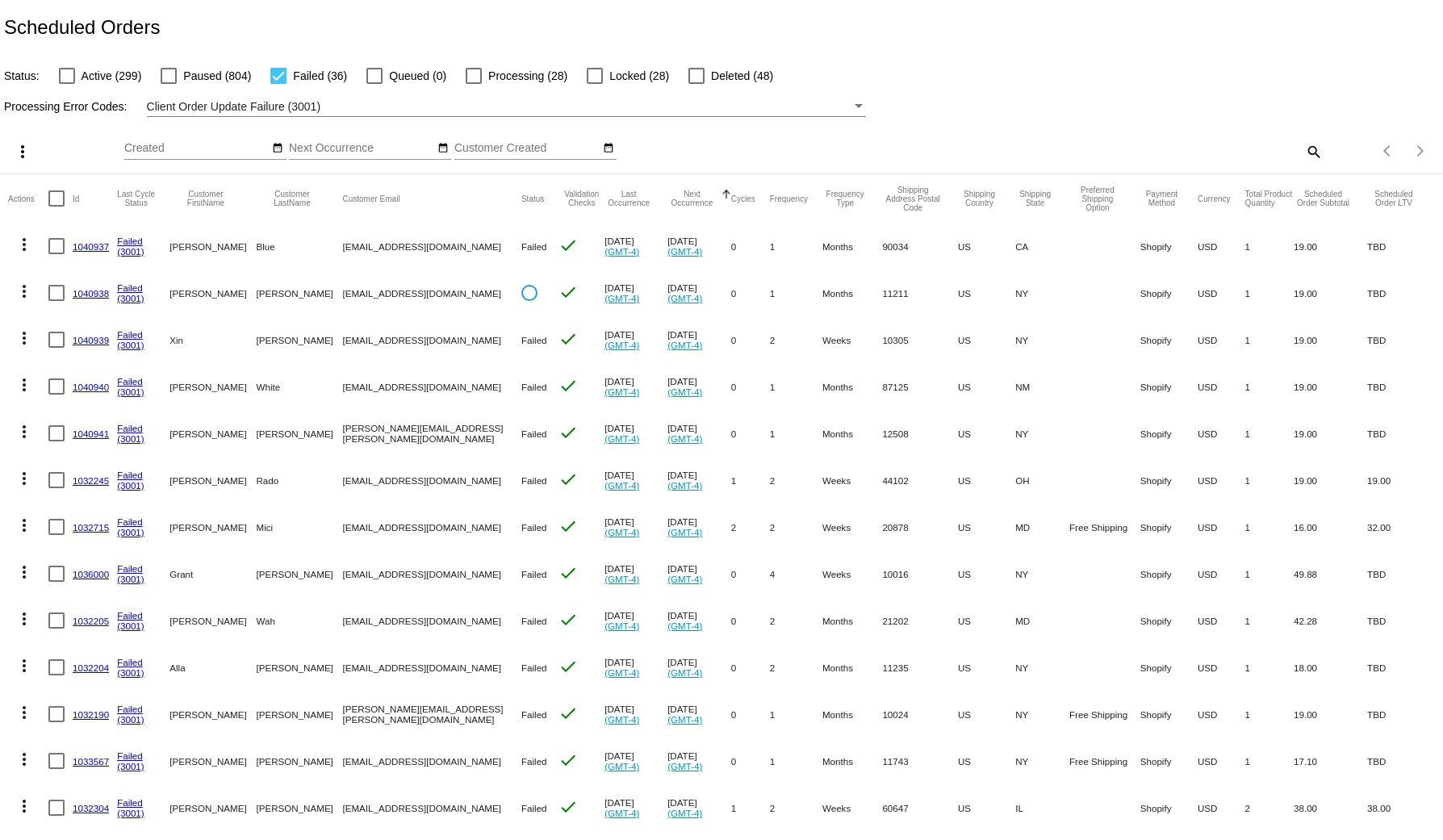
click at [29, 343] on mat-icon "more_vert" at bounding box center [23, 338] width 20 height 20
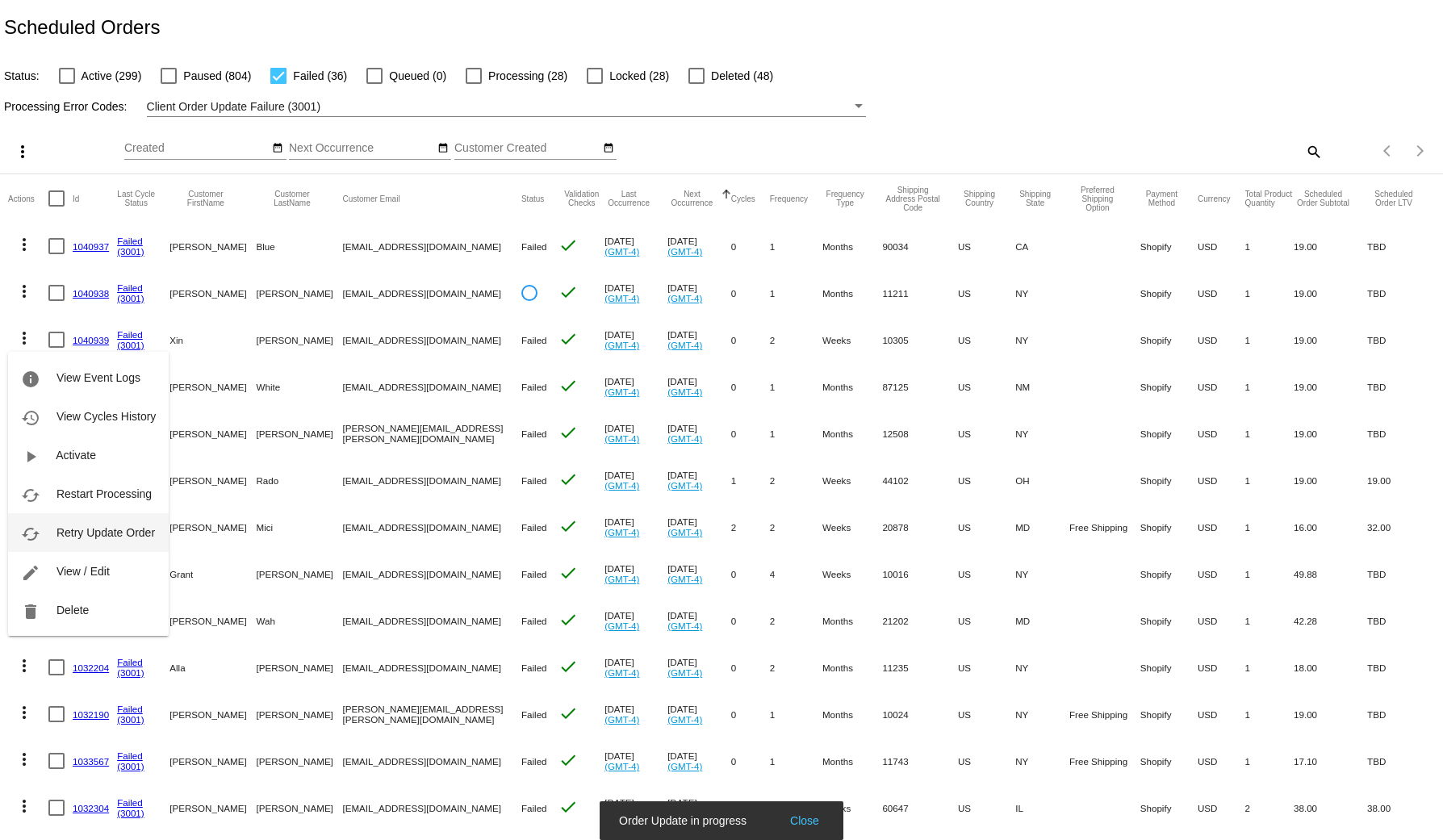
drag, startPoint x: 83, startPoint y: 525, endPoint x: 70, endPoint y: 508, distance: 21.4
click at [82, 525] on button "cached Retry Update Order" at bounding box center [88, 532] width 161 height 38
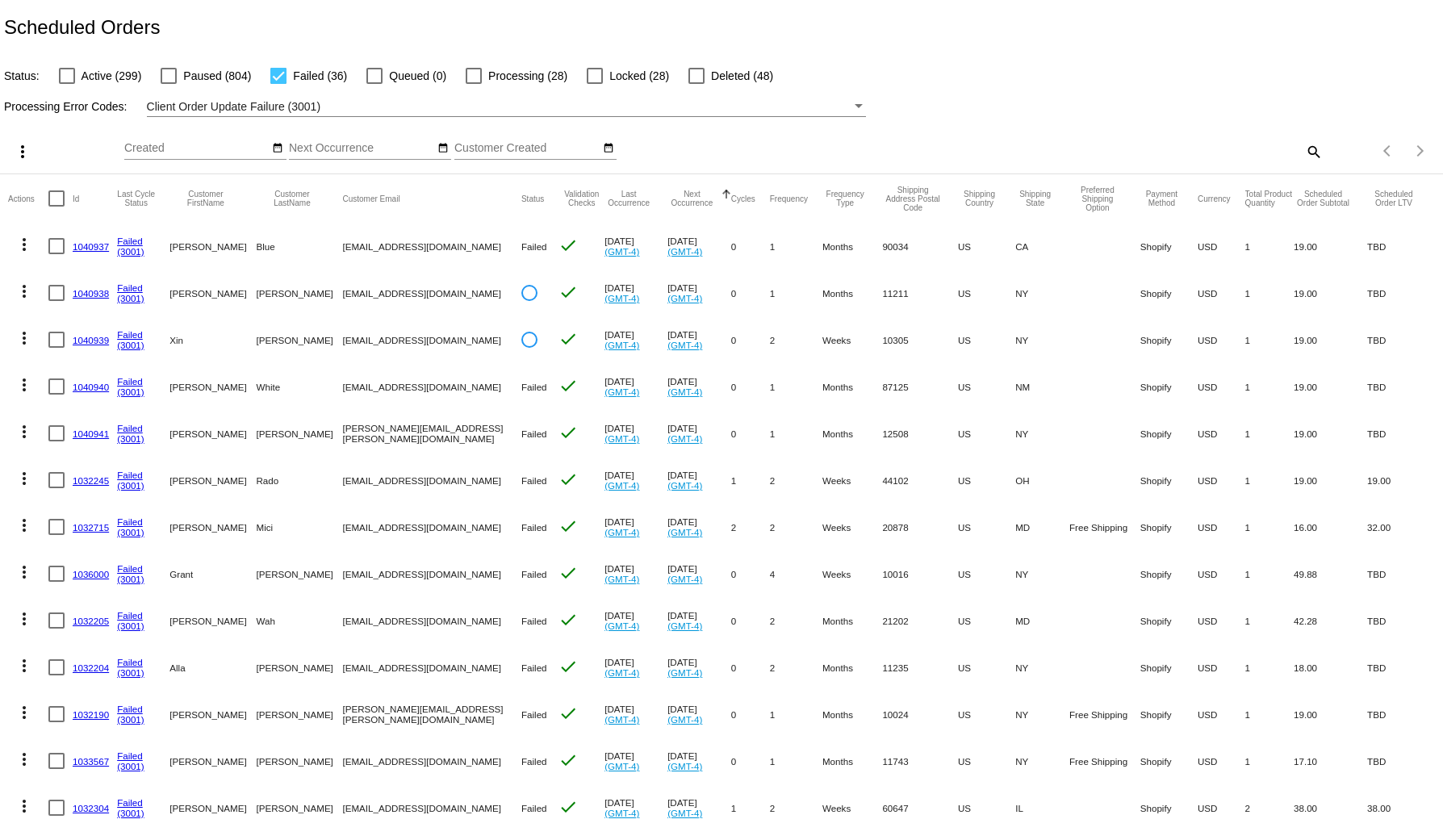
click at [29, 389] on mat-icon "more_vert" at bounding box center [23, 385] width 20 height 20
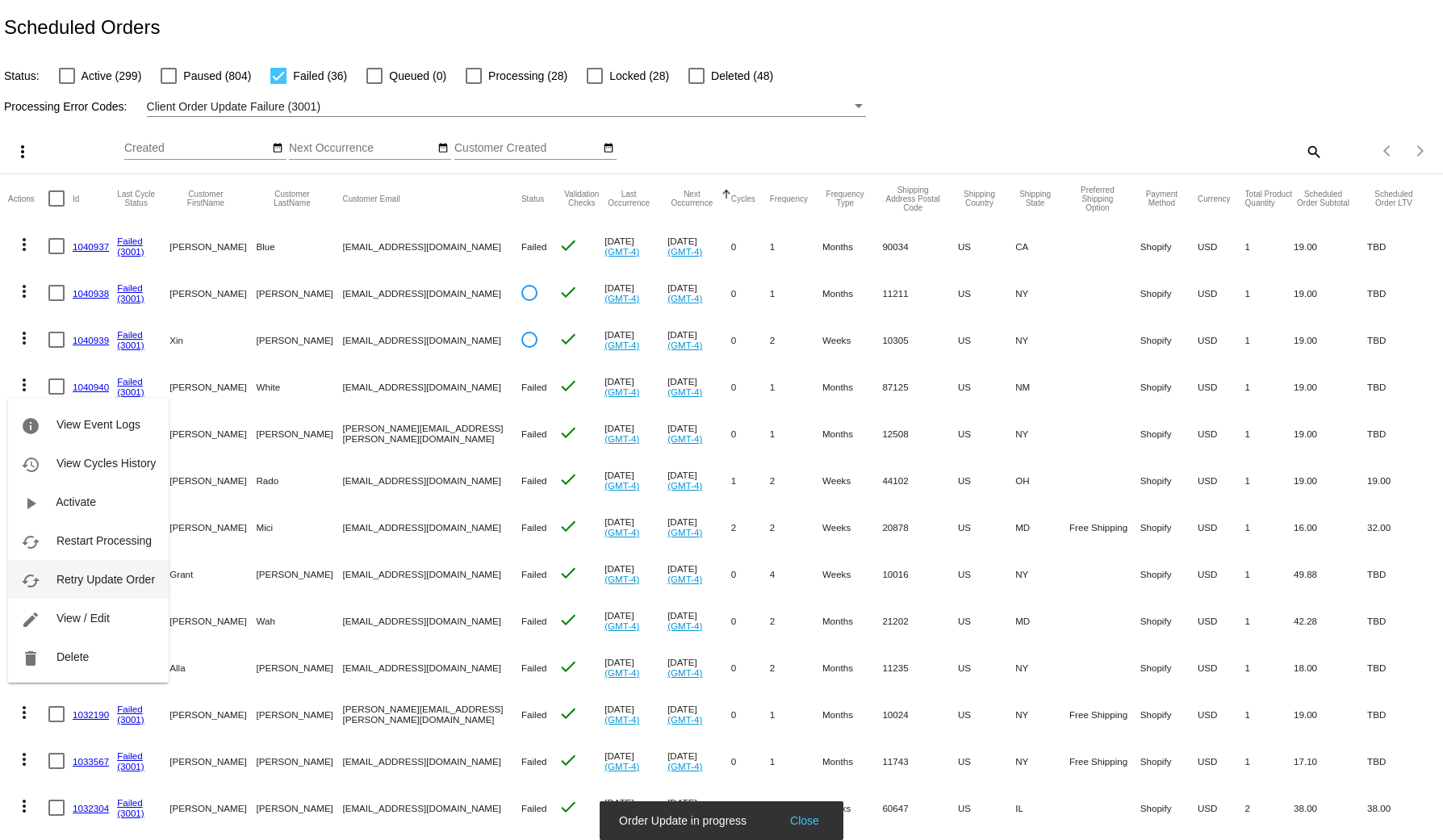
click at [116, 580] on span "Retry Update Order" at bounding box center [105, 579] width 99 height 13
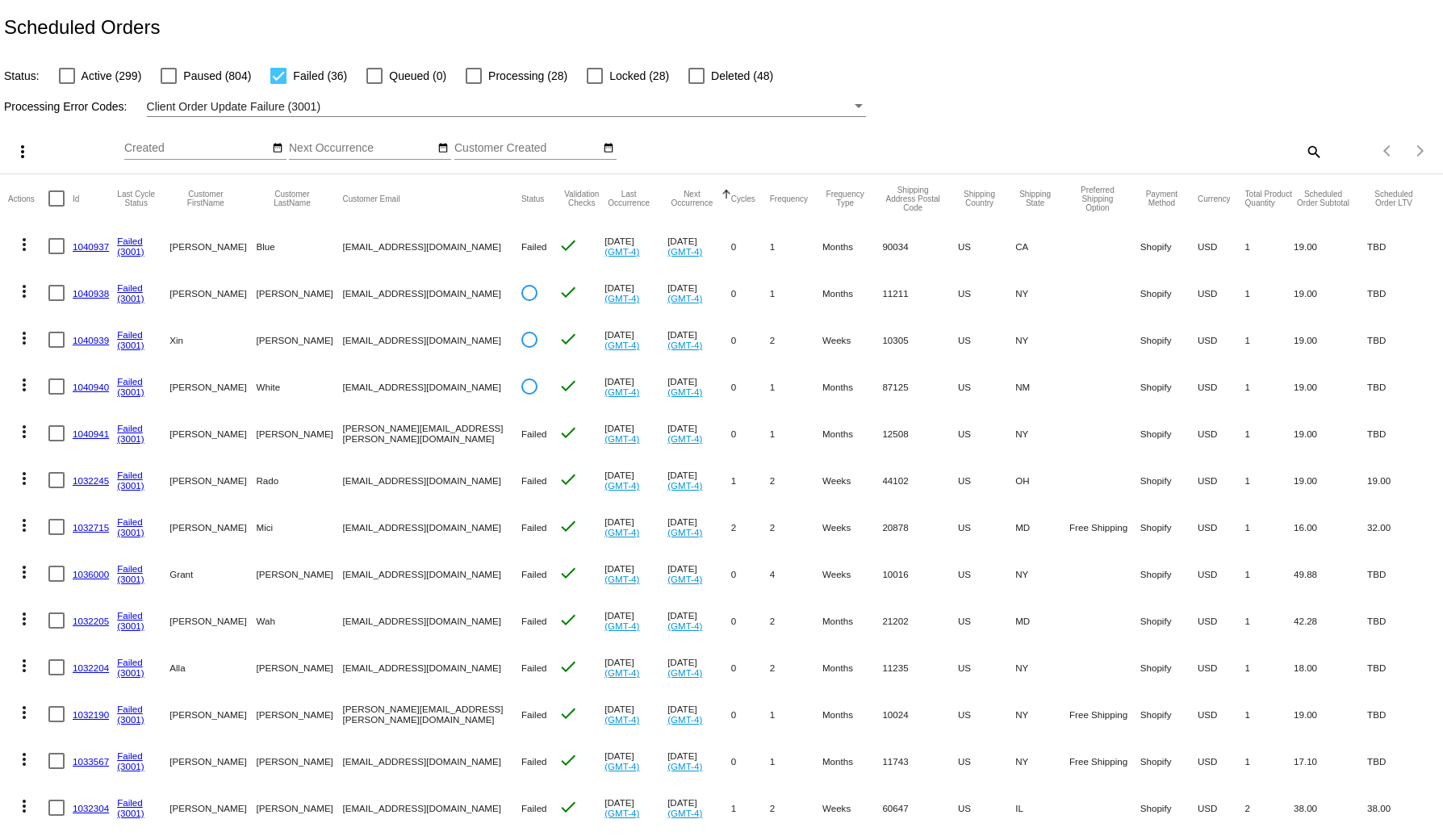
click at [27, 435] on mat-icon "more_vert" at bounding box center [23, 431] width 20 height 20
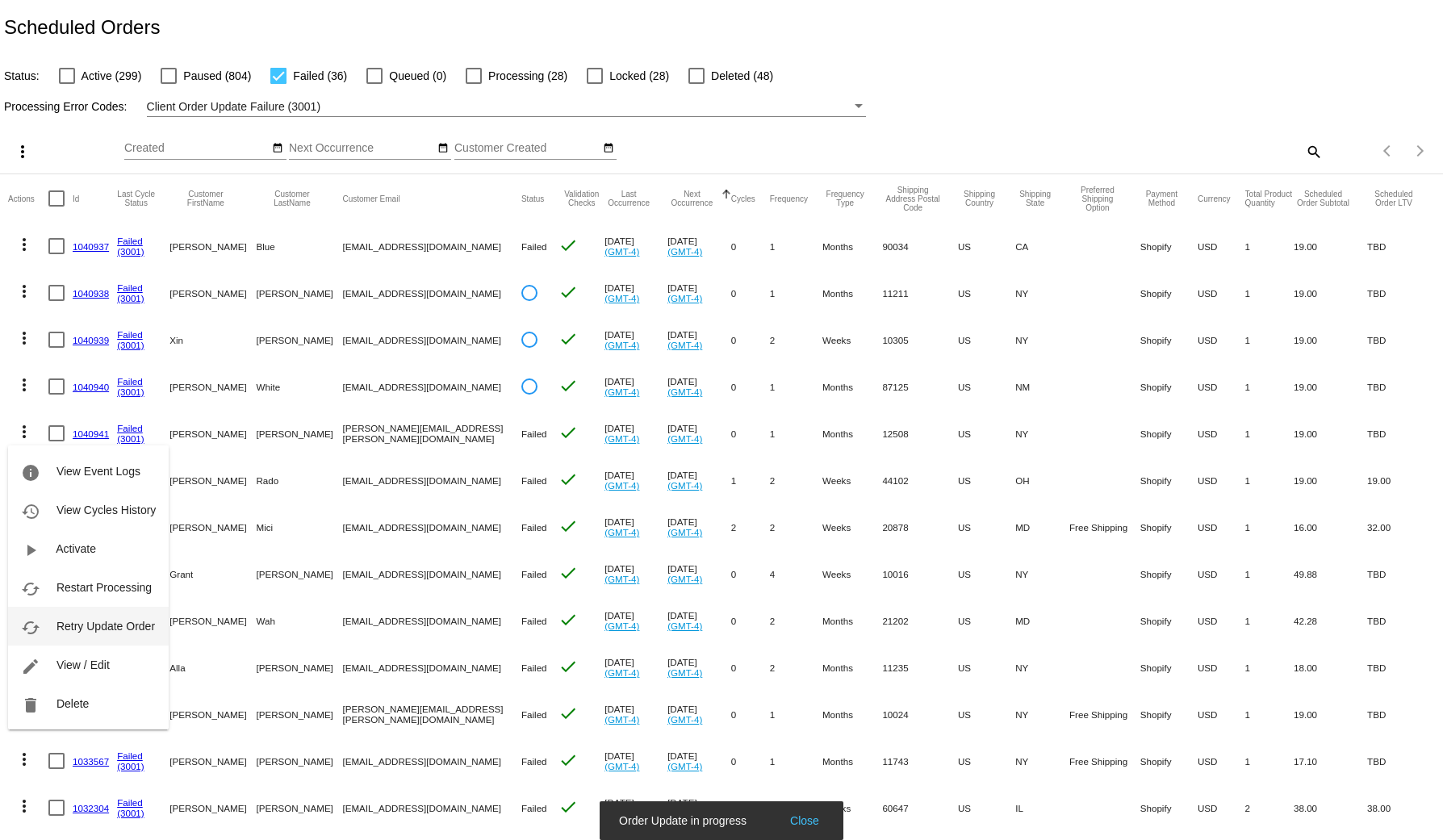
click at [124, 616] on button "cached Retry Update Order" at bounding box center [88, 625] width 161 height 38
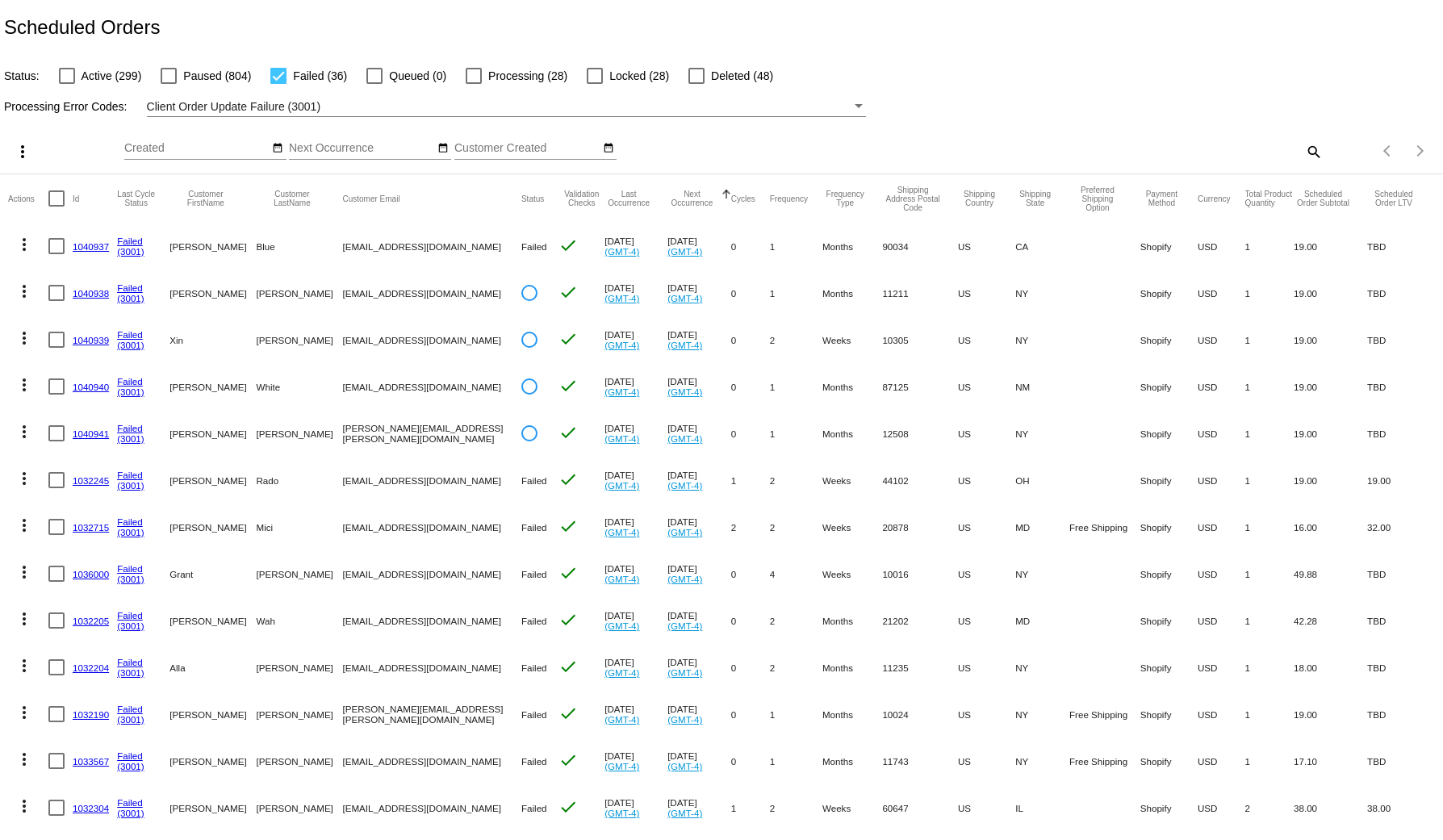
click at [27, 486] on mat-icon "more_vert" at bounding box center [23, 478] width 20 height 20
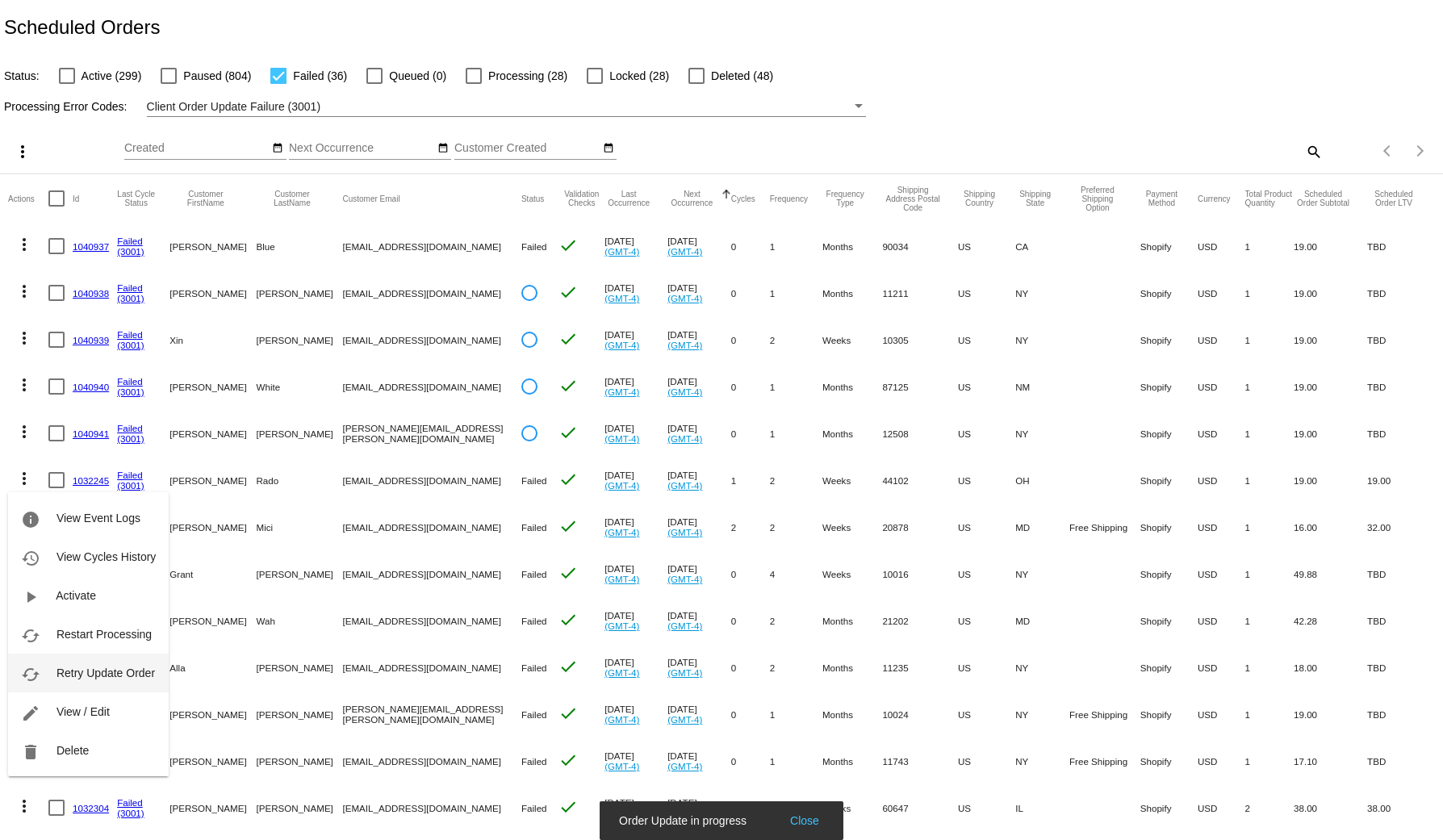
drag, startPoint x: 89, startPoint y: 668, endPoint x: 56, endPoint y: 648, distance: 38.6
click at [86, 668] on span "Retry Update Order" at bounding box center [105, 673] width 99 height 13
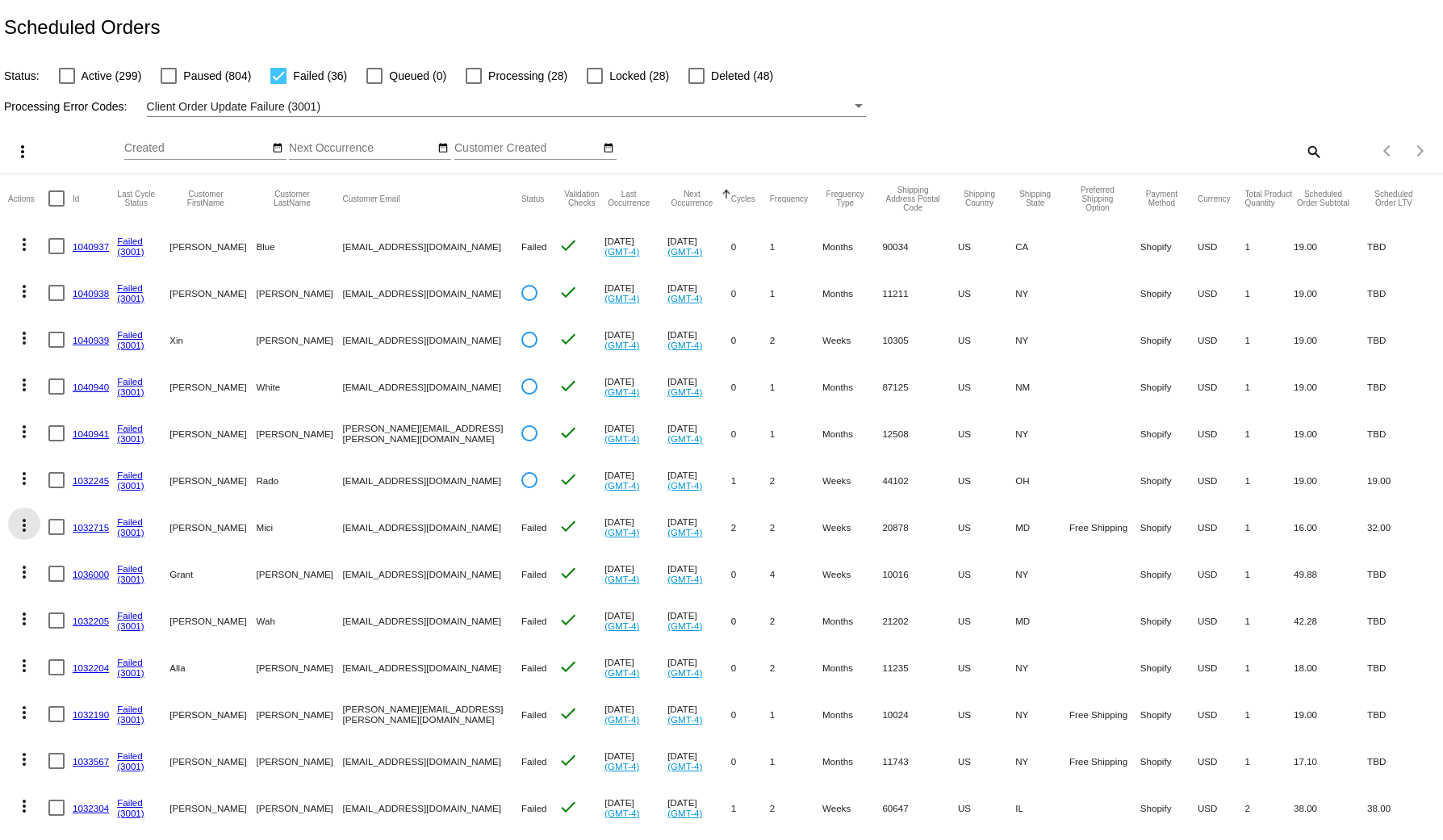
click at [23, 530] on mat-icon "more_vert" at bounding box center [23, 525] width 20 height 20
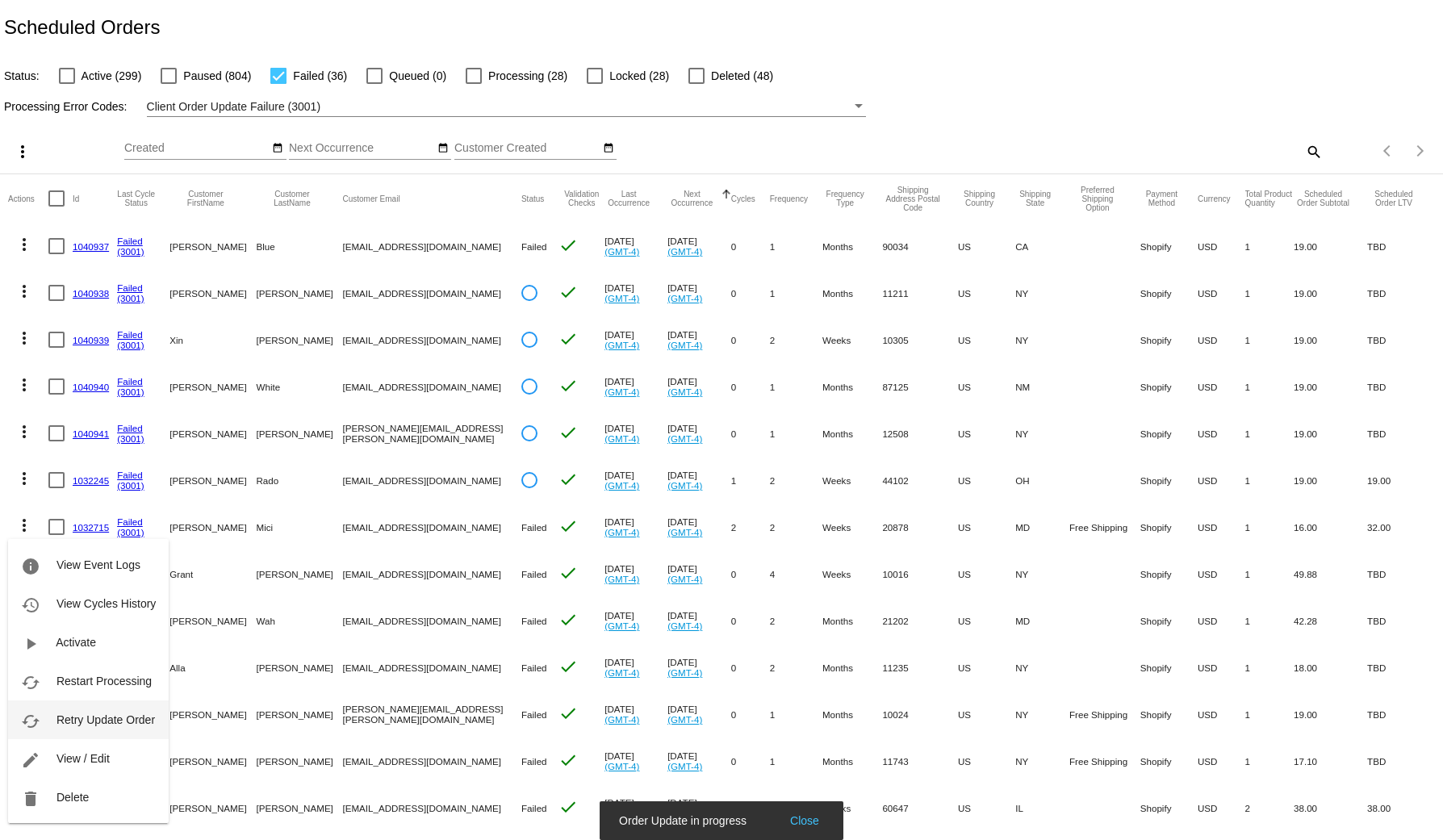
click at [105, 726] on button "cached Retry Update Order" at bounding box center [88, 719] width 161 height 38
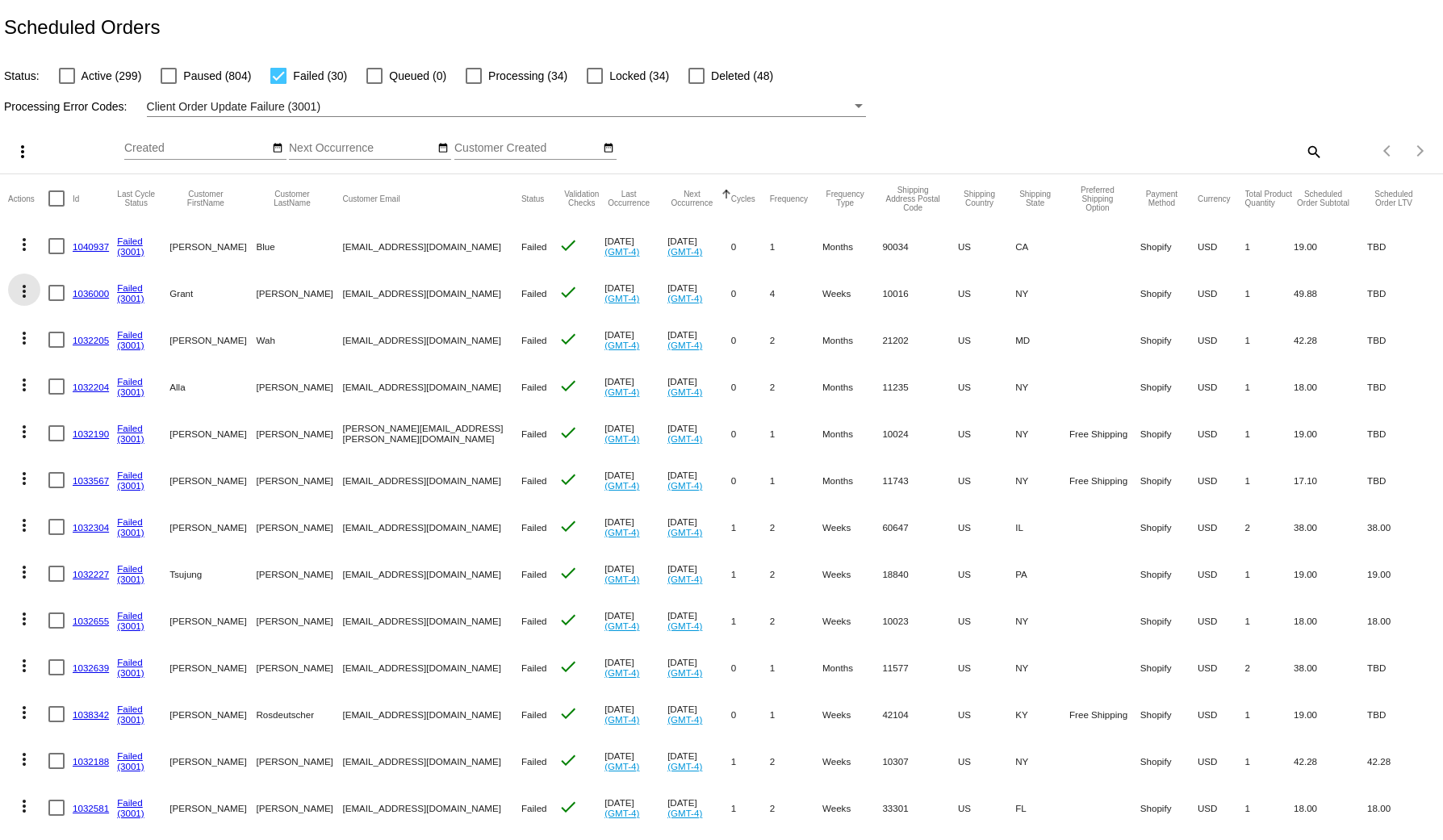
click at [20, 295] on mat-icon "more_vert" at bounding box center [23, 291] width 20 height 20
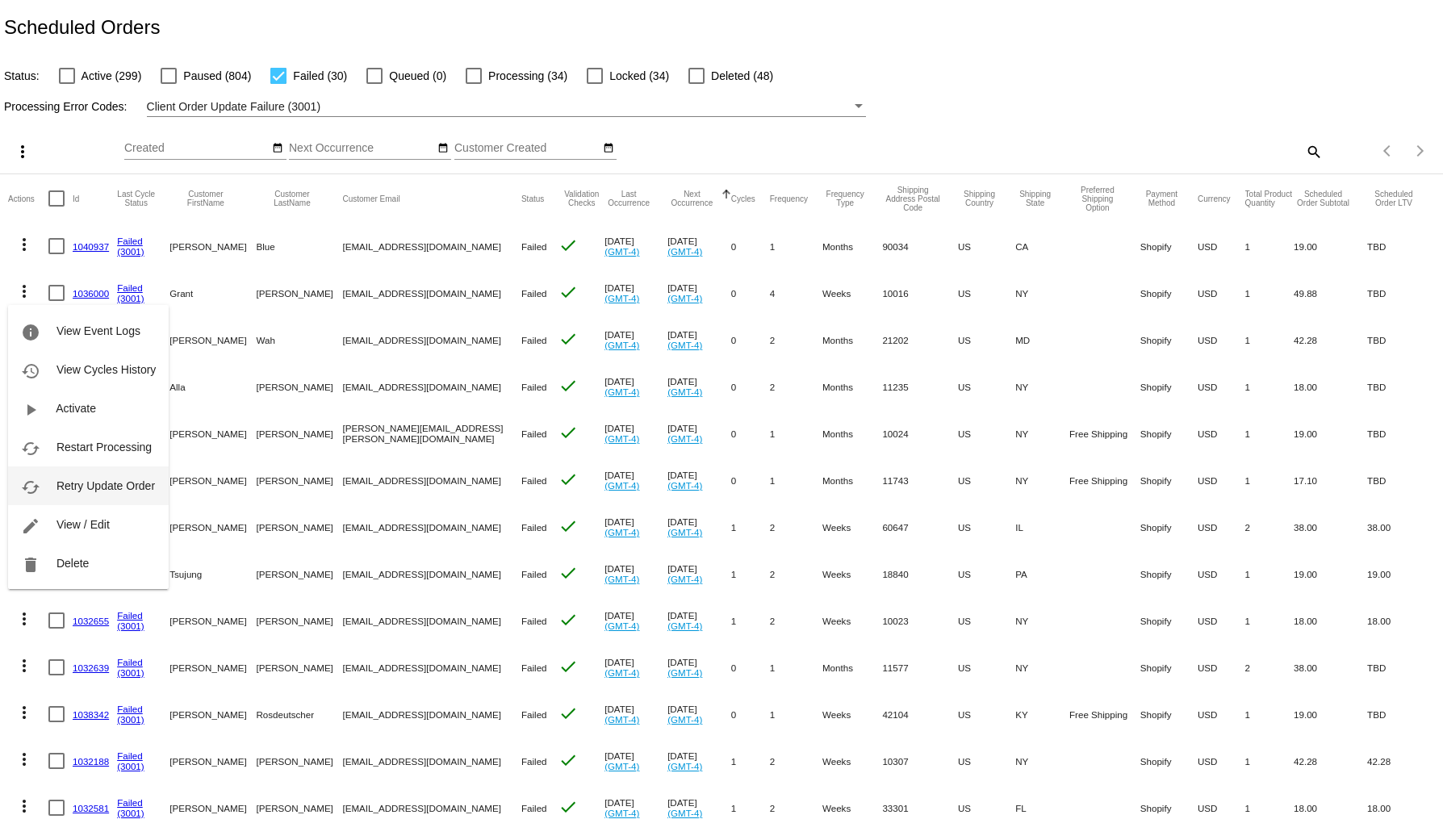
click at [58, 484] on span "Retry Update Order" at bounding box center [105, 485] width 99 height 13
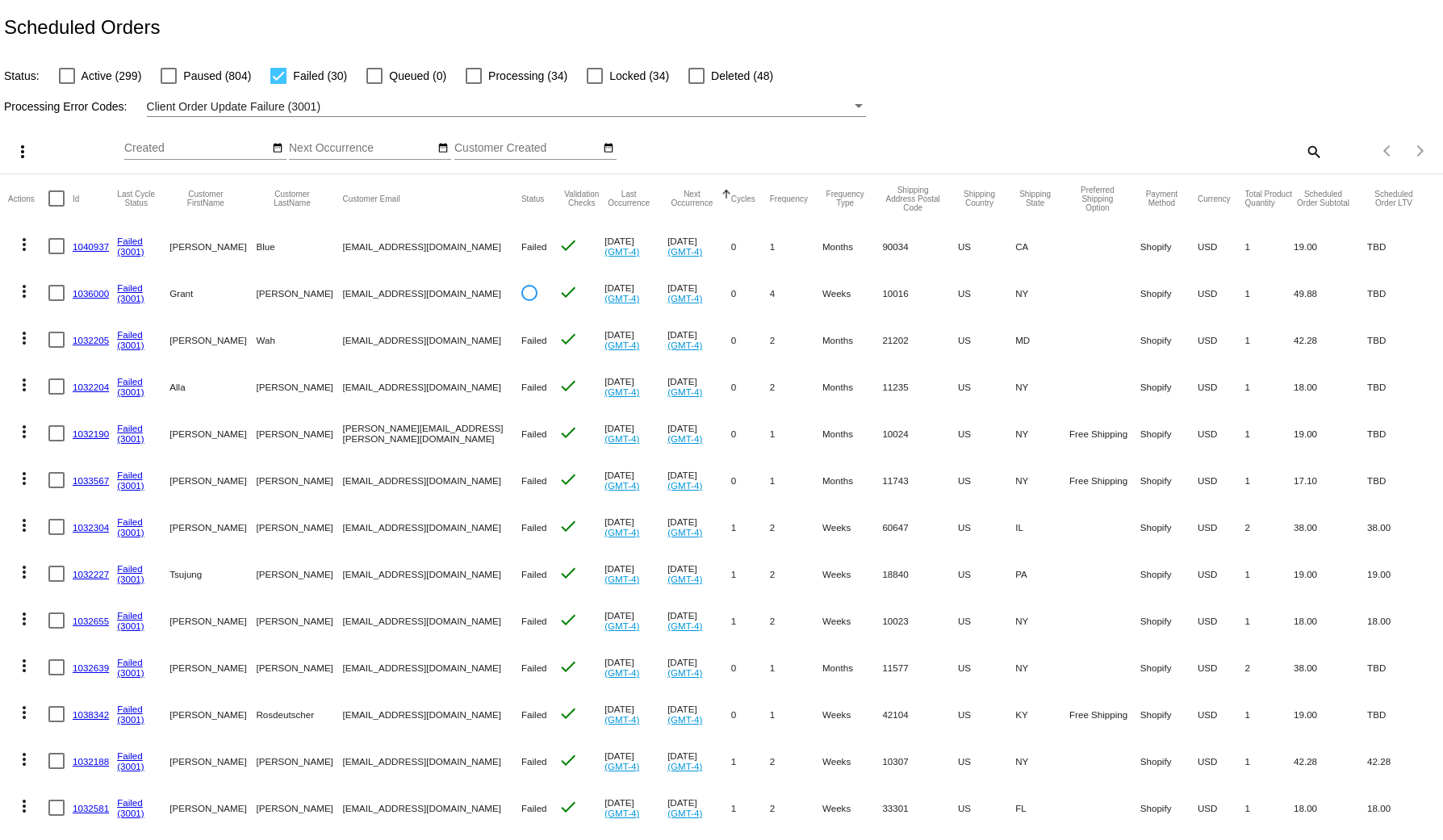
click at [27, 352] on button "more_vert" at bounding box center [24, 336] width 32 height 32
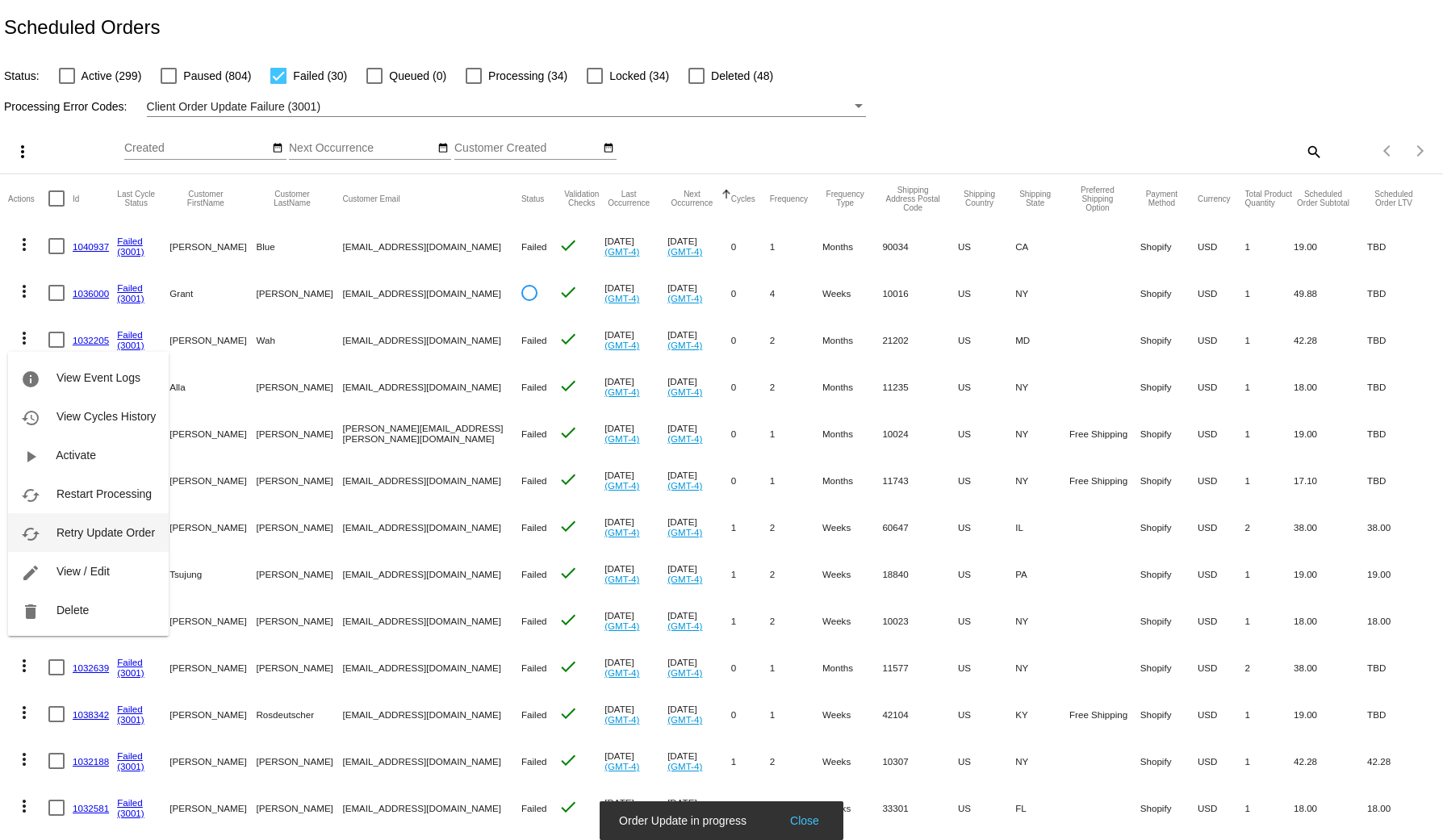
click at [77, 523] on button "cached Retry Update Order" at bounding box center [88, 532] width 161 height 38
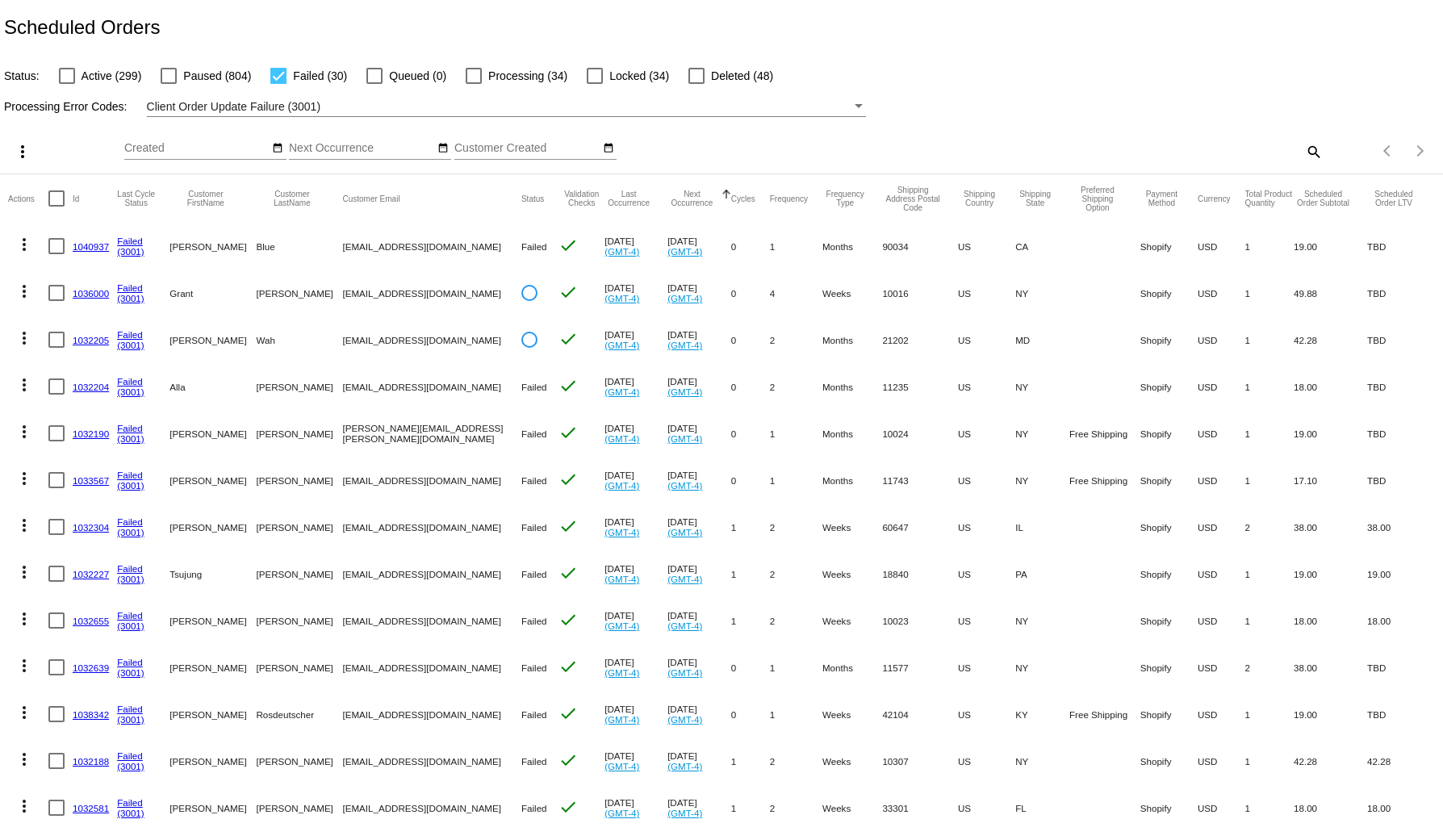
click at [34, 392] on mat-cell "more_vert" at bounding box center [28, 387] width 40 height 47
click at [25, 388] on mat-icon "more_vert" at bounding box center [23, 385] width 20 height 20
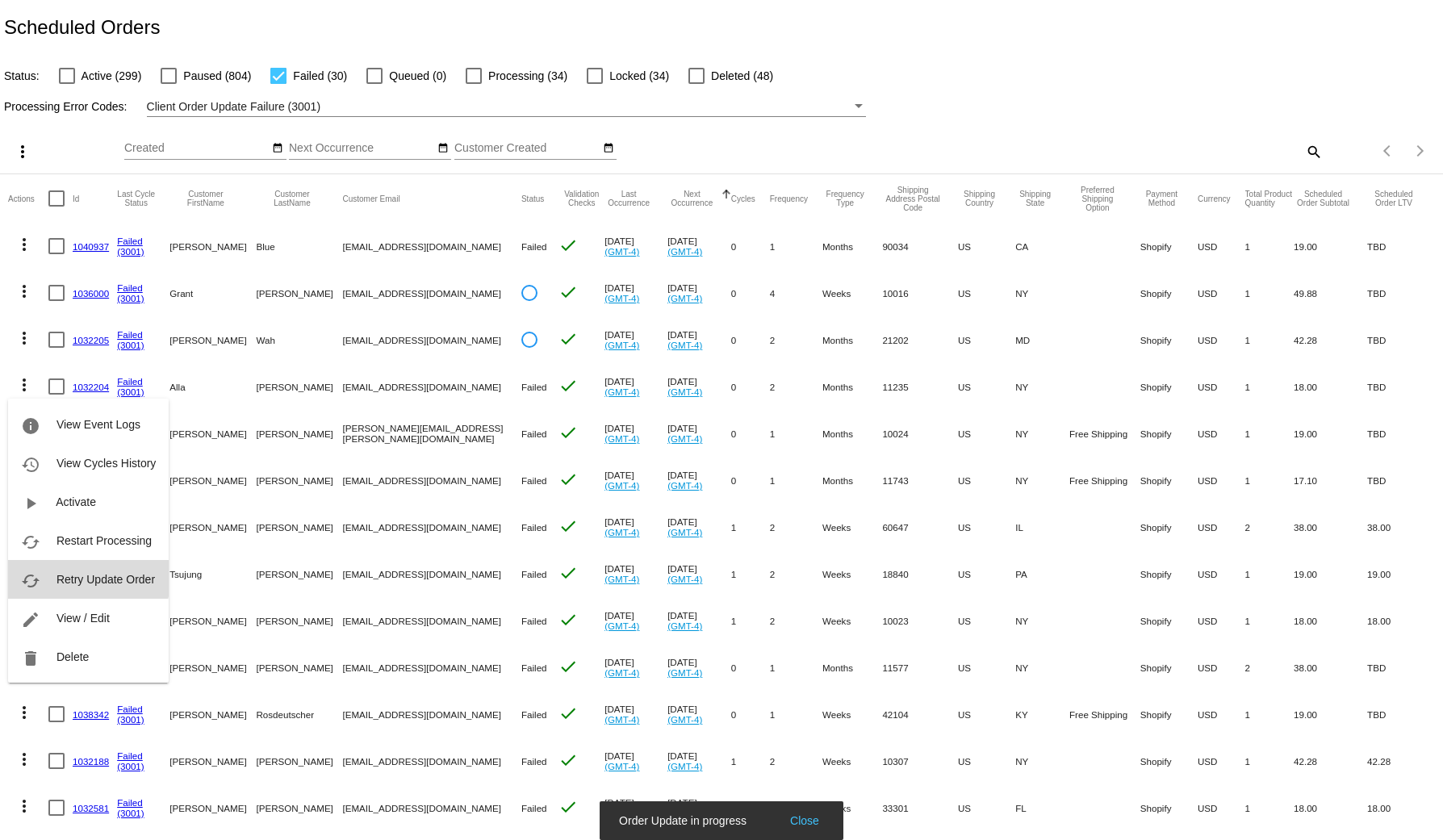
click at [80, 573] on span "Retry Update Order" at bounding box center [105, 579] width 99 height 13
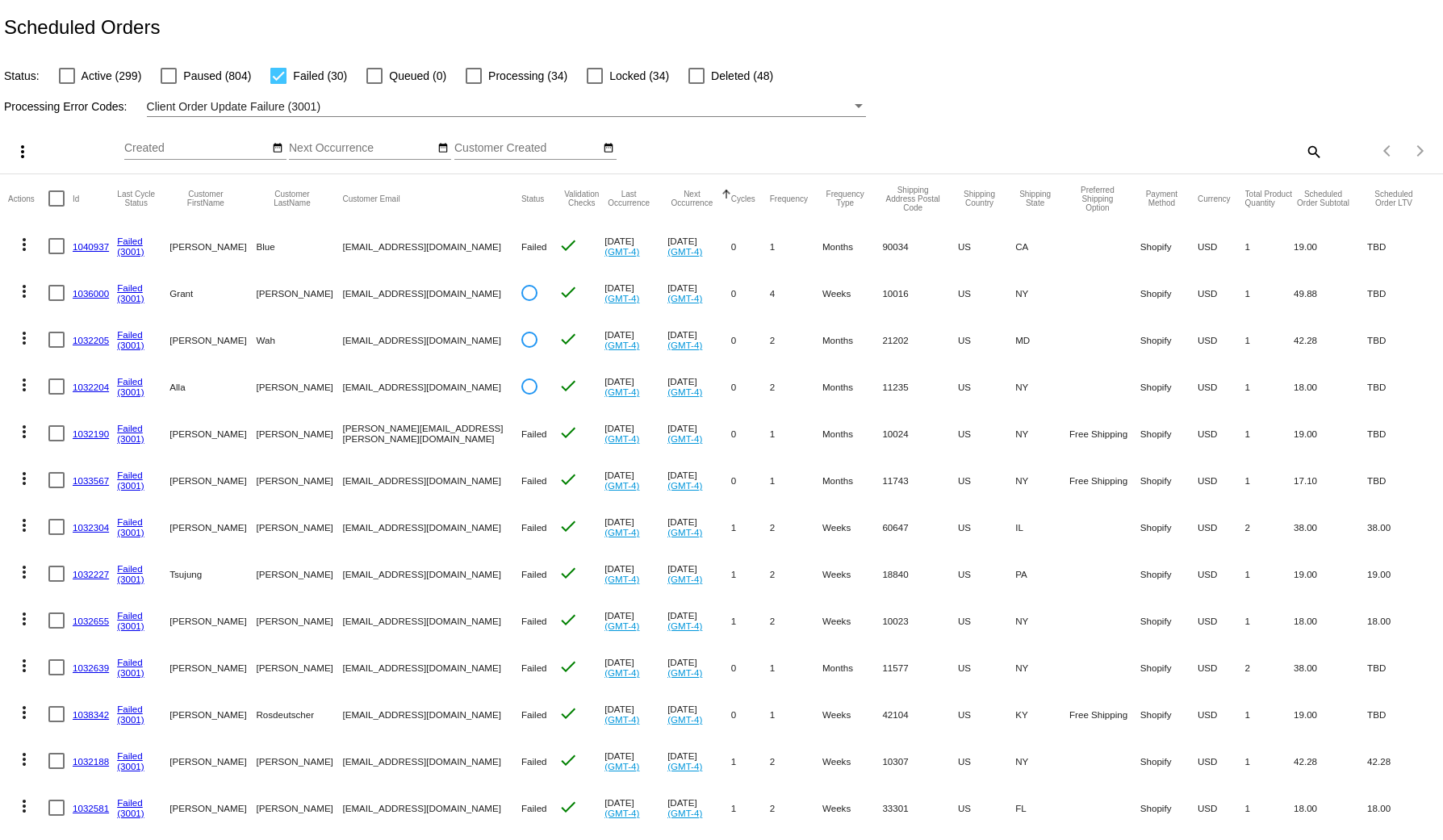
click at [20, 435] on mat-icon "more_vert" at bounding box center [23, 431] width 20 height 20
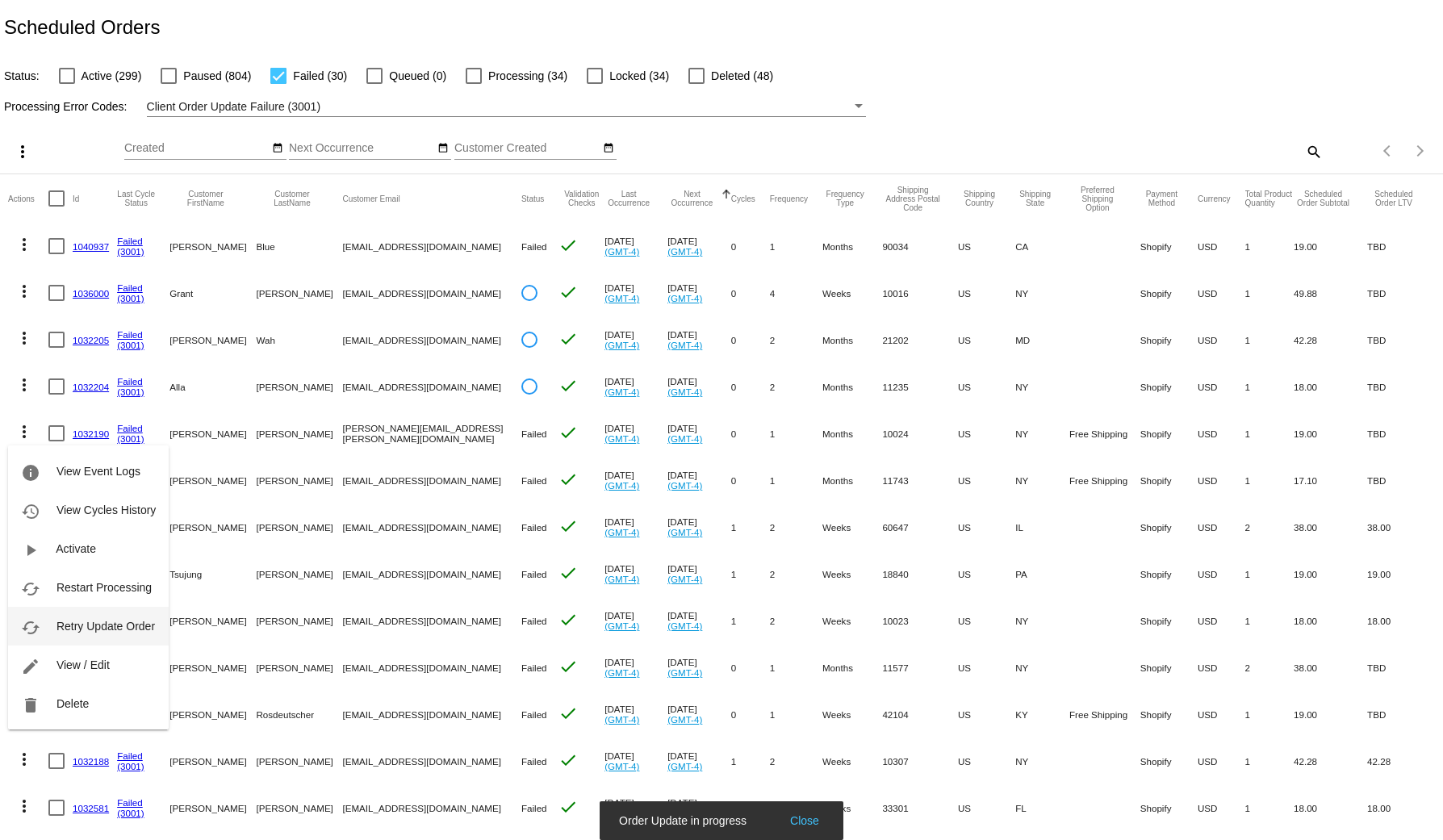
click at [100, 614] on button "cached Retry Update Order" at bounding box center [88, 625] width 161 height 38
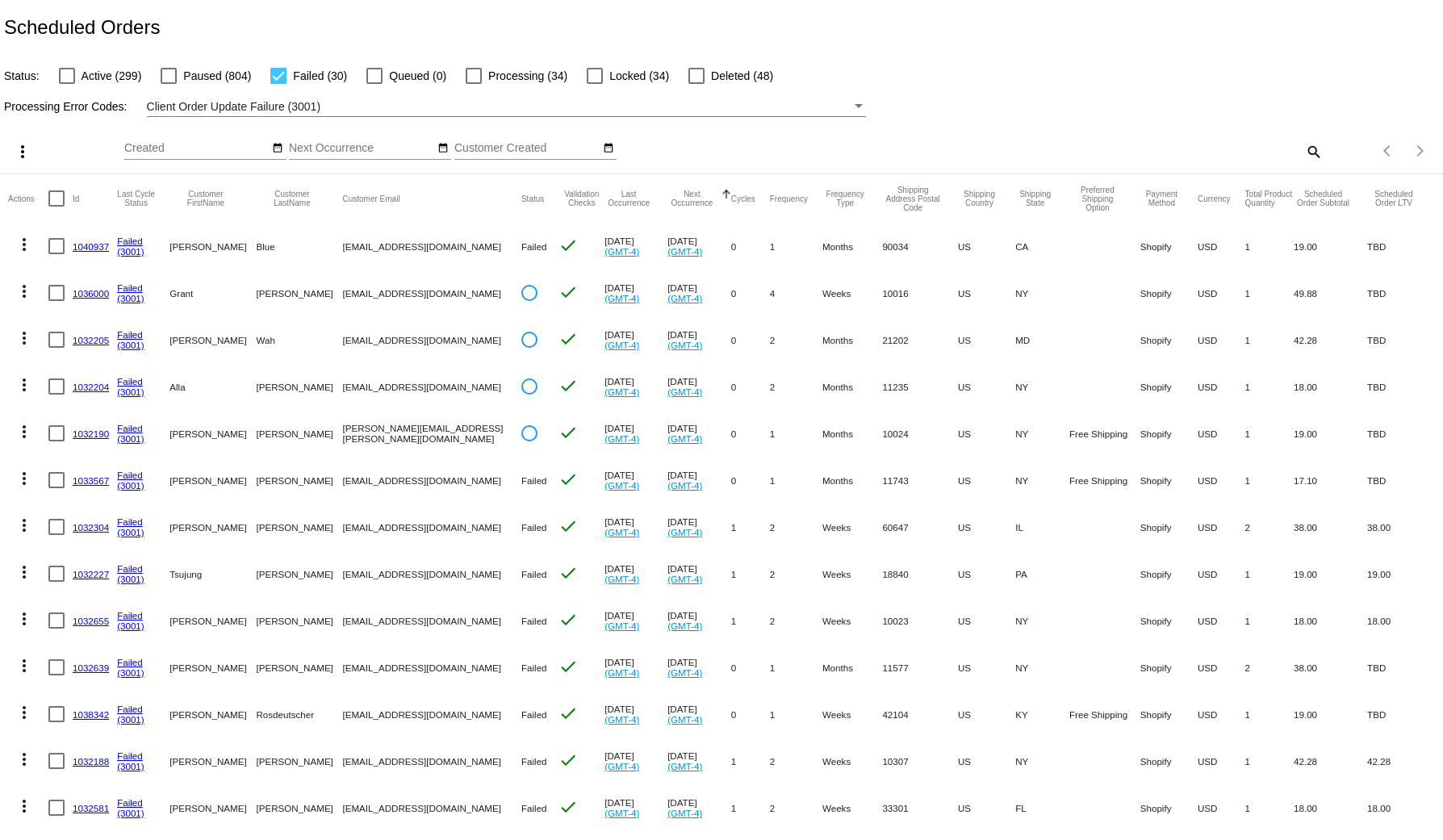
click at [20, 474] on mat-icon "more_vert" at bounding box center [23, 478] width 20 height 20
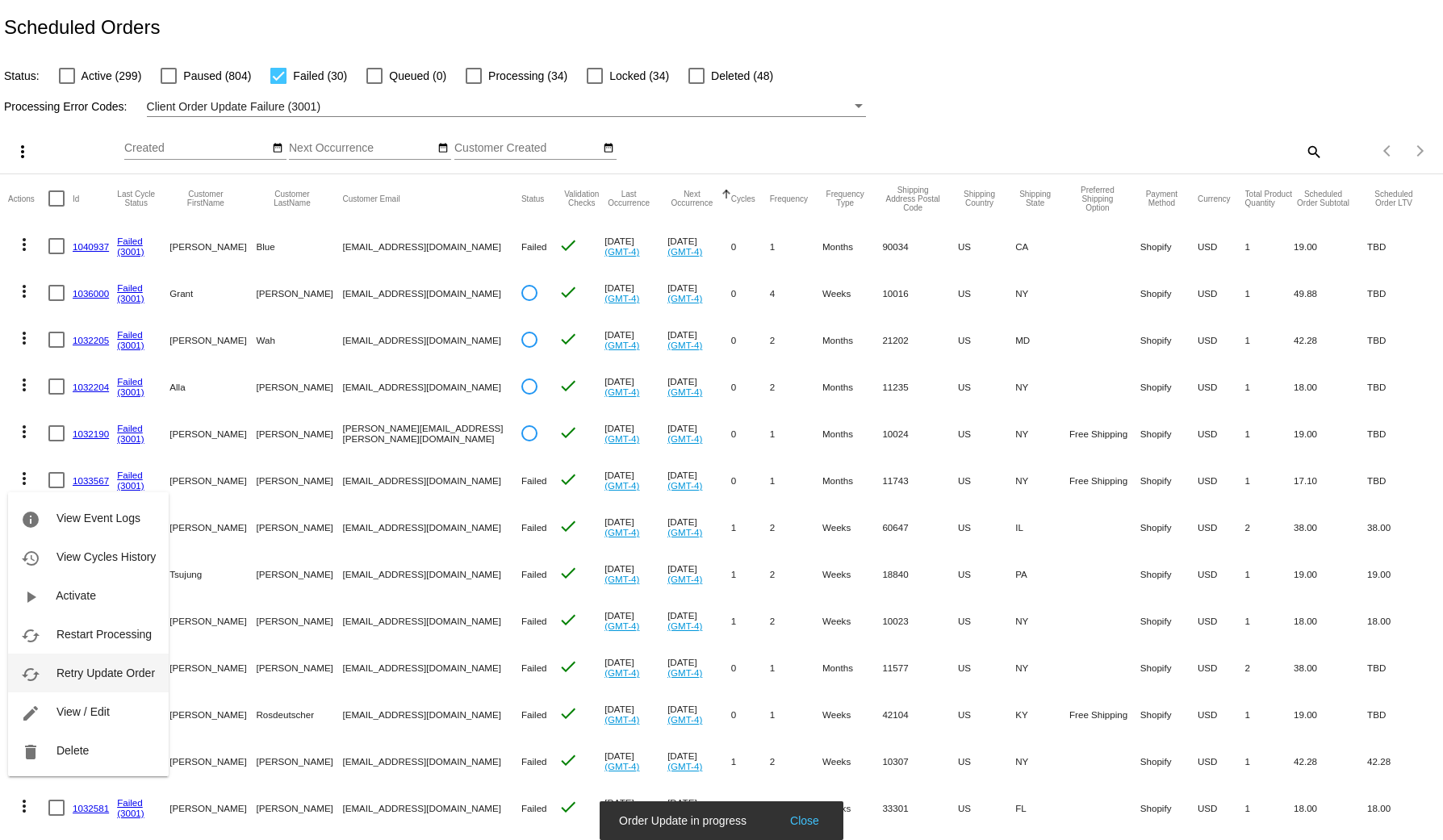
click at [117, 680] on button "cached Retry Update Order" at bounding box center [88, 672] width 161 height 38
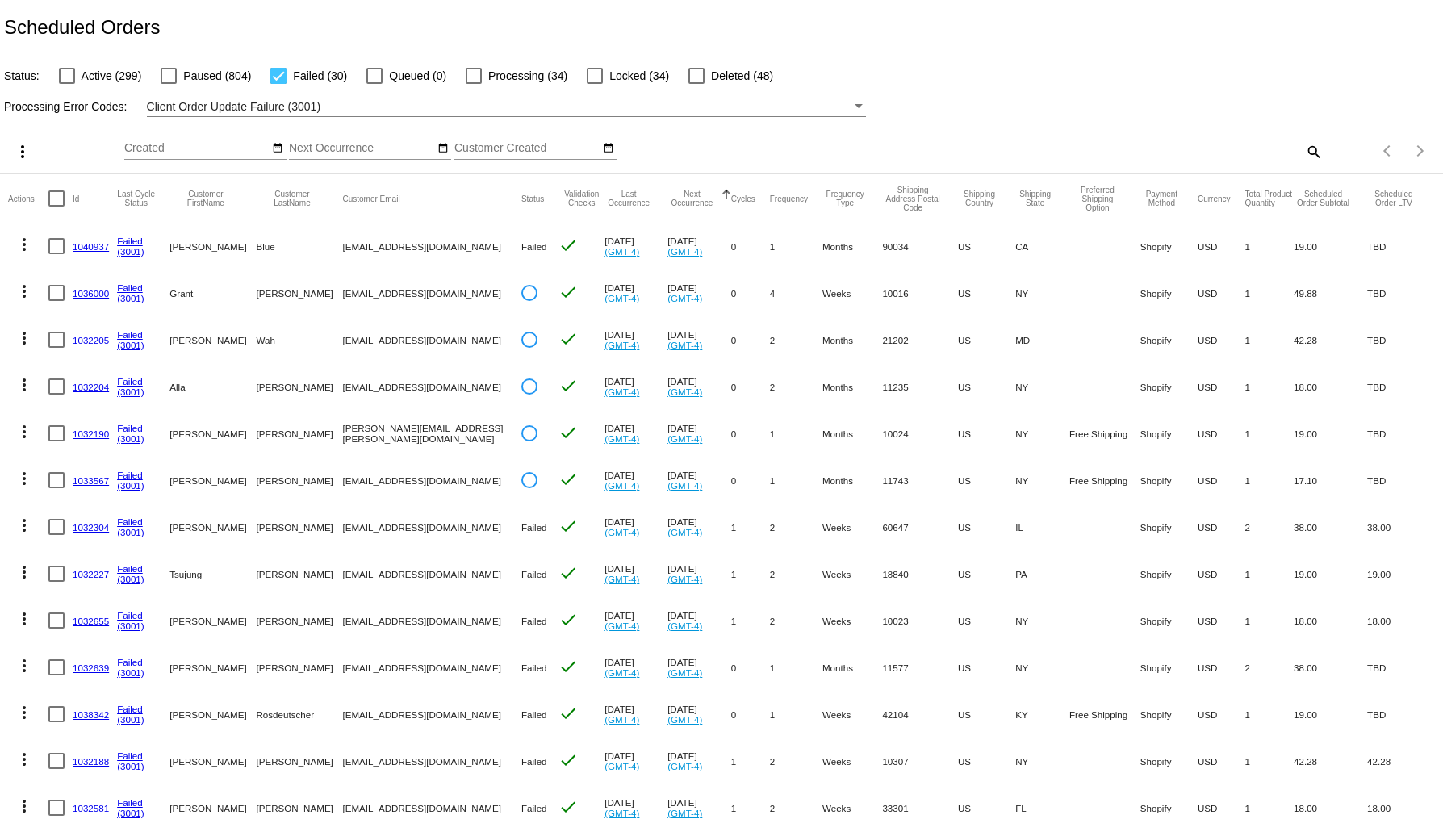
click at [27, 525] on mat-icon "more_vert" at bounding box center [23, 525] width 20 height 20
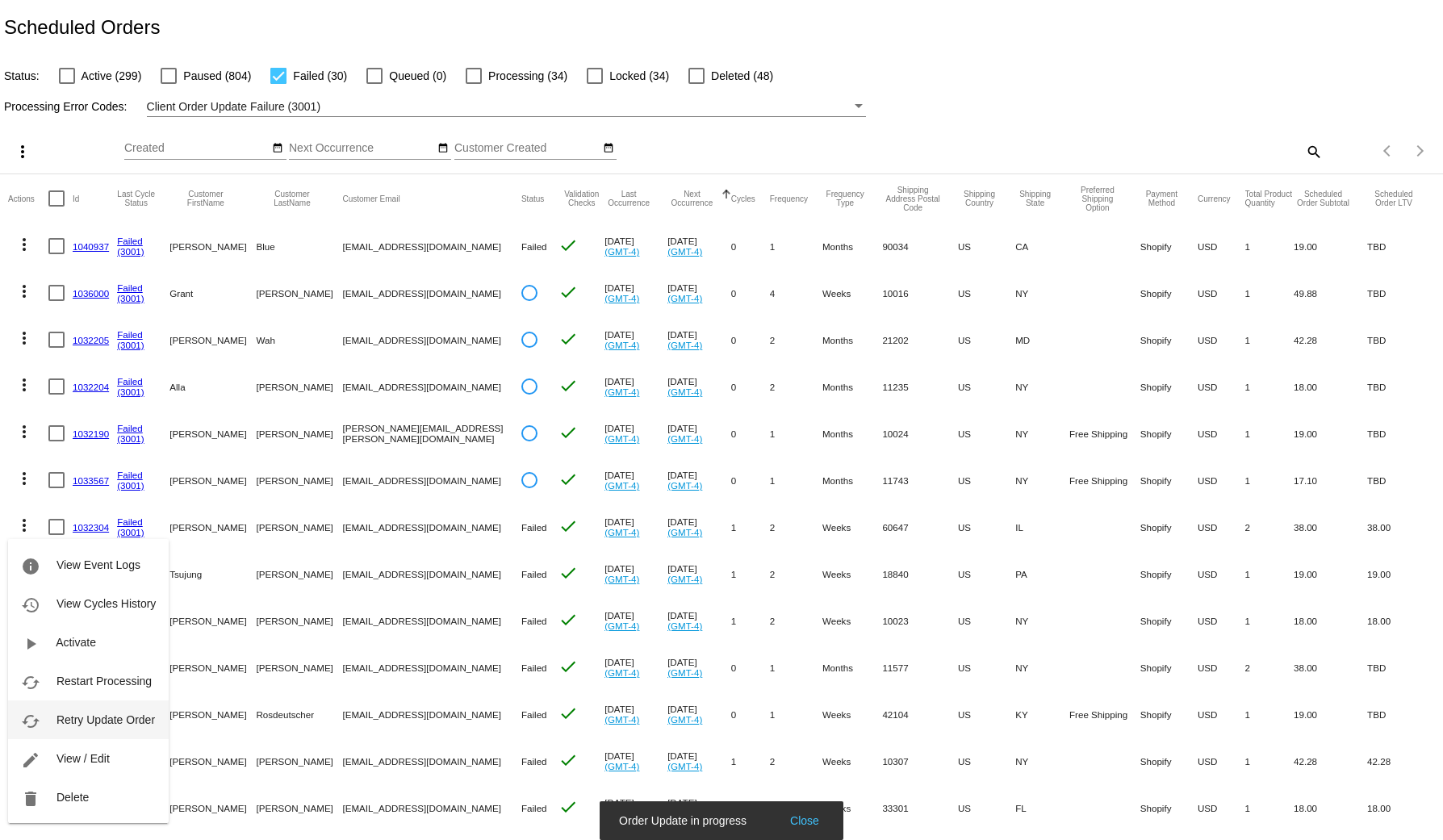
click at [118, 710] on button "cached Retry Update Order" at bounding box center [88, 719] width 161 height 38
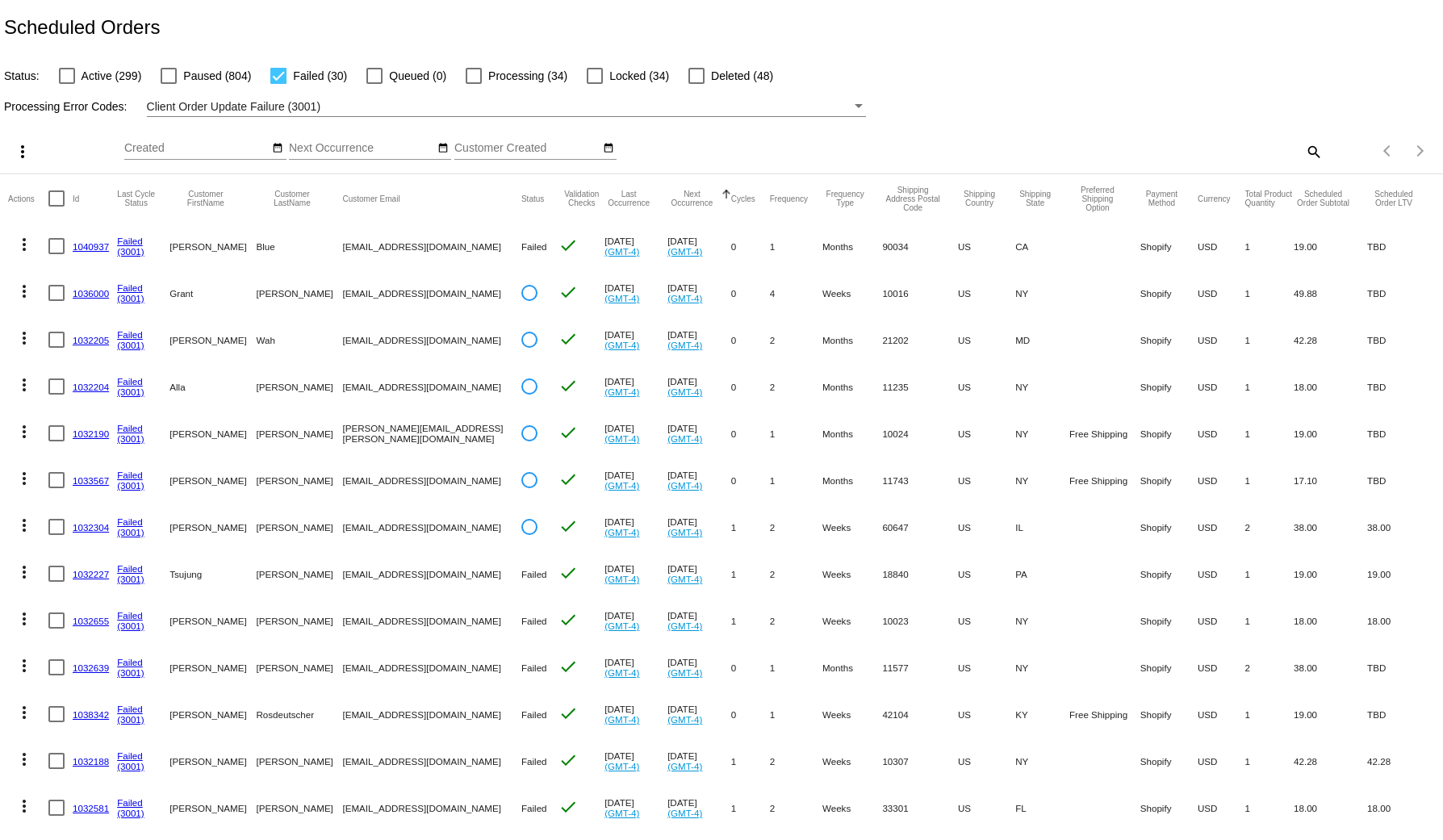
click at [13, 575] on button "more_vert" at bounding box center [24, 570] width 32 height 32
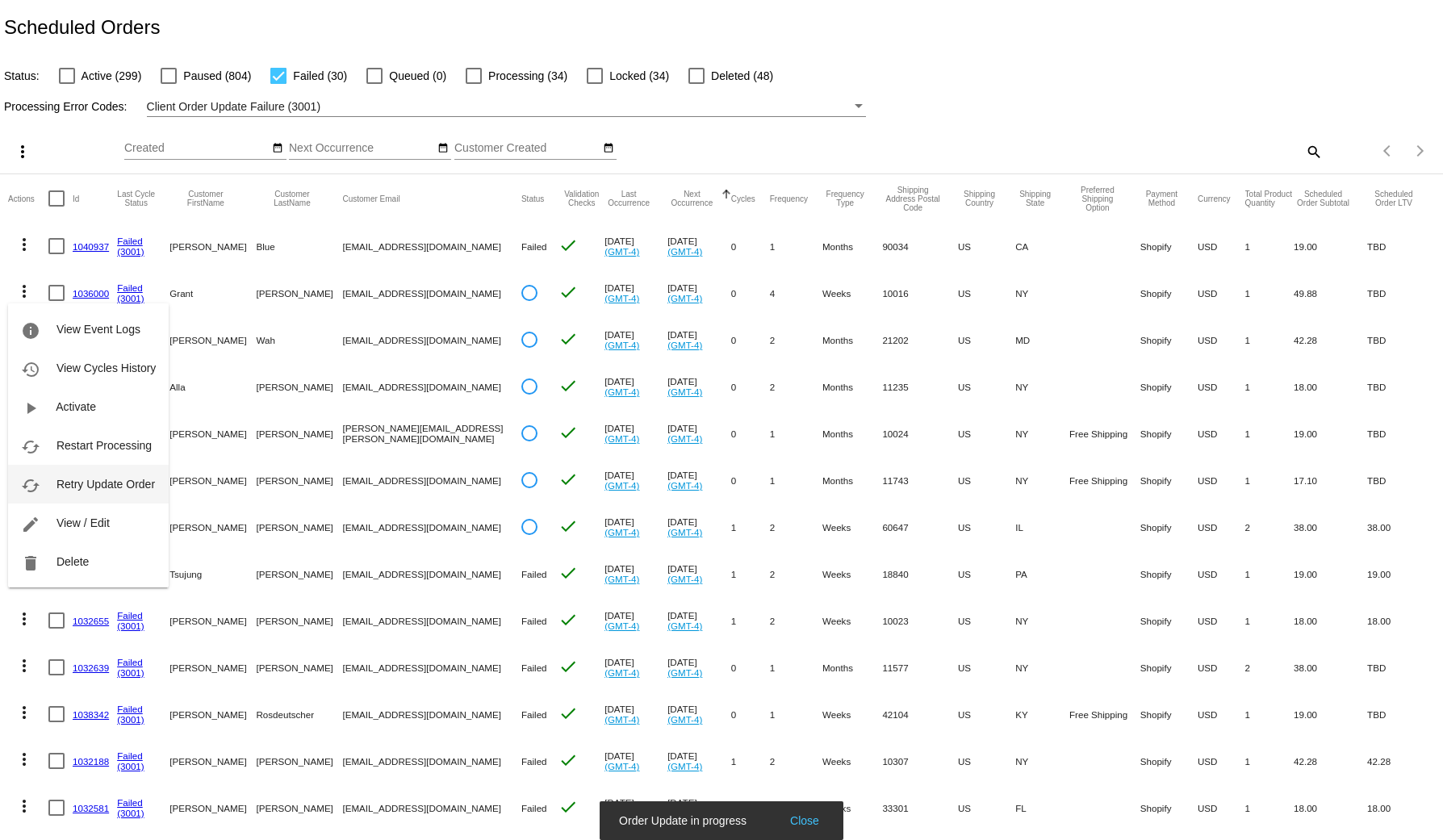
click at [97, 484] on span "Retry Update Order" at bounding box center [105, 484] width 99 height 13
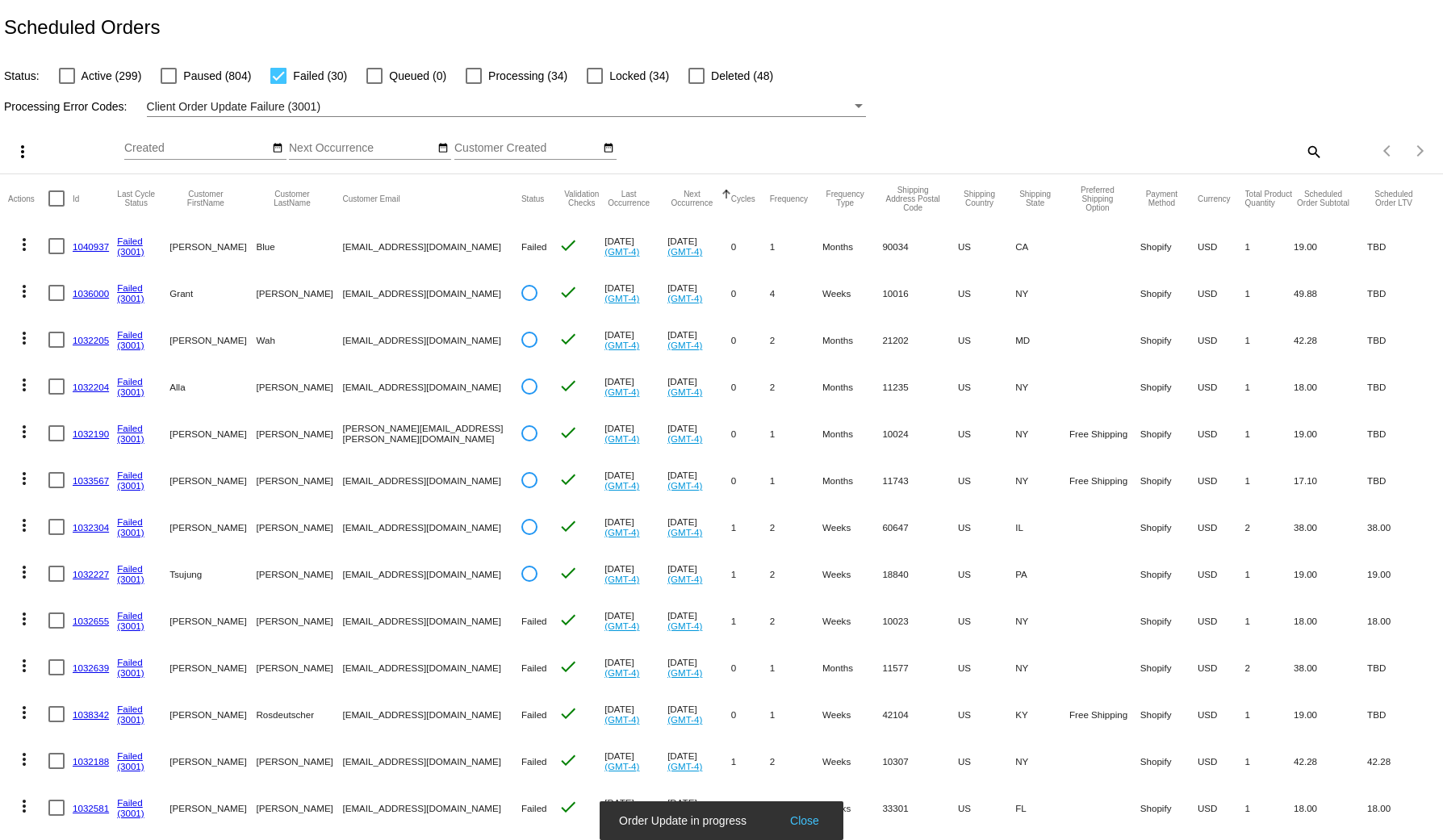
click at [21, 665] on mat-icon "more_vert" at bounding box center [23, 665] width 20 height 20
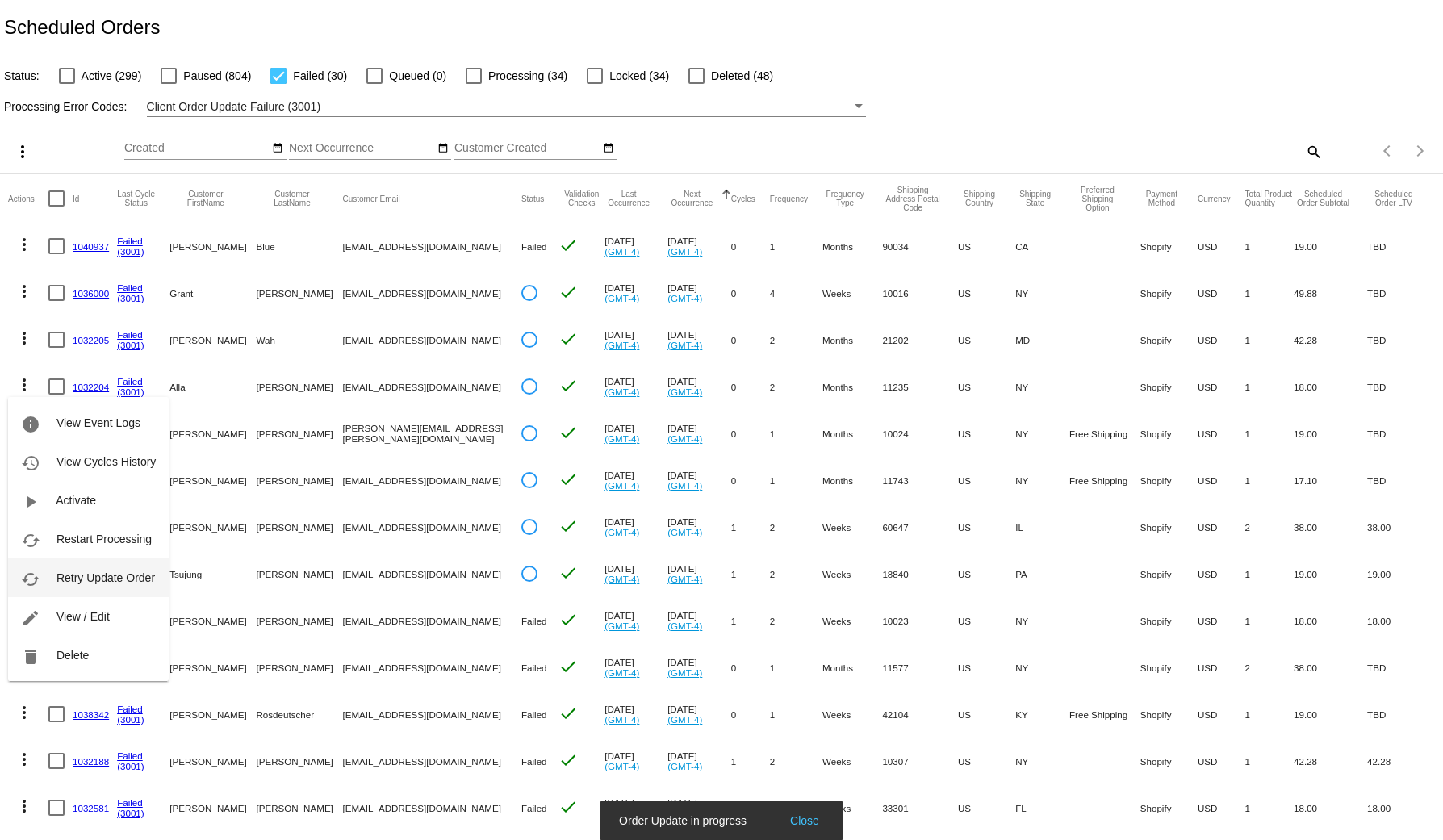
click at [81, 583] on span "Retry Update Order" at bounding box center [105, 577] width 99 height 13
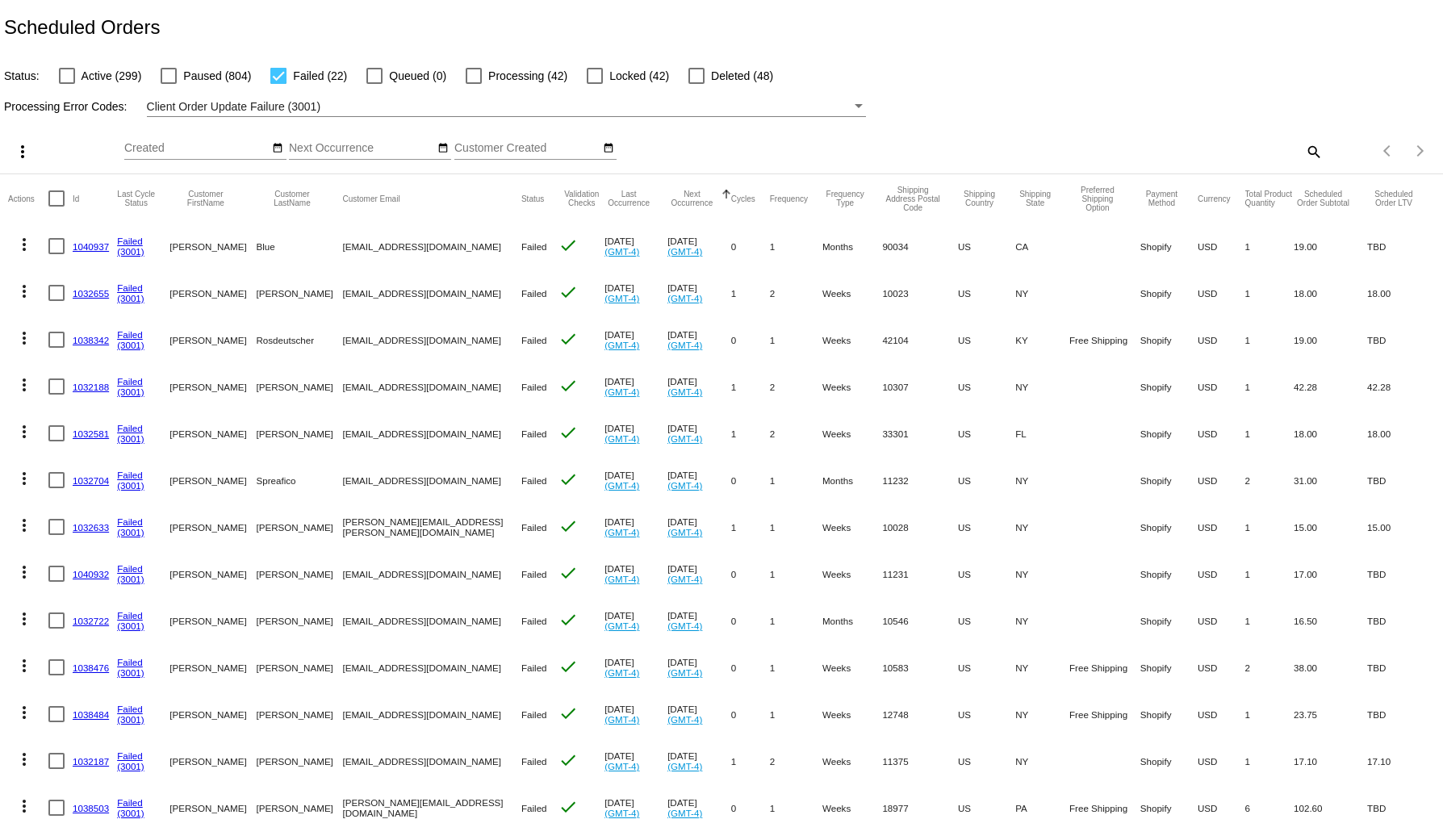
click at [27, 291] on mat-icon "more_vert" at bounding box center [23, 291] width 20 height 20
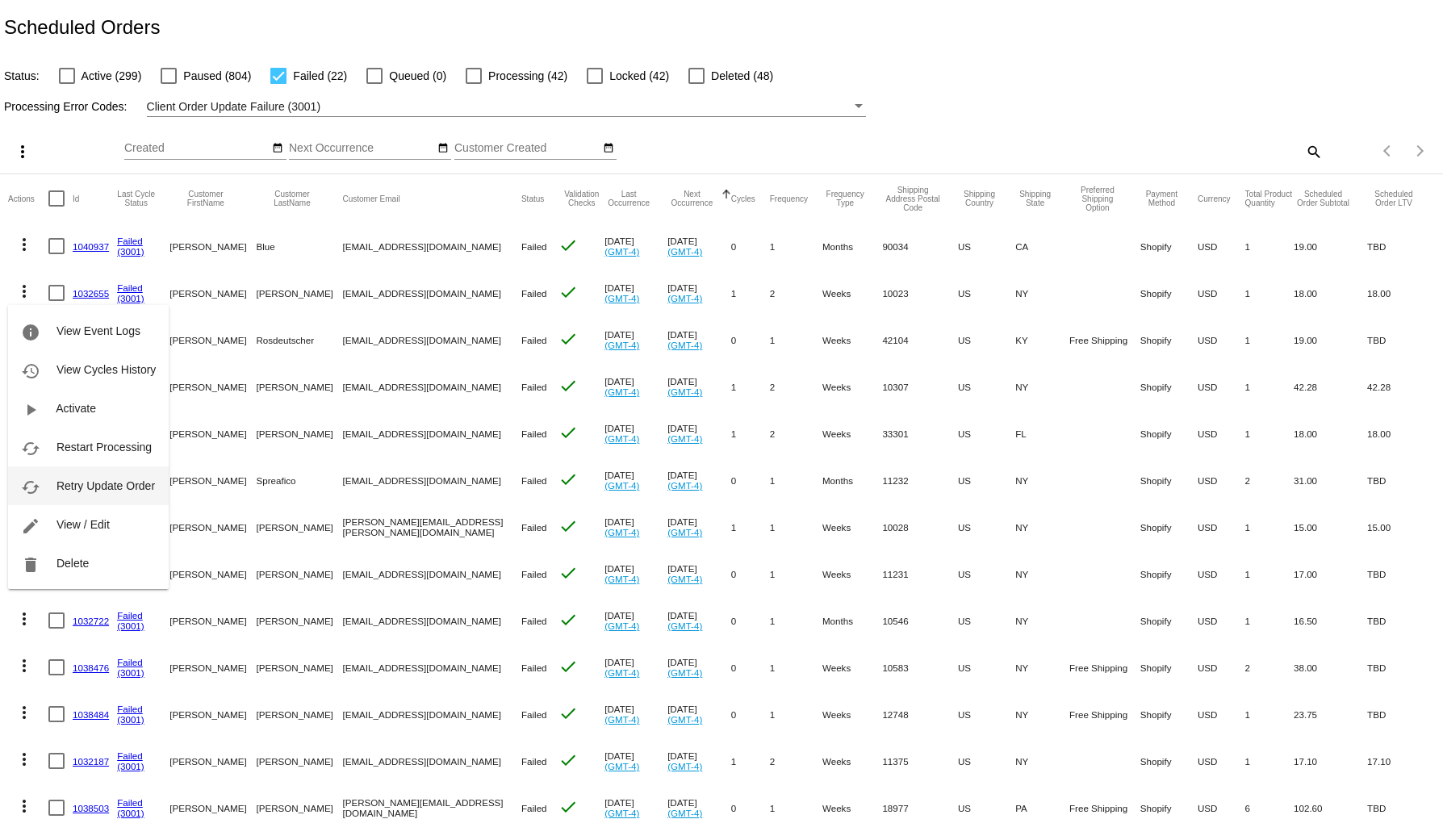
click at [78, 492] on span "Retry Update Order" at bounding box center [105, 485] width 99 height 13
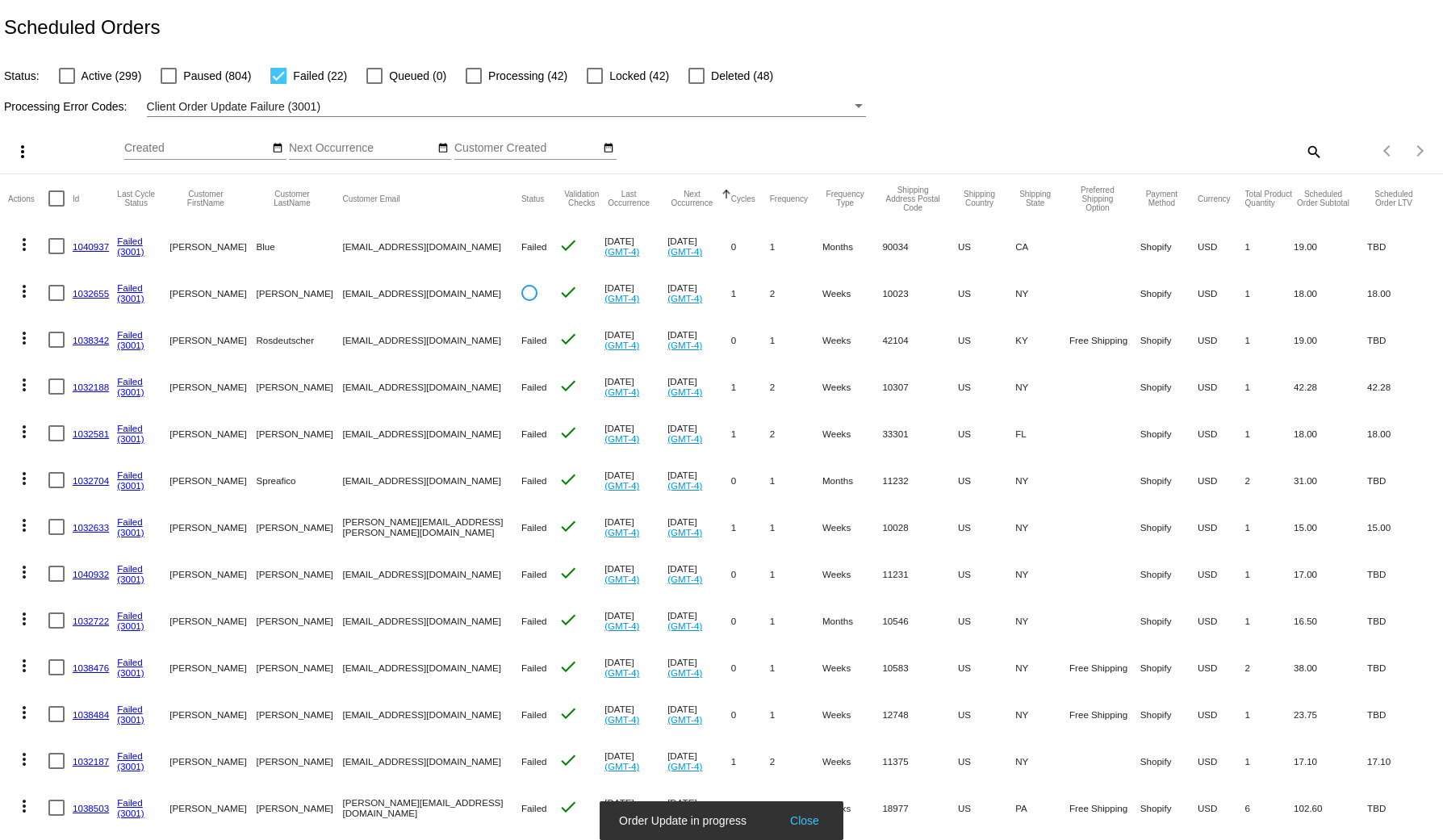
click at [24, 345] on mat-icon "more_vert" at bounding box center [23, 338] width 20 height 20
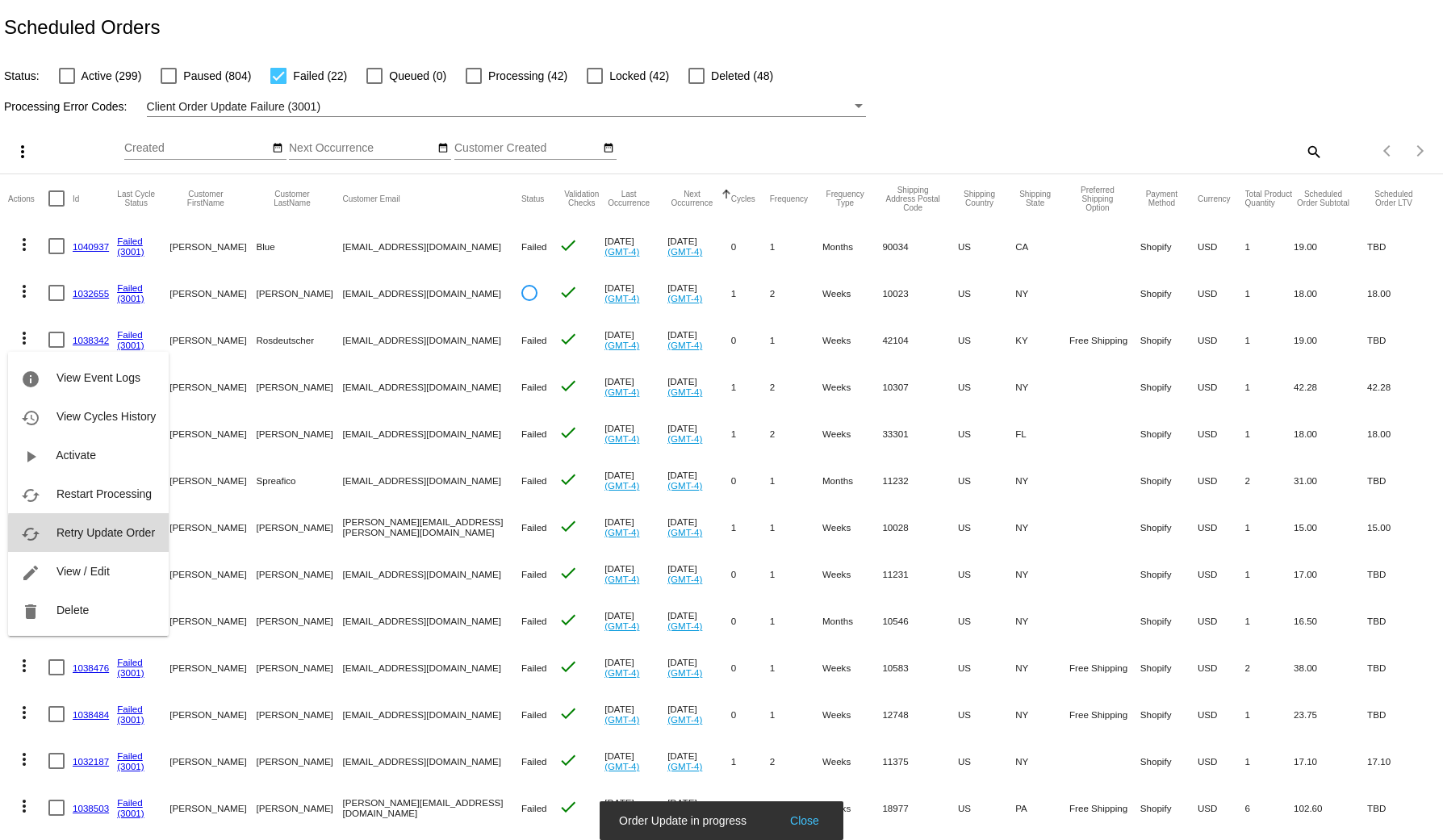
click at [124, 535] on span "Retry Update Order" at bounding box center [105, 532] width 99 height 13
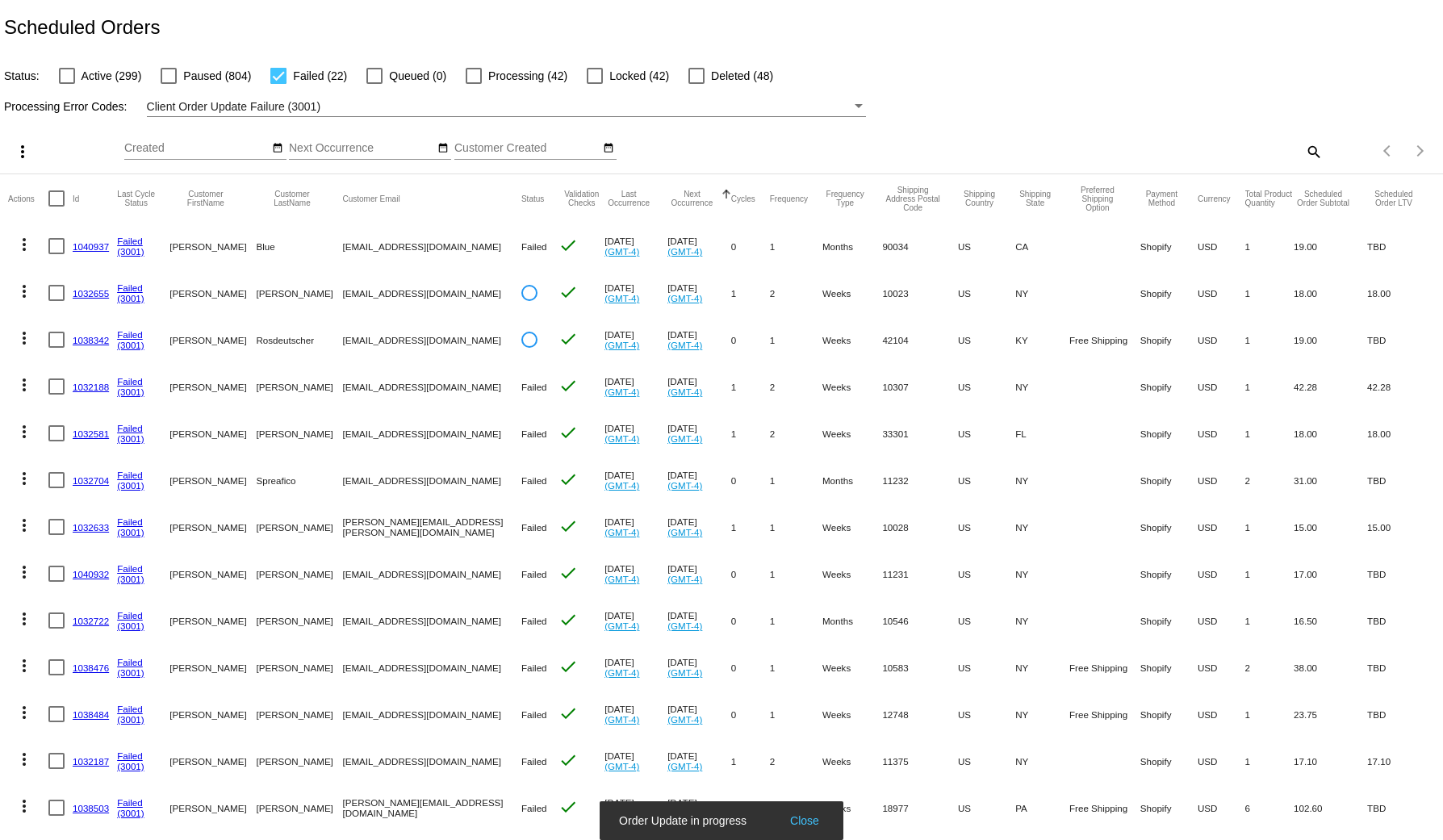
click at [22, 338] on mat-icon "more_vert" at bounding box center [23, 338] width 20 height 20
click at [23, 619] on div at bounding box center [721, 420] width 1443 height 840
click at [25, 619] on mat-icon "more_vert" at bounding box center [23, 619] width 20 height 20
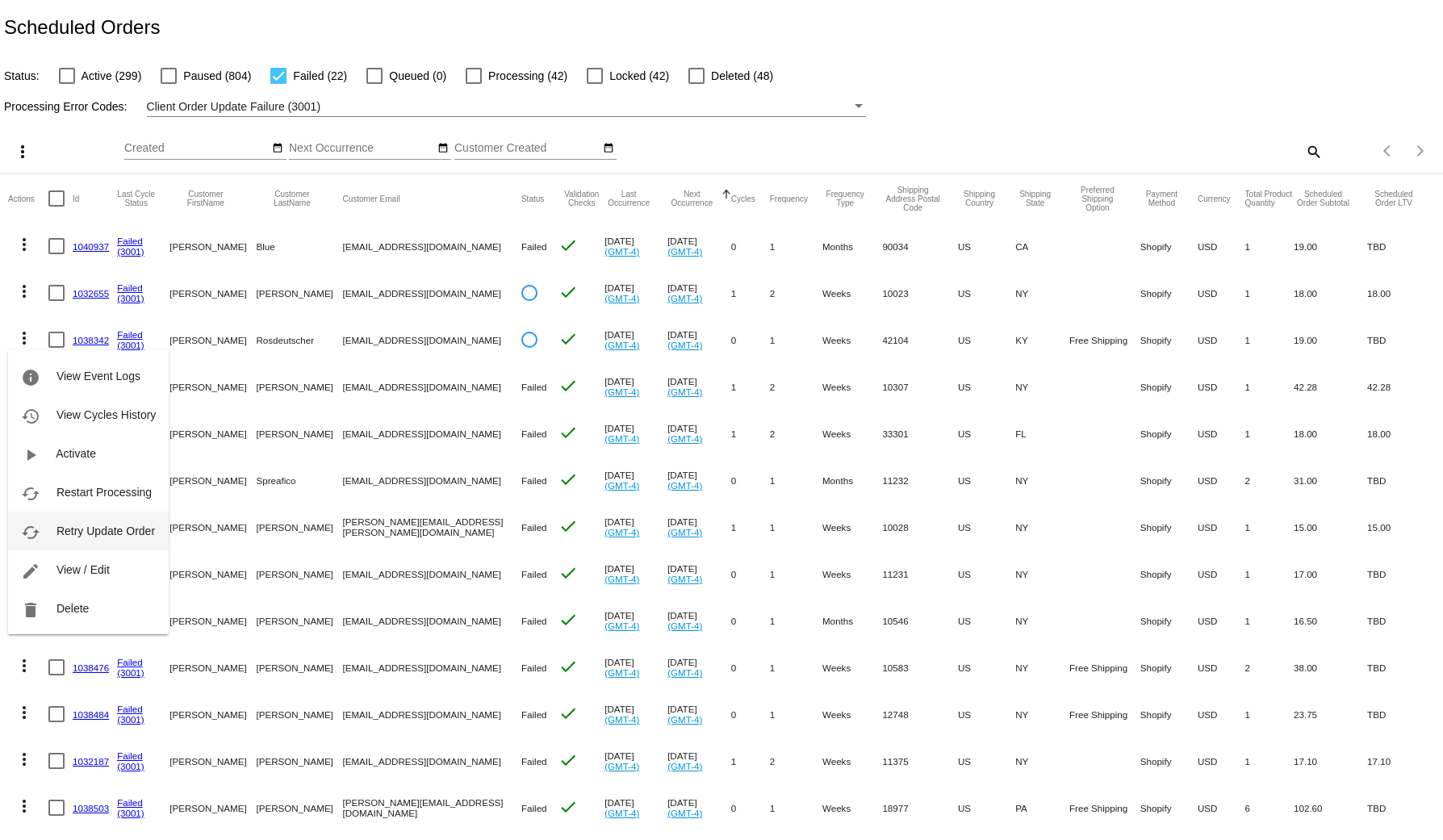
click at [46, 531] on button "cached Retry Update Order" at bounding box center [88, 530] width 161 height 38
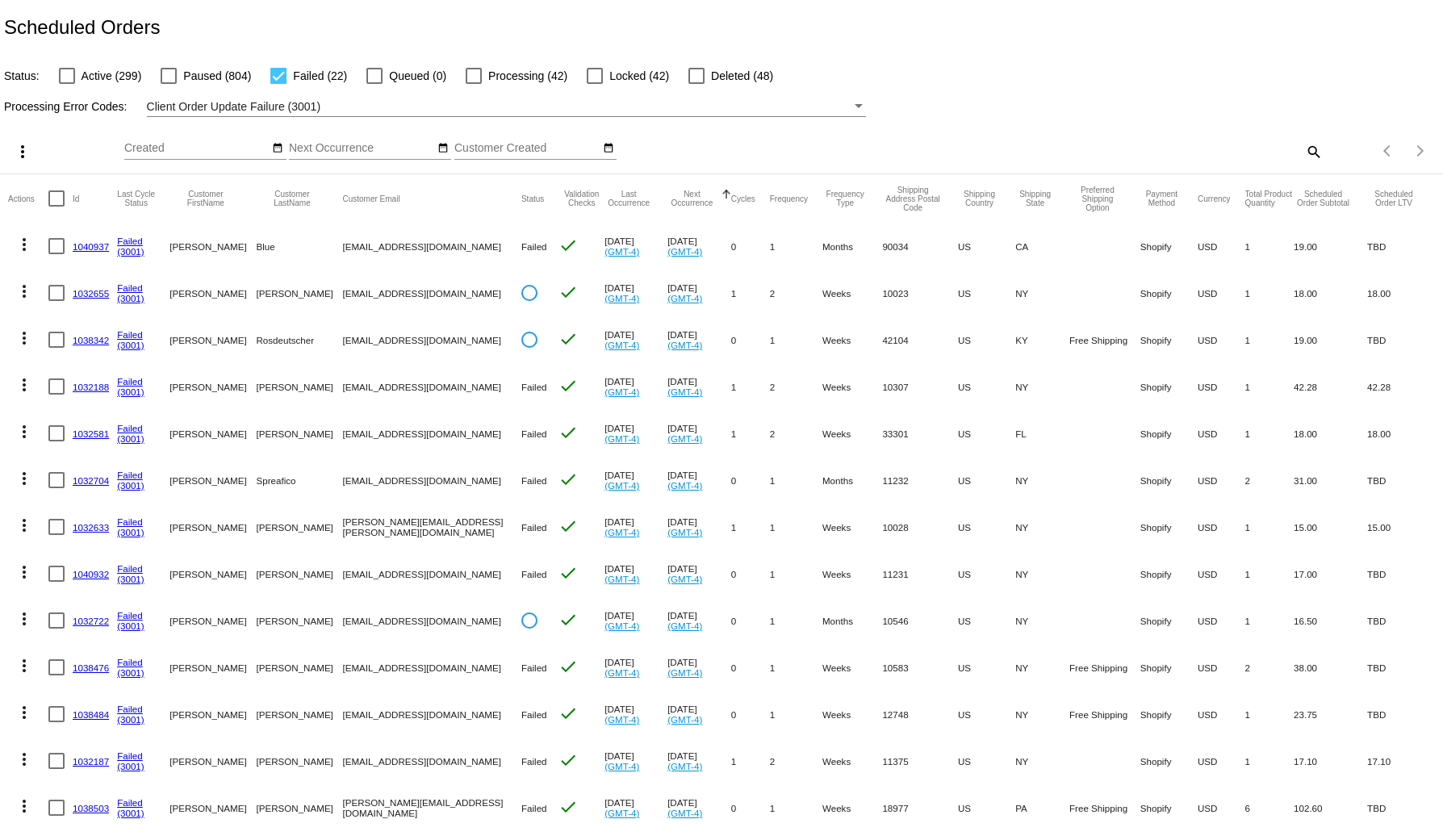
click at [22, 573] on mat-icon "more_vert" at bounding box center [23, 572] width 20 height 20
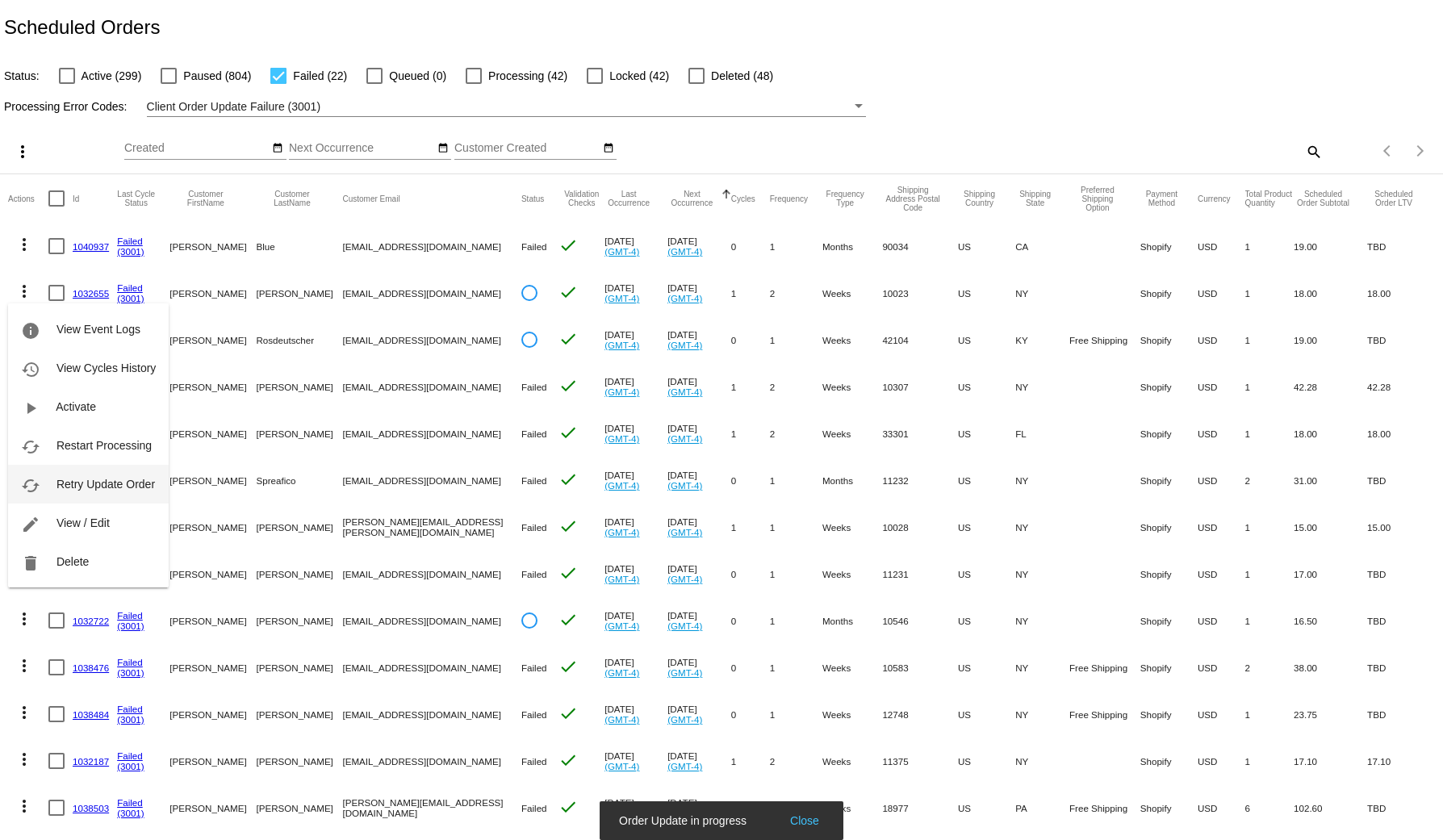
click at [77, 484] on span "Retry Update Order" at bounding box center [105, 484] width 99 height 13
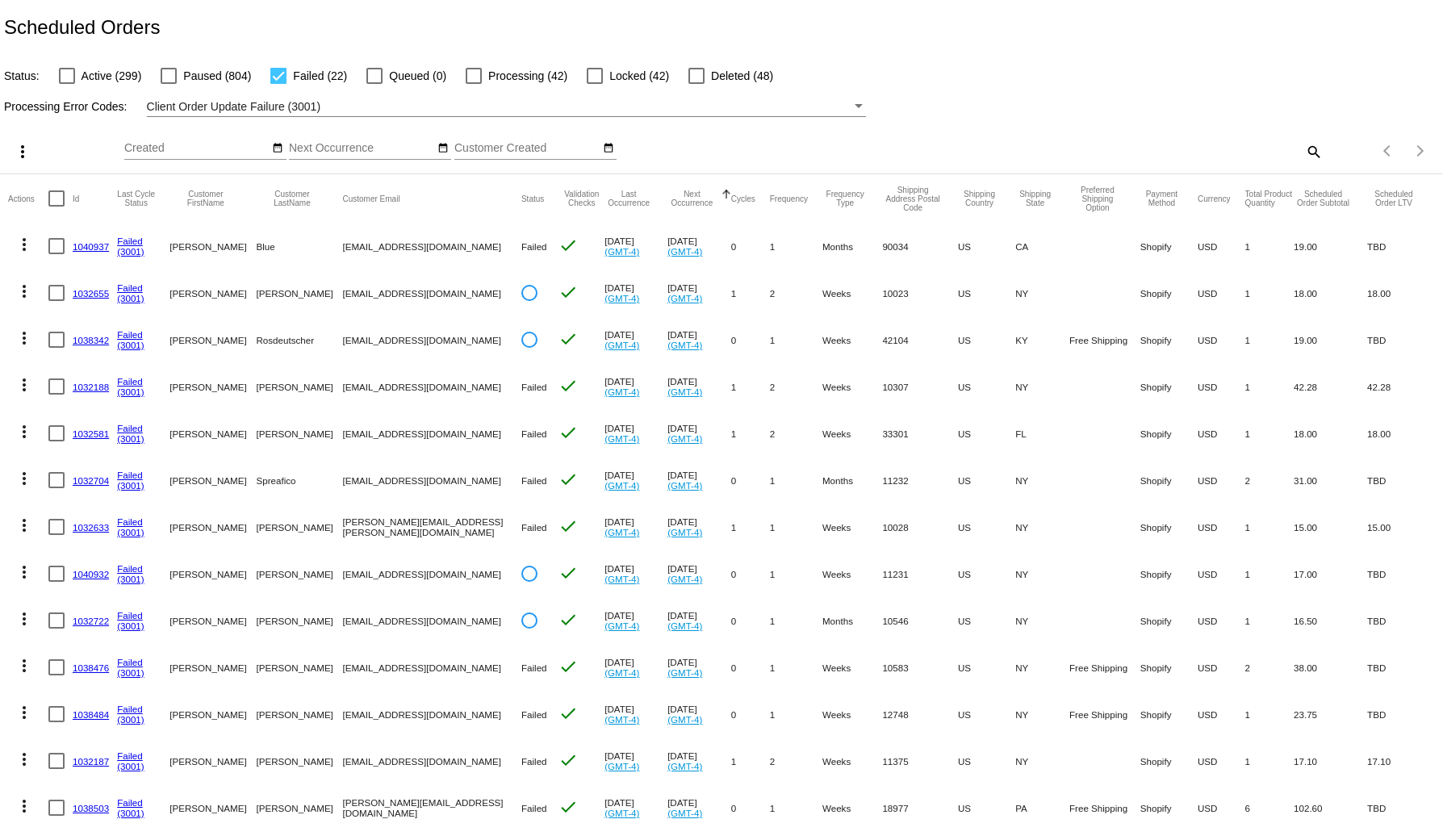
click at [20, 490] on button "more_vert" at bounding box center [24, 477] width 32 height 32
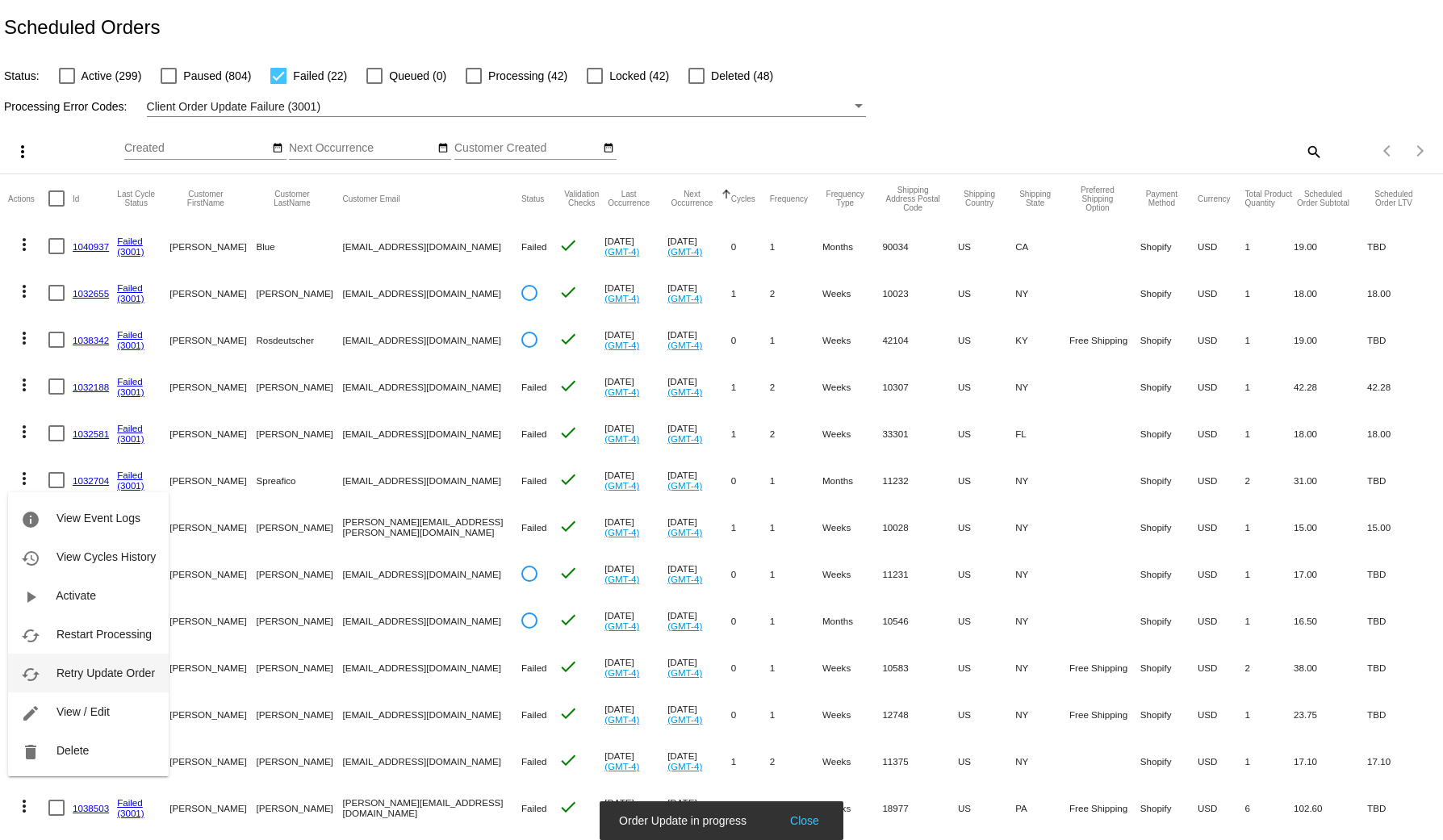
click at [84, 672] on span "Retry Update Order" at bounding box center [105, 673] width 99 height 13
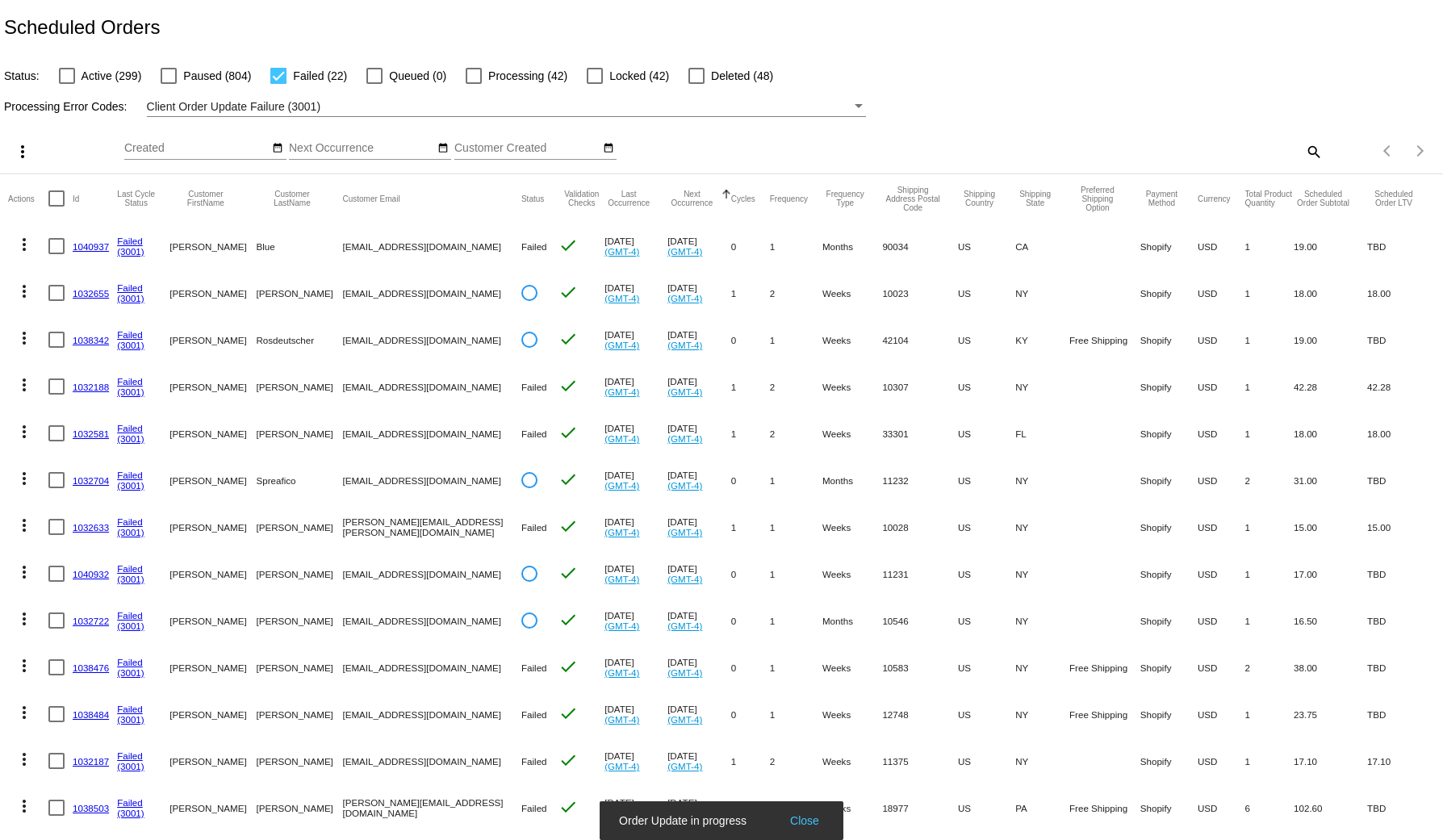
click at [20, 424] on mat-icon "more_vert" at bounding box center [23, 431] width 20 height 20
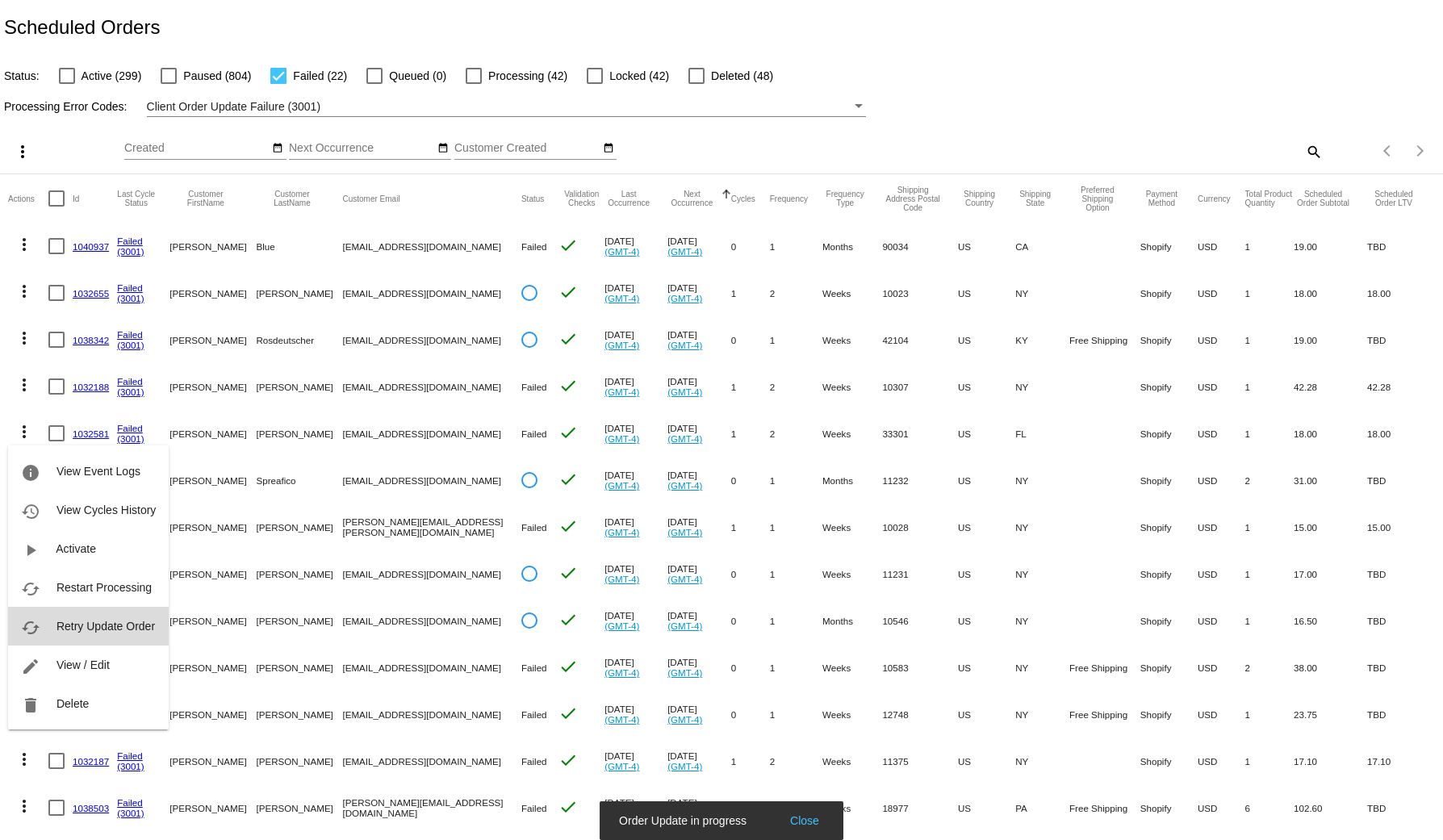
drag, startPoint x: 101, startPoint y: 624, endPoint x: 3, endPoint y: 449, distance: 200.6
click at [100, 623] on span "Retry Update Order" at bounding box center [105, 626] width 99 height 13
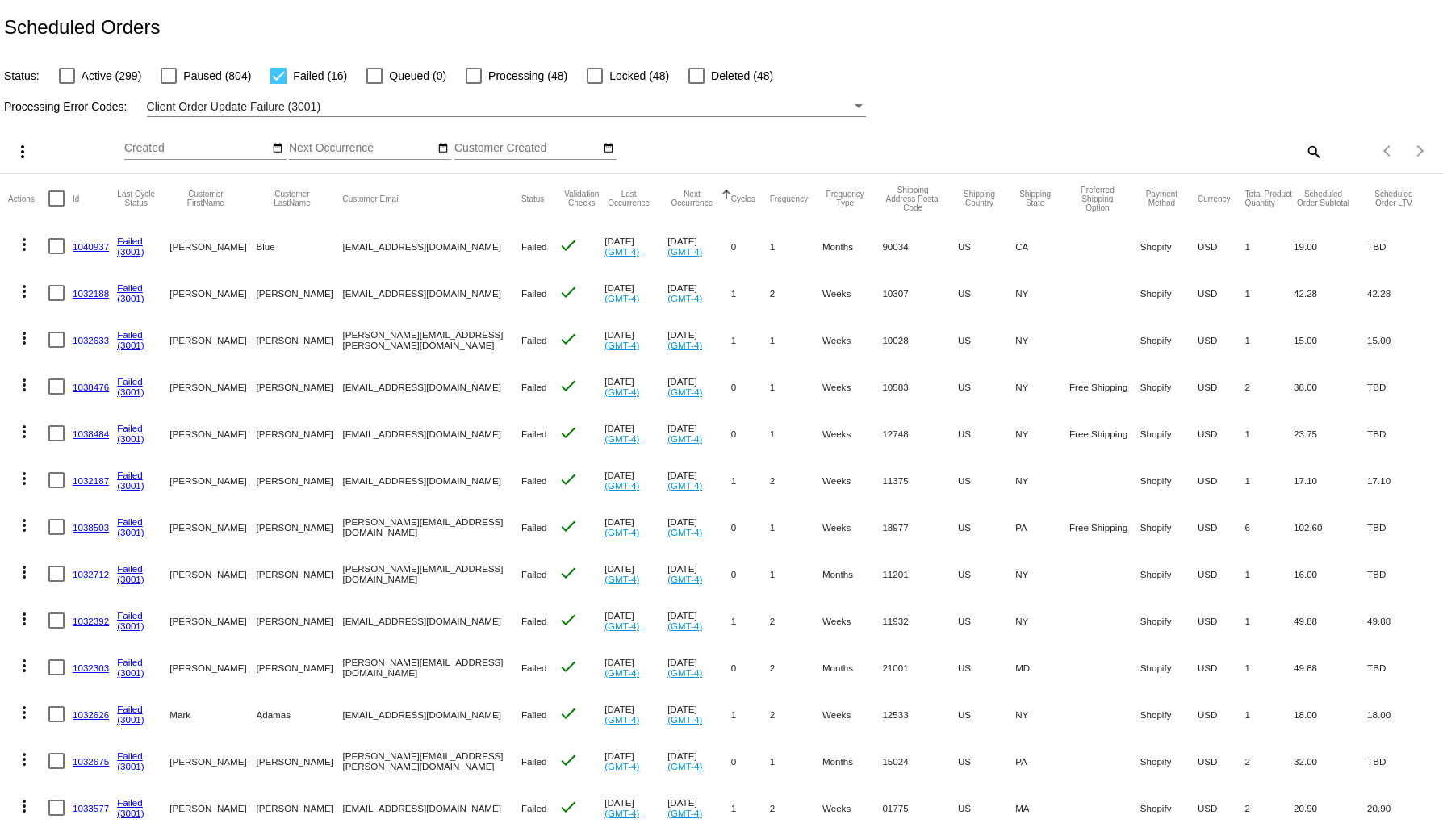
click at [17, 246] on mat-icon "more_vert" at bounding box center [23, 244] width 20 height 20
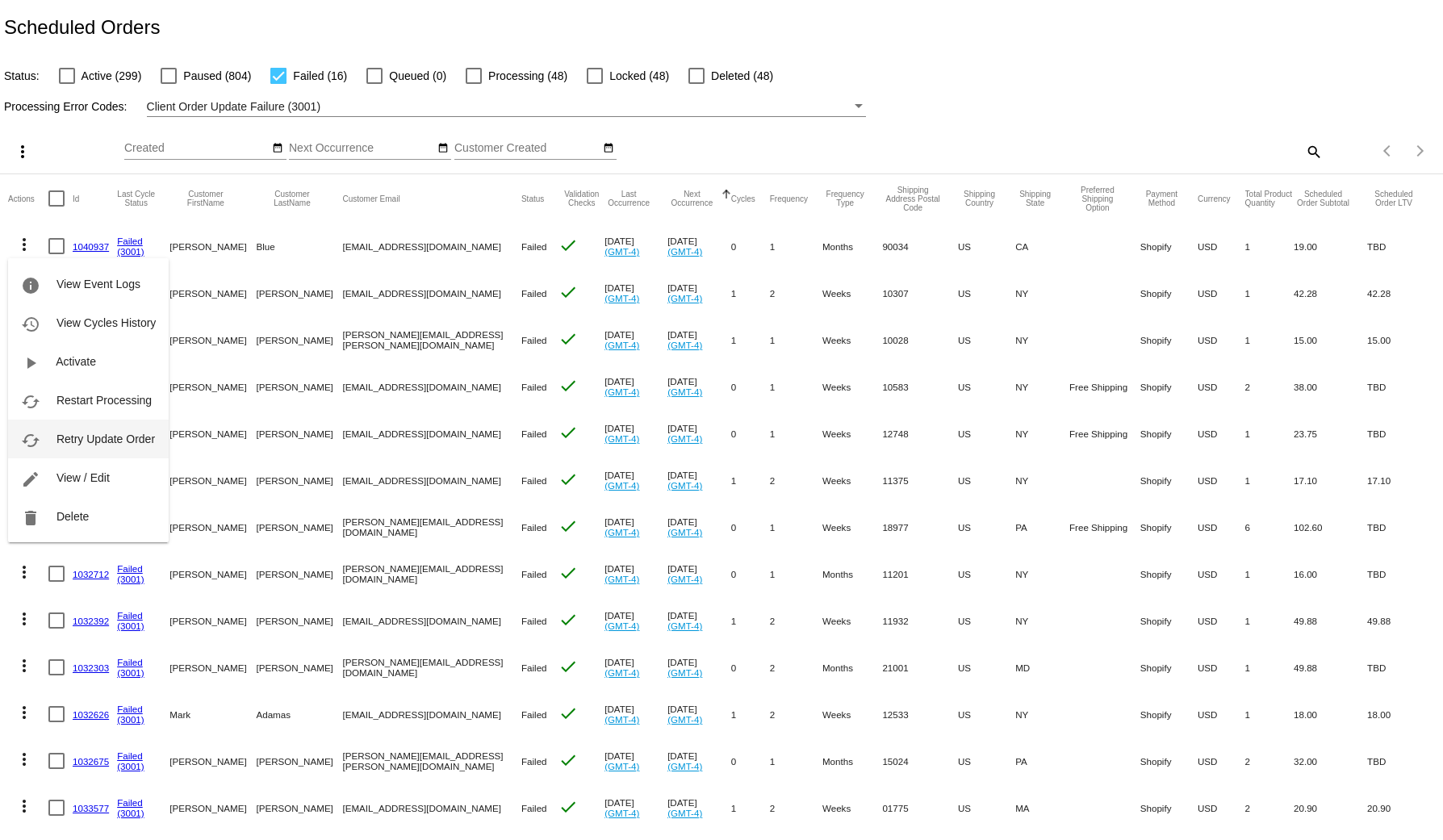
click at [66, 433] on span "Retry Update Order" at bounding box center [105, 439] width 99 height 13
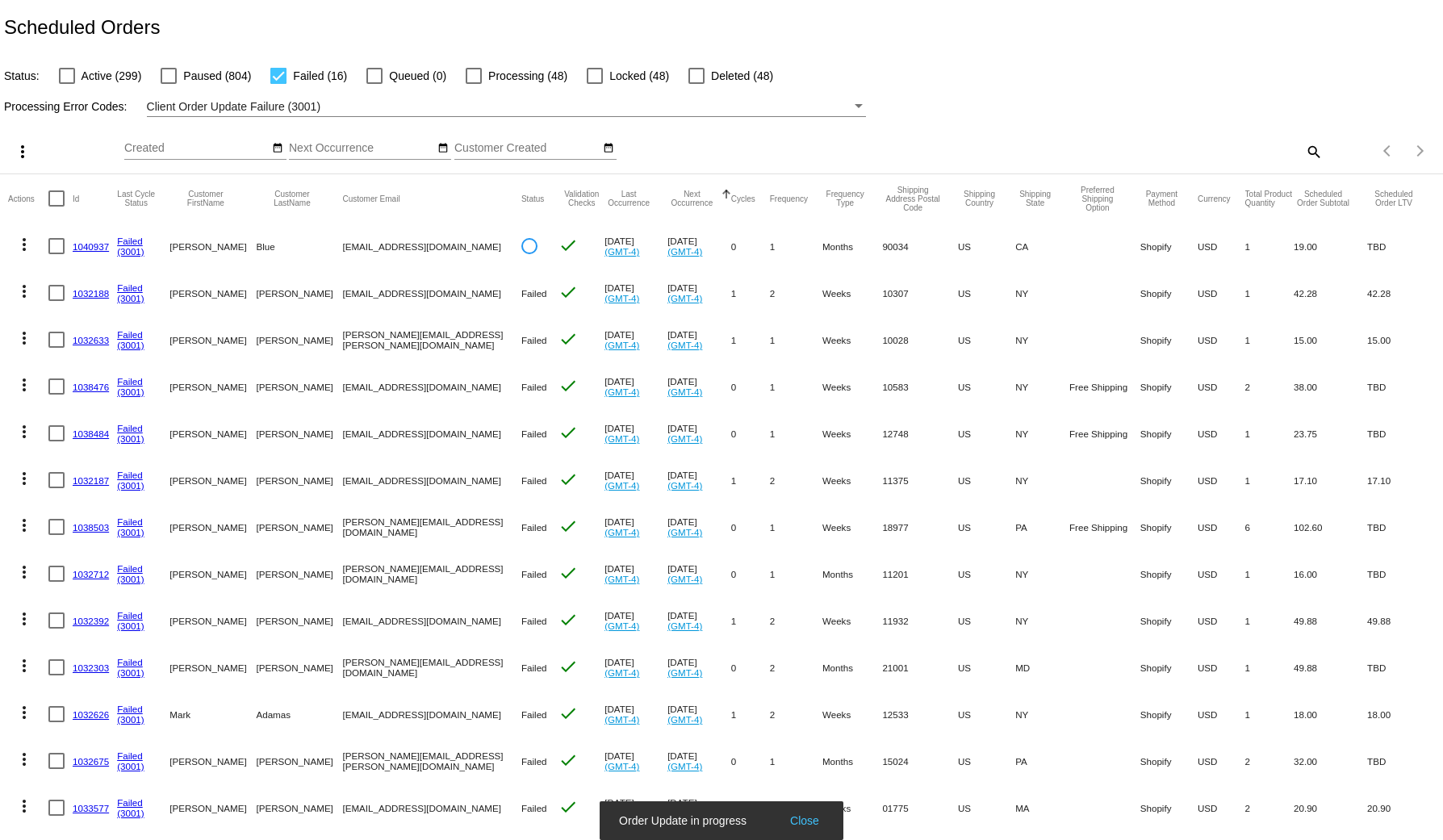
click at [27, 299] on mat-icon "more_vert" at bounding box center [23, 291] width 20 height 20
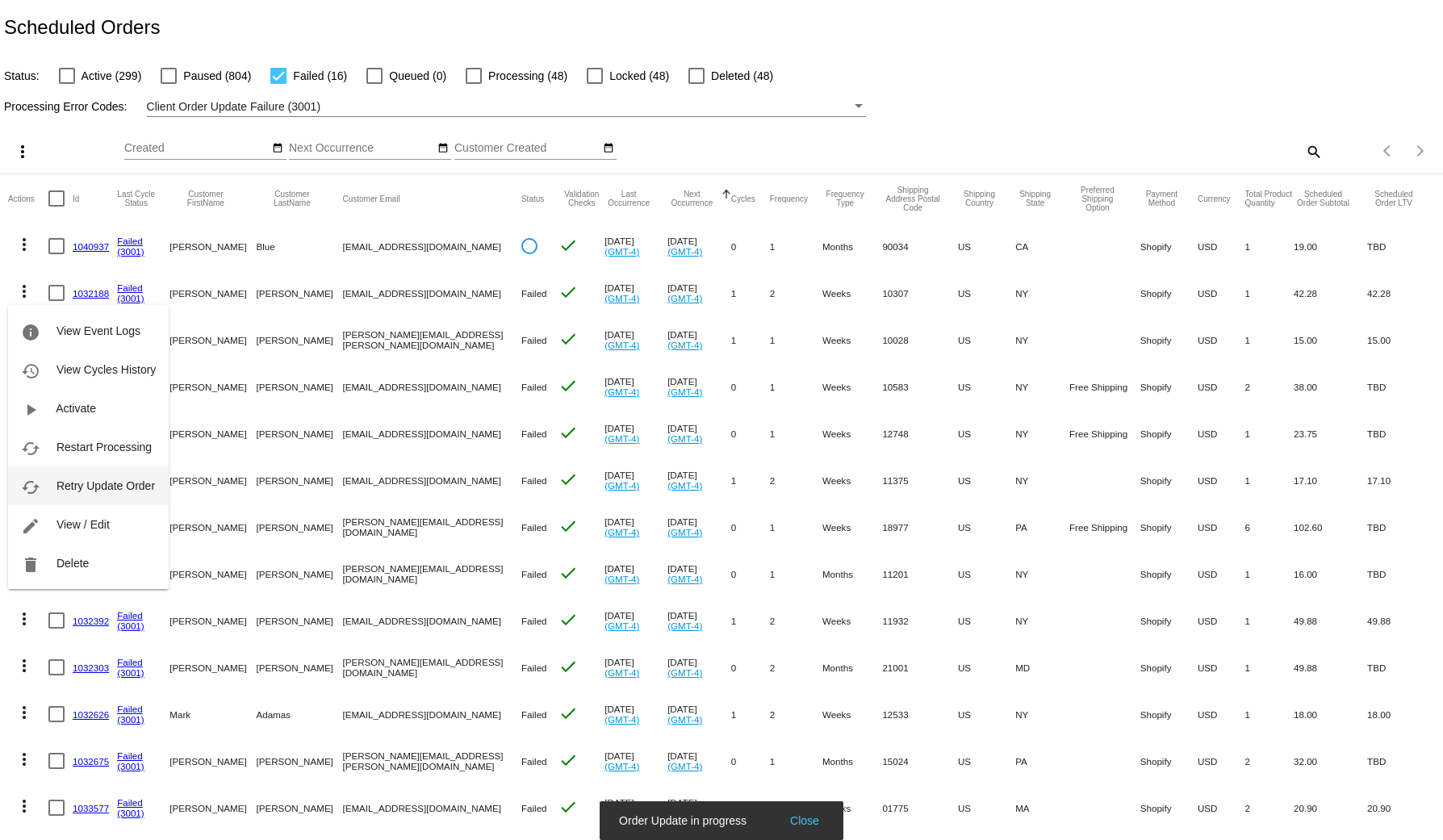
click at [97, 493] on button "cached Retry Update Order" at bounding box center [88, 485] width 161 height 38
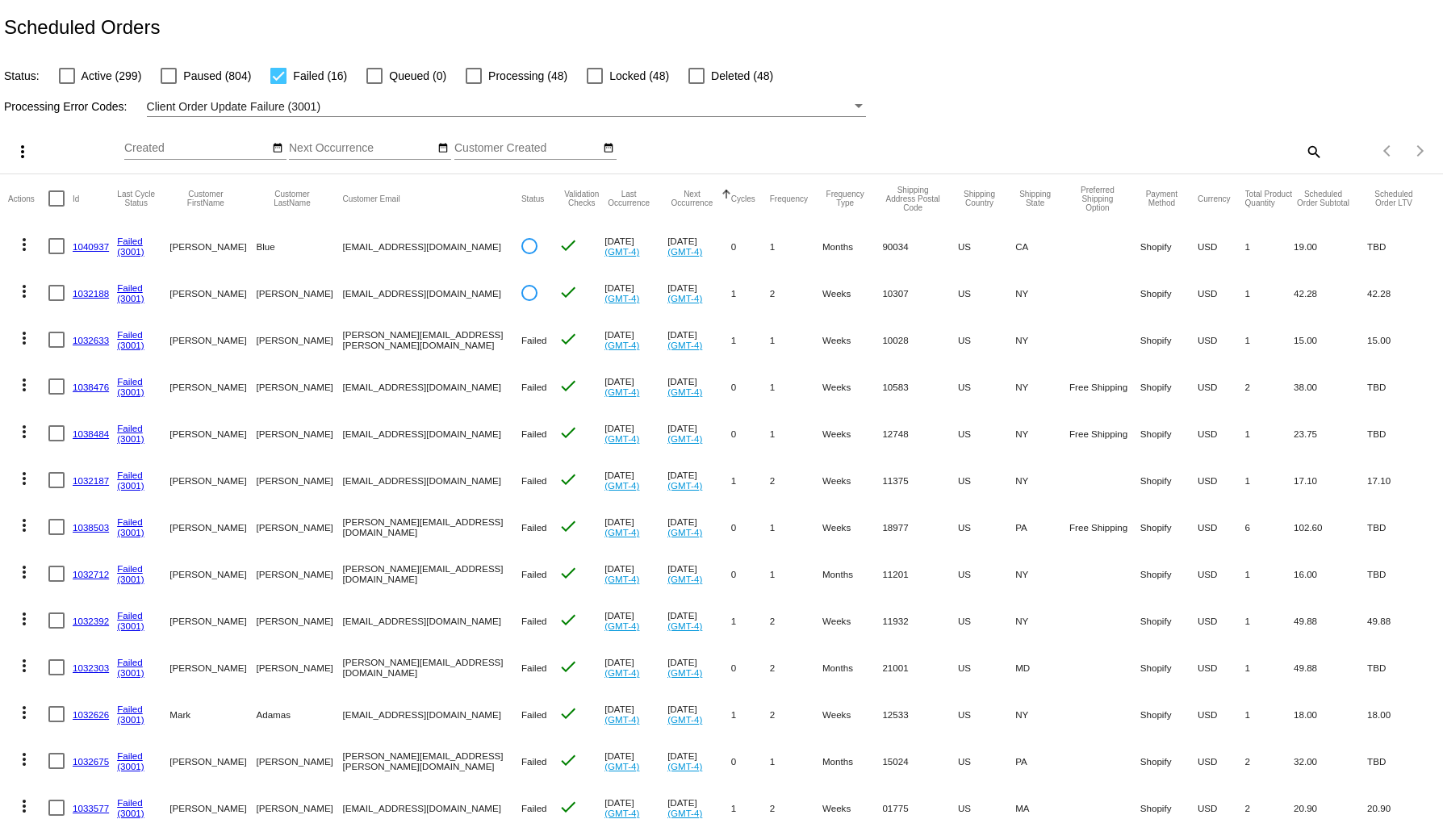
click at [24, 340] on mat-icon "more_vert" at bounding box center [23, 338] width 20 height 20
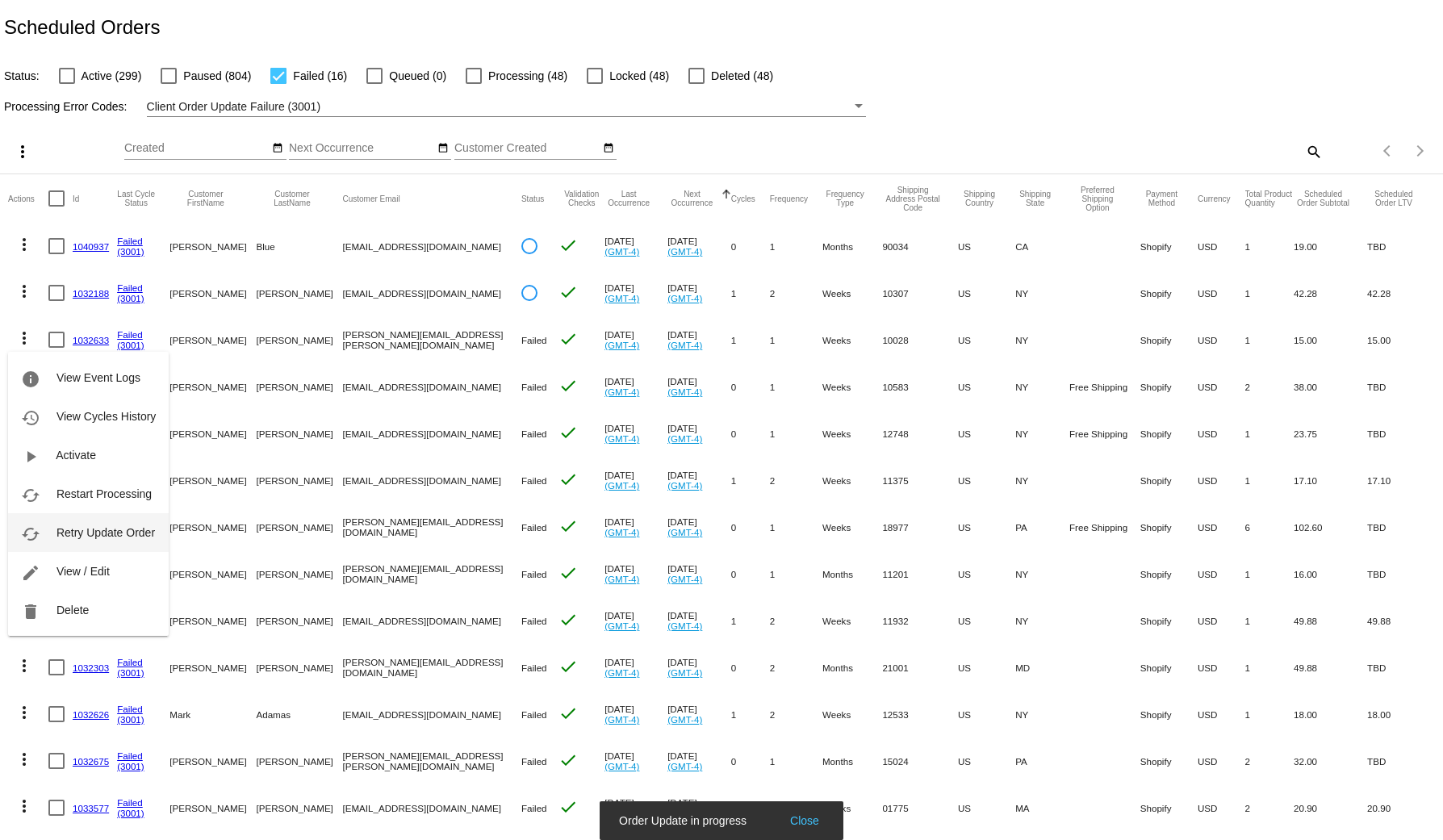
click at [122, 541] on button "cached Retry Update Order" at bounding box center [88, 532] width 161 height 38
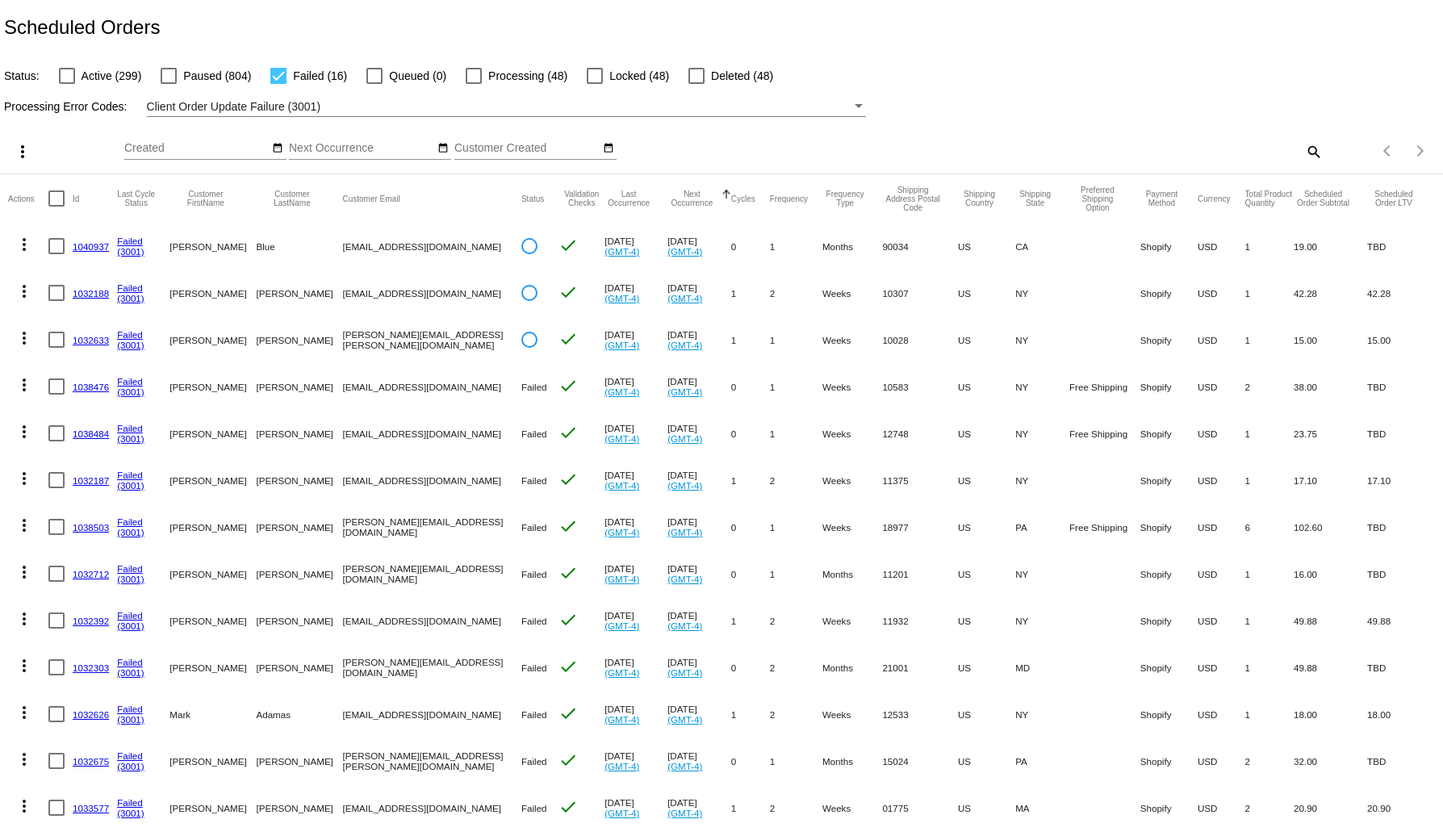
click at [18, 390] on mat-icon "more_vert" at bounding box center [23, 385] width 20 height 20
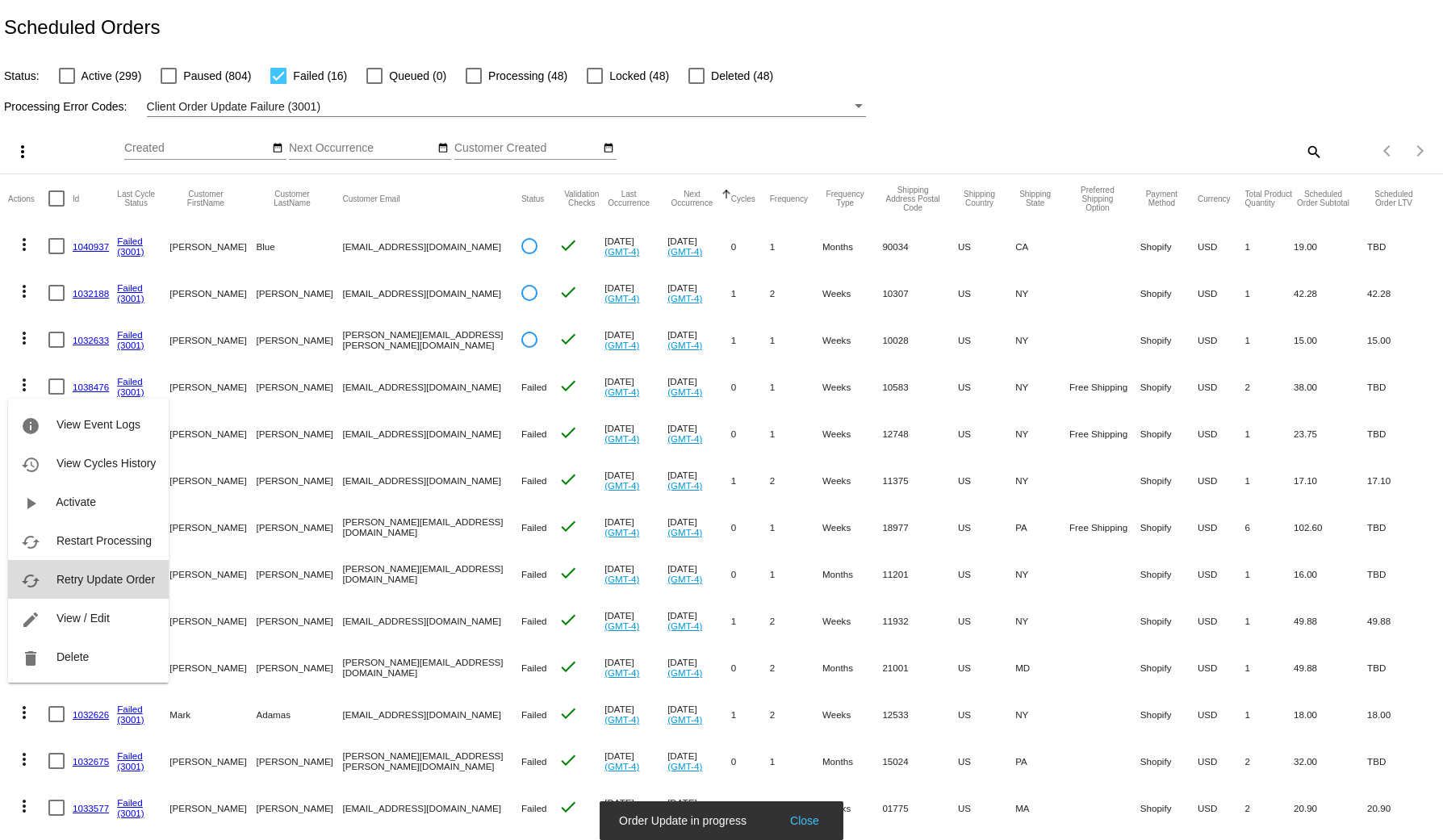
click at [130, 588] on button "cached Retry Update Order" at bounding box center [88, 578] width 161 height 38
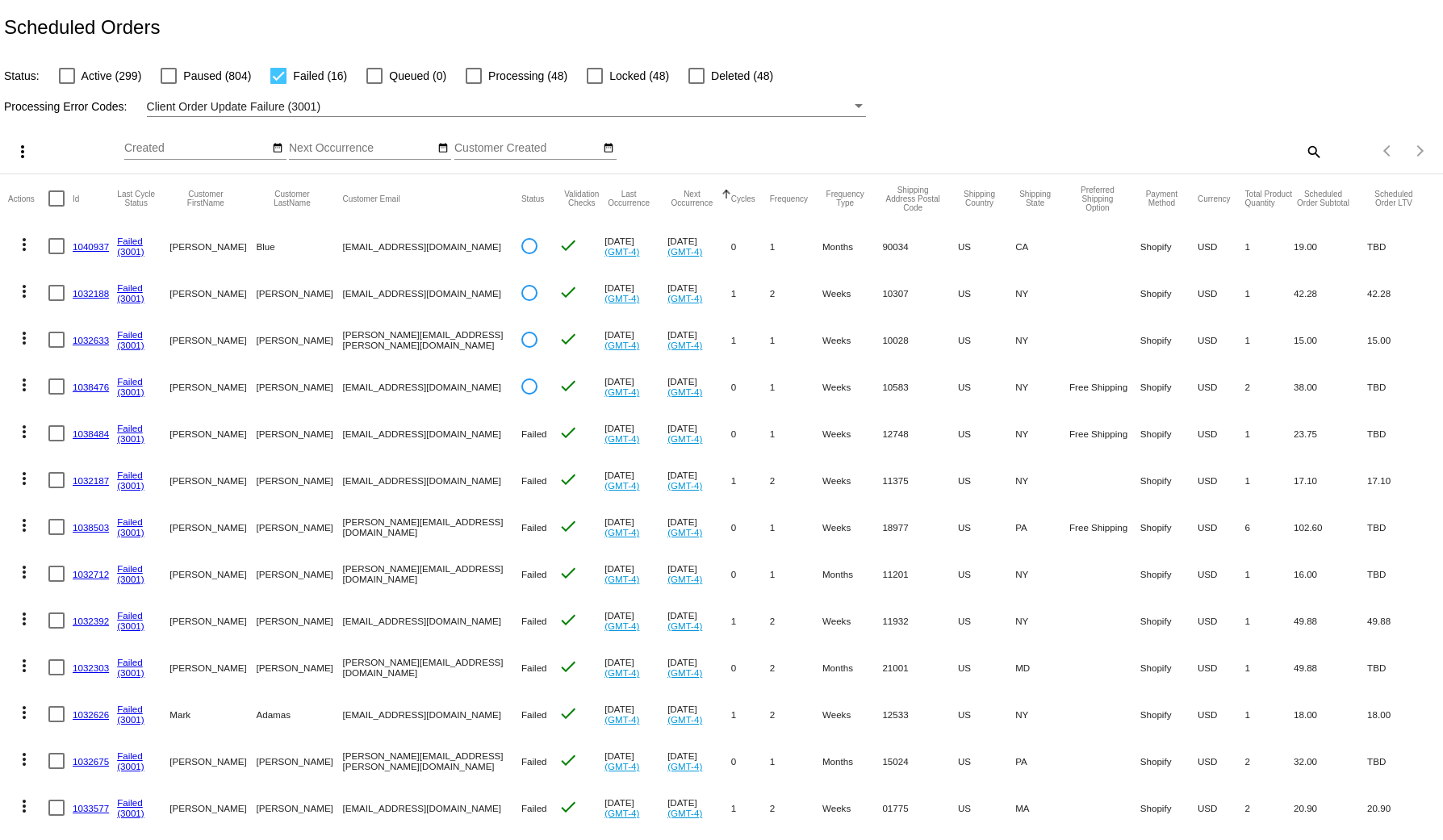
click at [29, 432] on mat-icon "more_vert" at bounding box center [23, 431] width 20 height 20
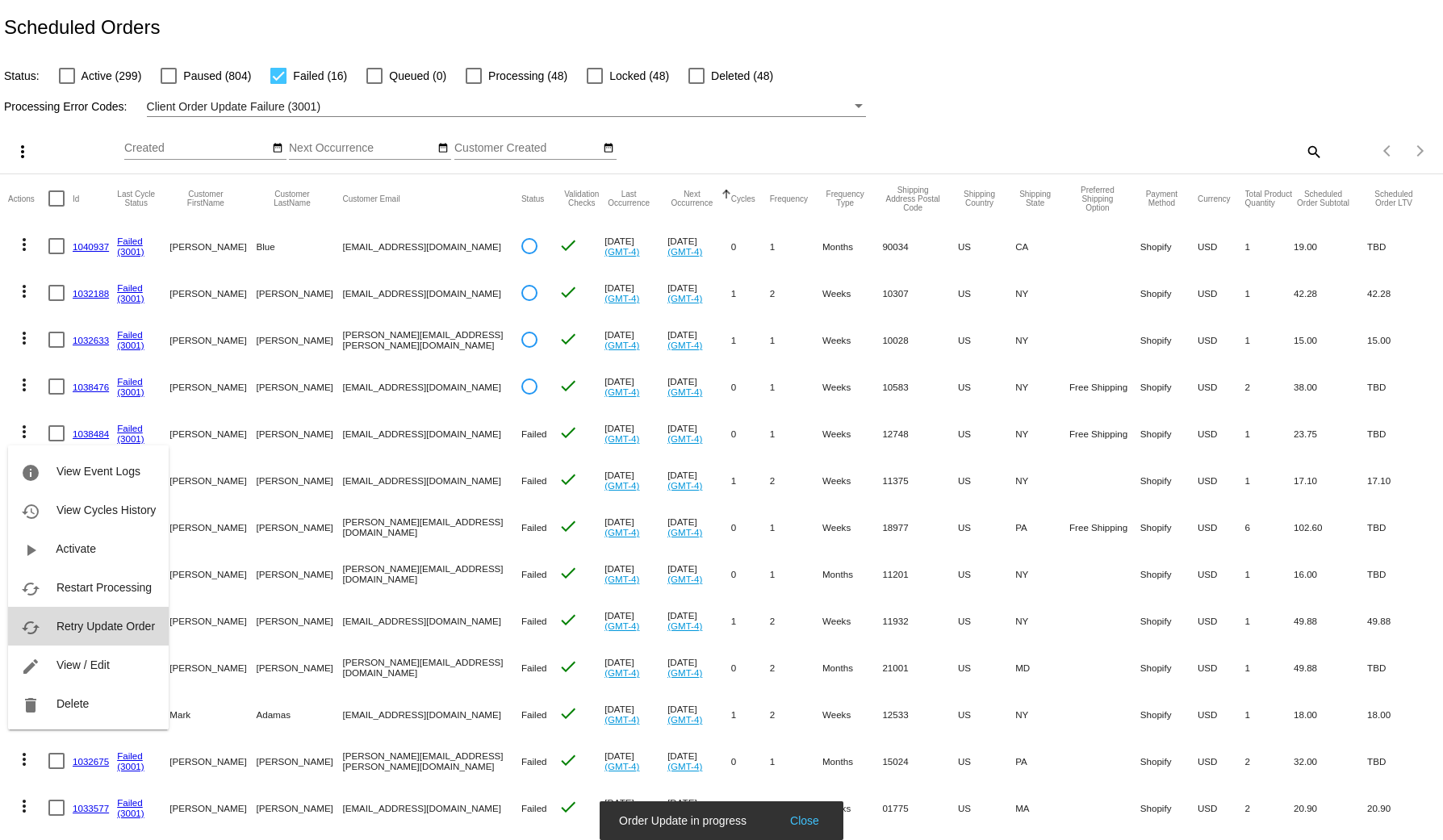
click at [129, 620] on span "Retry Update Order" at bounding box center [105, 626] width 99 height 13
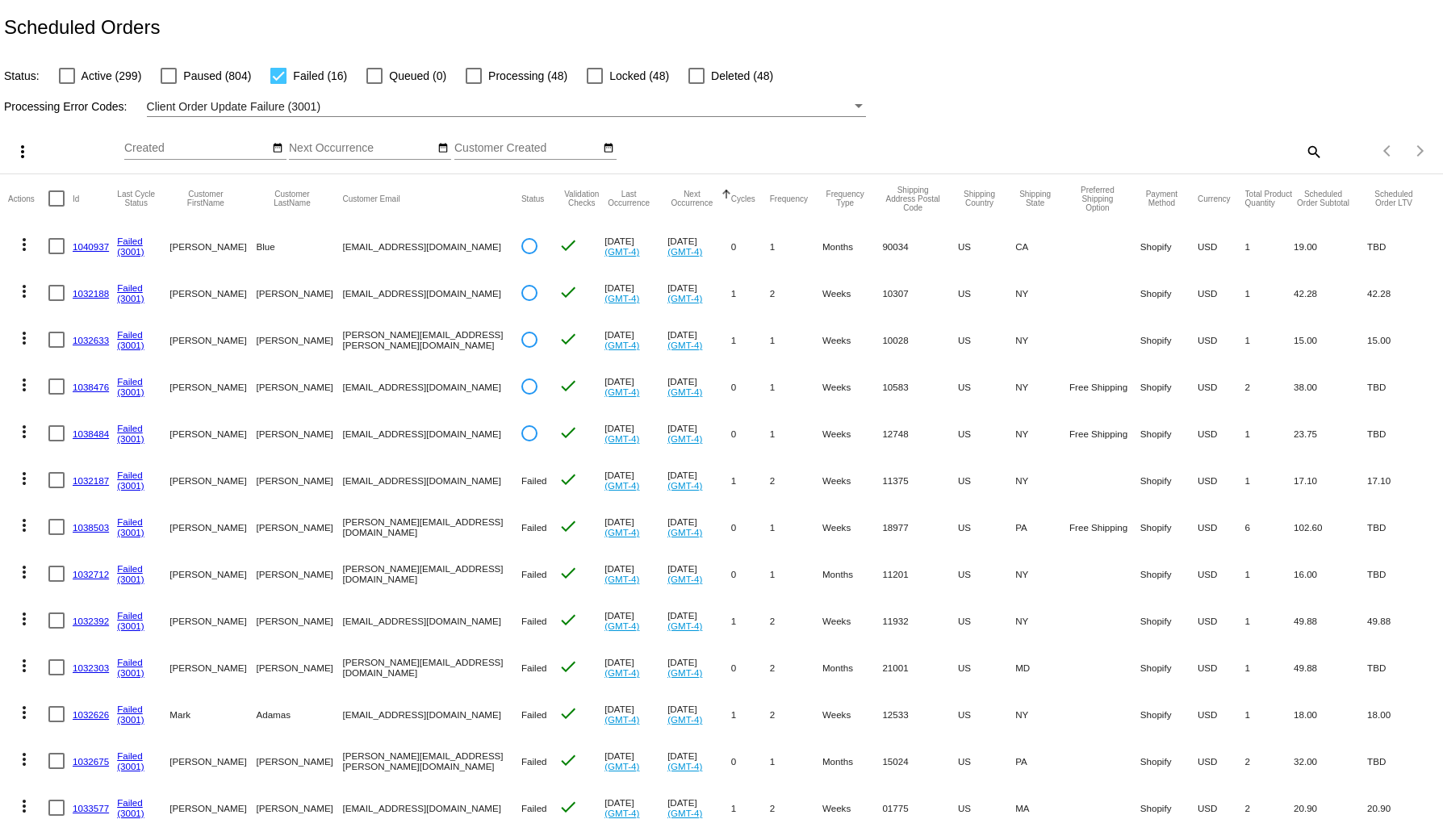
click at [17, 490] on button "more_vert" at bounding box center [24, 477] width 32 height 32
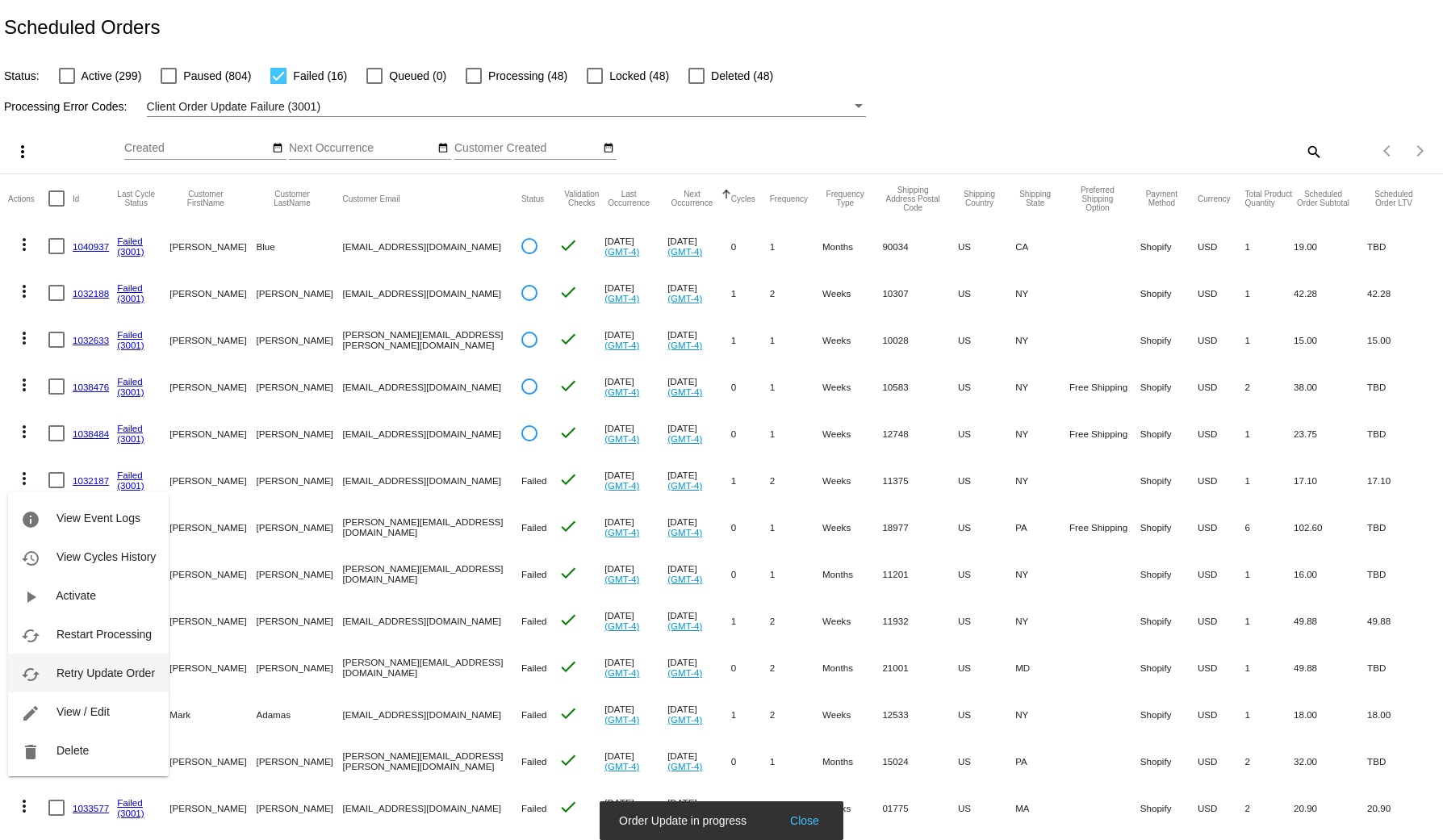
click at [108, 668] on span "Retry Update Order" at bounding box center [105, 673] width 99 height 13
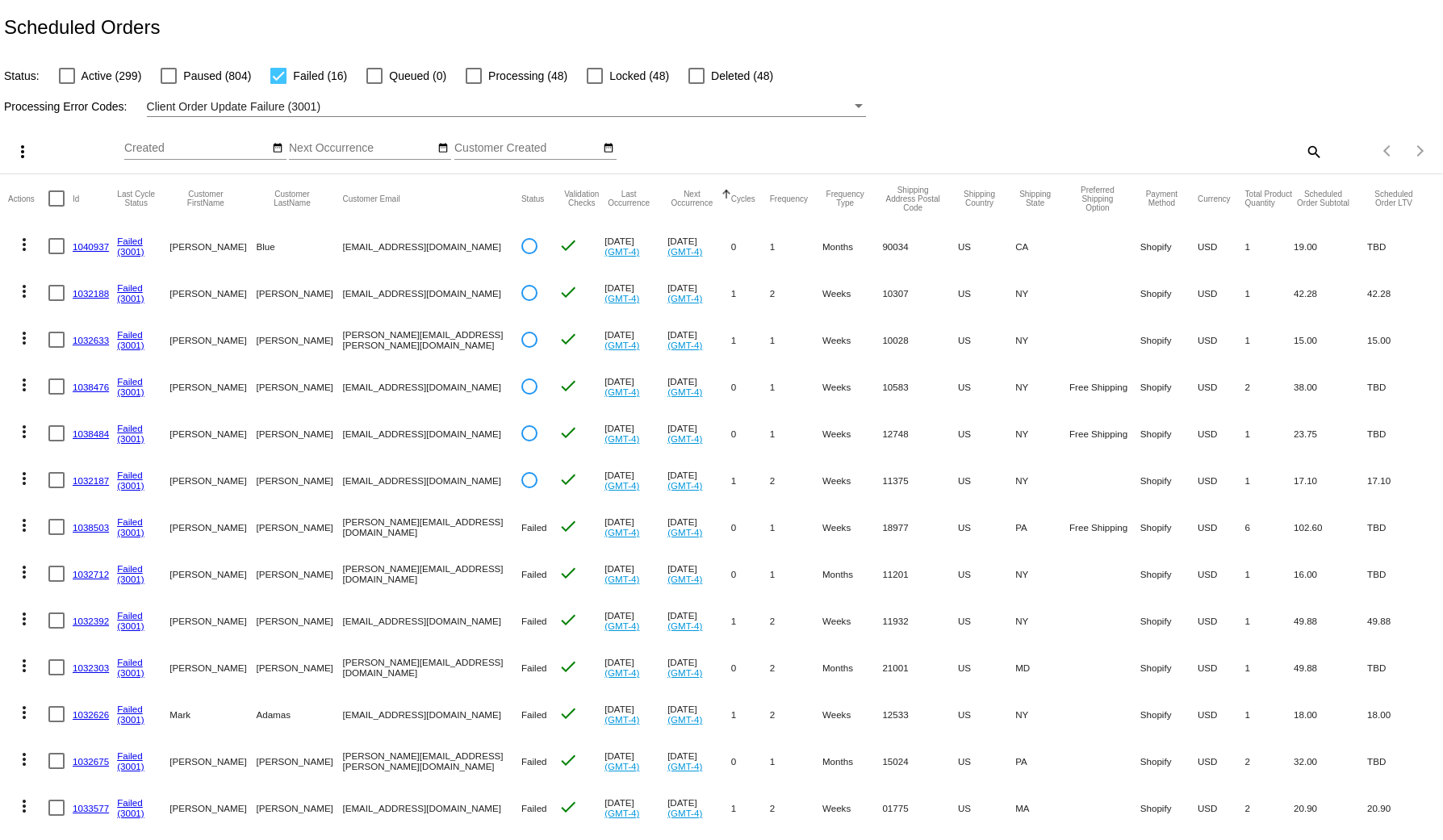
click at [28, 519] on mat-icon "more_vert" at bounding box center [23, 525] width 20 height 20
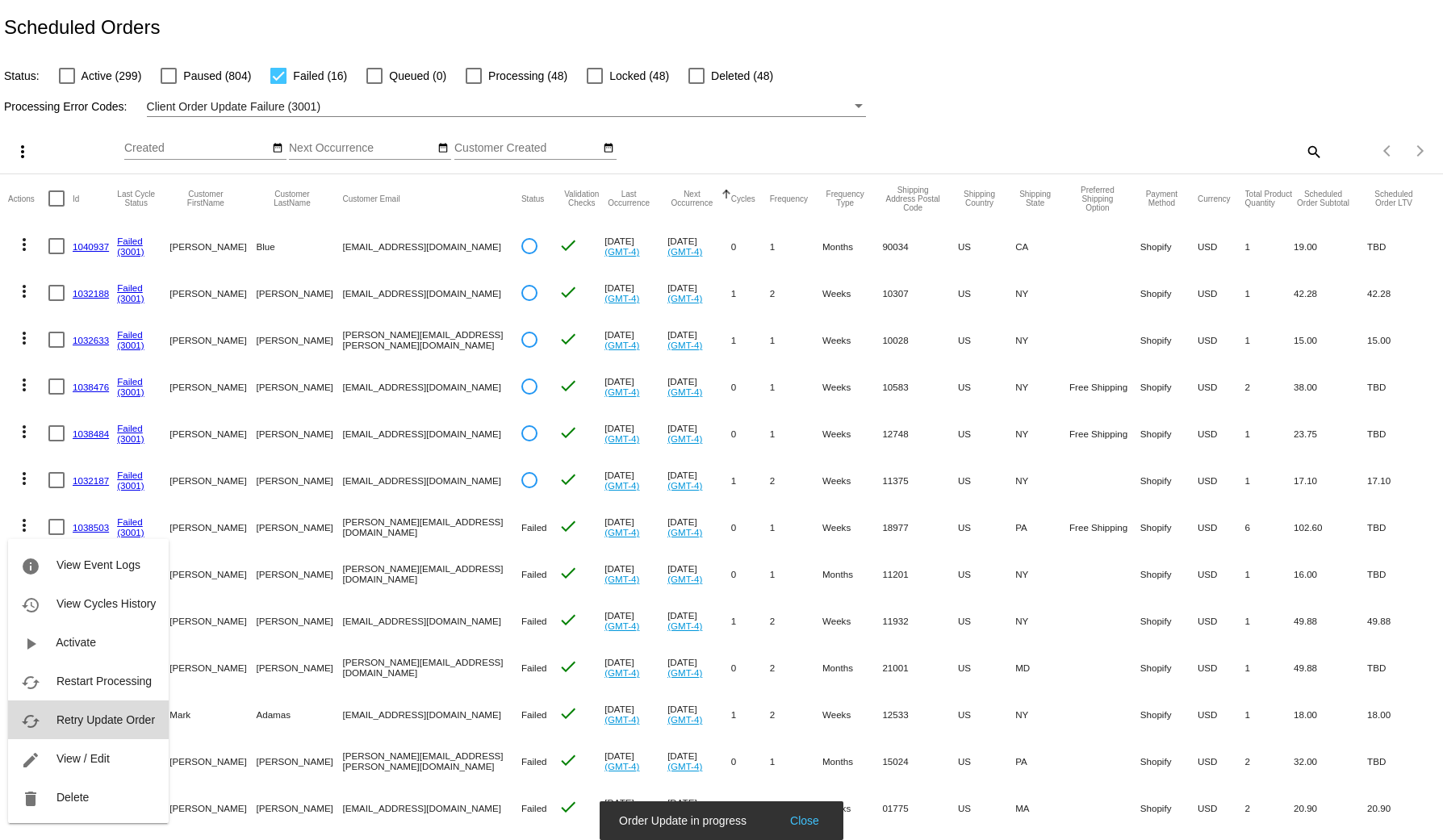
click at [111, 714] on span "Retry Update Order" at bounding box center [105, 720] width 99 height 13
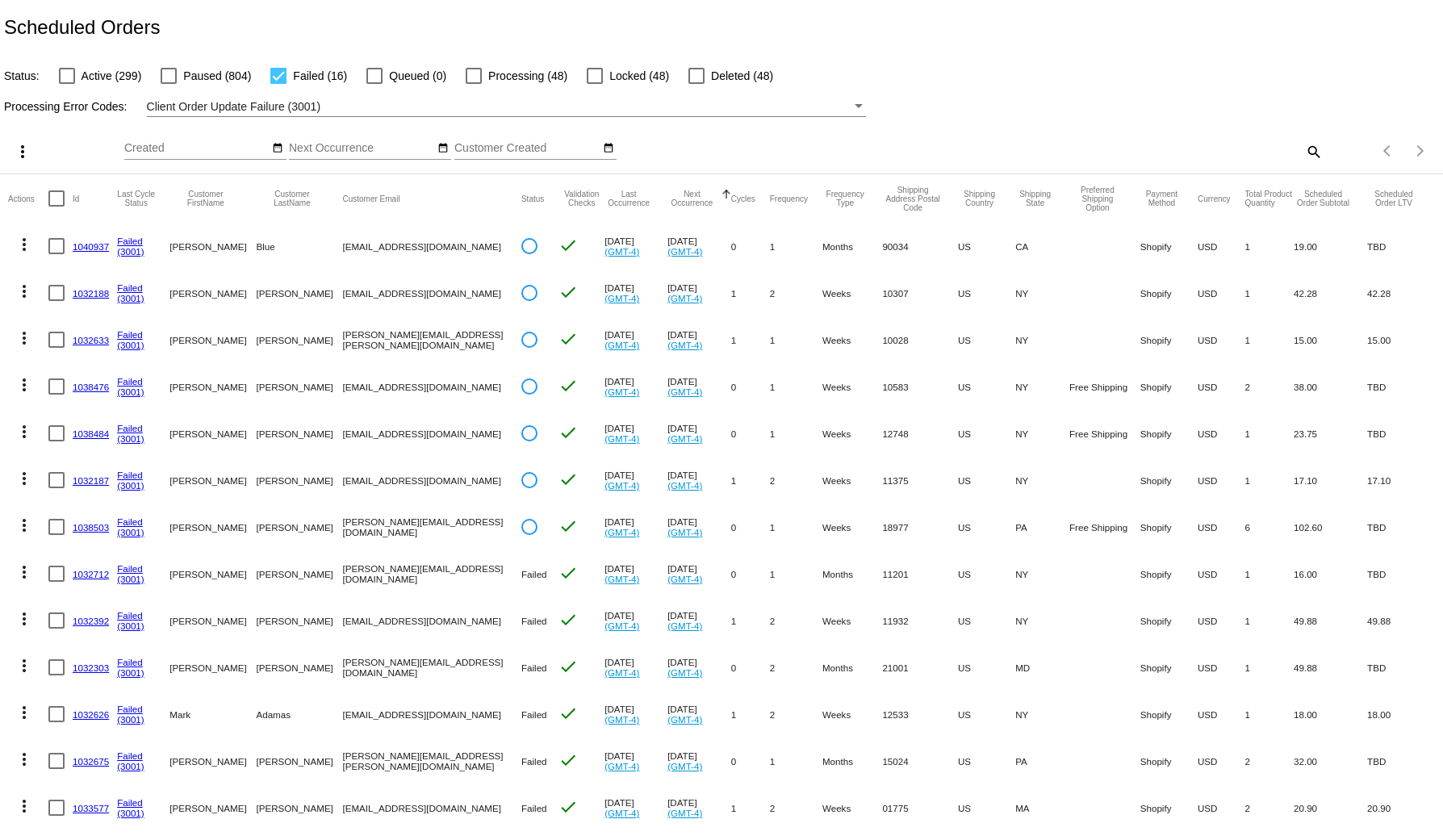
click at [25, 577] on mat-icon "more_vert" at bounding box center [23, 572] width 20 height 20
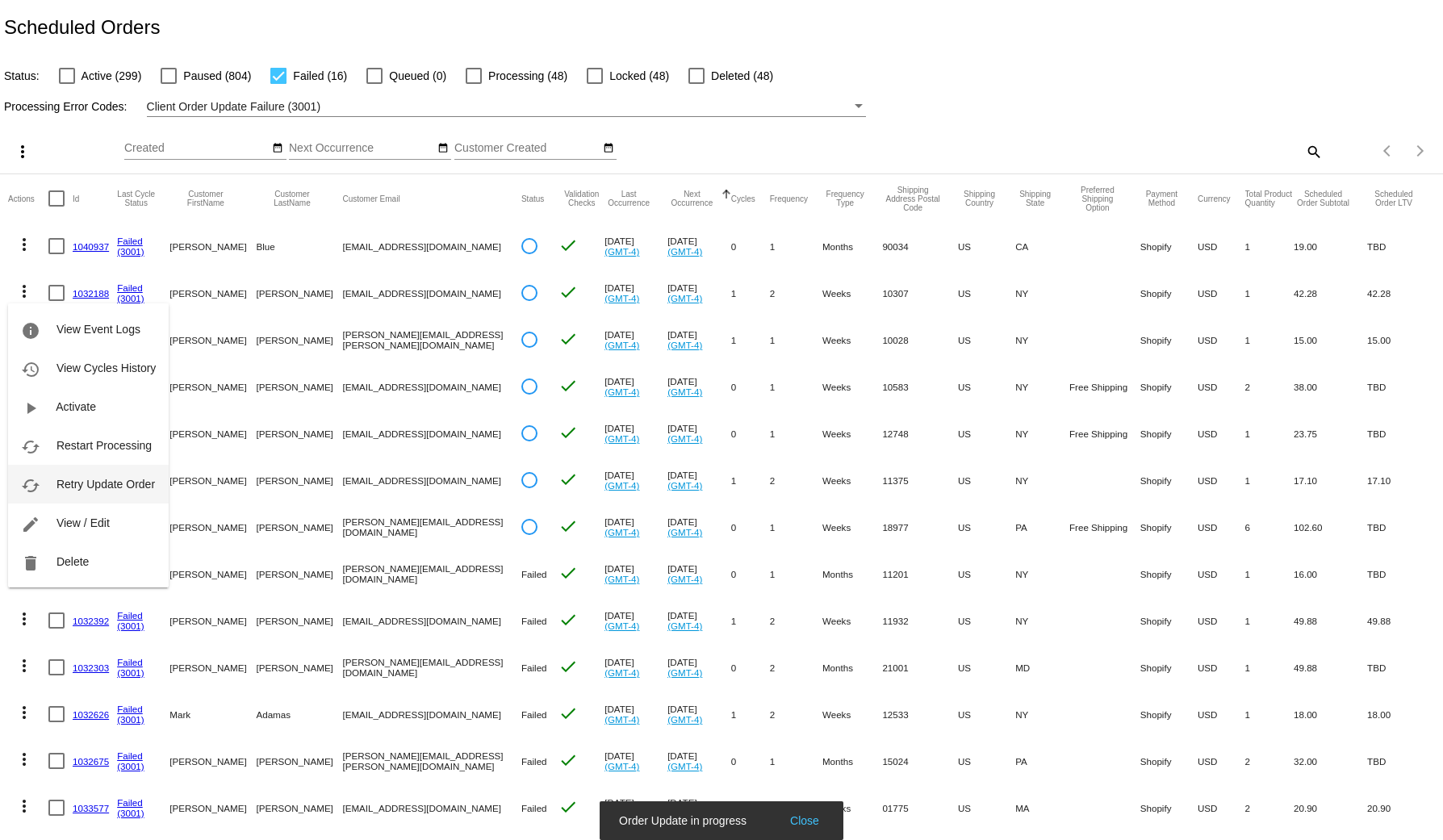
click at [88, 483] on span "Retry Update Order" at bounding box center [105, 484] width 99 height 13
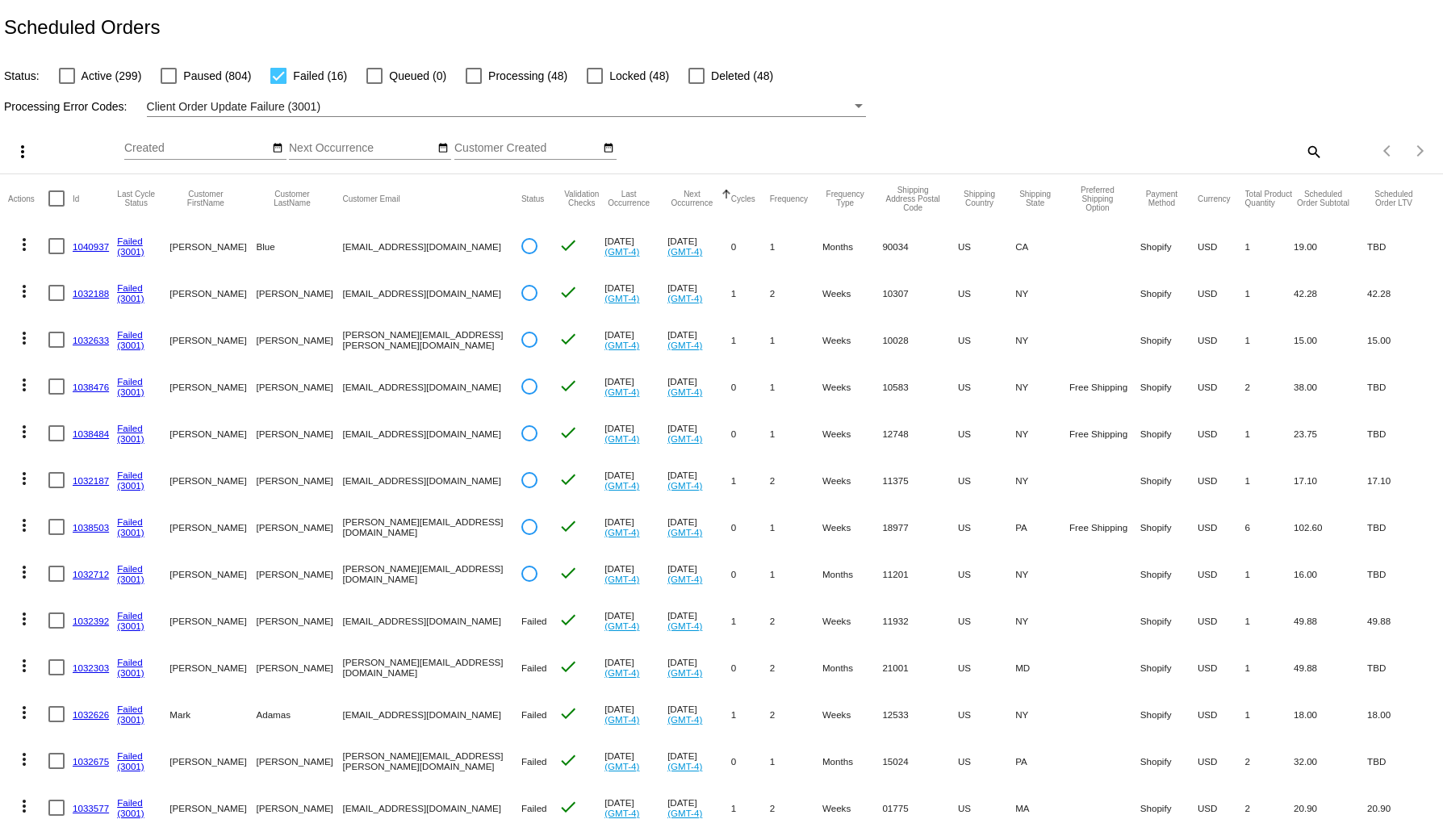
click at [25, 613] on mat-icon "more_vert" at bounding box center [23, 619] width 20 height 20
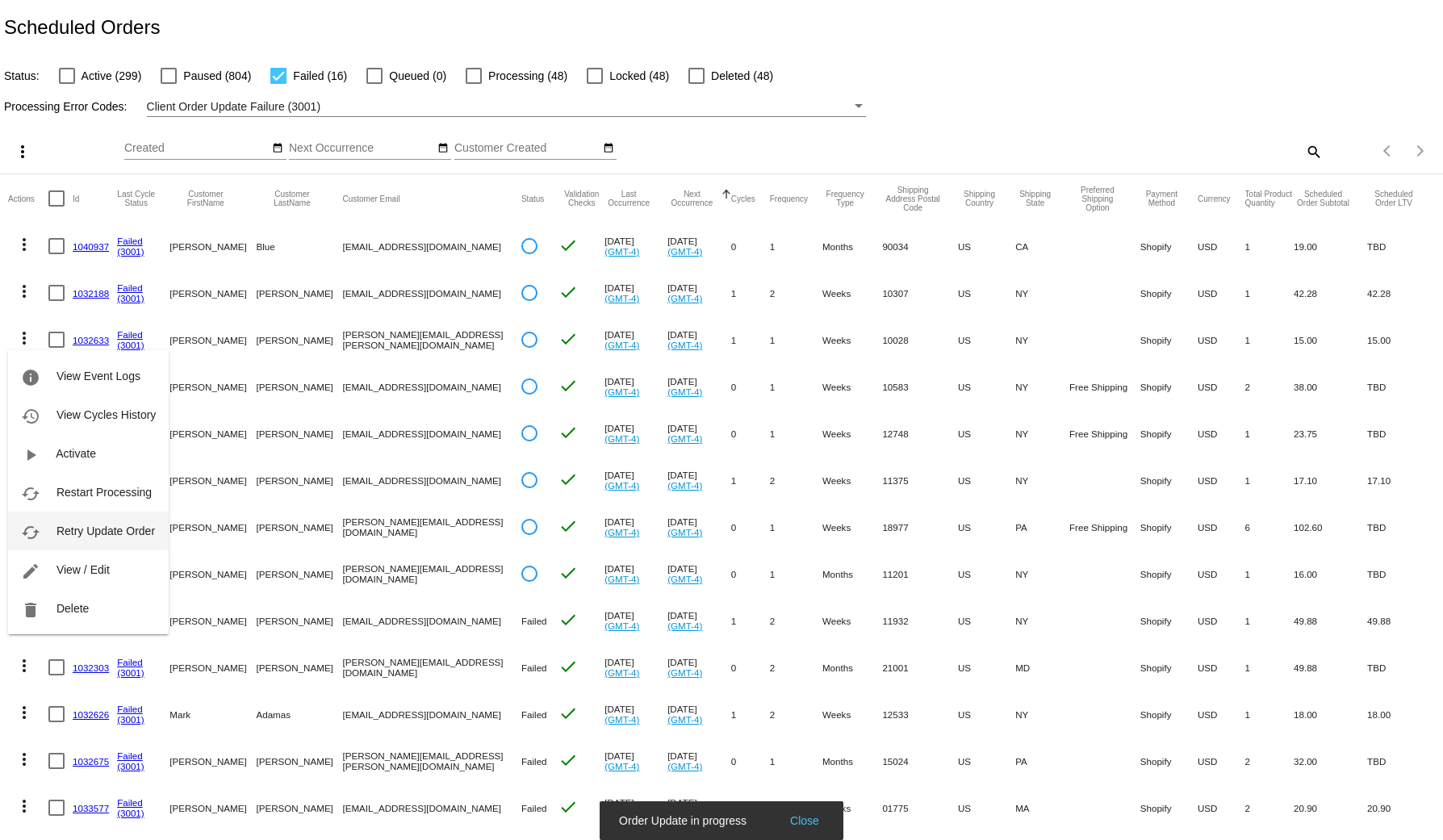
drag, startPoint x: 89, startPoint y: 535, endPoint x: 85, endPoint y: 573, distance: 38.2
click at [87, 533] on span "Retry Update Order" at bounding box center [105, 531] width 99 height 13
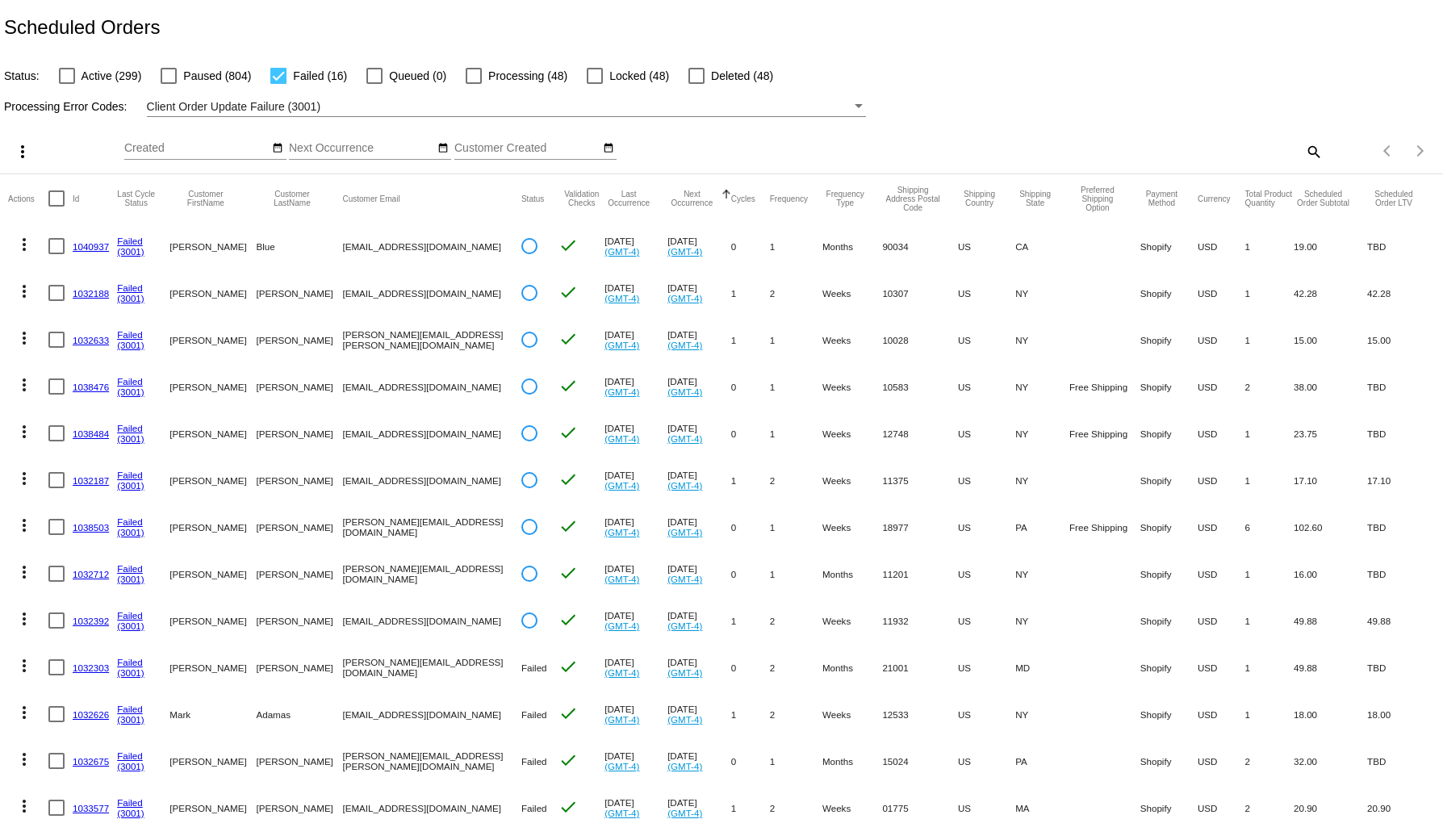
click at [20, 668] on mat-icon "more_vert" at bounding box center [23, 665] width 20 height 20
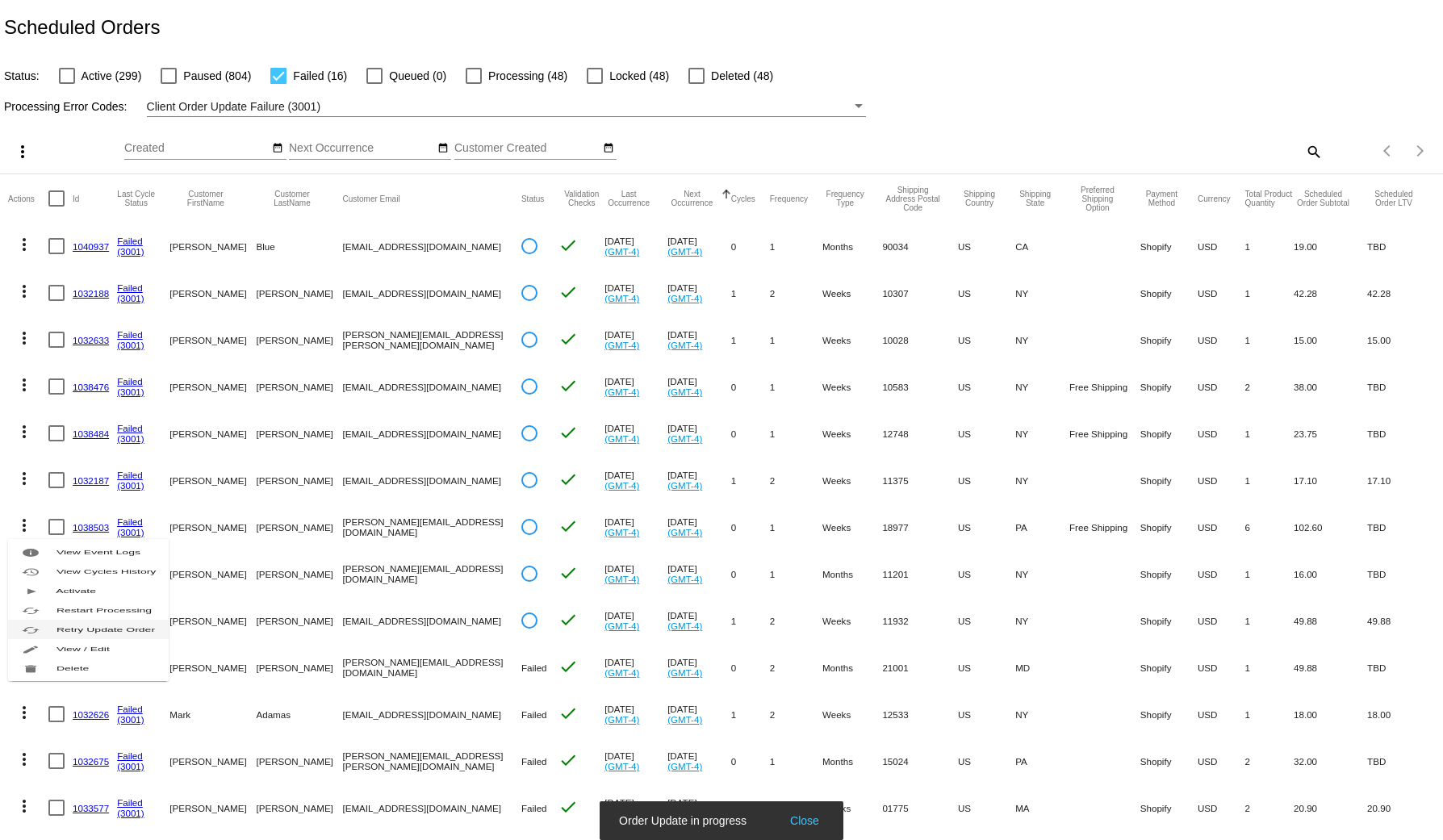
click at [108, 626] on span "Retry Update Order" at bounding box center [105, 629] width 99 height 7
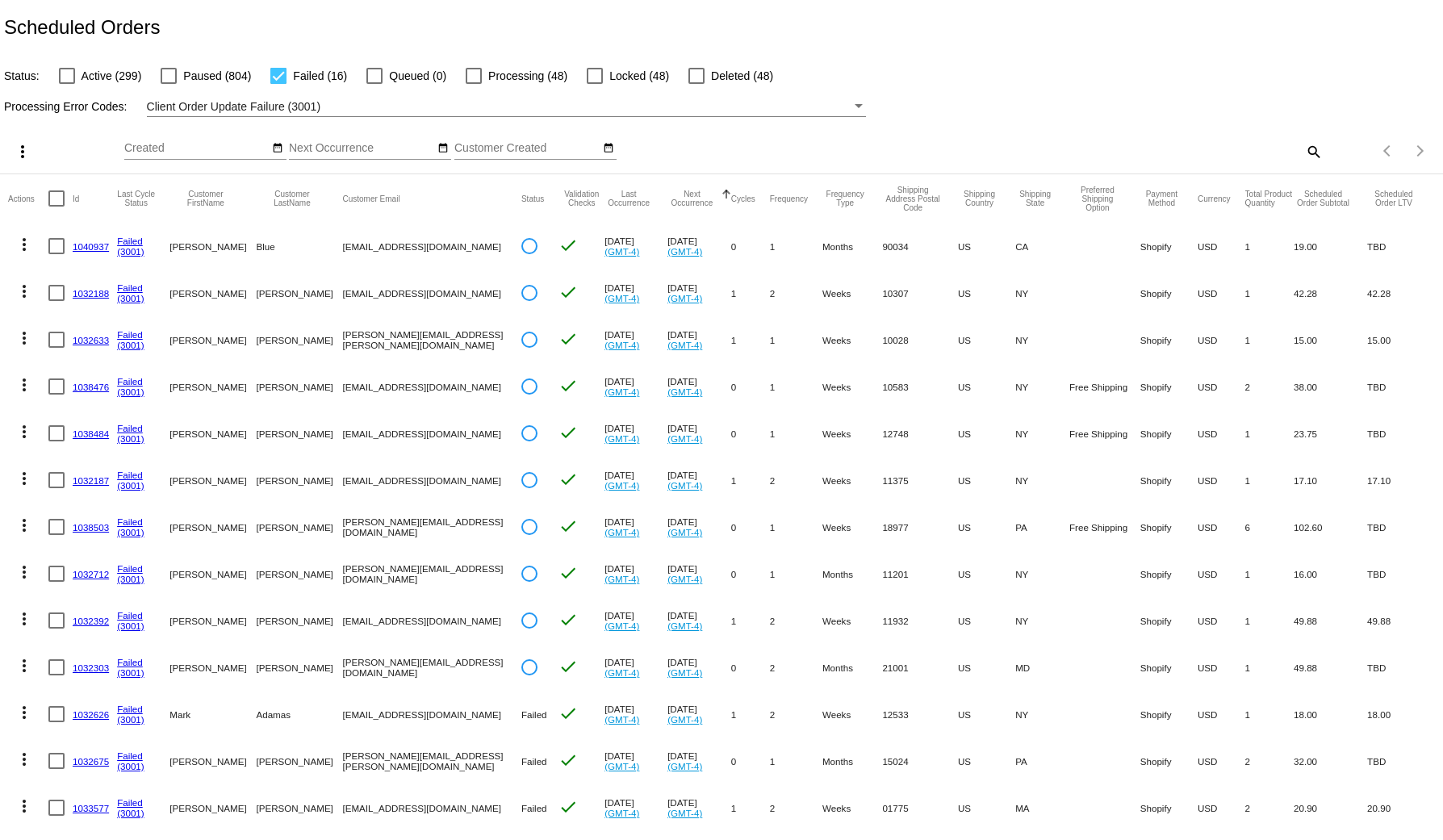
click at [30, 710] on mat-icon "more_vert" at bounding box center [23, 711] width 20 height 20
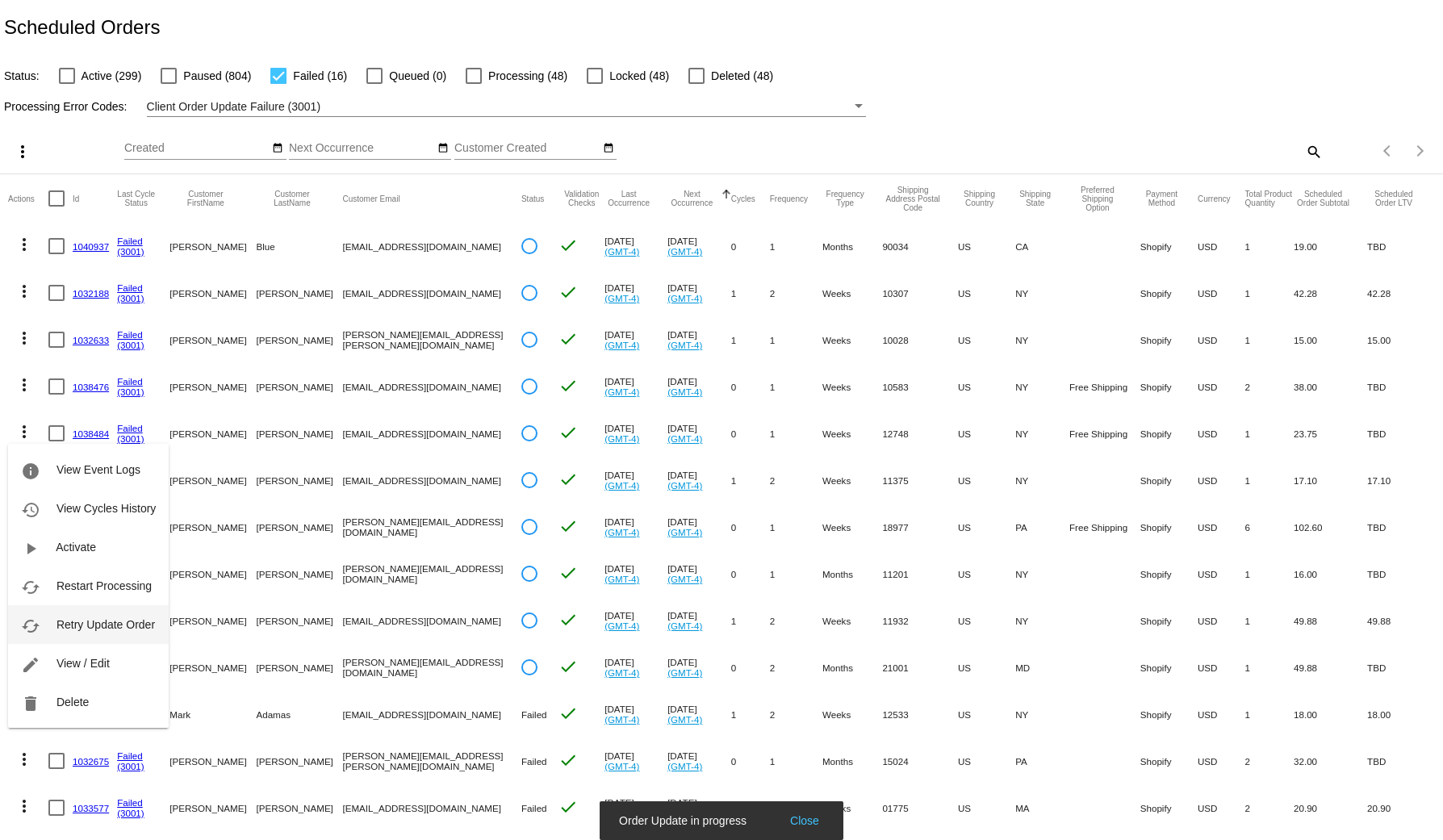
click at [92, 618] on span "Retry Update Order" at bounding box center [105, 624] width 99 height 13
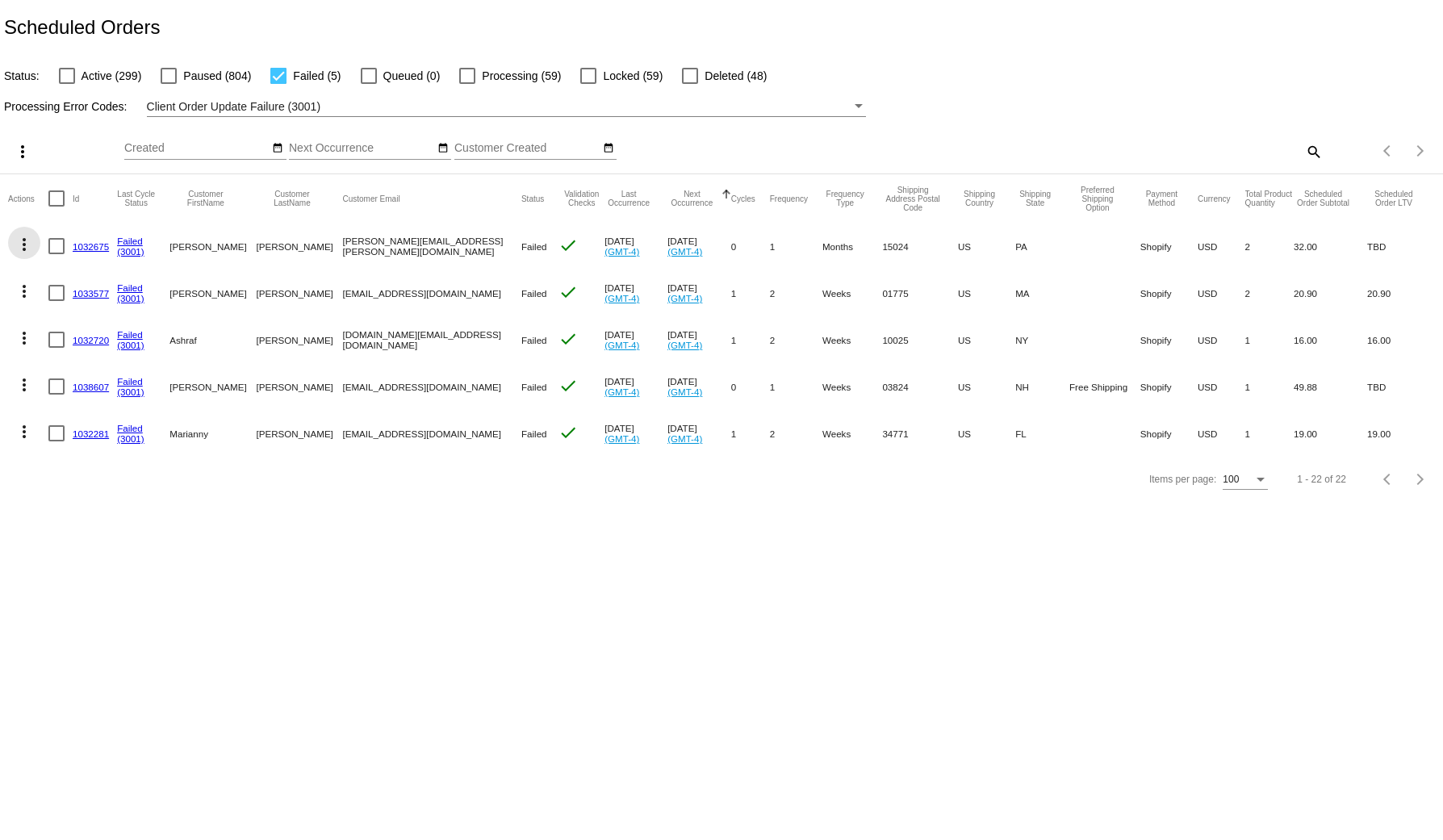
click at [28, 244] on mat-icon "more_vert" at bounding box center [23, 244] width 20 height 20
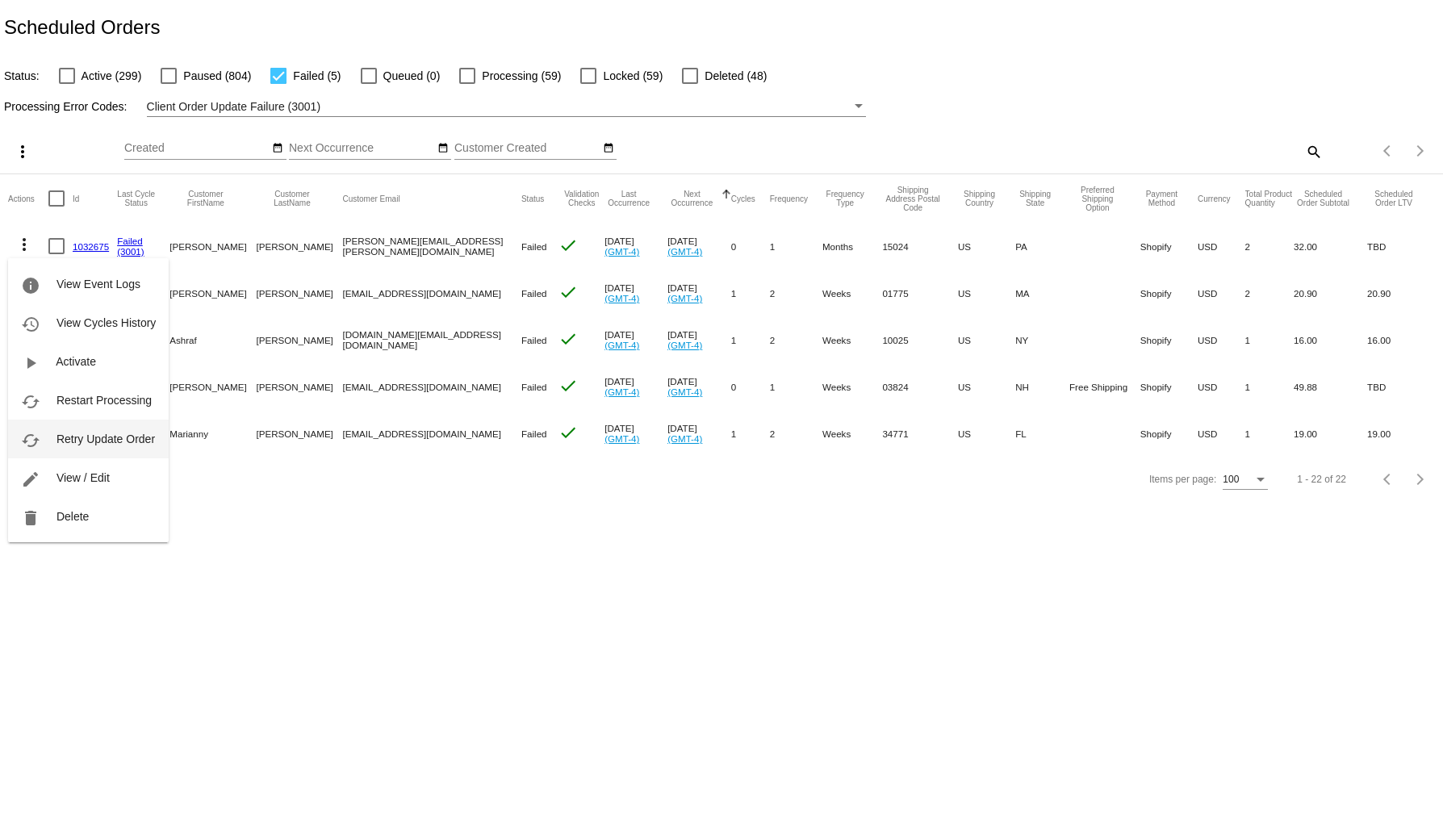
drag, startPoint x: 89, startPoint y: 447, endPoint x: 84, endPoint y: 434, distance: 13.9
click at [87, 445] on button "cached Retry Update Order" at bounding box center [88, 438] width 161 height 38
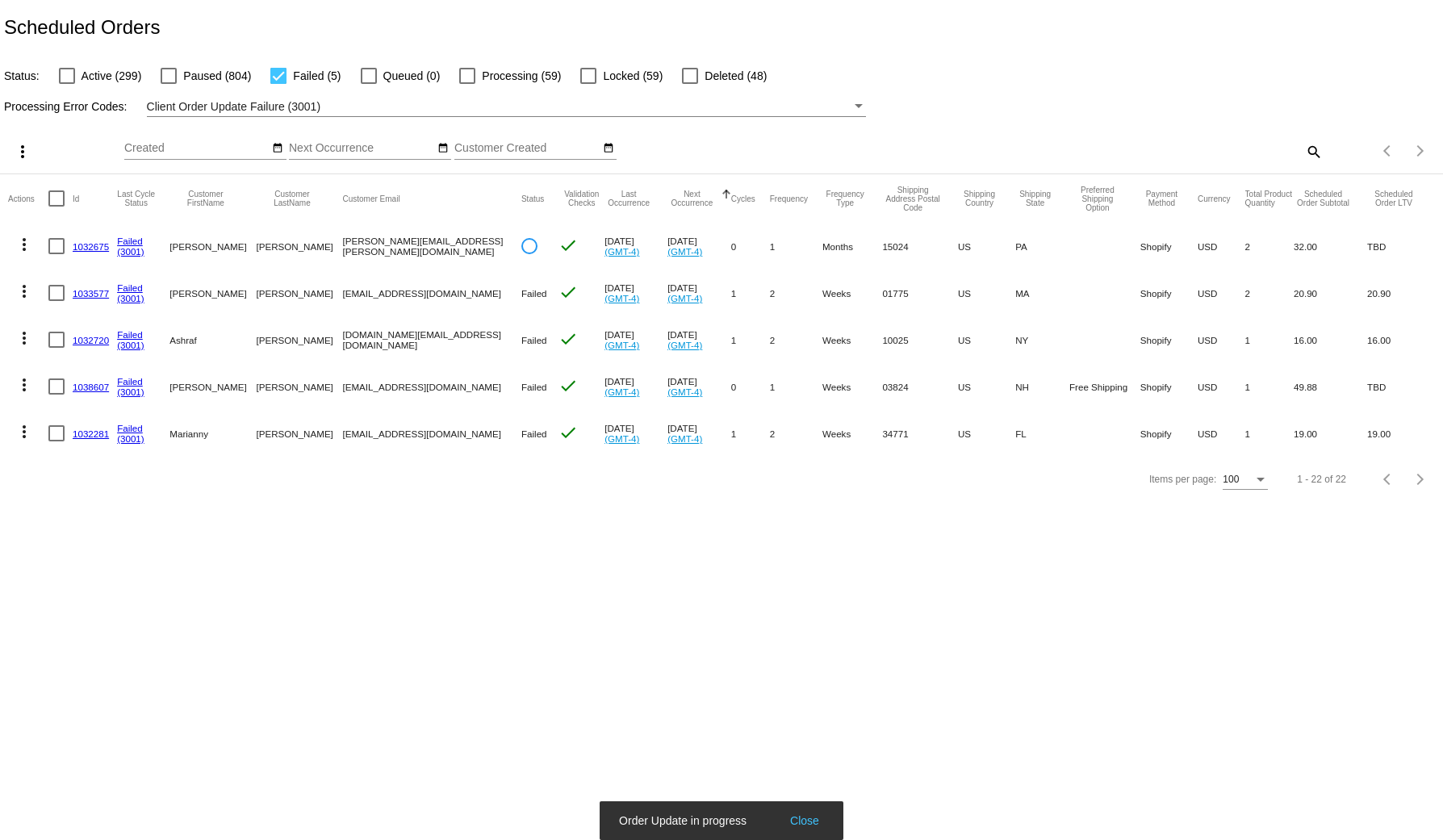
click at [21, 291] on mat-icon "more_vert" at bounding box center [23, 291] width 20 height 20
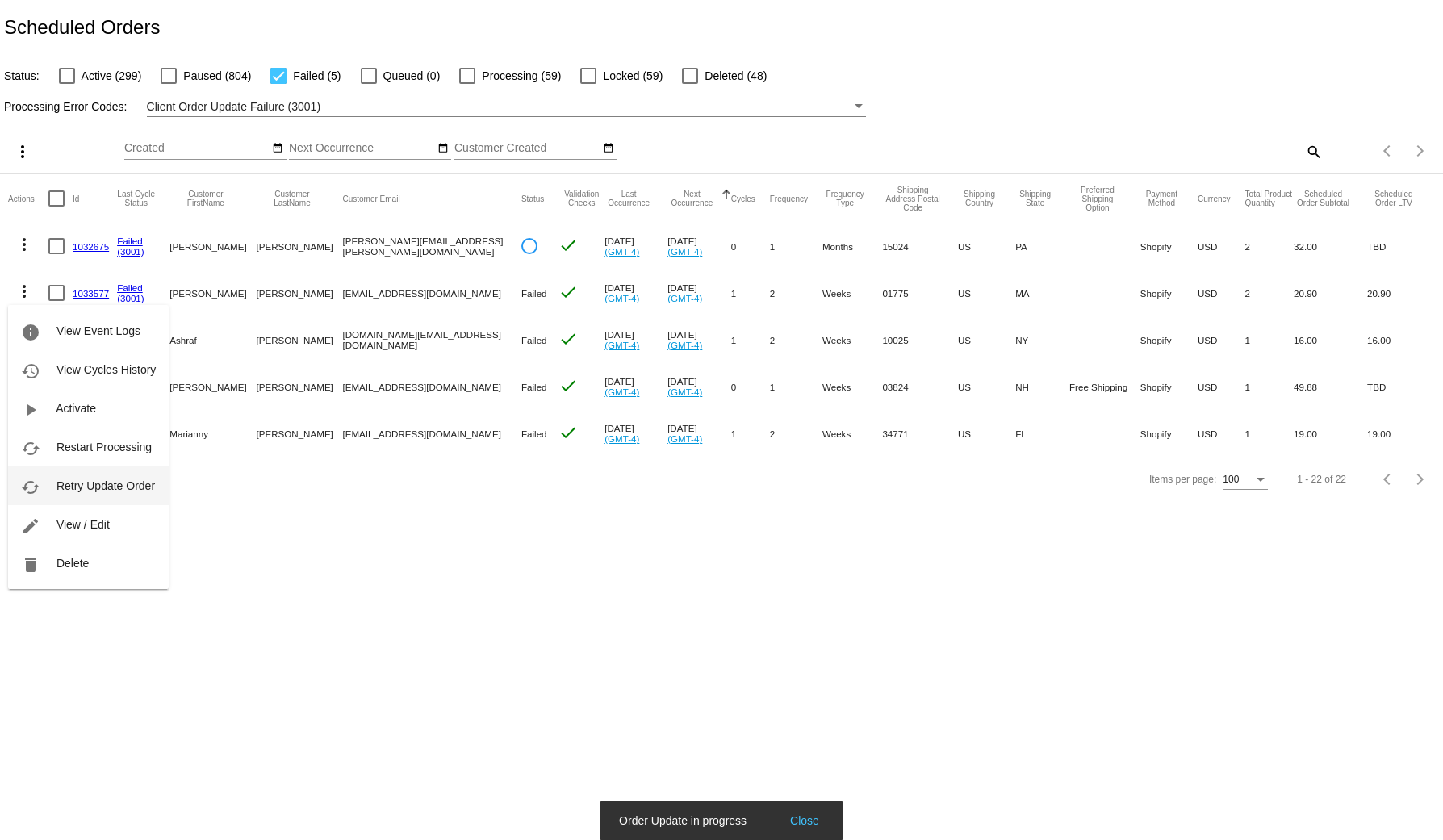
click at [77, 480] on span "Retry Update Order" at bounding box center [105, 485] width 99 height 13
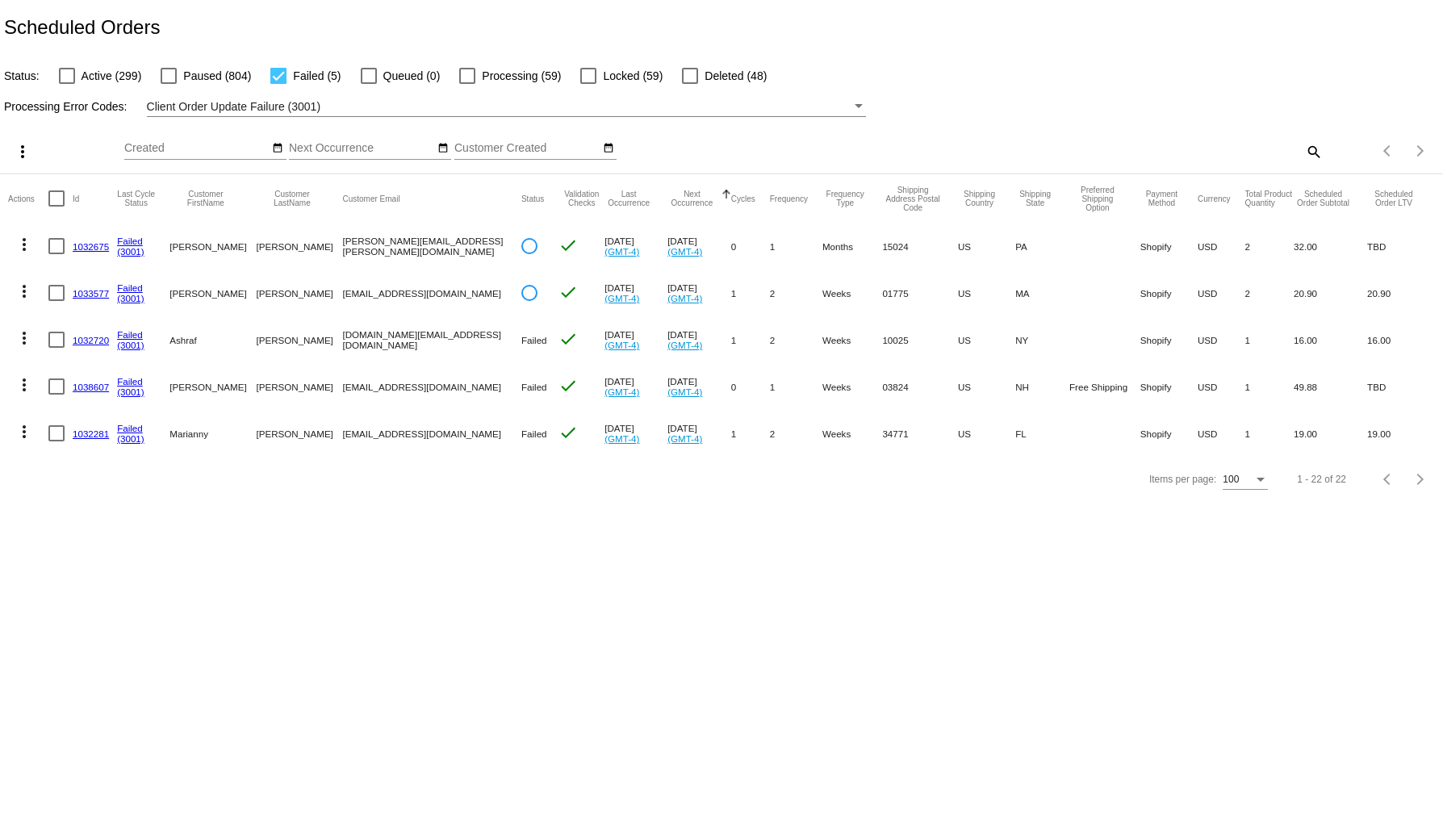
click at [20, 344] on mat-icon "more_vert" at bounding box center [23, 338] width 20 height 20
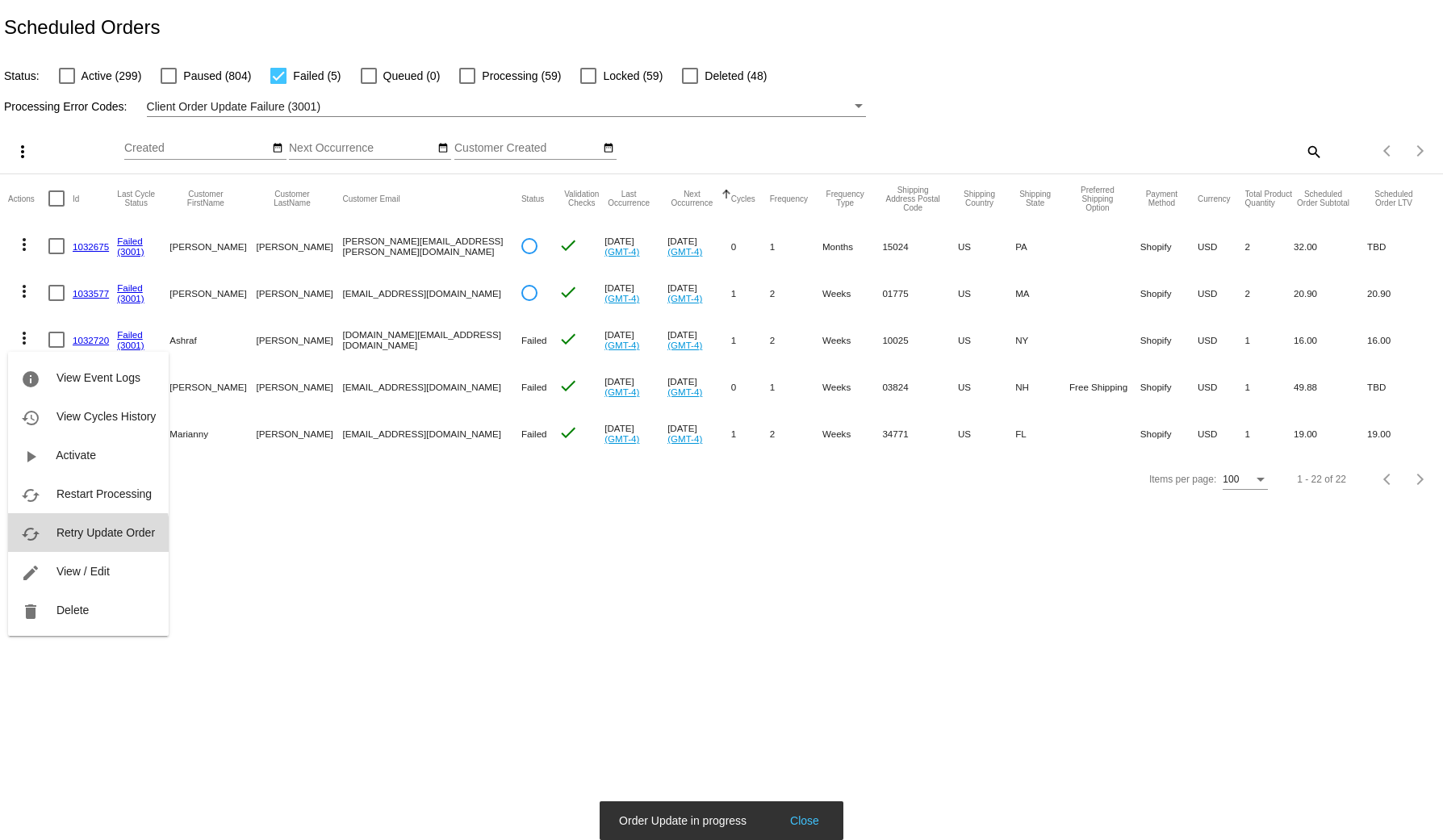
click at [84, 537] on span "Retry Update Order" at bounding box center [105, 532] width 99 height 13
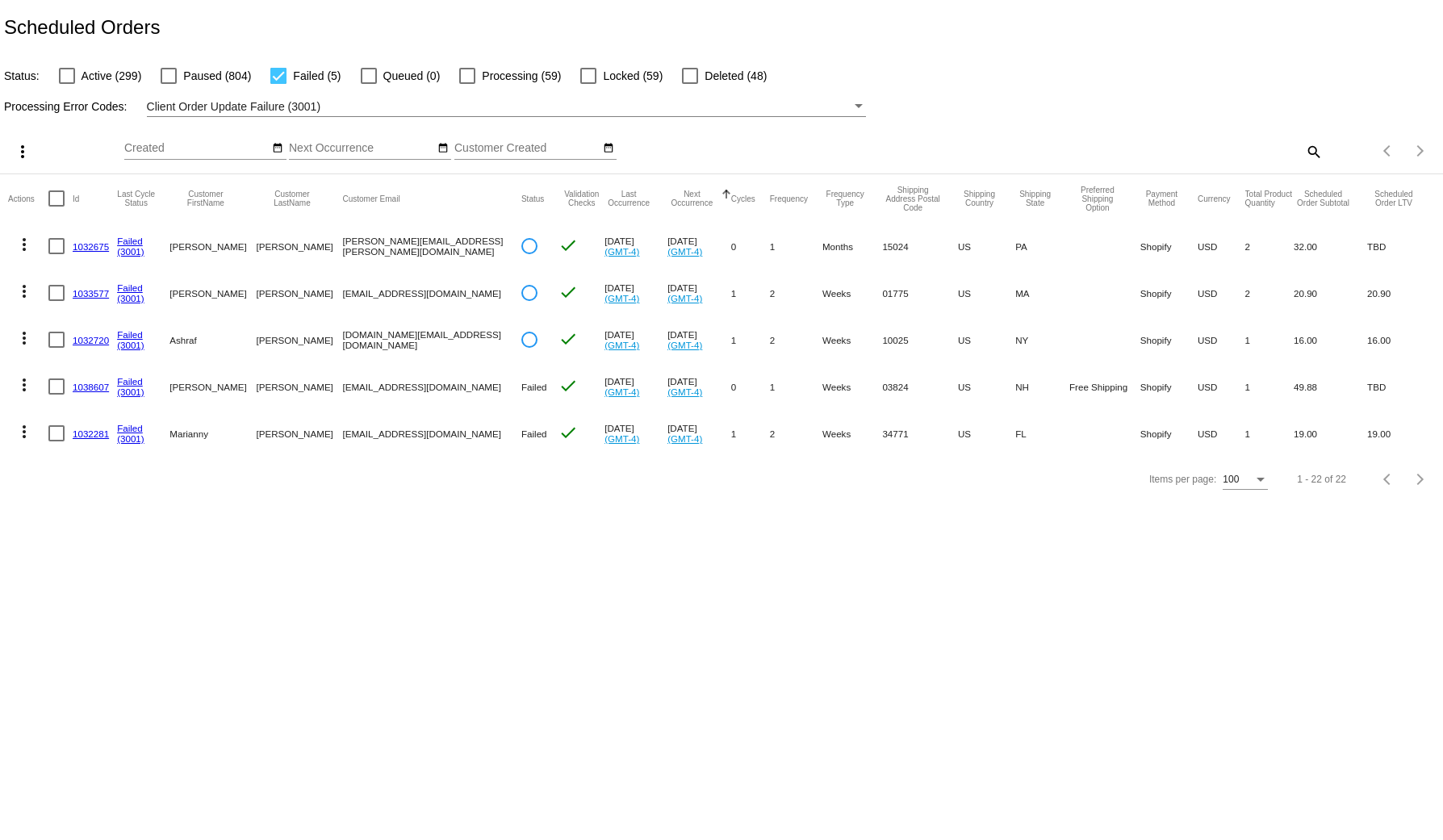
click at [27, 374] on button "more_vert" at bounding box center [24, 383] width 32 height 32
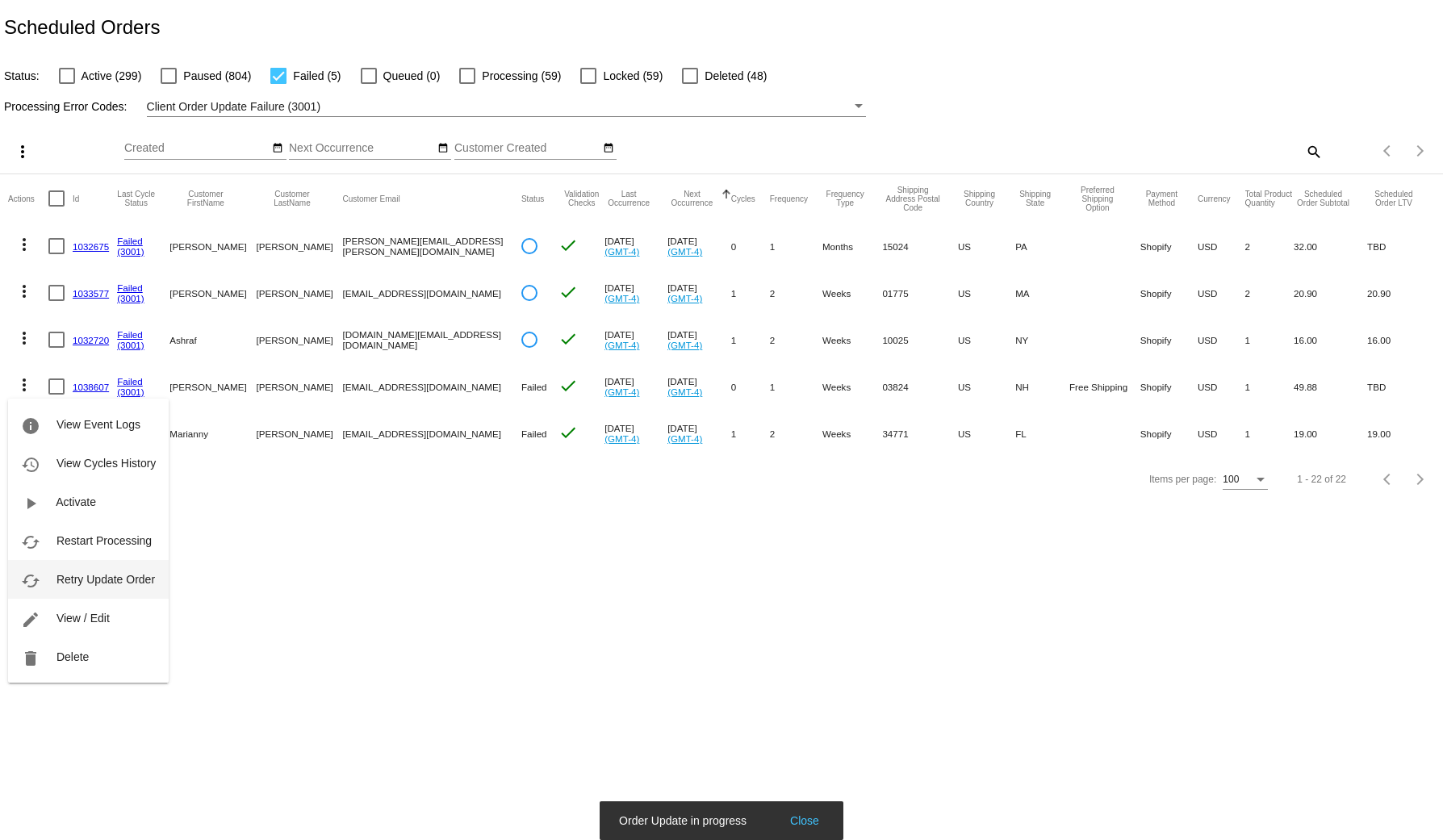
click at [121, 589] on button "cached Retry Update Order" at bounding box center [88, 578] width 161 height 38
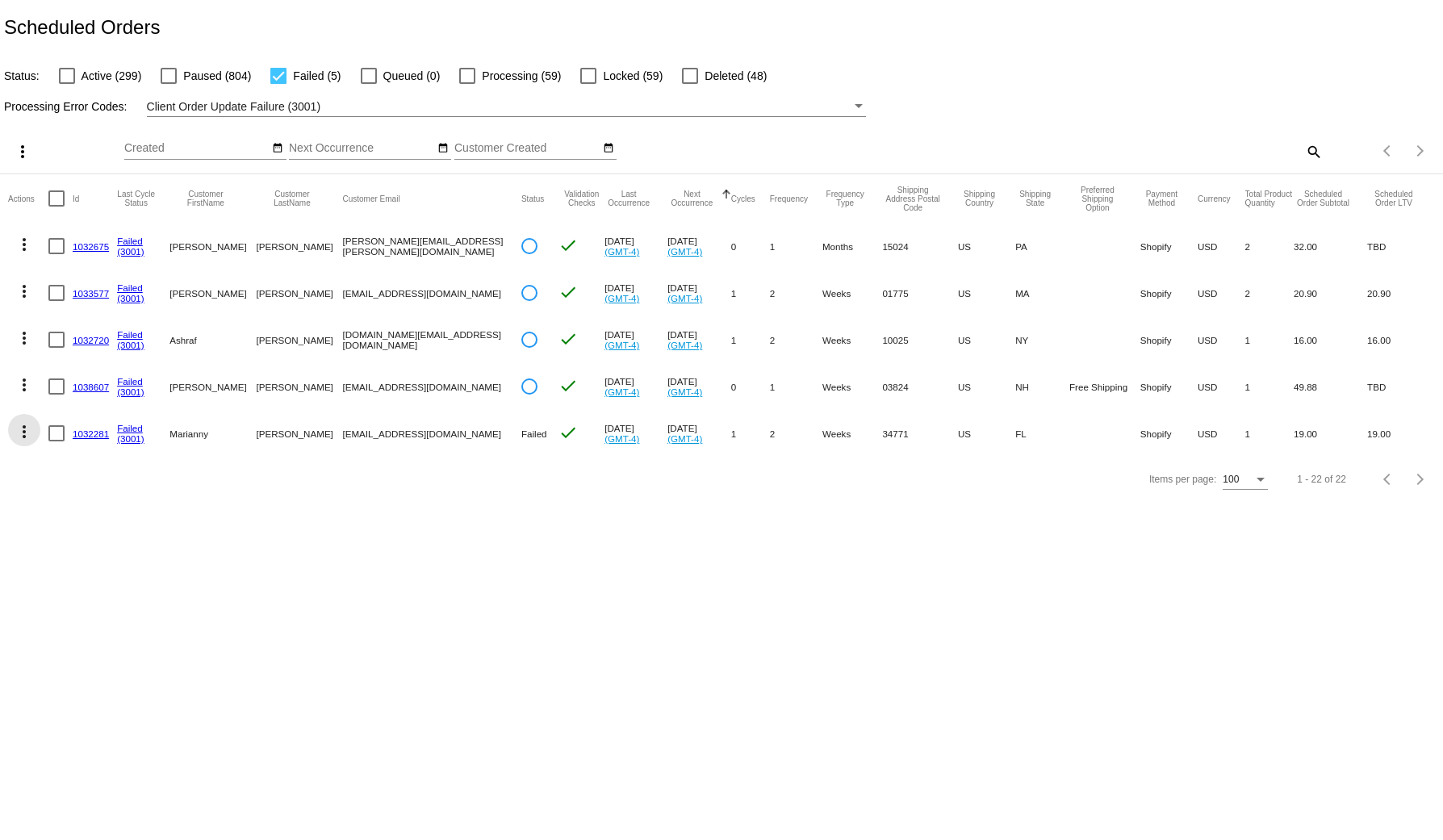
click at [23, 424] on mat-icon "more_vert" at bounding box center [23, 431] width 20 height 20
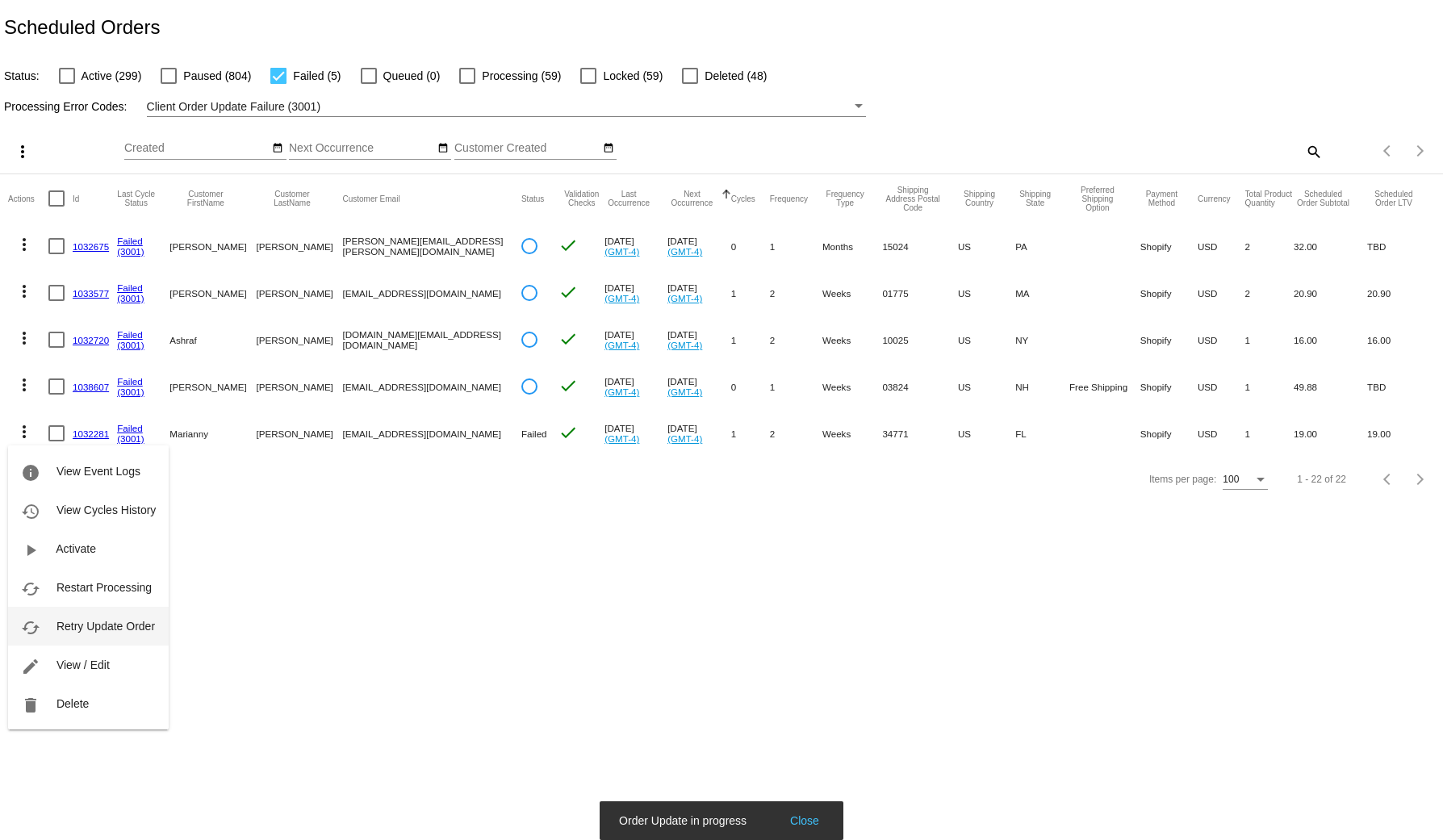
click at [136, 625] on span "Retry Update Order" at bounding box center [105, 626] width 99 height 13
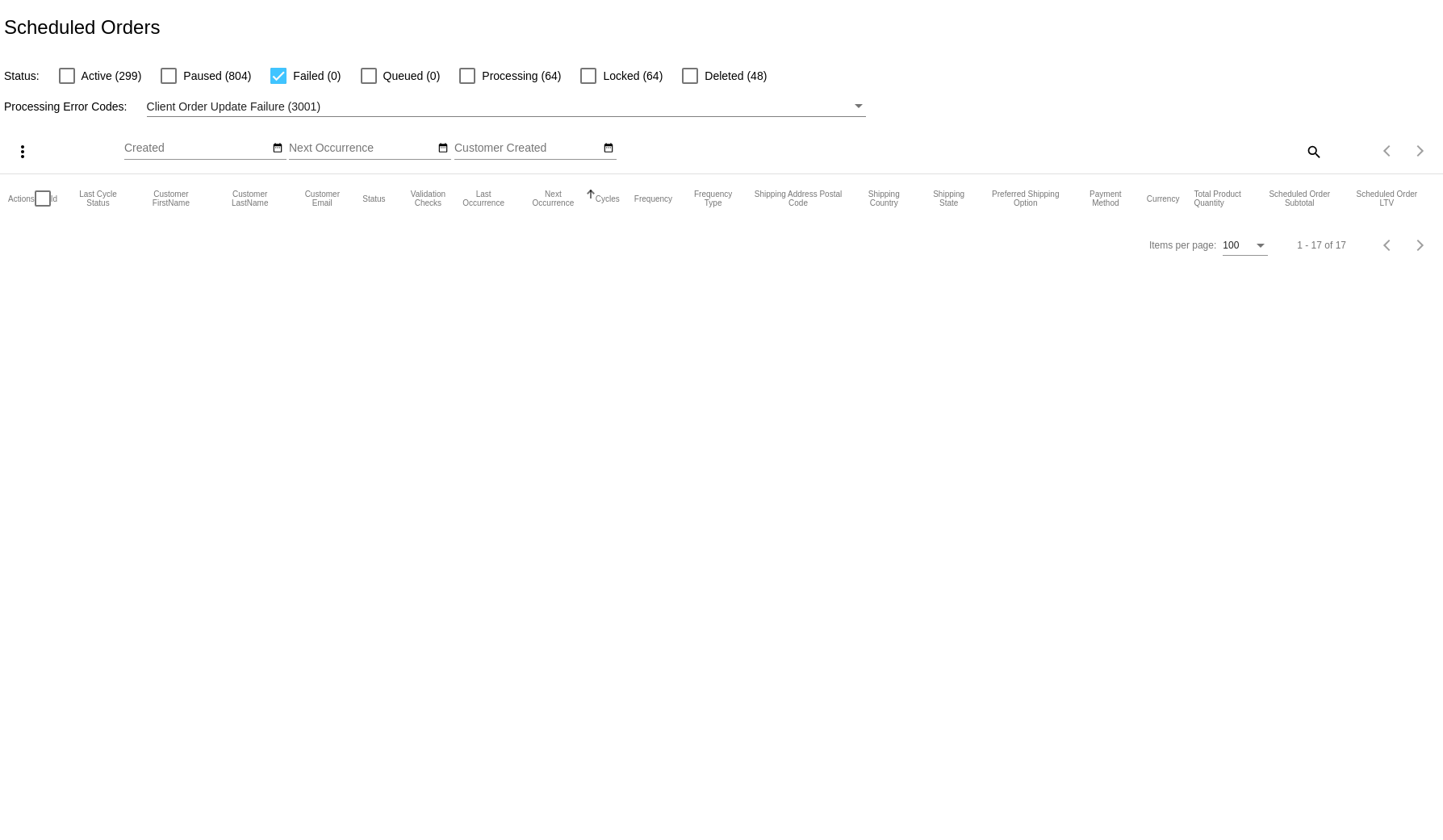
click at [347, 95] on div "Processing Error Codes: Client Order Update Failure (3001)" at bounding box center [721, 101] width 1443 height 32
click at [347, 108] on div "Client Order Update Failure (3001)" at bounding box center [499, 106] width 705 height 20
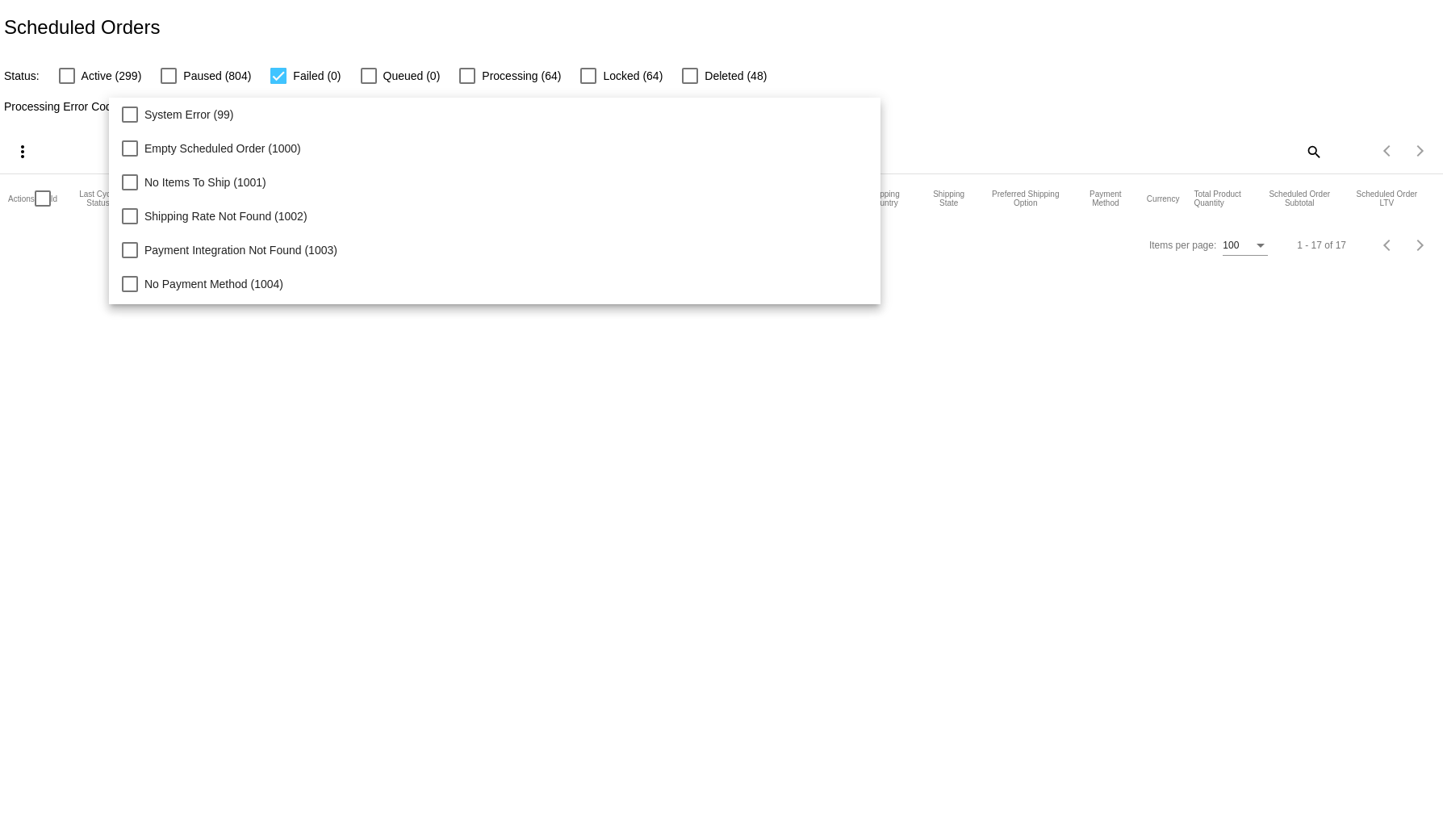
scroll to position [166, 0]
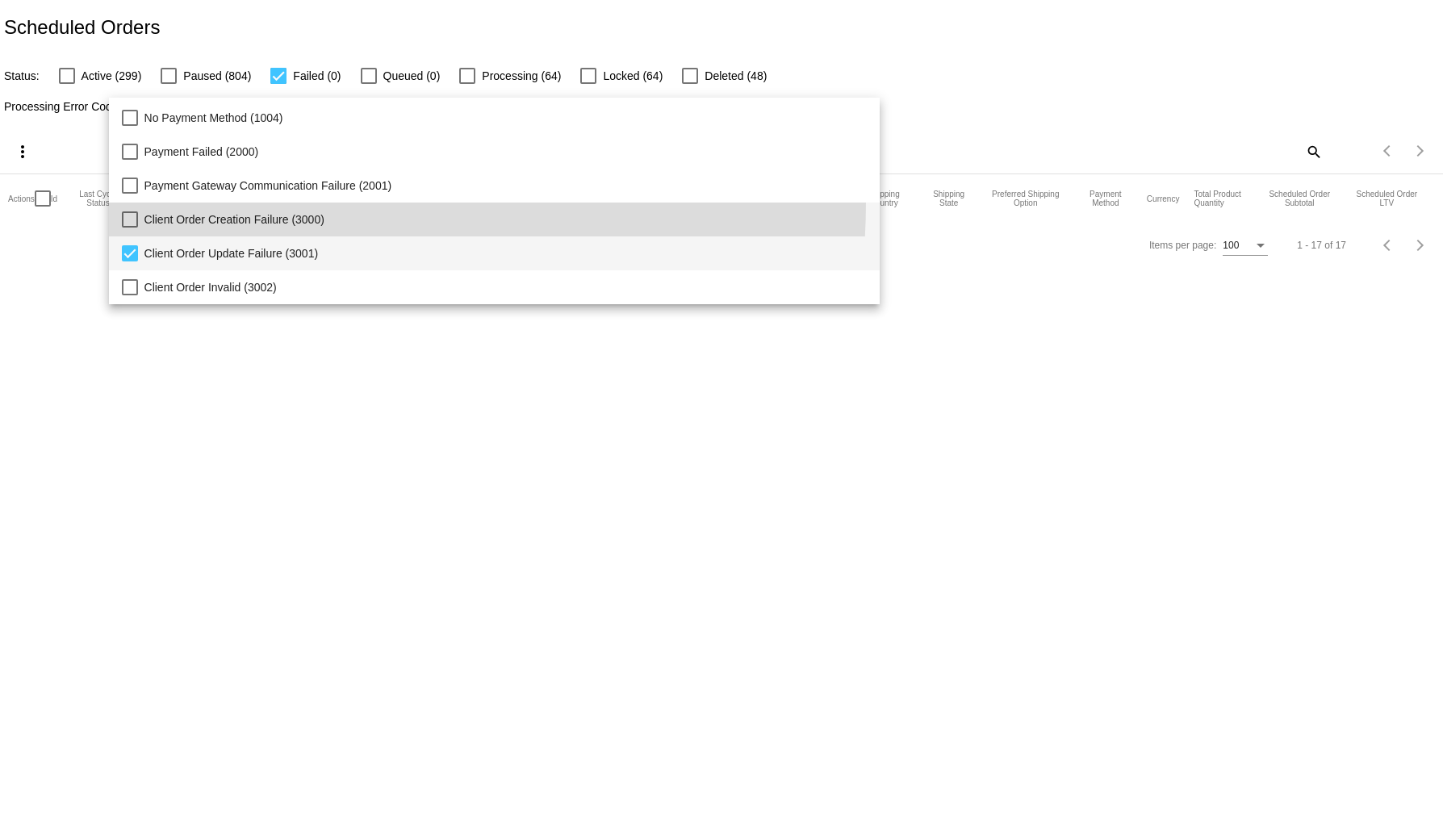
click at [232, 203] on span "Client Order Creation Failure (3000)" at bounding box center [506, 220] width 723 height 34
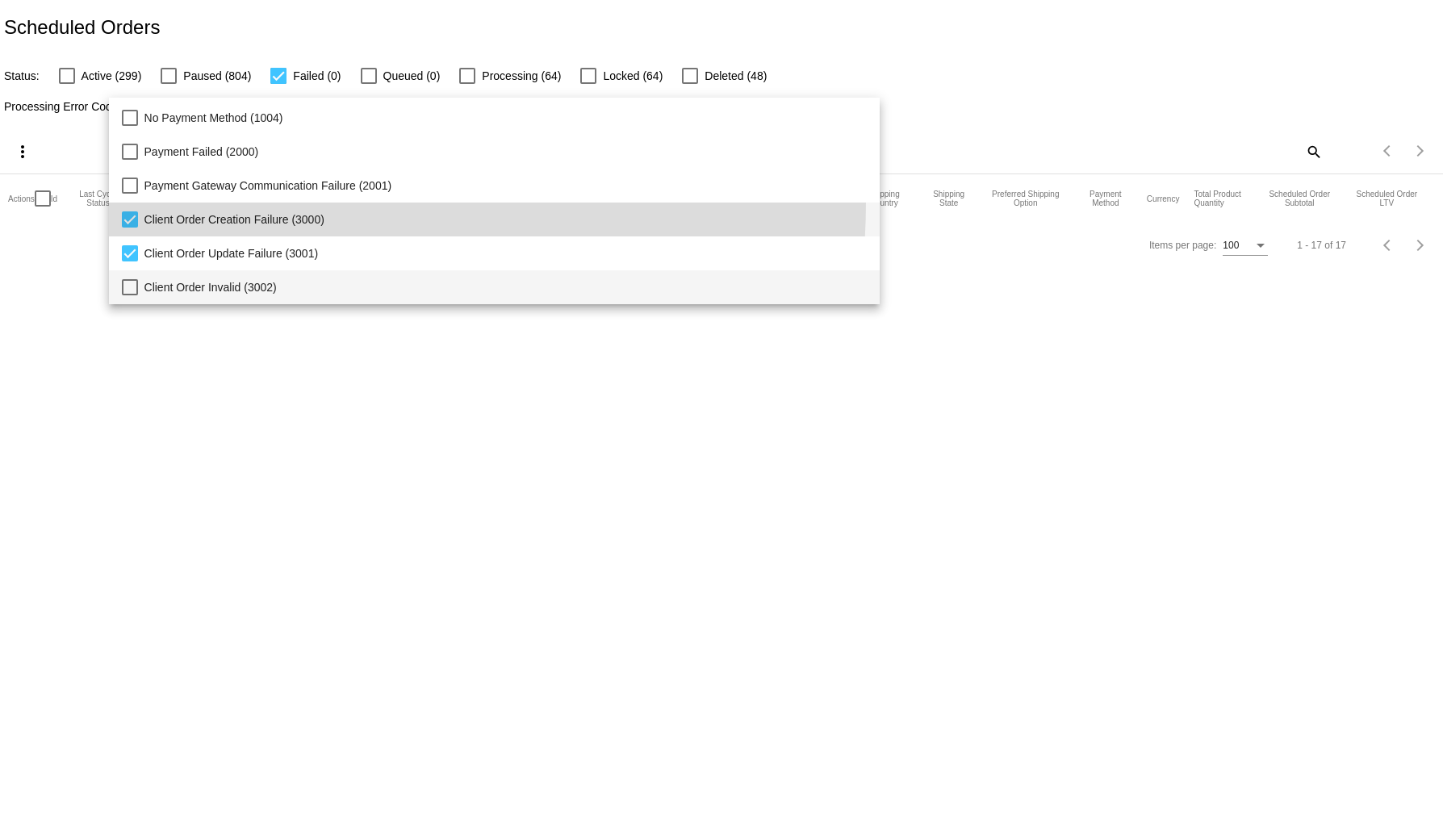
click at [214, 278] on span "Client Order Invalid (3002)" at bounding box center [506, 287] width 723 height 34
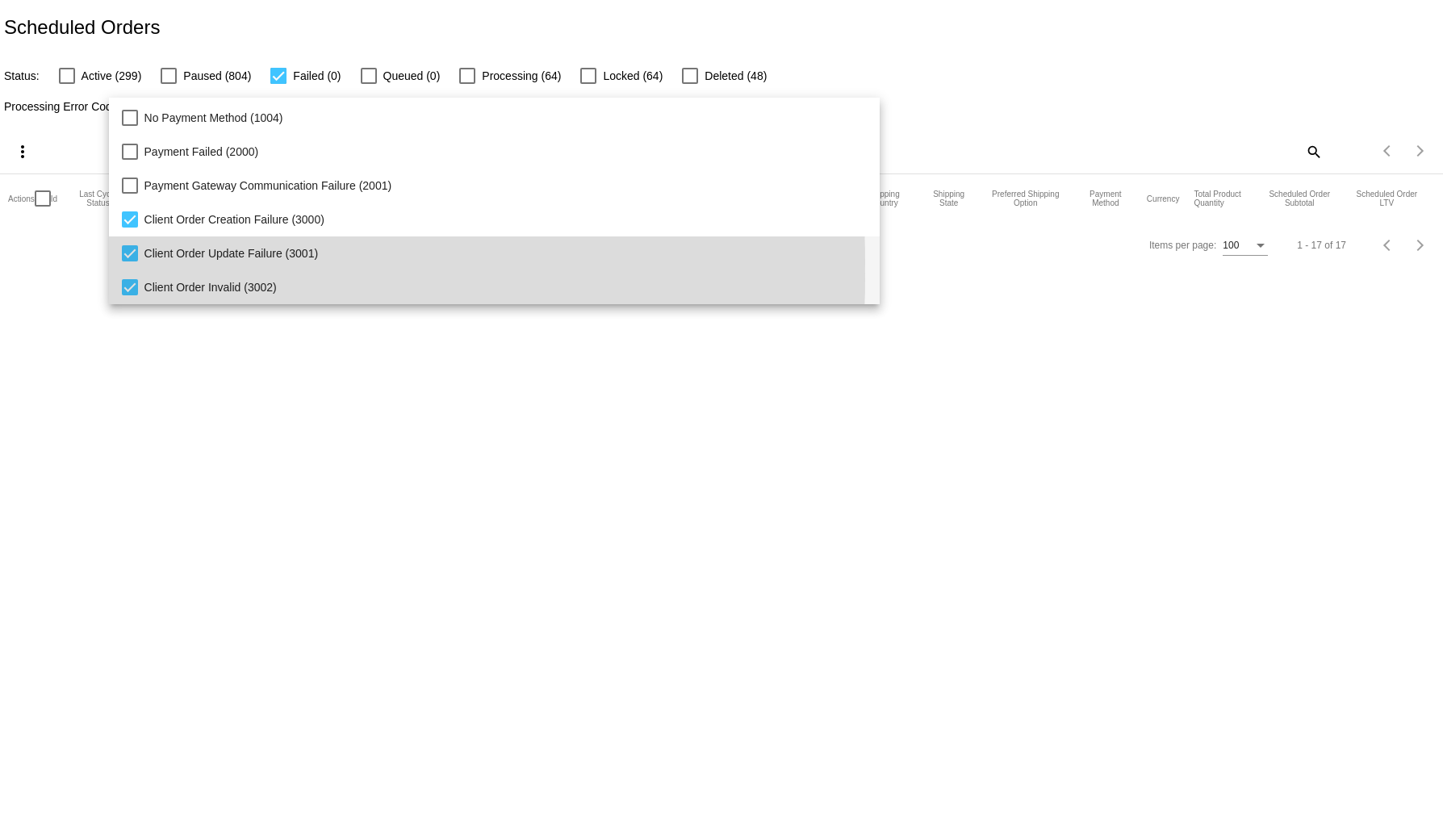
click at [205, 261] on span "Client Order Update Failure (3001)" at bounding box center [506, 253] width 723 height 34
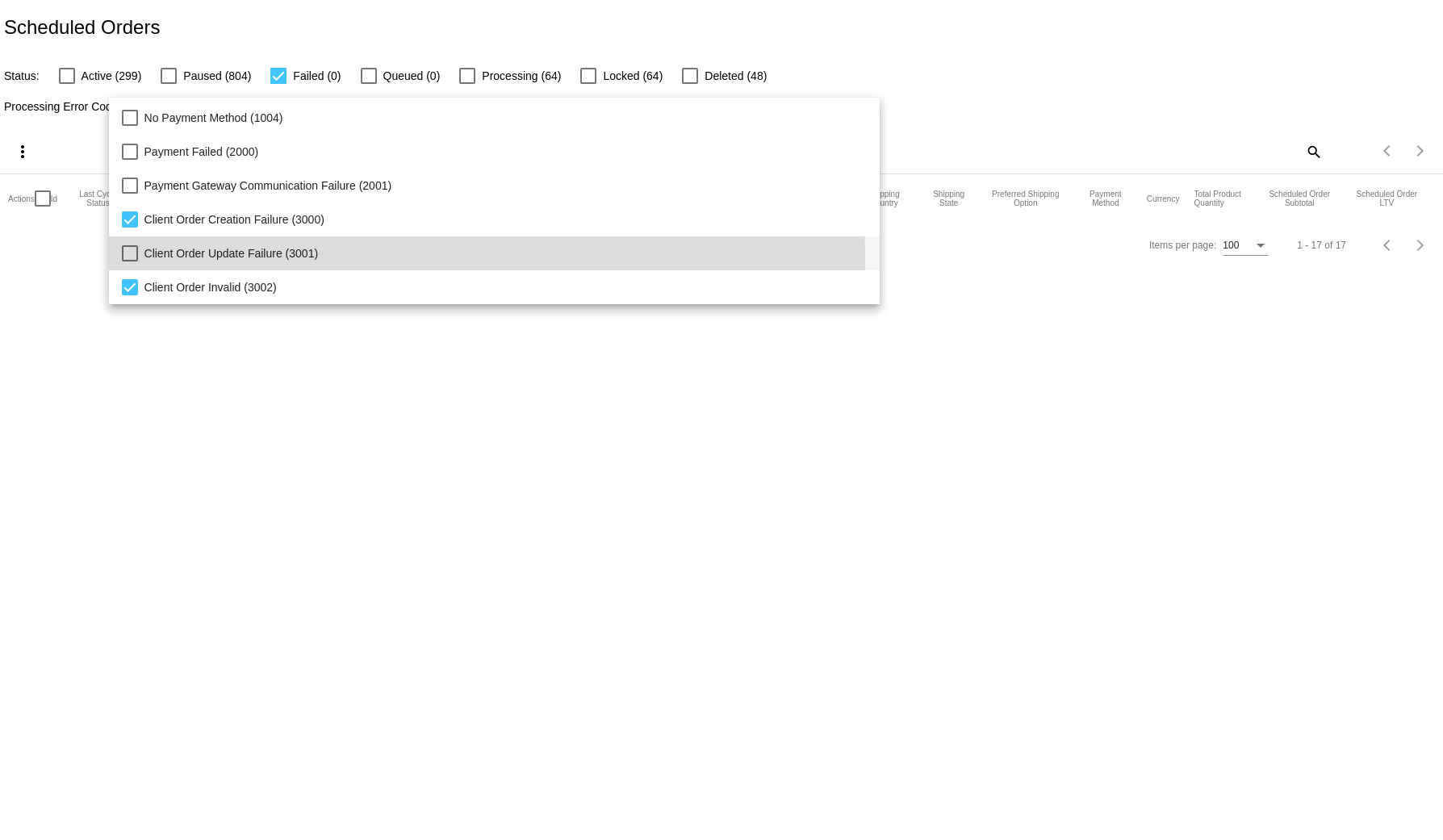
click at [561, 529] on div at bounding box center [721, 420] width 1443 height 840
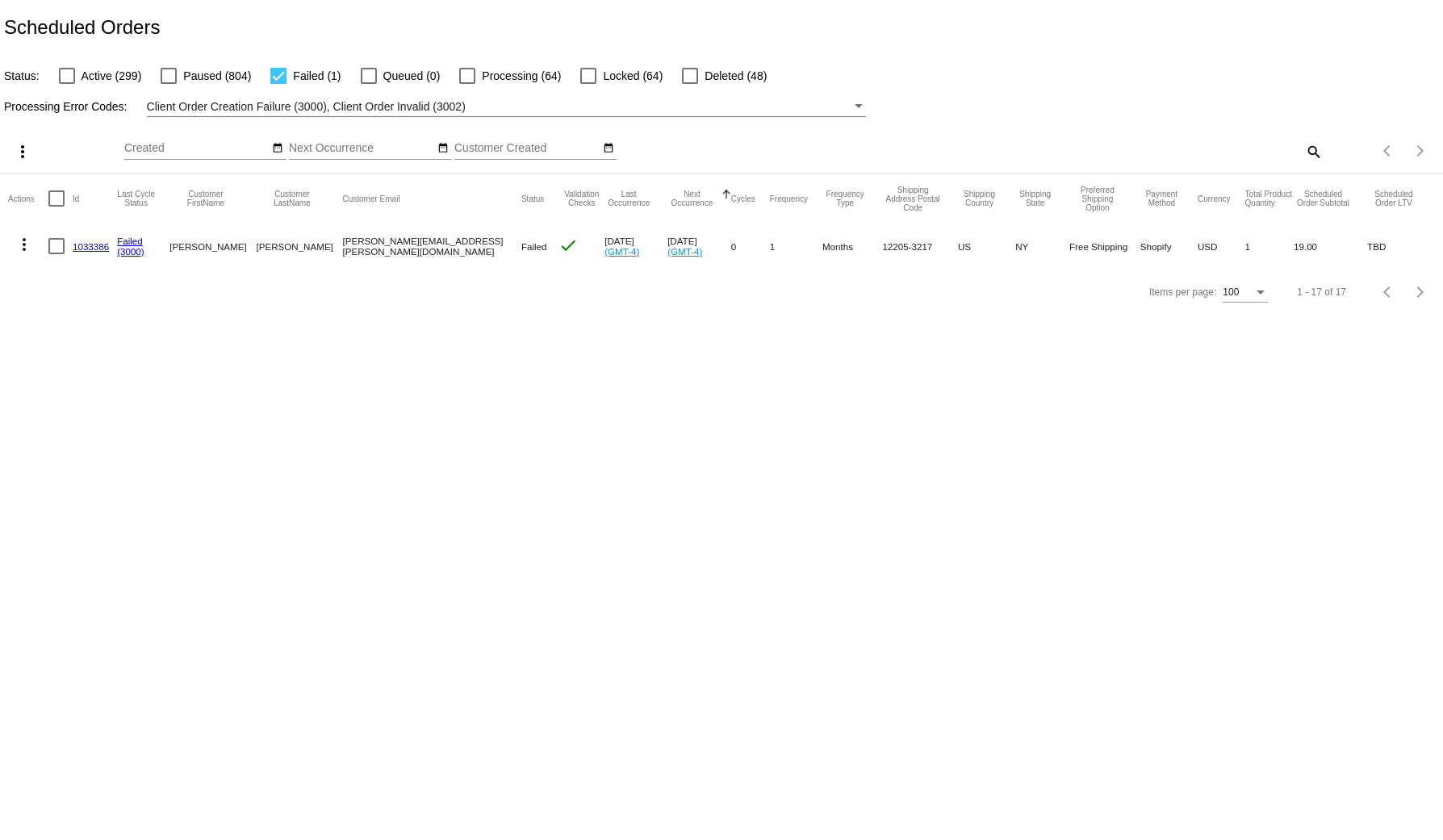
click at [100, 247] on link "1033386" at bounding box center [90, 246] width 37 height 10
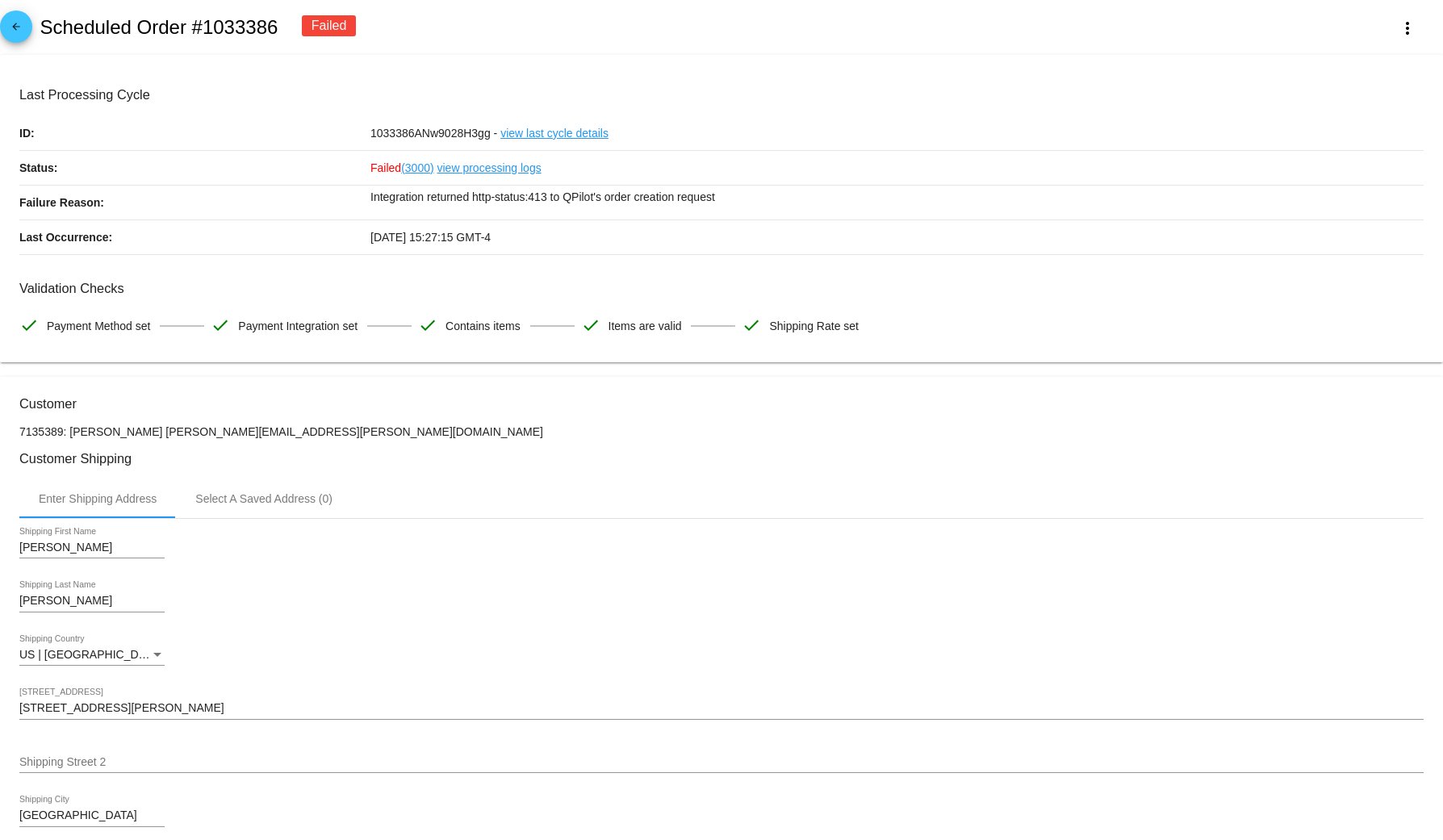
click at [625, 203] on p "Integration returned http-status:413 to QPilot's order creation request" at bounding box center [896, 197] width 1052 height 23
drag, startPoint x: 621, startPoint y: 268, endPoint x: 425, endPoint y: 230, distance: 199.6
click at [617, 267] on mat-card-content "Last Processing Cycle ID: 1033386ANw9028H3gg - view last cycle details Status: …" at bounding box center [721, 215] width 1404 height 255
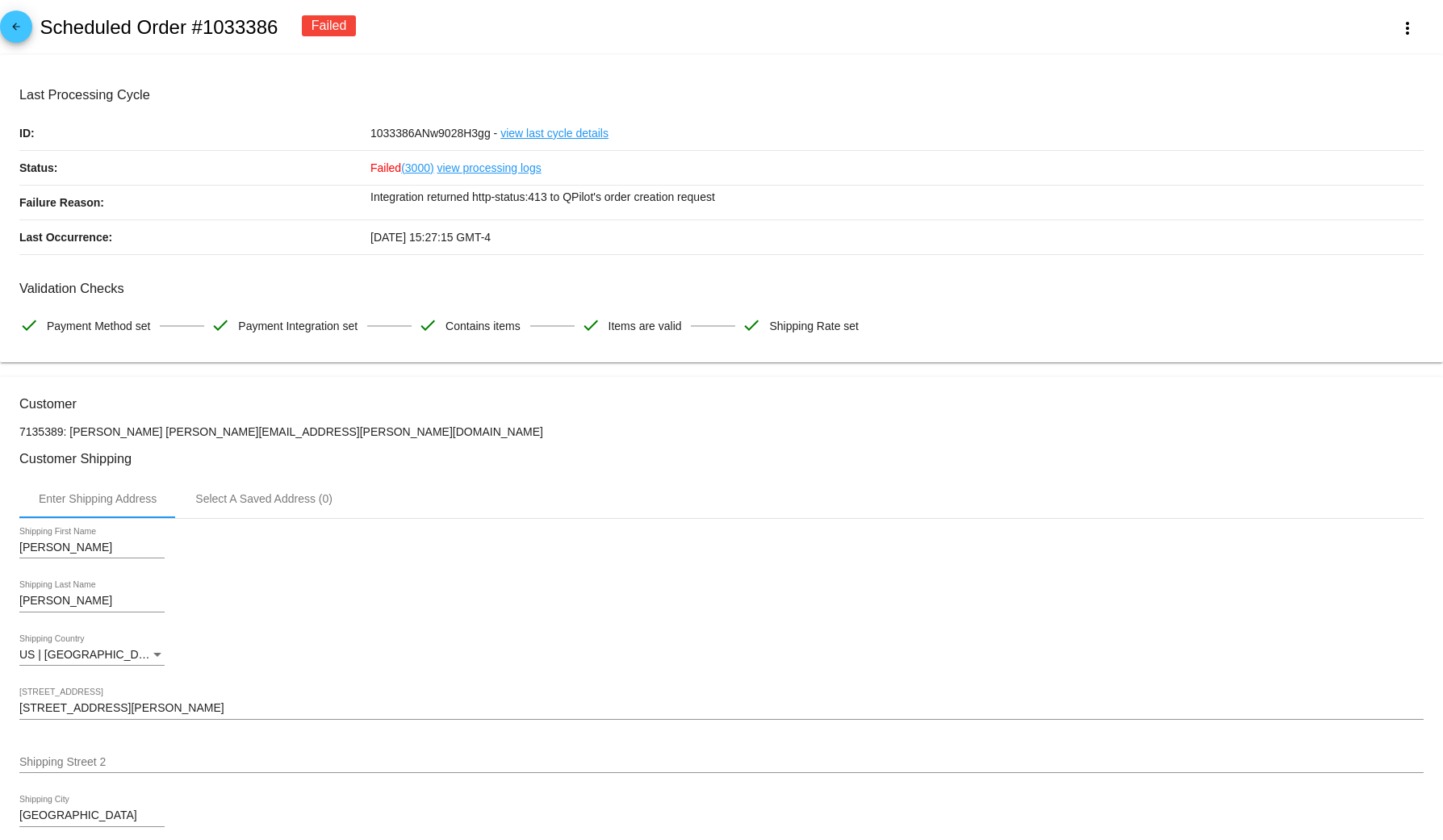
drag, startPoint x: 278, startPoint y: 435, endPoint x: 143, endPoint y: 432, distance: 135.0
click at [143, 432] on p "7135389: Brian Pagnotti brian.pagnotti@gmail.com" at bounding box center [721, 432] width 1404 height 13
copy p "brian.pagnotti@gmail.com"
click at [1400, 29] on mat-icon "more_vert" at bounding box center [1406, 28] width 20 height 20
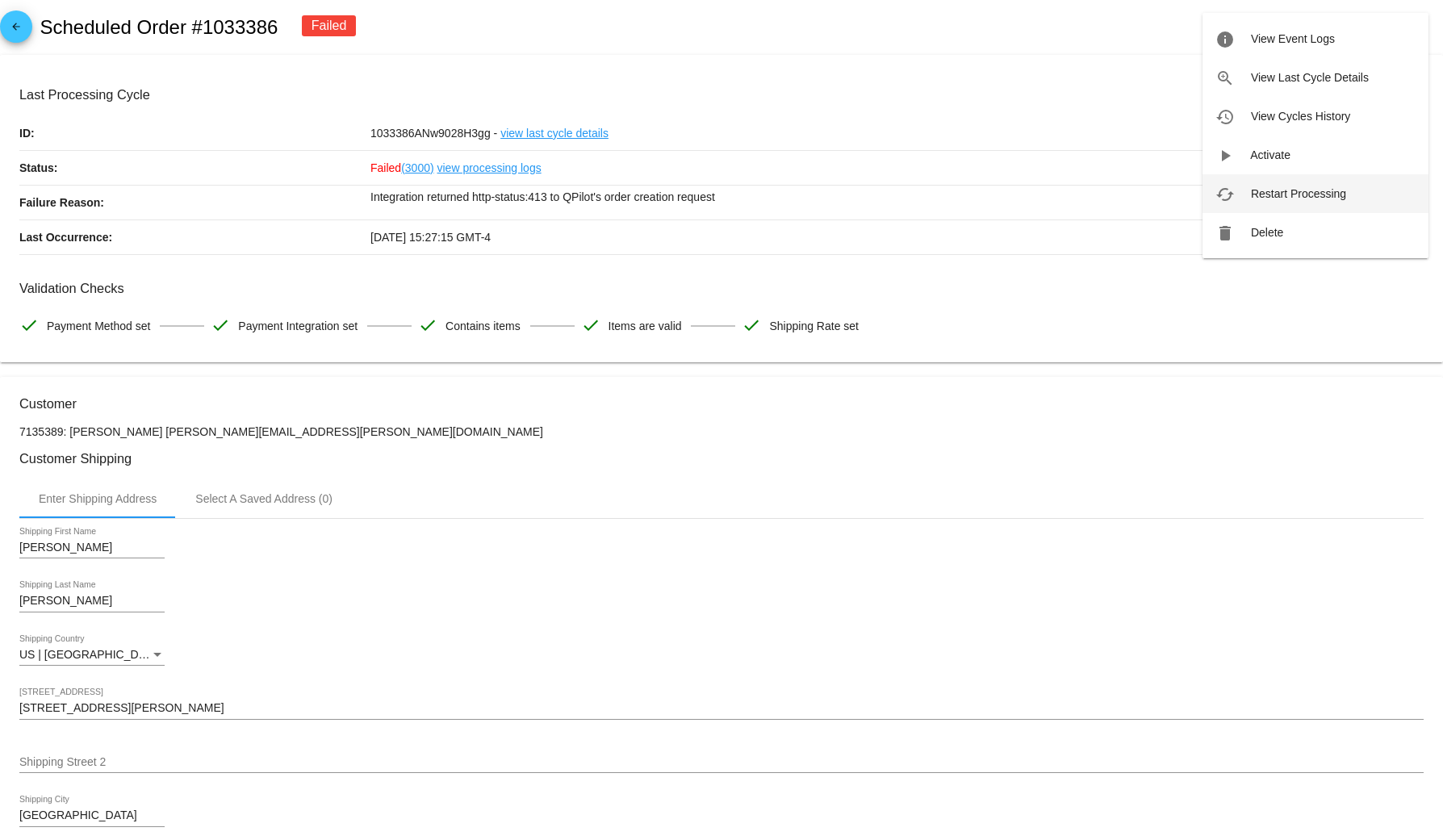
click at [1266, 200] on span "Restart Processing" at bounding box center [1297, 193] width 95 height 13
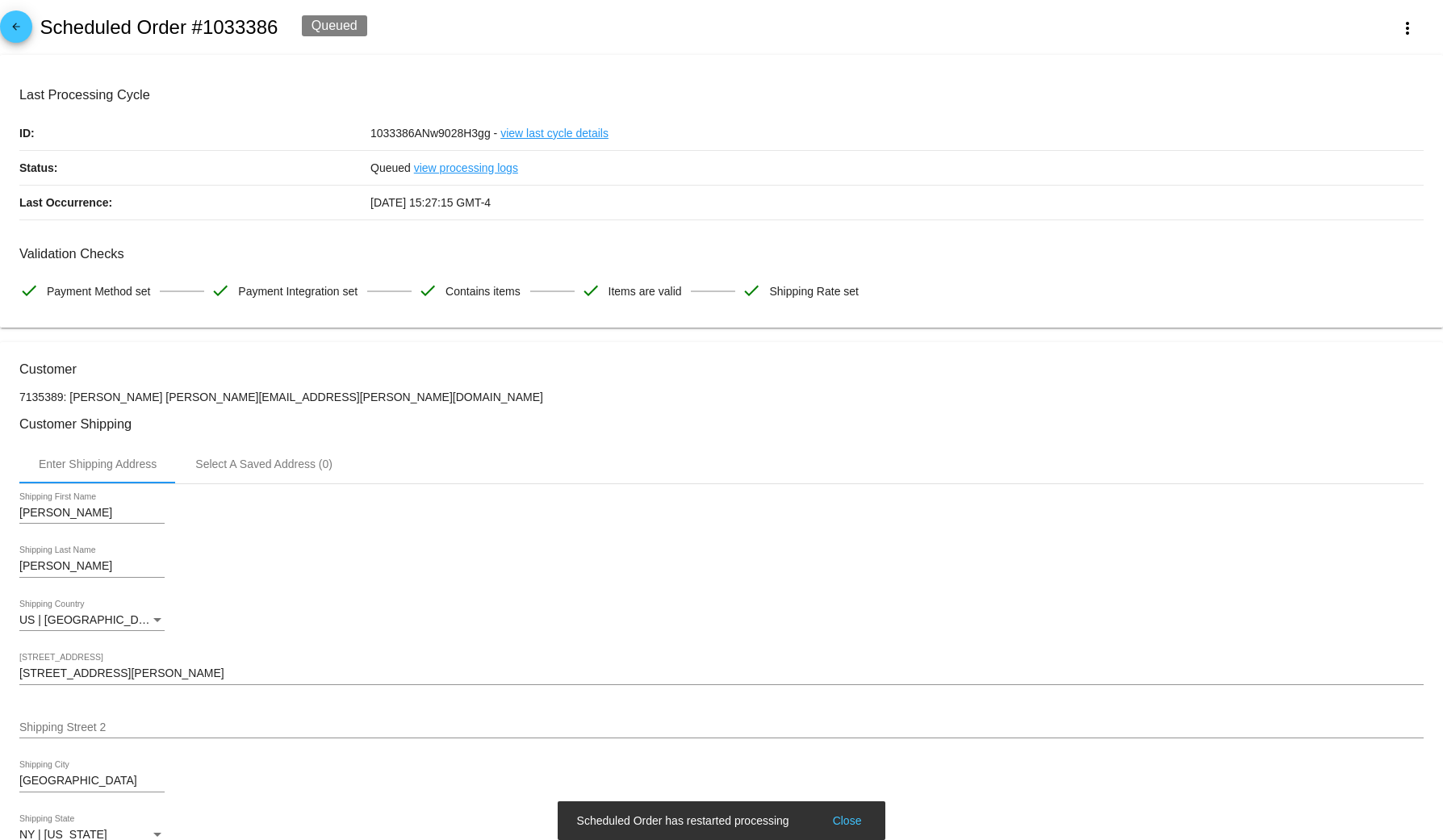
click at [8, 23] on mat-icon "arrow_back" at bounding box center [16, 30] width 20 height 20
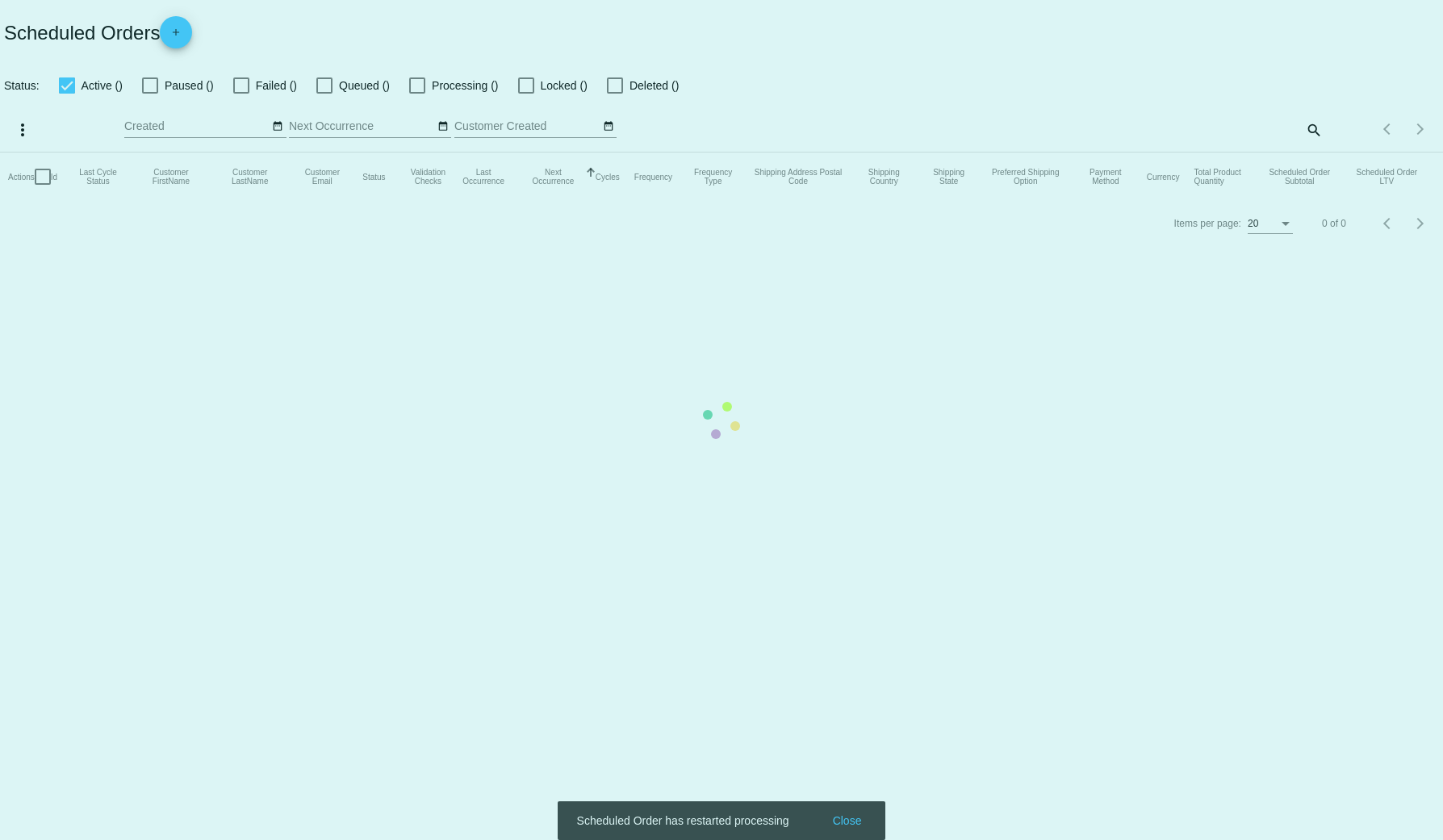
checkbox input "false"
checkbox input "true"
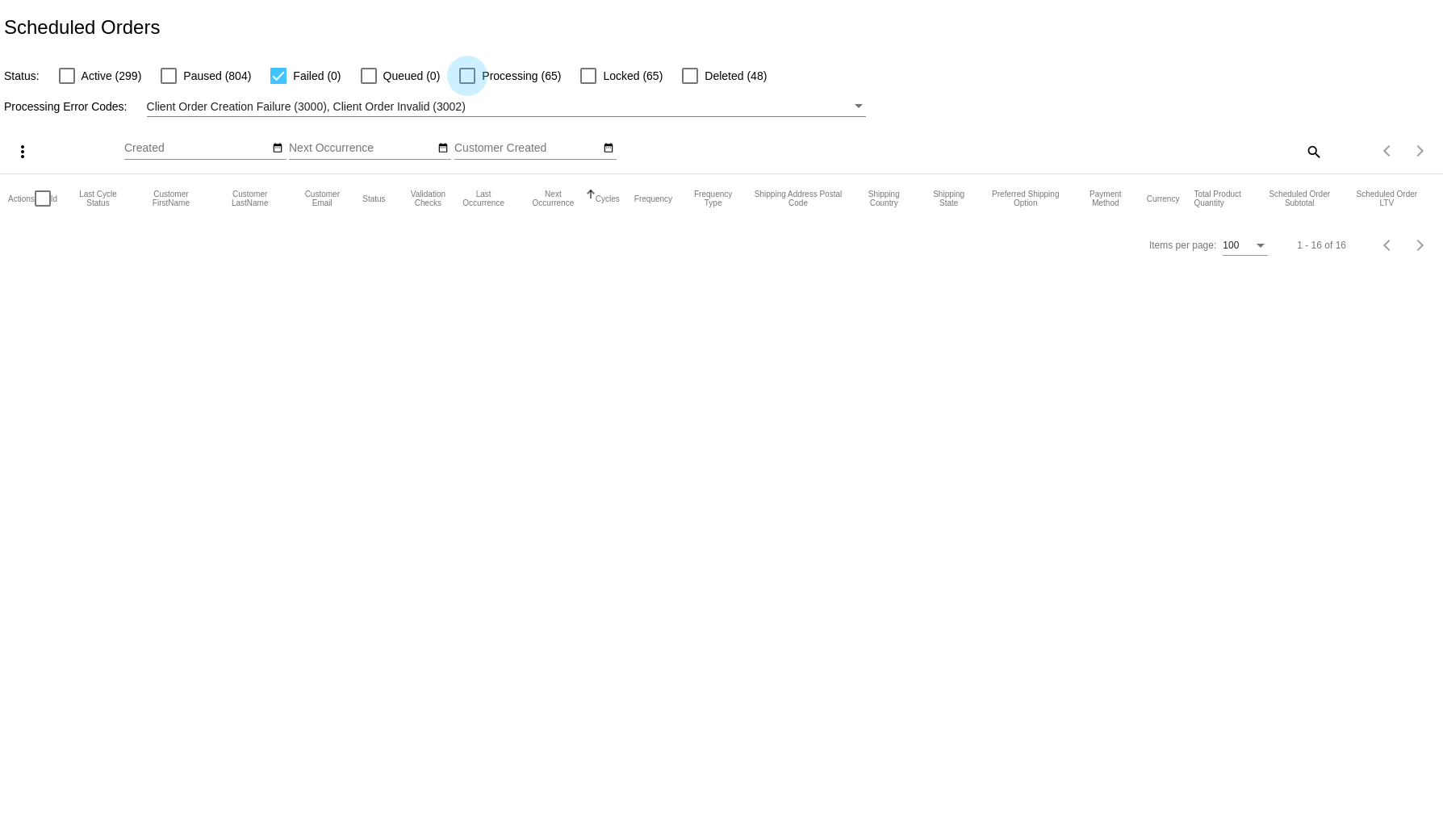
click at [502, 84] on span "Processing (65)" at bounding box center [521, 75] width 79 height 20
click at [468, 84] on input "Processing (65)" at bounding box center [467, 84] width 1 height 1
checkbox input "true"
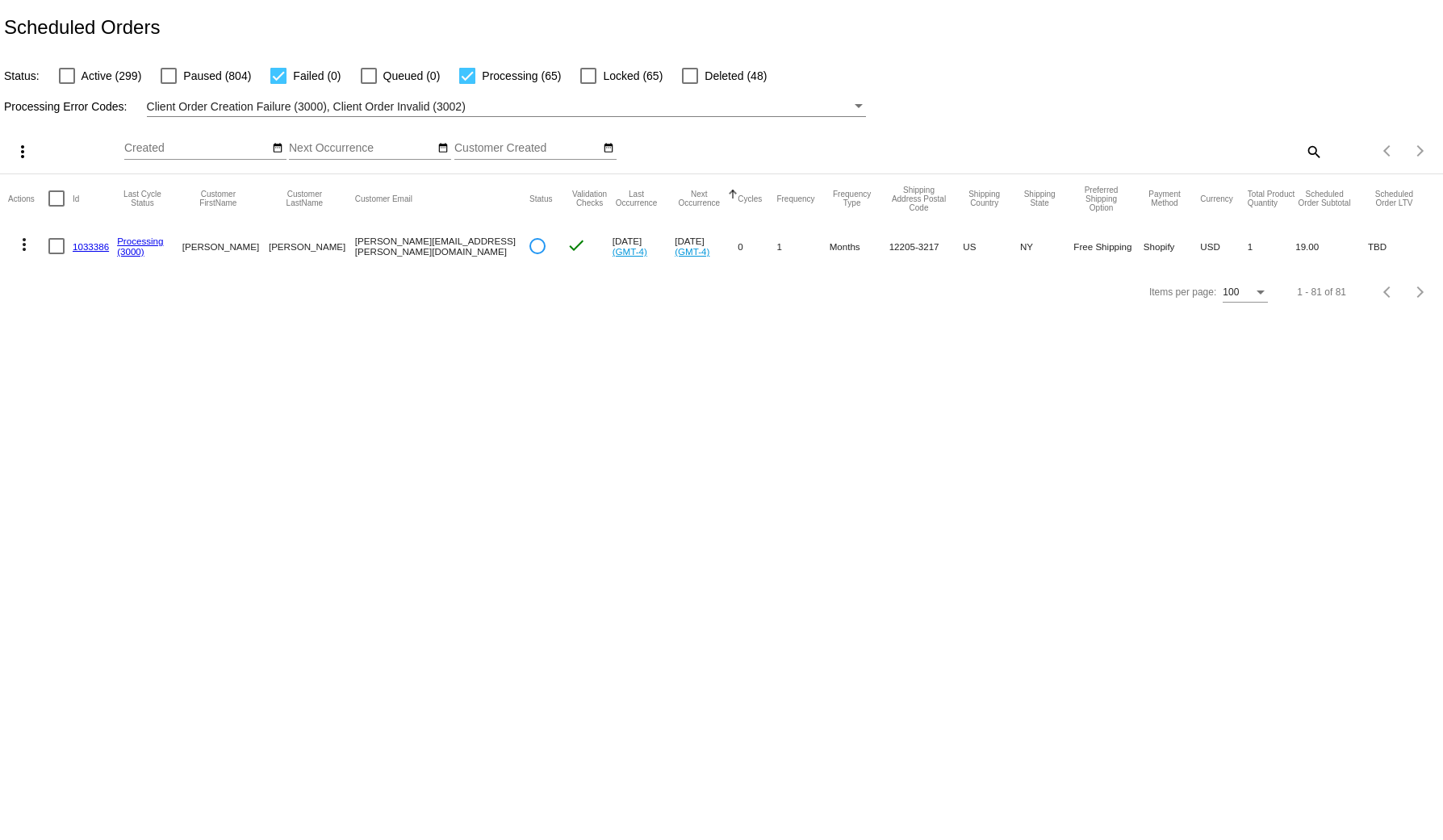
click at [267, 76] on mat-checkbox "Failed (0)" at bounding box center [295, 75] width 89 height 20
click at [280, 71] on div at bounding box center [278, 75] width 16 height 16
click at [278, 84] on input "Failed (0)" at bounding box center [278, 84] width 1 height 1
checkbox input "false"
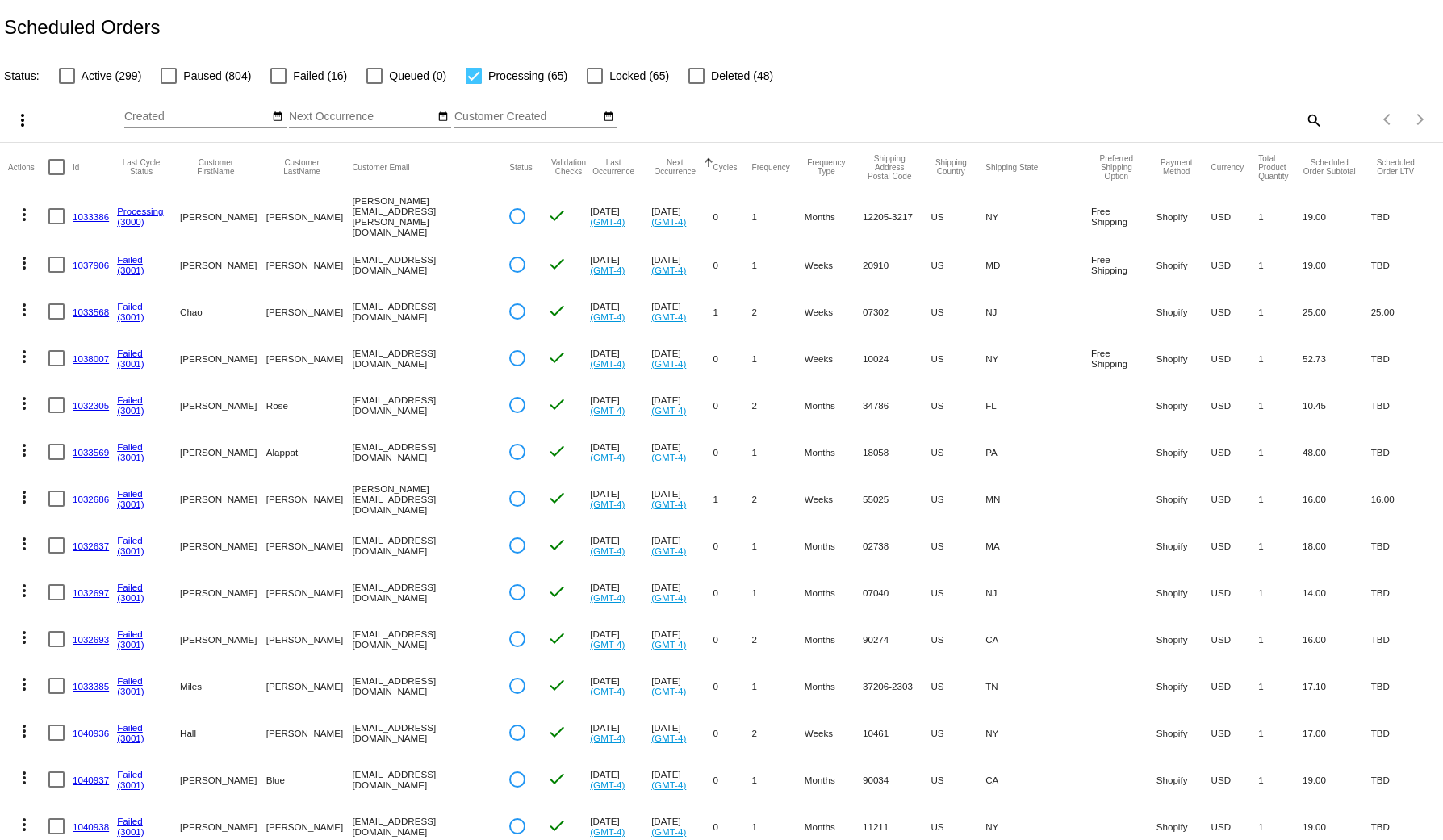
click at [81, 310] on link "1033568" at bounding box center [90, 312] width 37 height 10
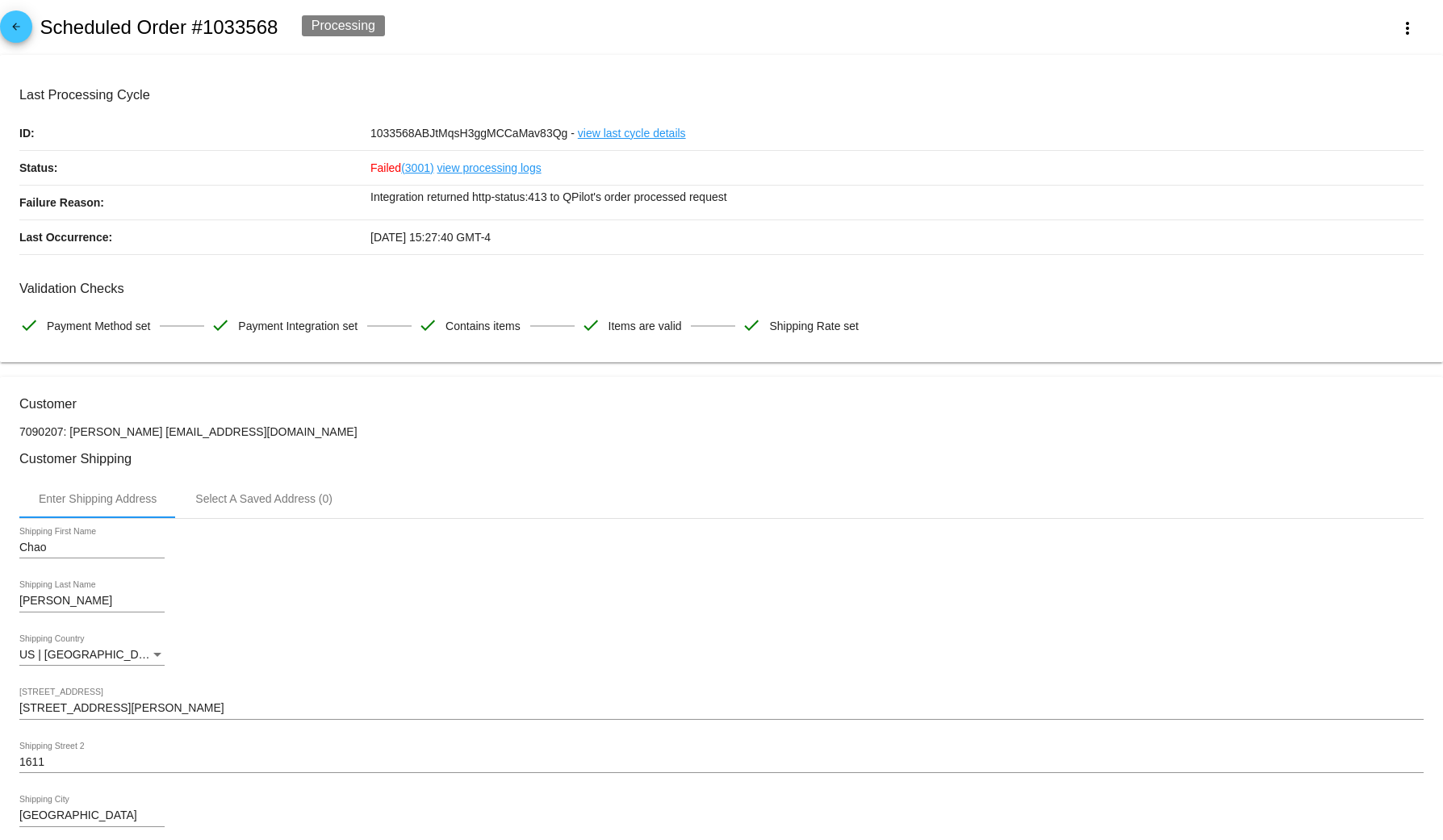
click at [230, 14] on div "arrow_back Scheduled Order #1033568 Processing more_vert" at bounding box center [721, 27] width 1443 height 54
copy h2 "Scheduled"
click at [236, 26] on h2 "Scheduled Order #1033568" at bounding box center [159, 27] width 238 height 23
drag, startPoint x: 236, startPoint y: 26, endPoint x: 146, endPoint y: 229, distance: 222.1
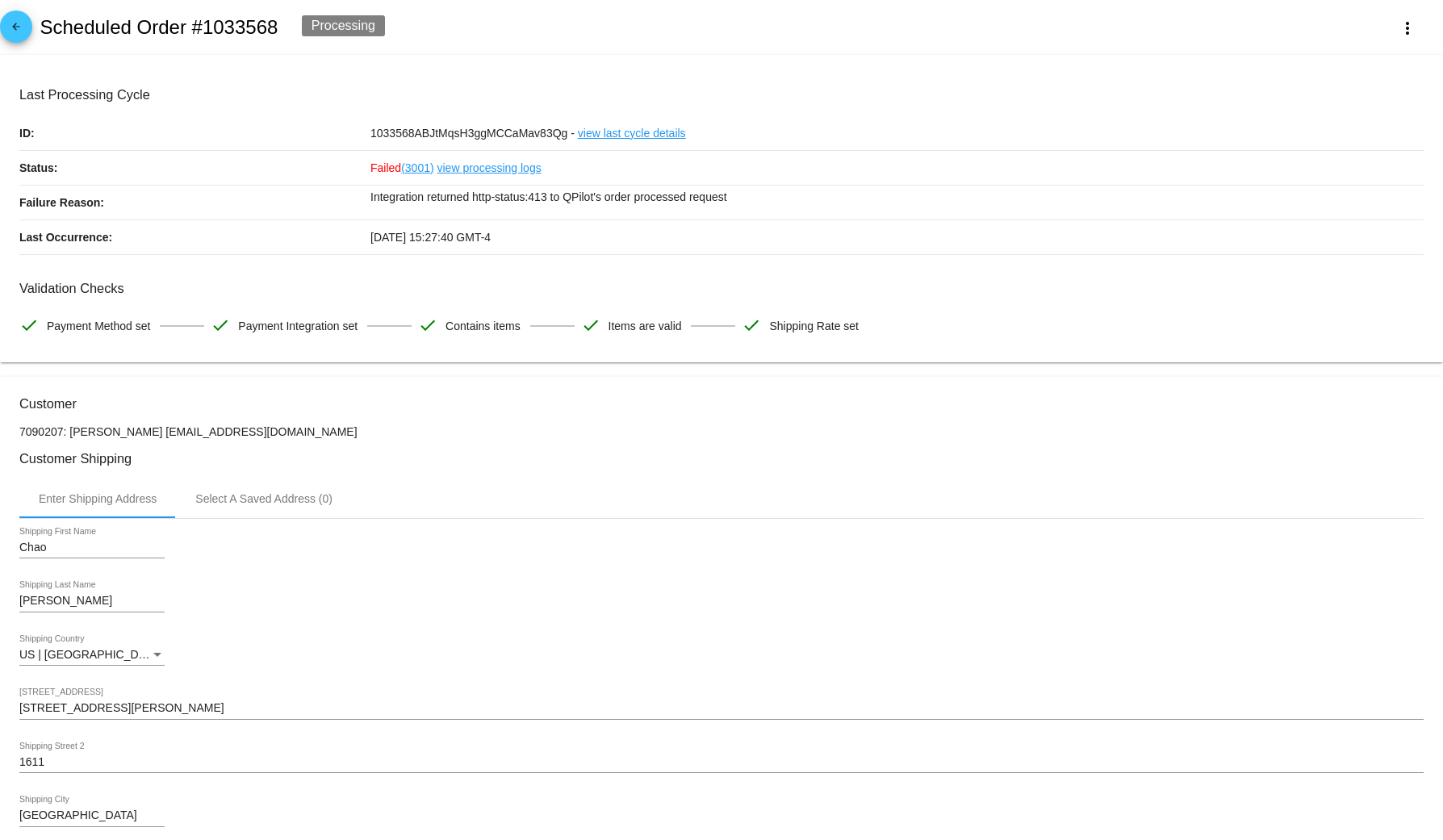
click at [236, 26] on h2 "Scheduled Order #1033568" at bounding box center [159, 27] width 238 height 23
copy h2 "1033568"
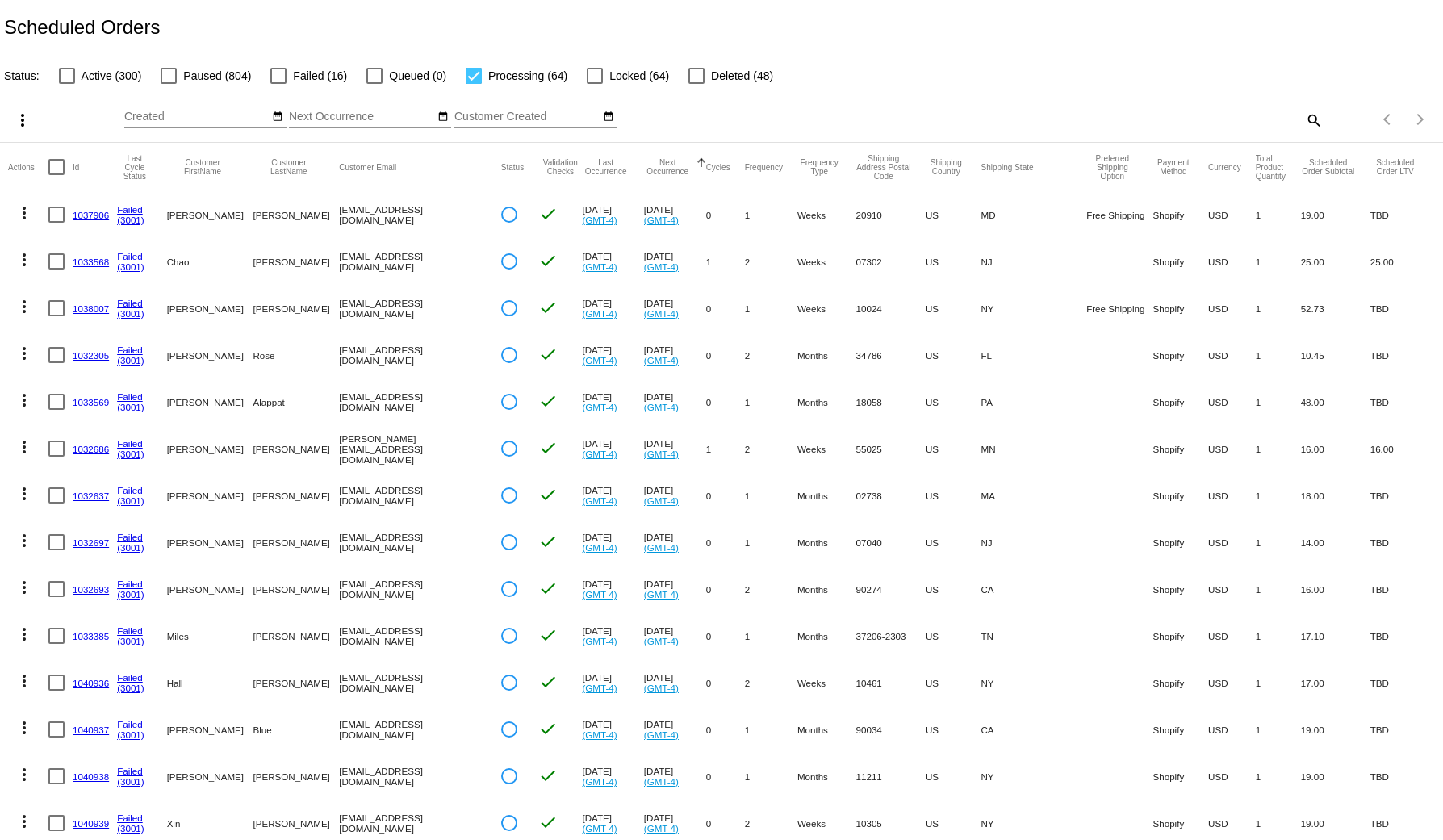
click at [86, 303] on link "1038007" at bounding box center [90, 308] width 37 height 10
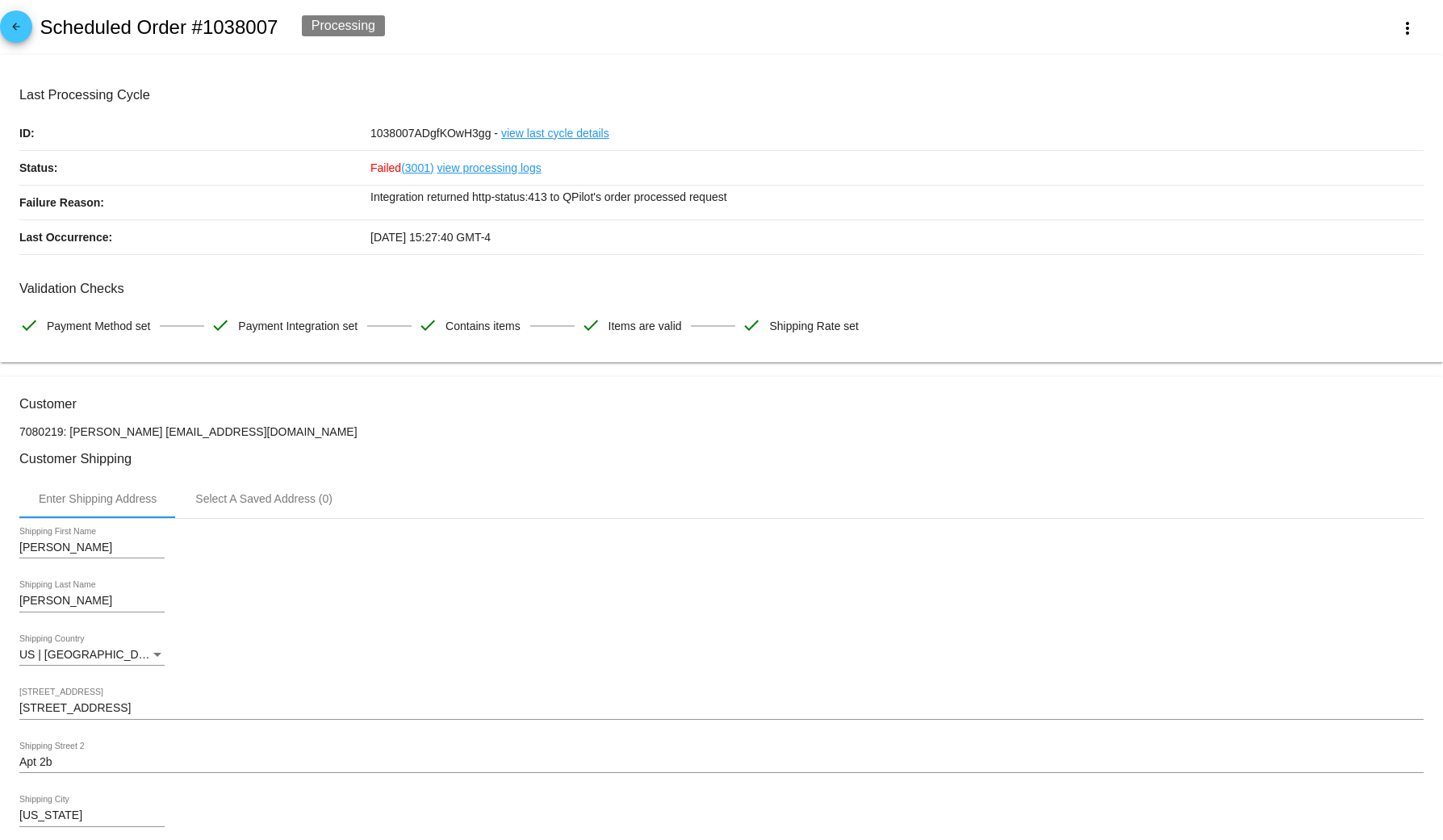
click at [606, 192] on p "Integration returned http-status:413 to QPilot's order processed request" at bounding box center [896, 197] width 1052 height 23
click at [392, 241] on span "10/14/2025 15:27:40 GMT-4" at bounding box center [430, 237] width 120 height 13
click at [20, 32] on mat-icon "arrow_back" at bounding box center [16, 30] width 20 height 20
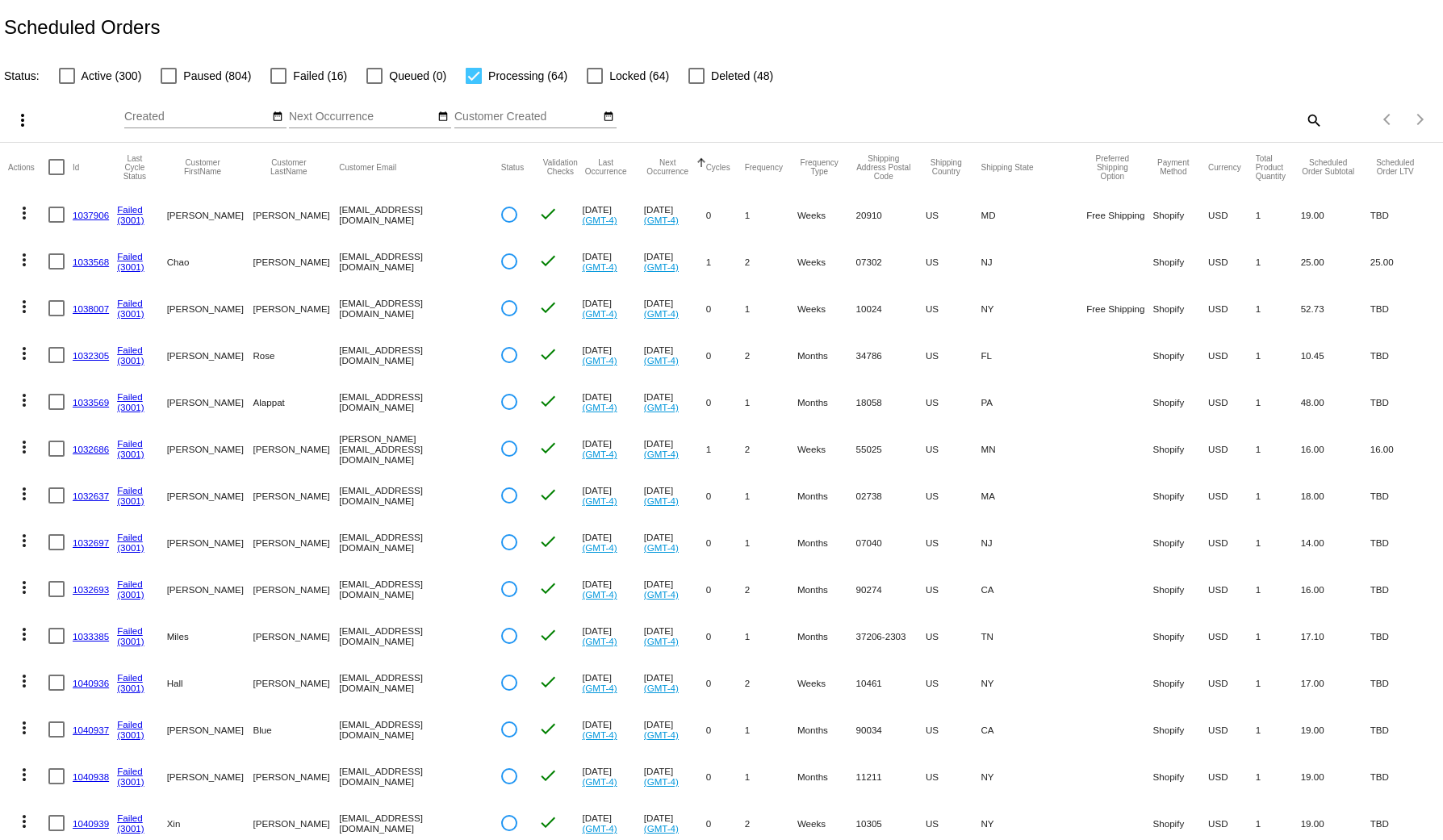
click at [466, 76] on div at bounding box center [473, 75] width 16 height 16
click at [473, 84] on input "Processing (64)" at bounding box center [473, 84] width 1 height 1
checkbox input "false"
click at [278, 20] on div "Scheduled Orders" at bounding box center [721, 27] width 1443 height 54
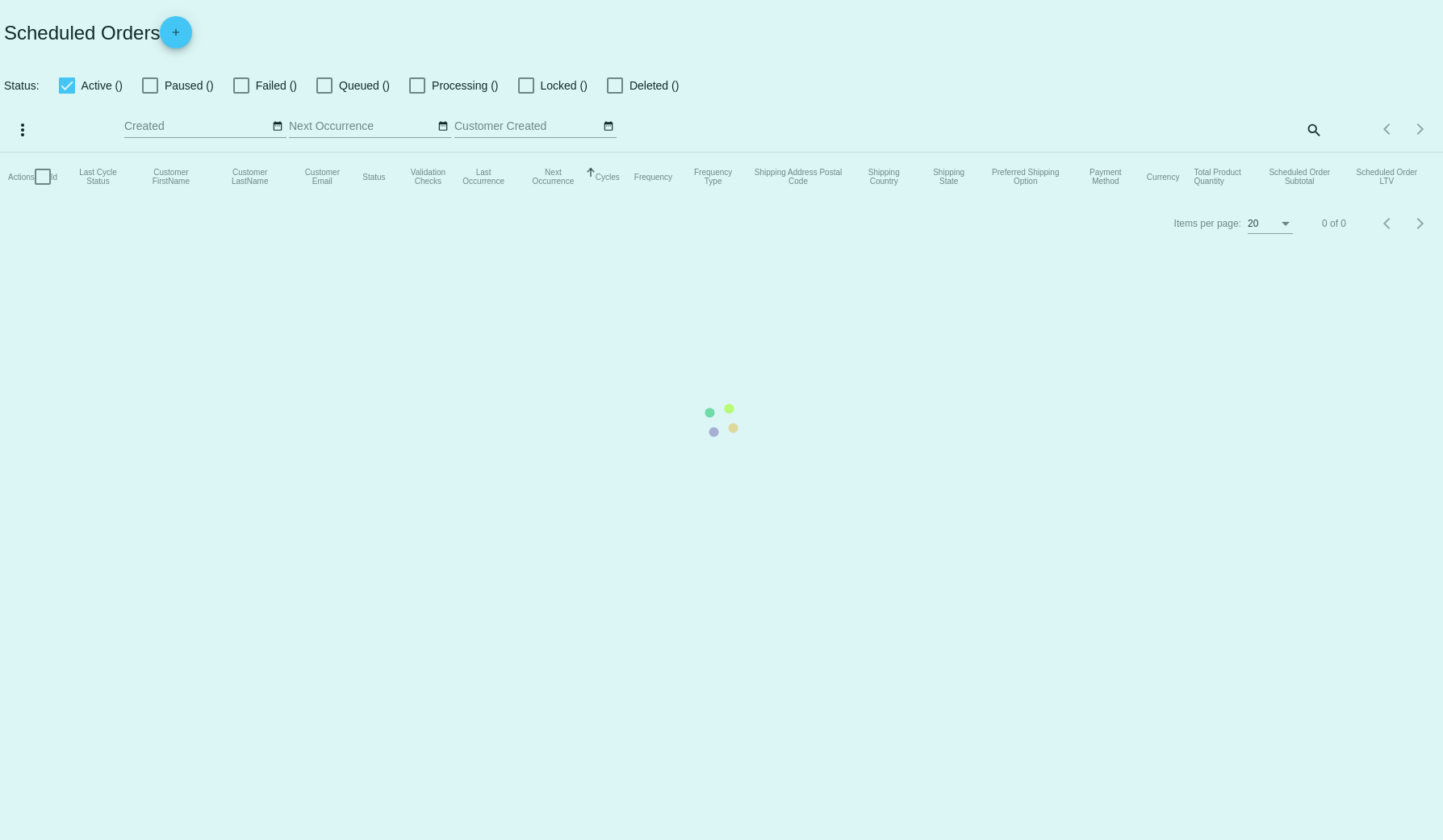
checkbox input "false"
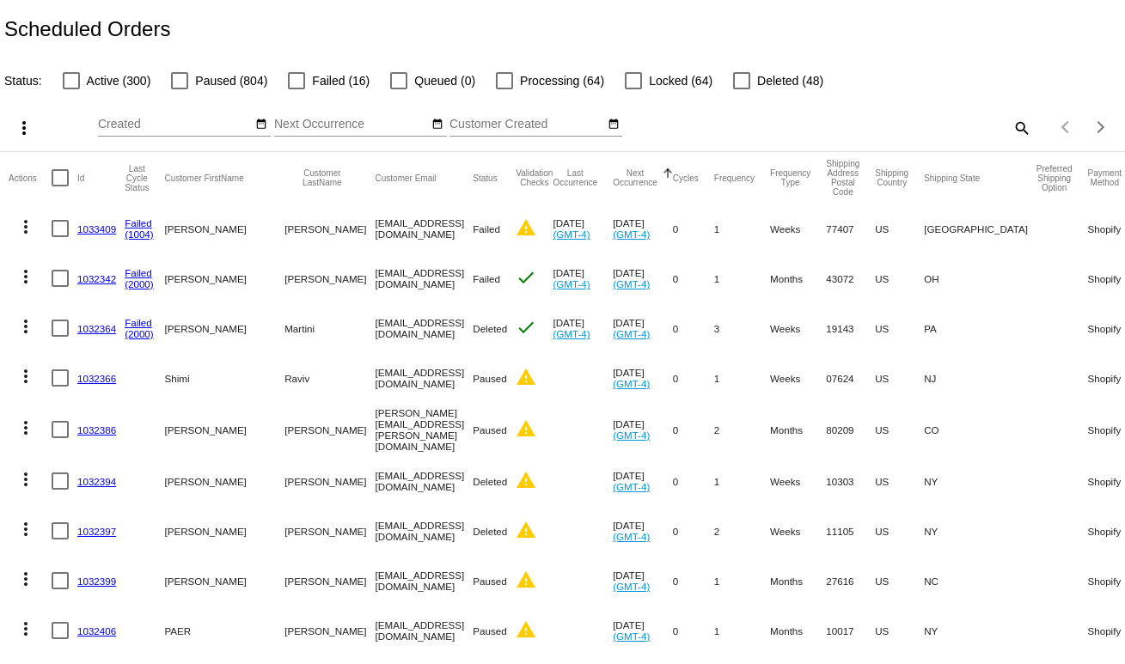
click at [520, 89] on span "Processing (64)" at bounding box center [562, 80] width 84 height 21
click at [504, 89] on input "Processing (64)" at bounding box center [504, 89] width 1 height 1
checkbox input "true"
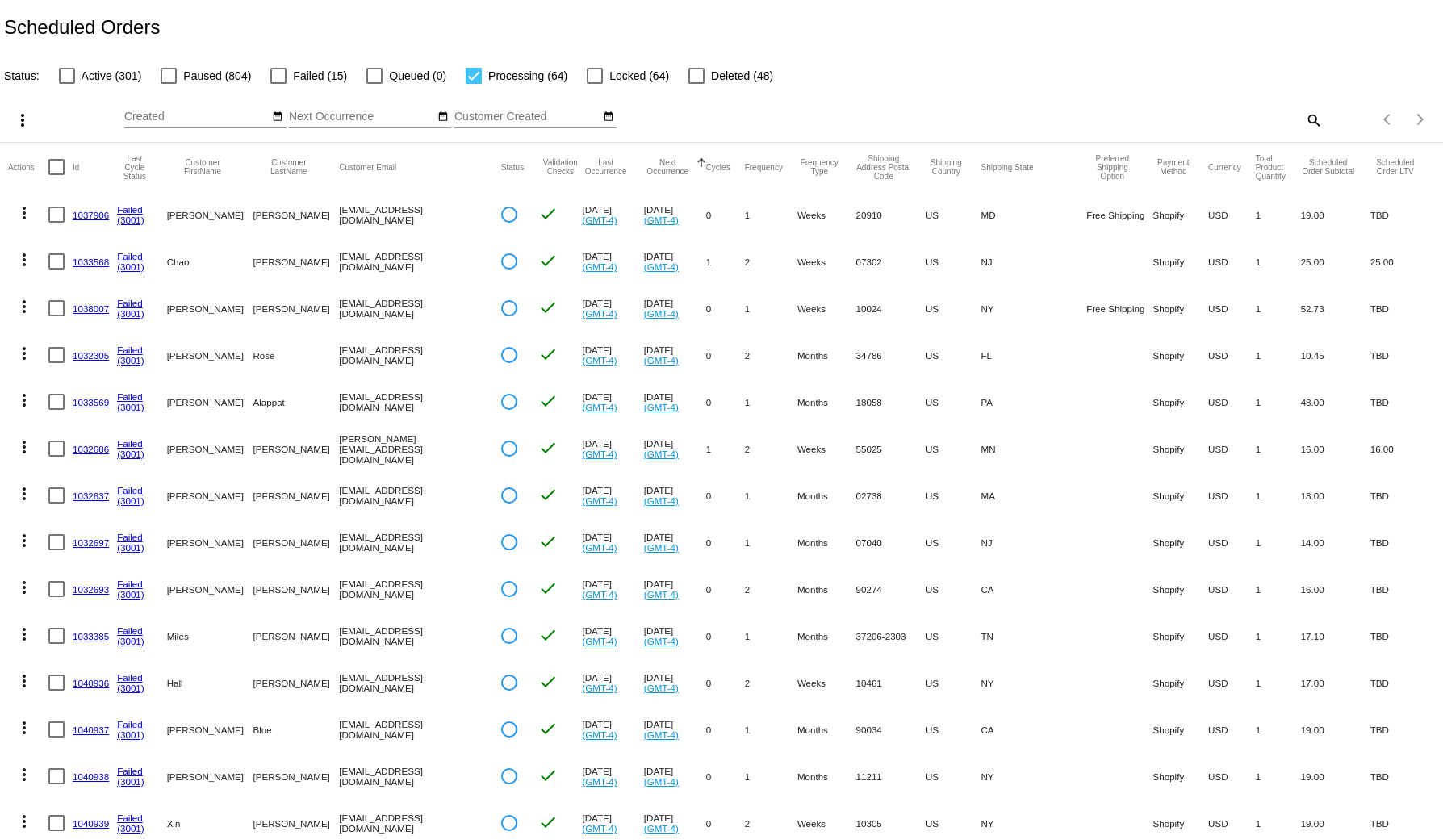
click at [1303, 122] on mat-icon "search" at bounding box center [1313, 119] width 20 height 25
click at [1074, 132] on div "Search" at bounding box center [1143, 119] width 360 height 46
paste input "1033568"
click at [1064, 119] on input "Search" at bounding box center [1143, 117] width 360 height 13
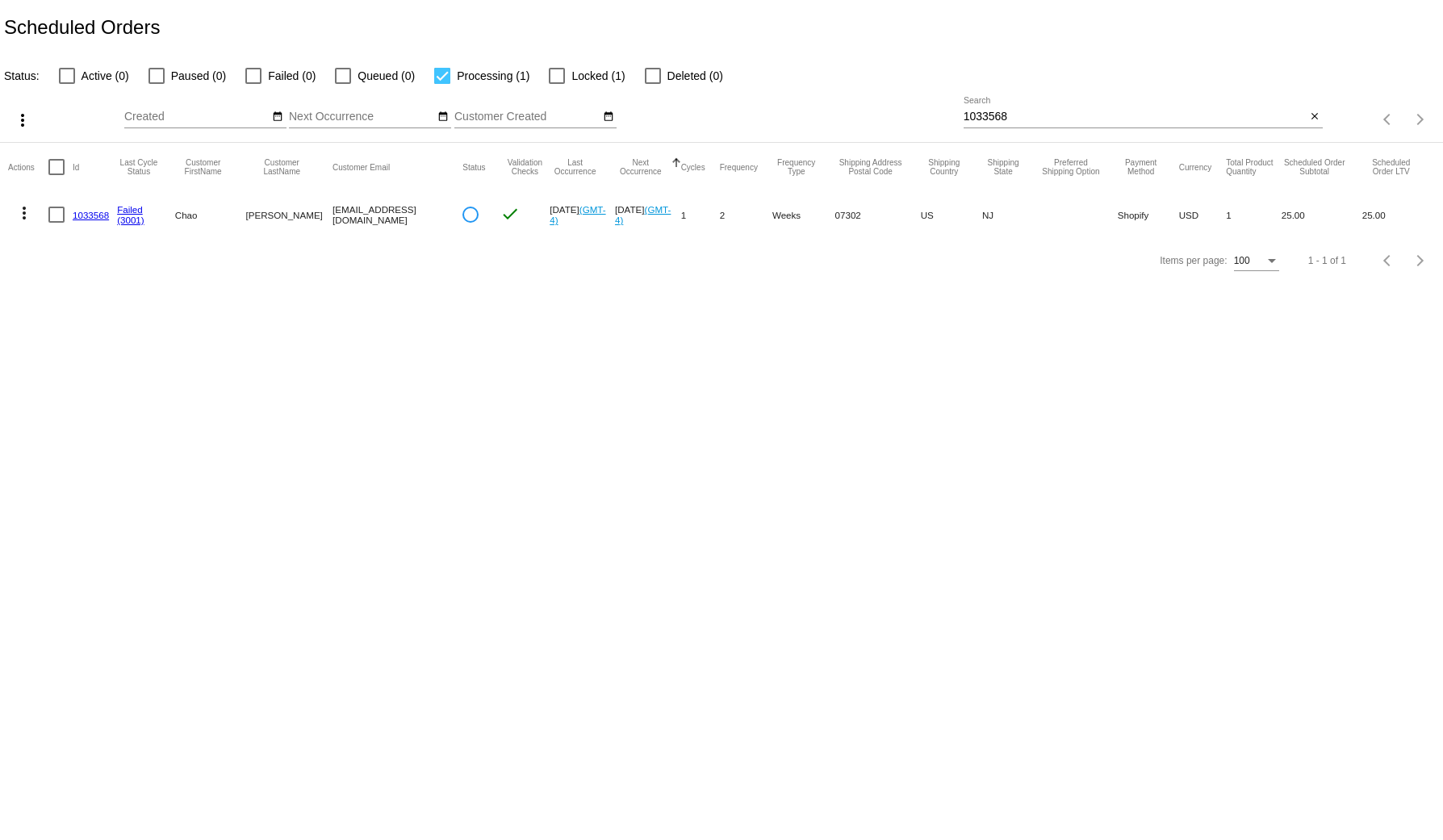
drag, startPoint x: 353, startPoint y: 623, endPoint x: 403, endPoint y: 838, distance: 220.7
click at [353, 622] on body "Scheduled Orders Status: Active (0) Paused (0) Failed (0) Queued (0) Processing…" at bounding box center [721, 420] width 1443 height 840
click at [990, 100] on div "1033568 Search" at bounding box center [1134, 113] width 343 height 32
paste input "1033409"
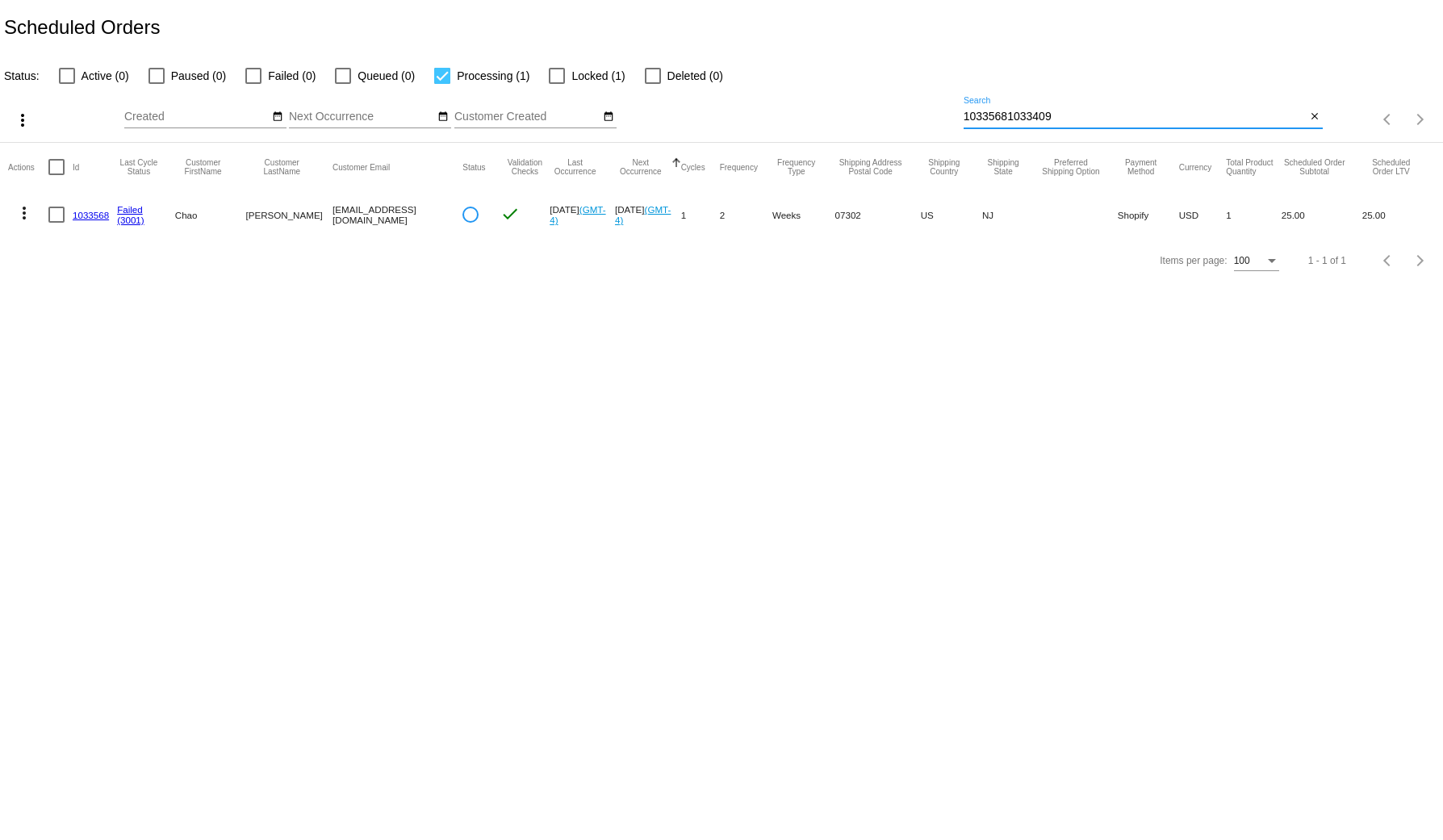
click at [997, 109] on div "10335681033409 Search" at bounding box center [1134, 113] width 343 height 32
click at [1006, 119] on input "10335681033409" at bounding box center [1134, 117] width 343 height 13
click at [1006, 143] on mat-table "Actions Id Last Cycle Status Customer FirstName Customer LastName Customer Emai…" at bounding box center [721, 190] width 1443 height 95
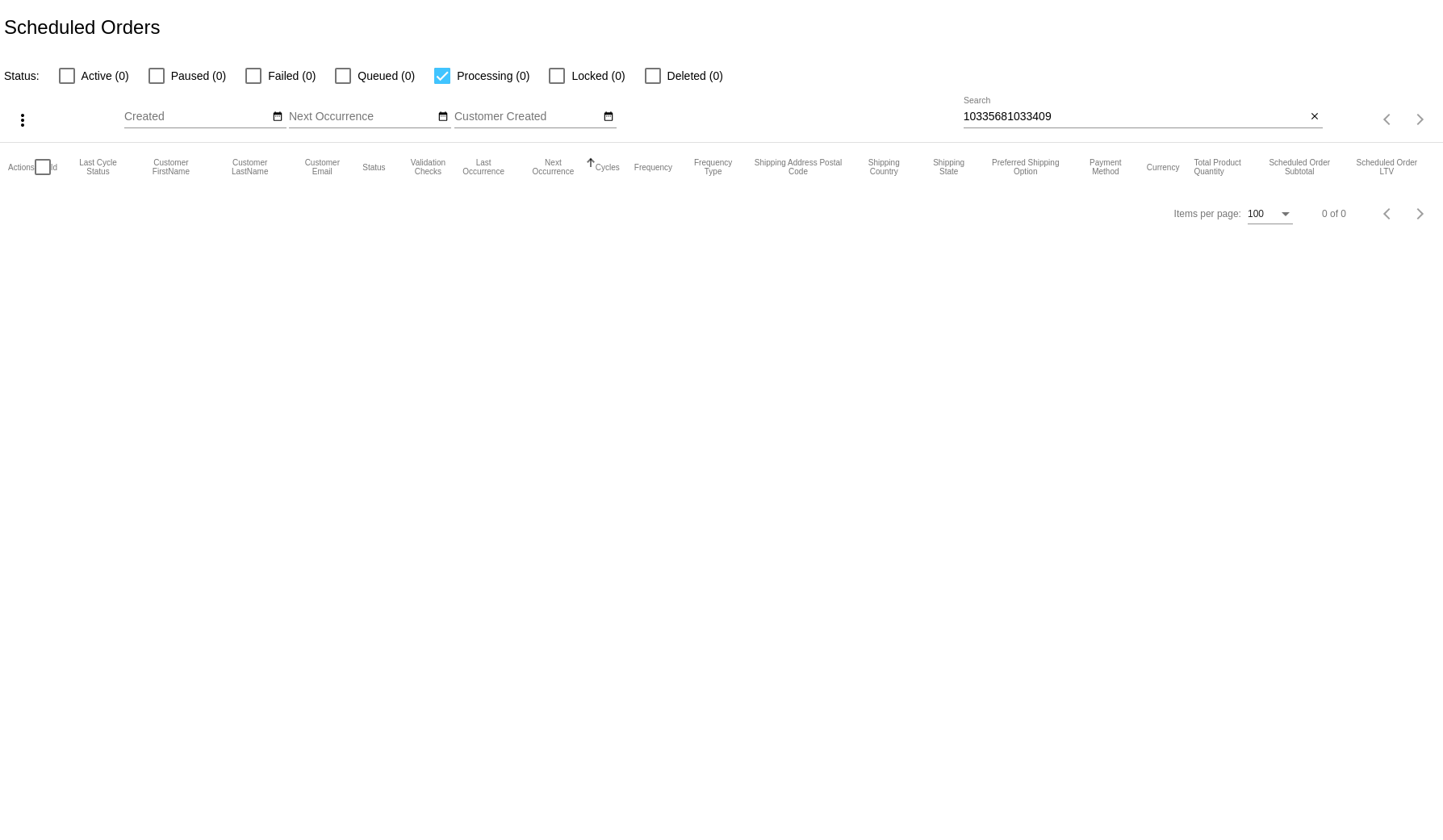
click at [1016, 117] on input "10335681033409" at bounding box center [1134, 117] width 343 height 13
paste input
type input "1033409"
click at [271, 69] on span "Failed (1)" at bounding box center [291, 75] width 48 height 20
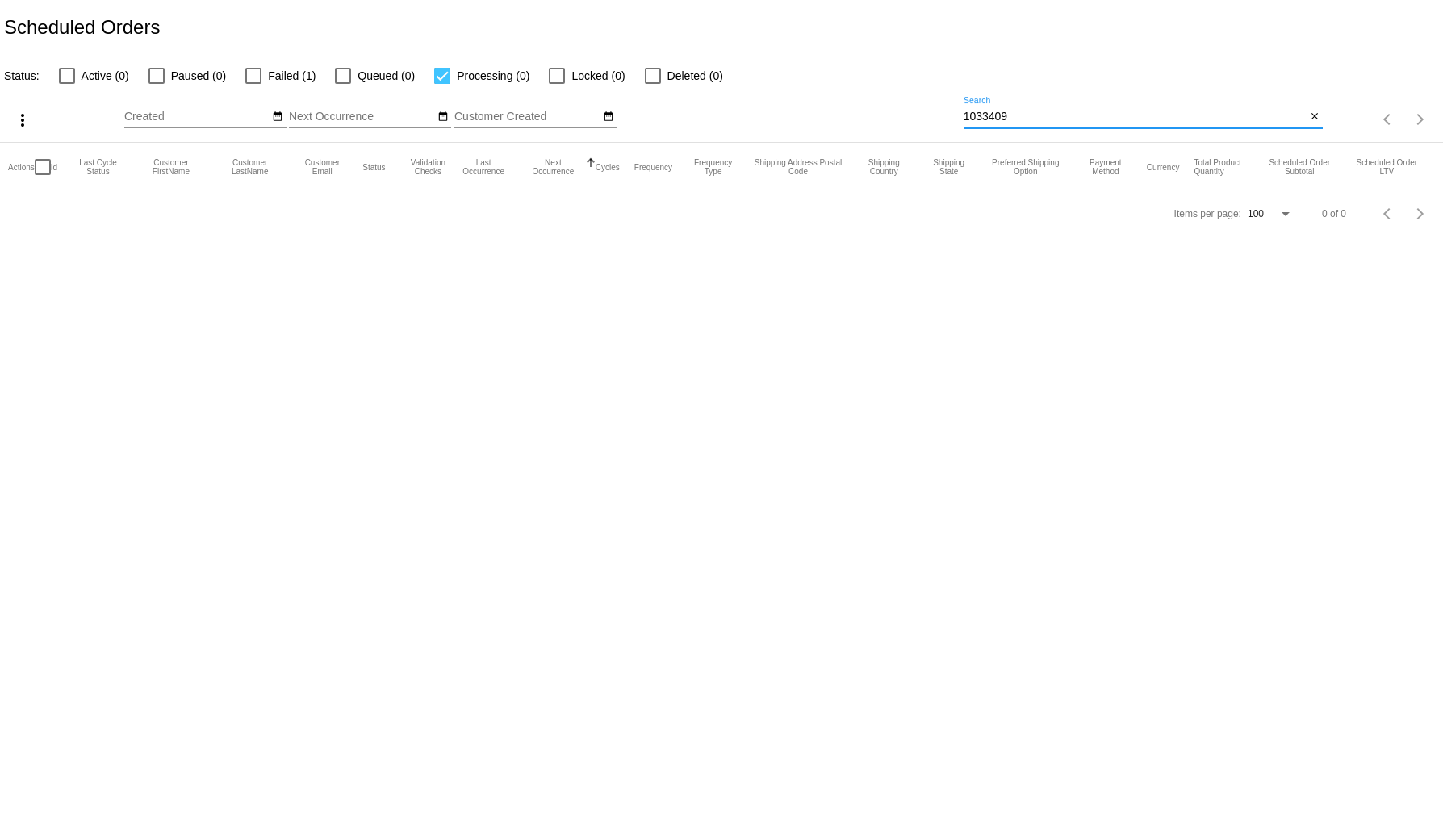
click at [253, 84] on input "Failed (1)" at bounding box center [253, 84] width 1 height 1
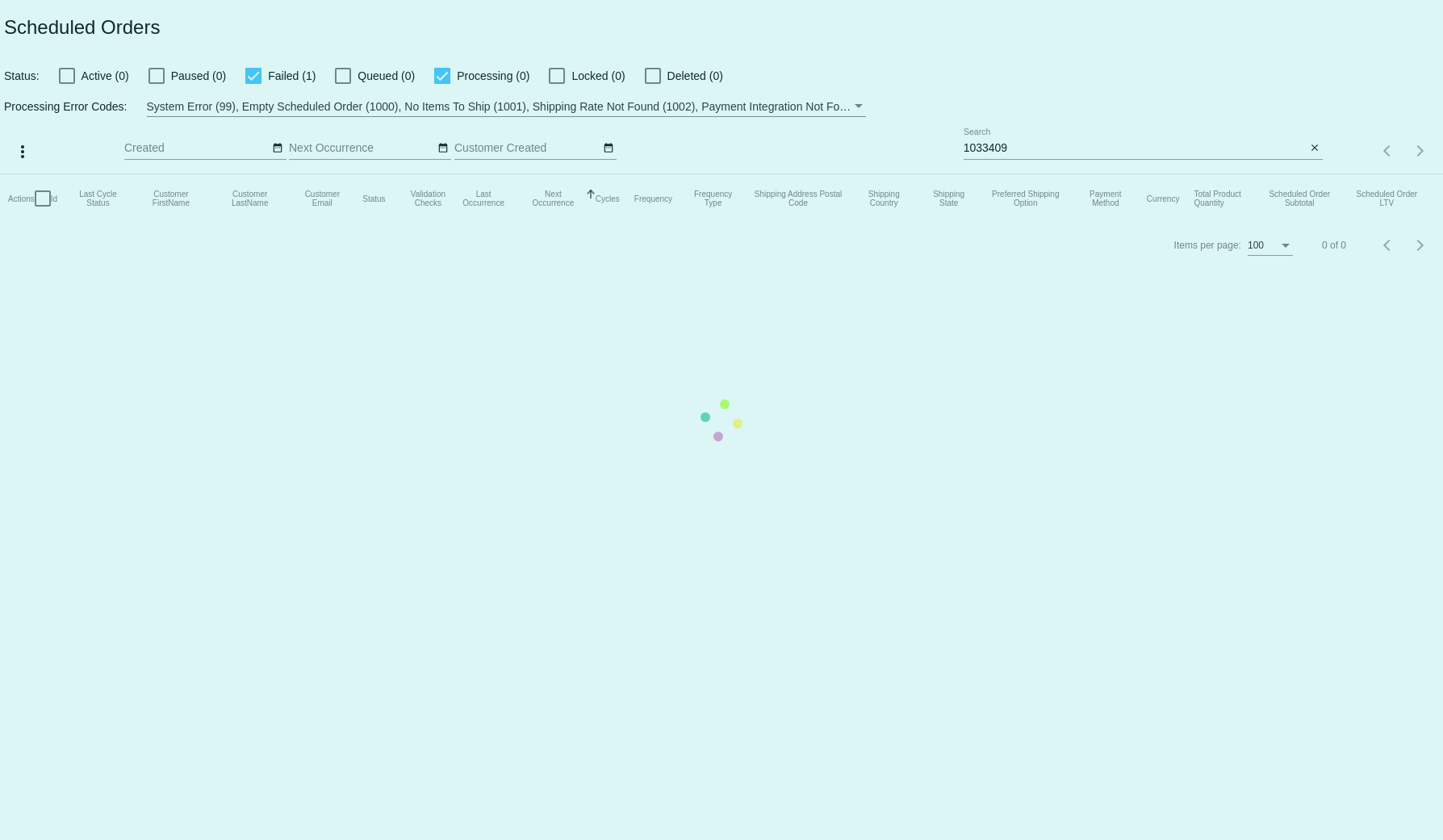
click at [423, 175] on mat-table "Actions Id Last Cycle Status Customer FirstName Customer LastName Customer Emai…" at bounding box center [721, 199] width 1443 height 49
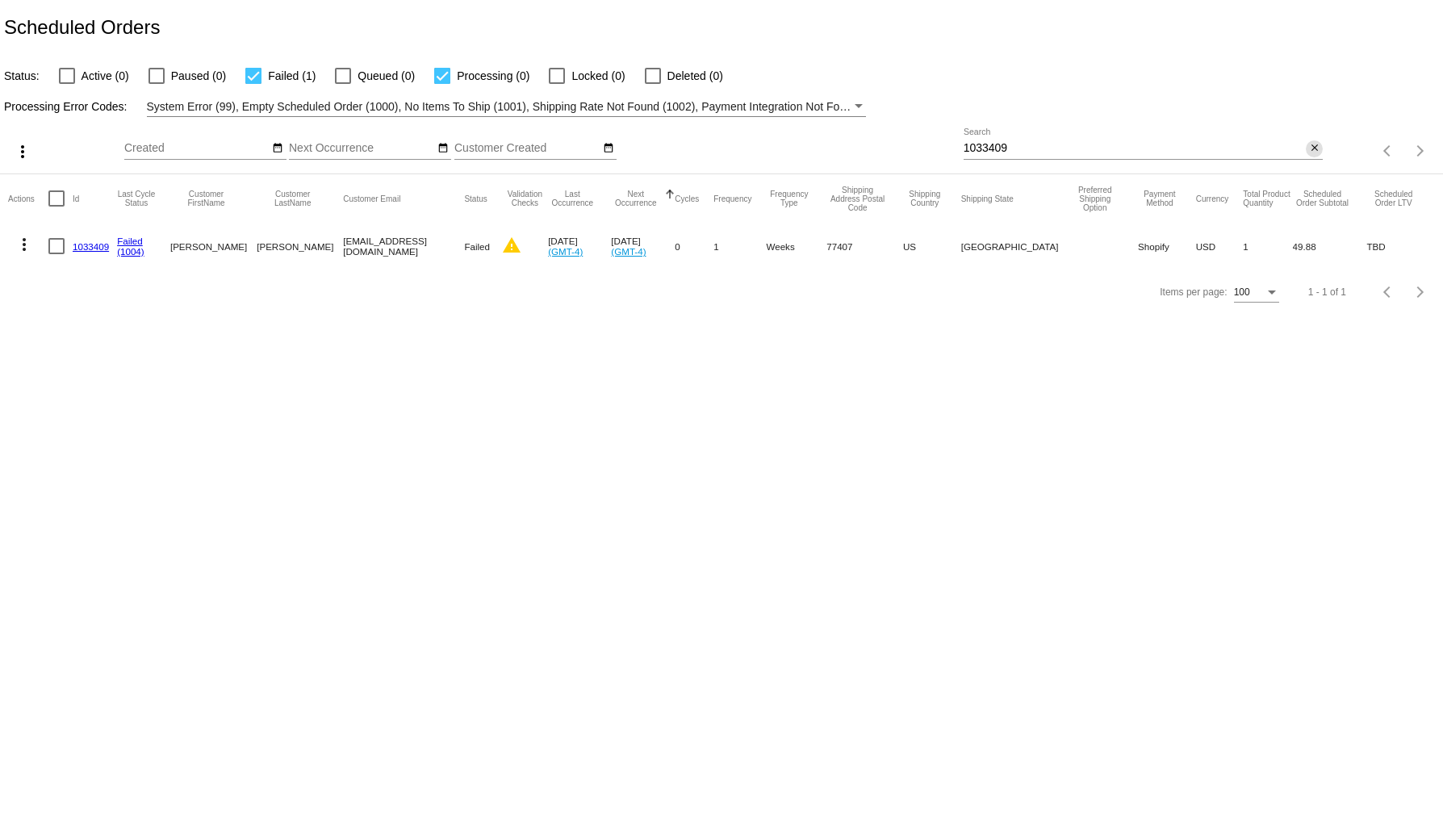
click at [1311, 145] on mat-icon "close" at bounding box center [1314, 148] width 11 height 13
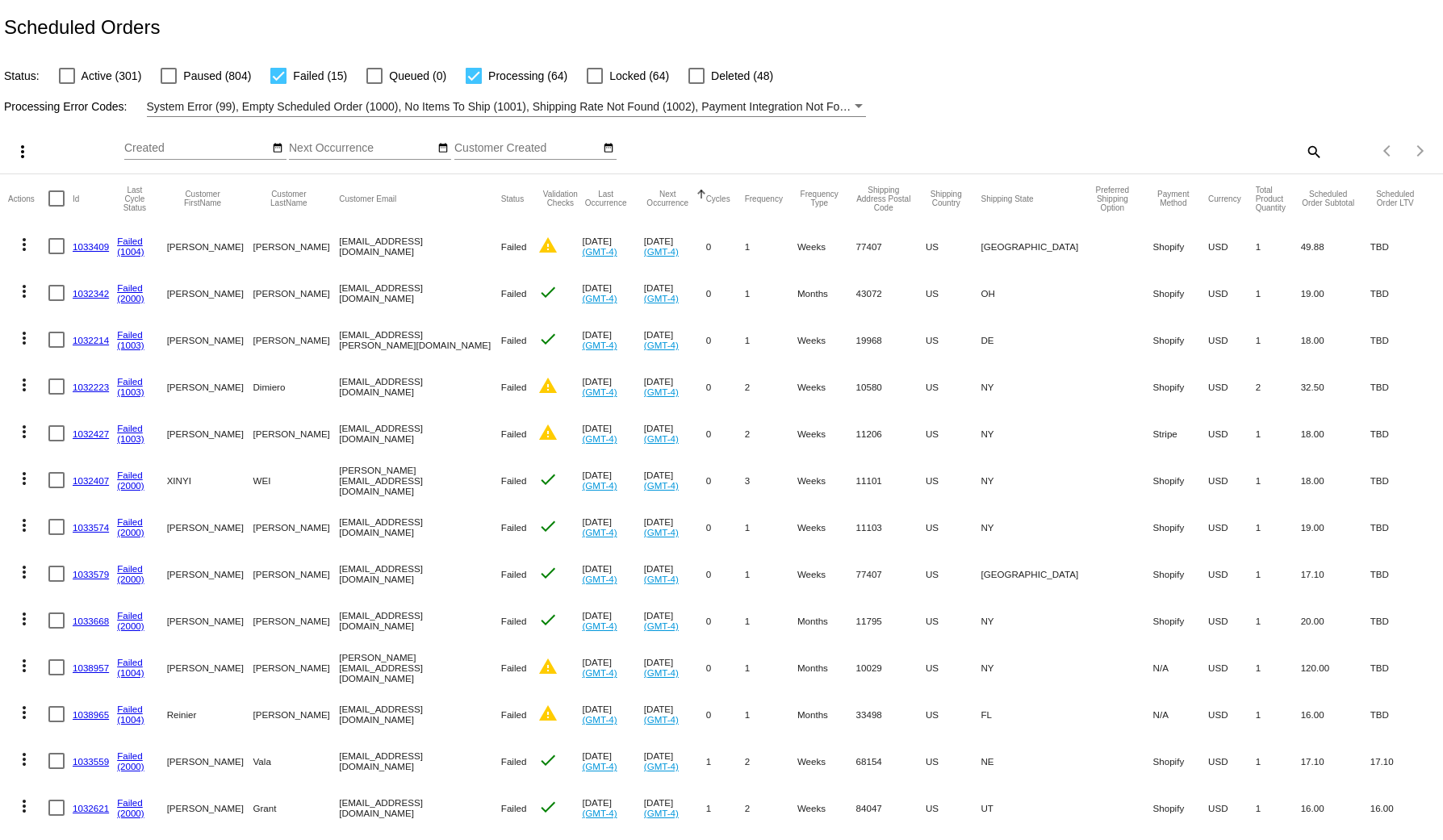
click at [311, 69] on span "Failed (15)" at bounding box center [320, 75] width 54 height 20
click at [278, 84] on input "Failed (15)" at bounding box center [278, 84] width 1 height 1
checkbox input "false"
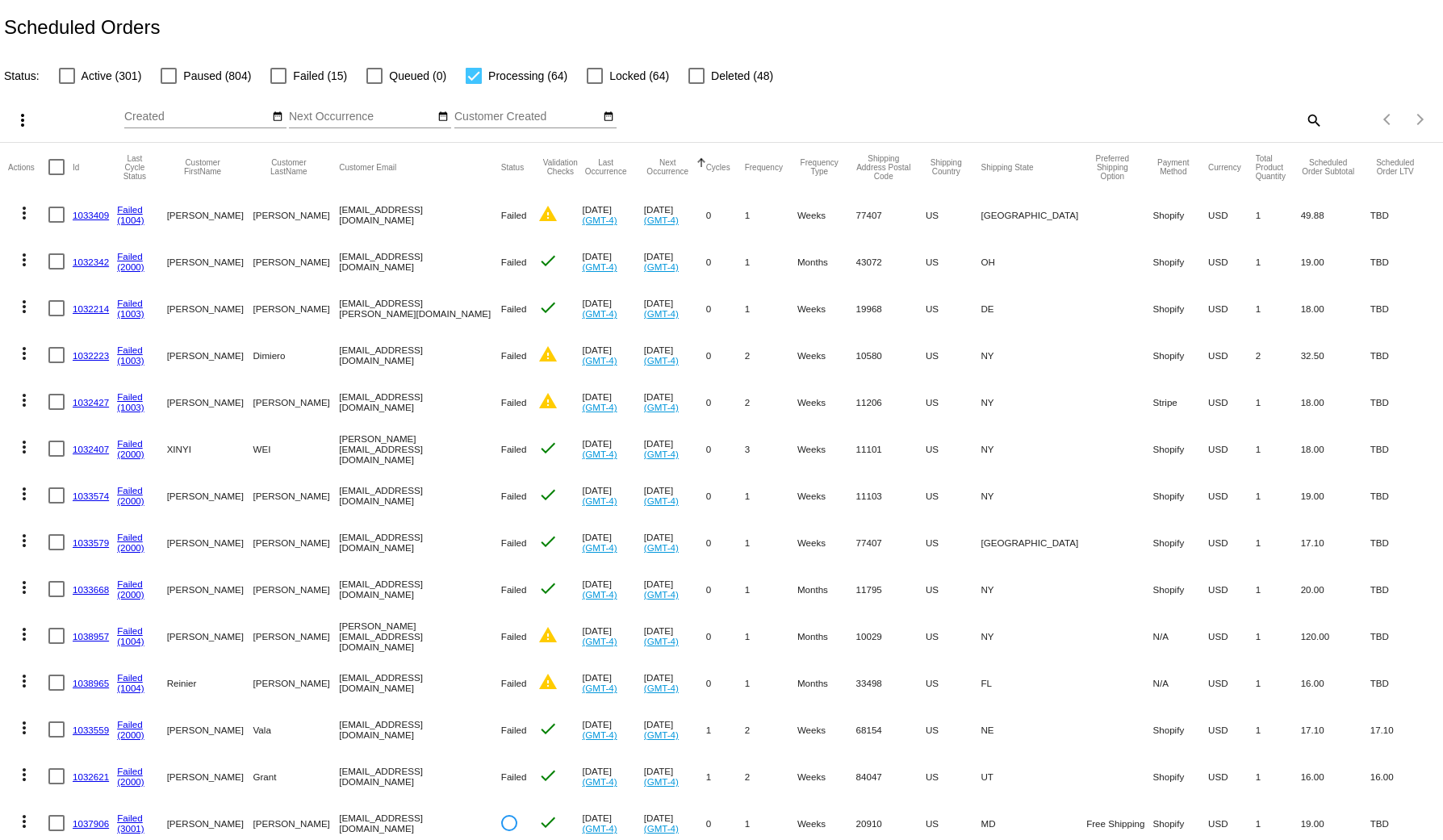
click at [468, 77] on div at bounding box center [473, 75] width 16 height 16
click at [473, 84] on input "Processing (64)" at bounding box center [473, 84] width 1 height 1
click at [468, 77] on div at bounding box center [473, 75] width 16 height 16
click at [473, 84] on input "Processing (64)" at bounding box center [473, 84] width 1 height 1
click at [525, 32] on div "Scheduled Orders" at bounding box center [721, 27] width 1443 height 54
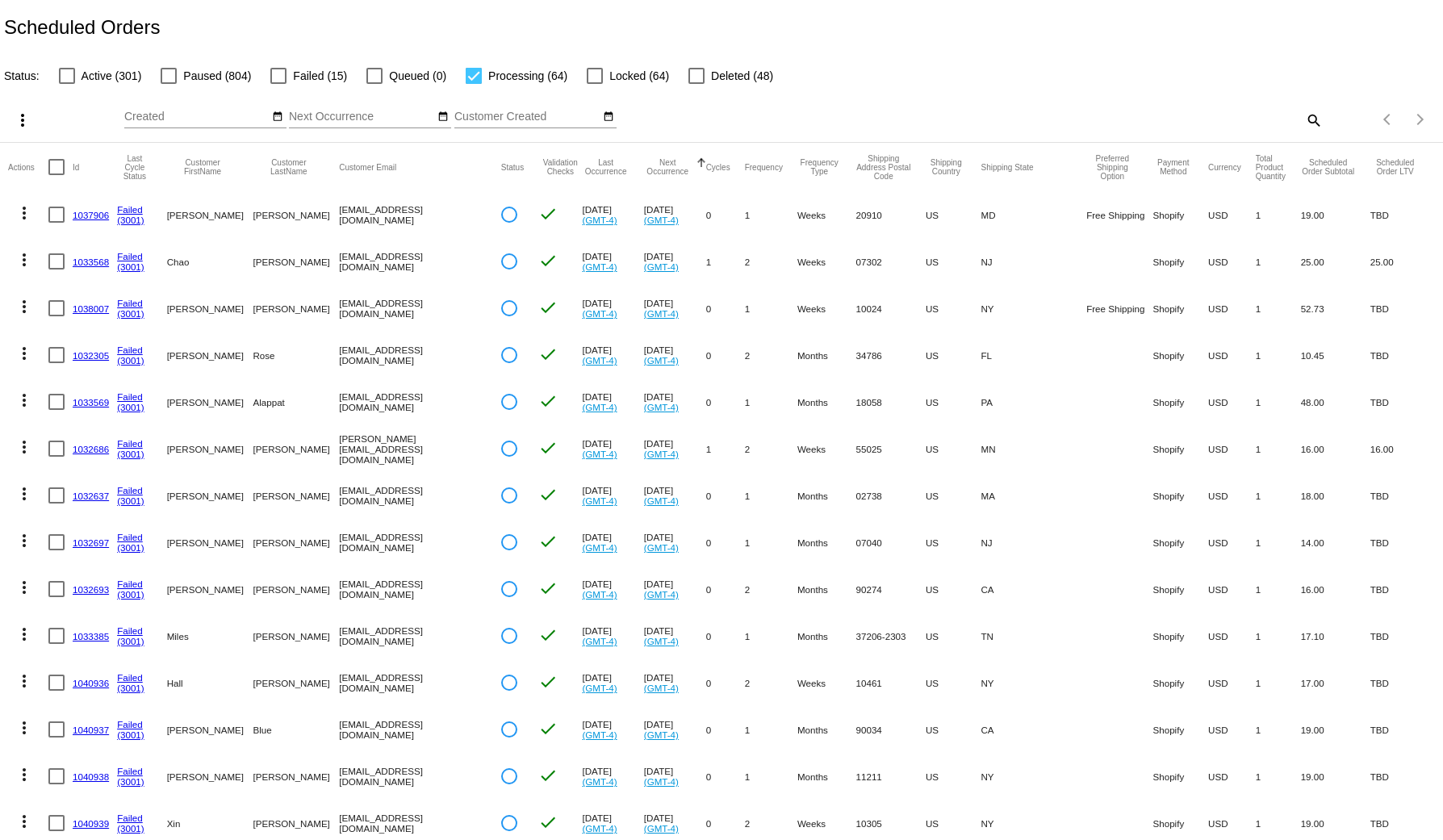
click at [484, 77] on label "Processing (64)" at bounding box center [516, 75] width 101 height 20
click at [473, 84] on input "Processing (64)" at bounding box center [473, 84] width 1 height 1
checkbox input "false"
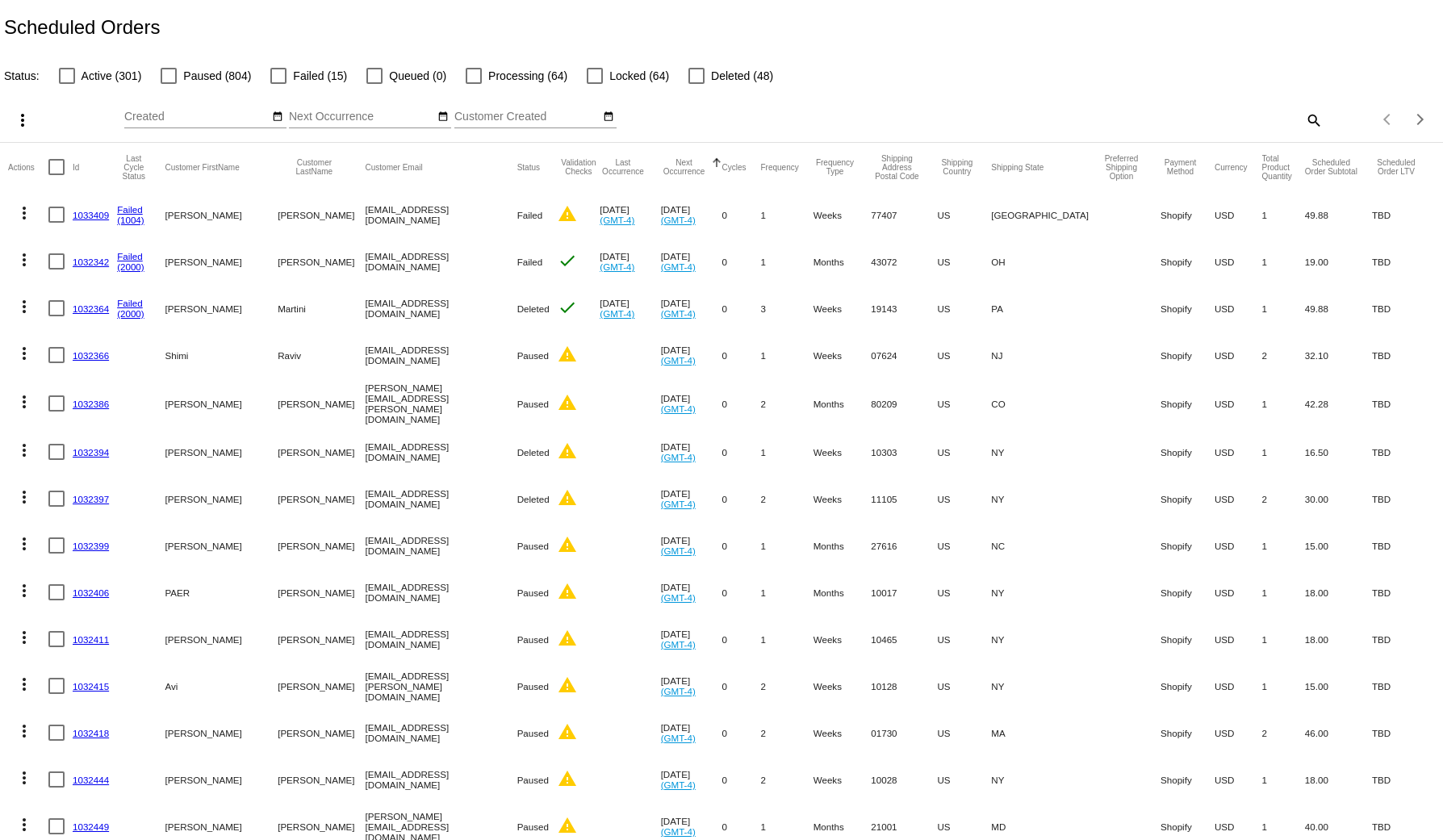
click at [84, 685] on link "1032415" at bounding box center [90, 685] width 37 height 10
click at [476, 66] on label "Processing (64)" at bounding box center [516, 75] width 101 height 20
click at [473, 84] on input "Processing (64)" at bounding box center [473, 84] width 1 height 1
checkbox input "true"
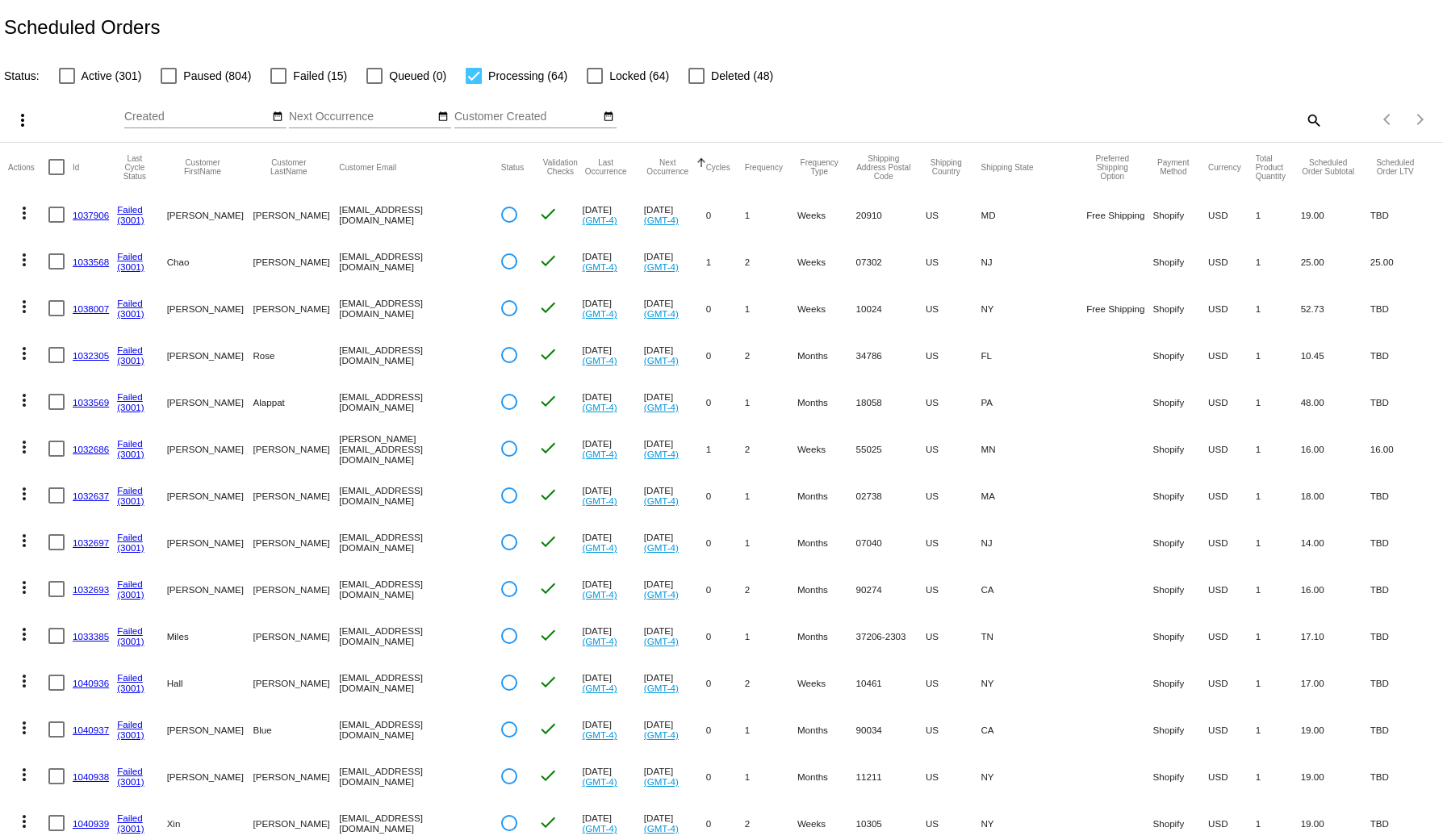
click at [93, 733] on link "1040937" at bounding box center [90, 729] width 37 height 10
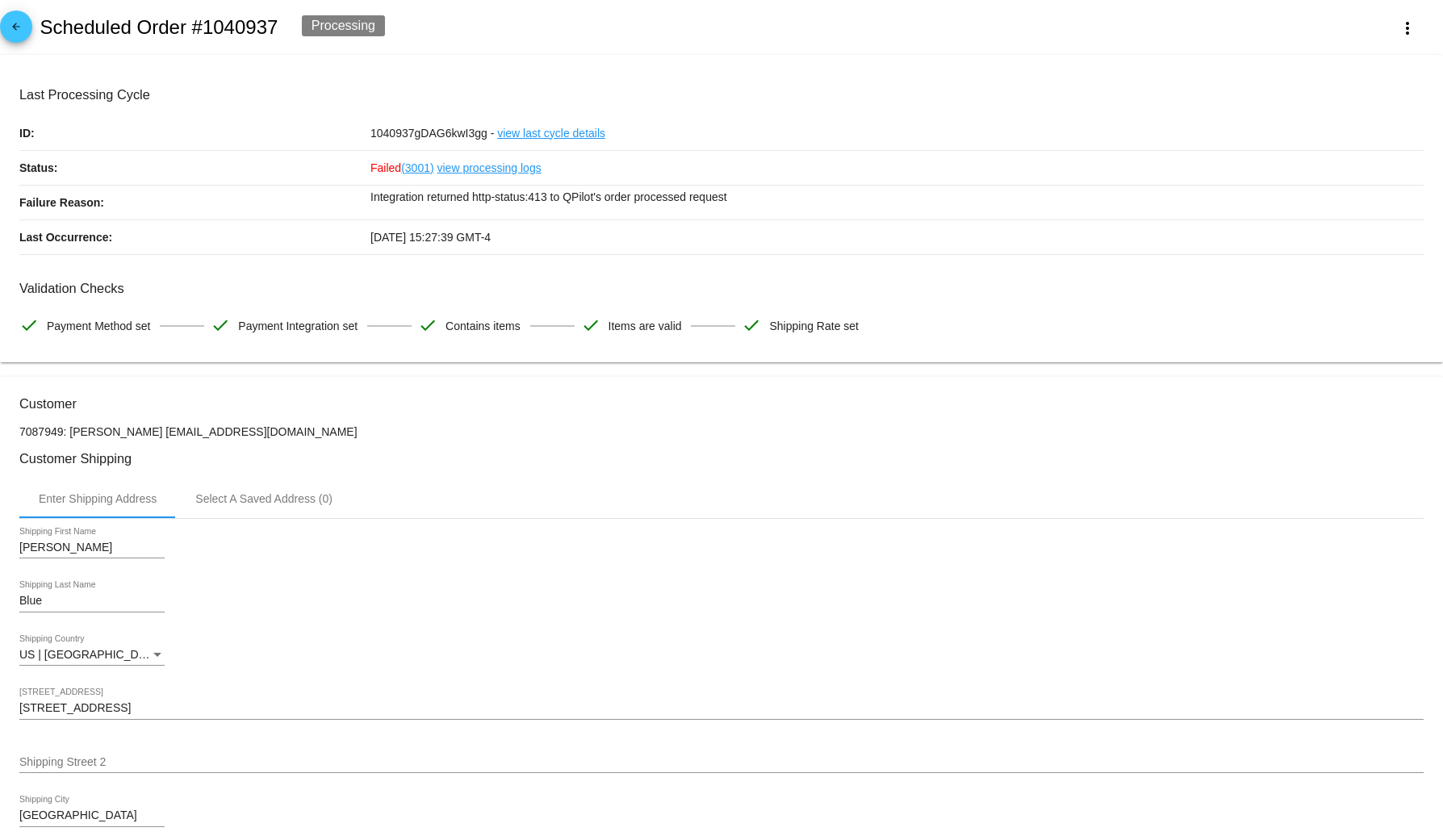
click at [250, 28] on h2 "Scheduled Order #1040937" at bounding box center [159, 27] width 238 height 23
copy h2 "1040937"
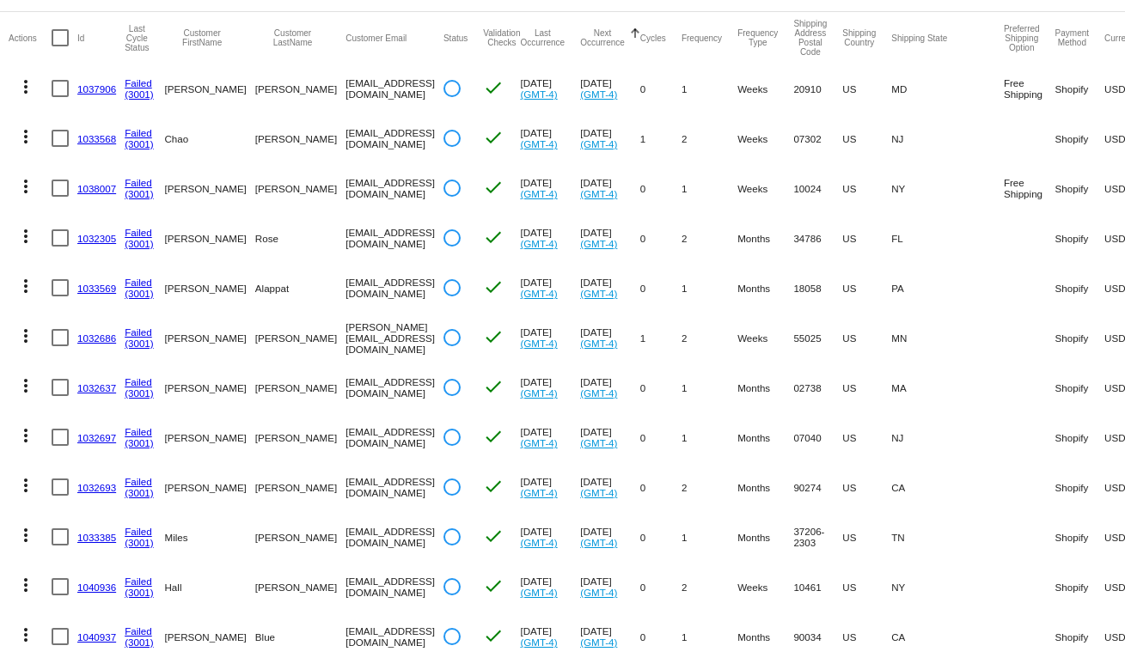
scroll to position [173, 0]
